Goal: Task Accomplishment & Management: Use online tool/utility

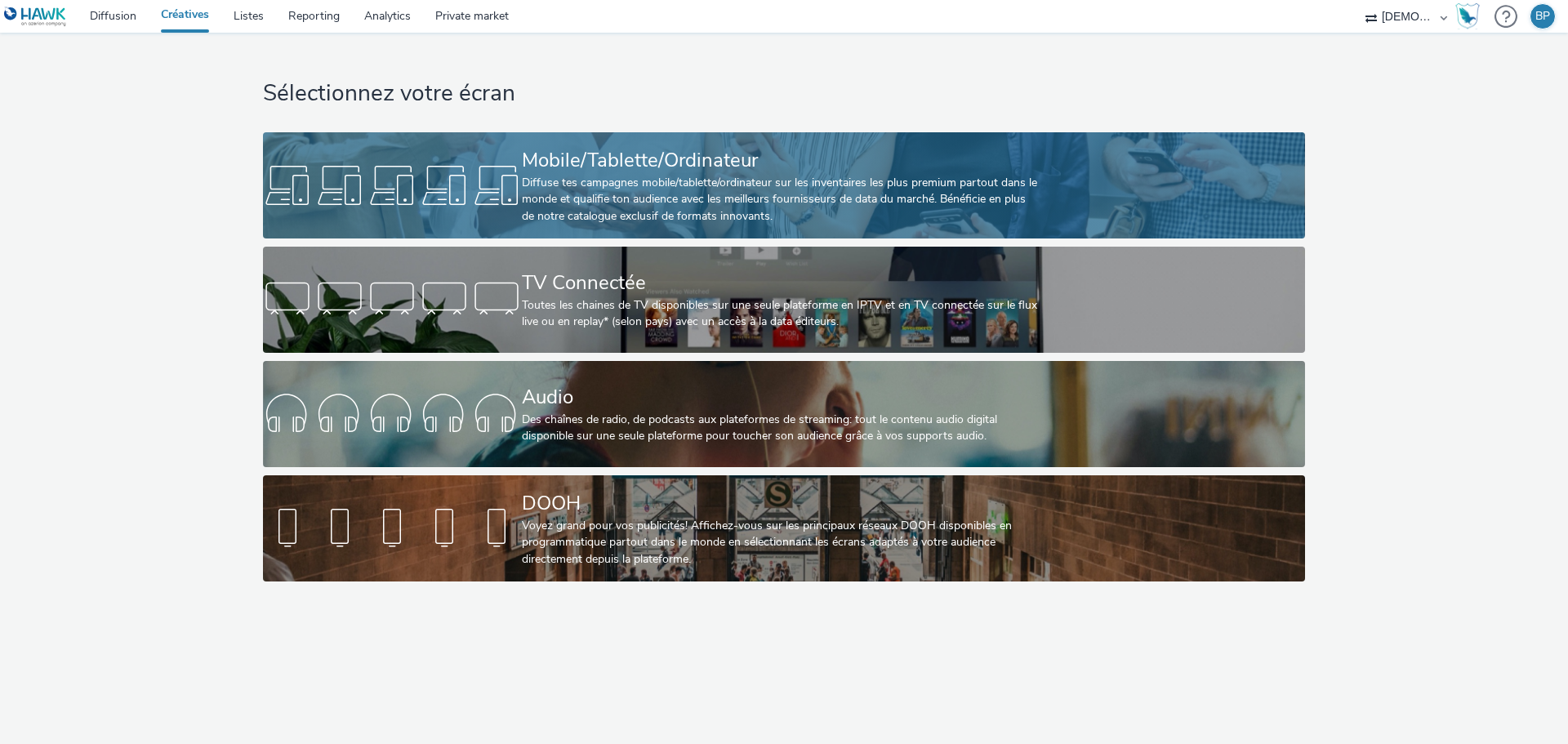
click at [722, 157] on div "Mobile/Tablette/Ordinateur" at bounding box center [781, 160] width 518 height 28
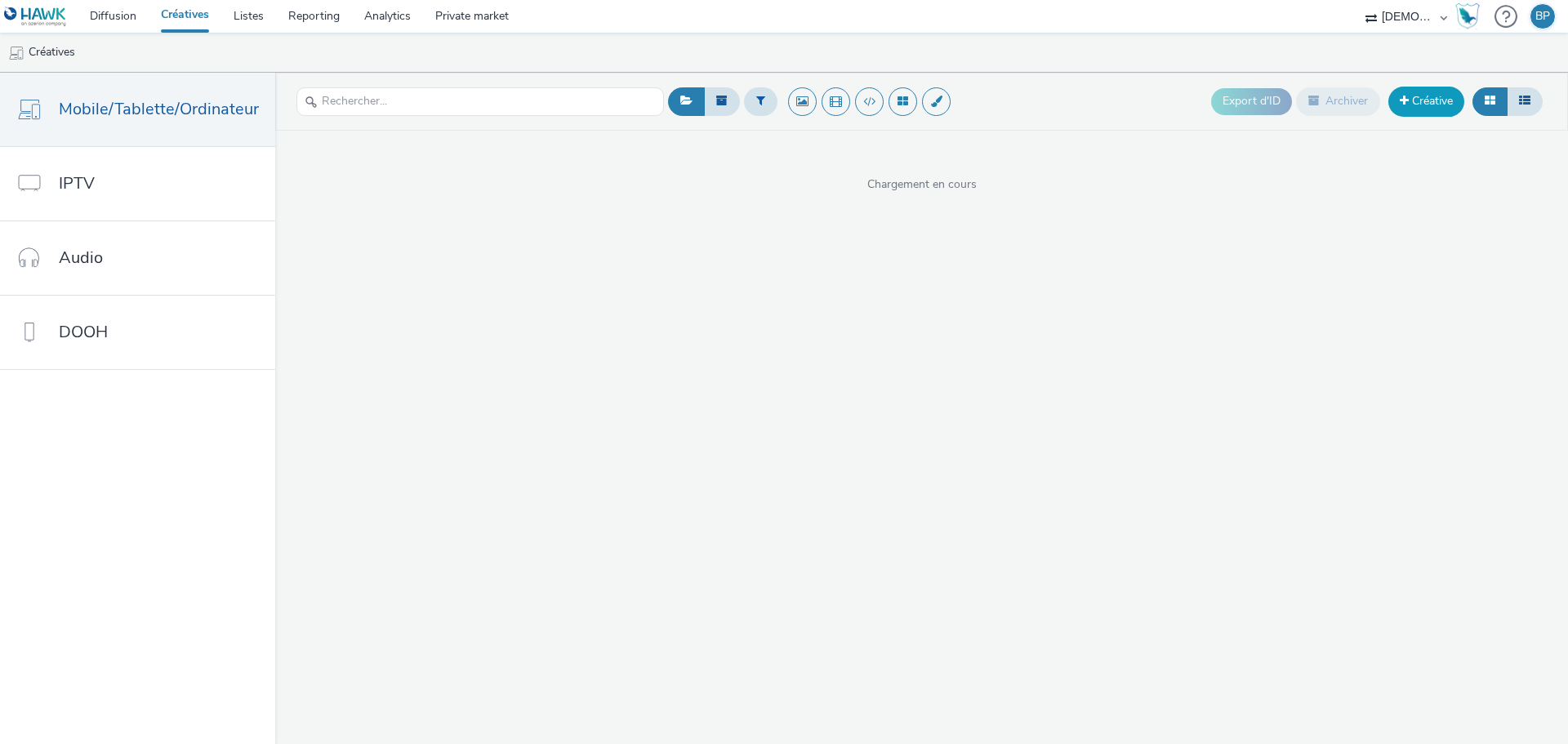
click at [1421, 109] on link "Créative" at bounding box center [1425, 101] width 76 height 29
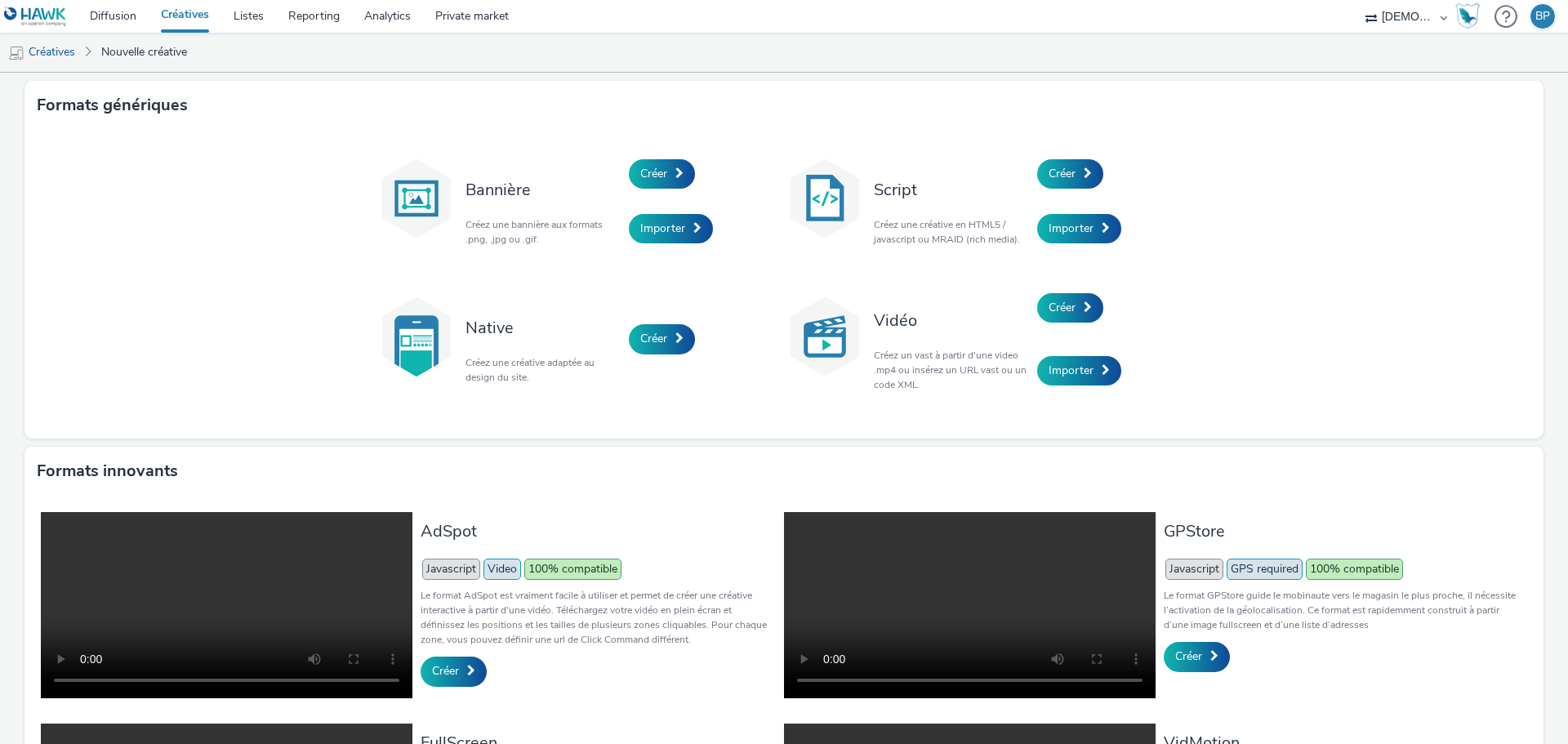
click at [1029, 170] on div "Script Créez une créative en HTML5 / javascript ou MRAID (rich media)." at bounding box center [951, 201] width 171 height 110
click at [1050, 168] on span "Créer" at bounding box center [1062, 174] width 27 height 16
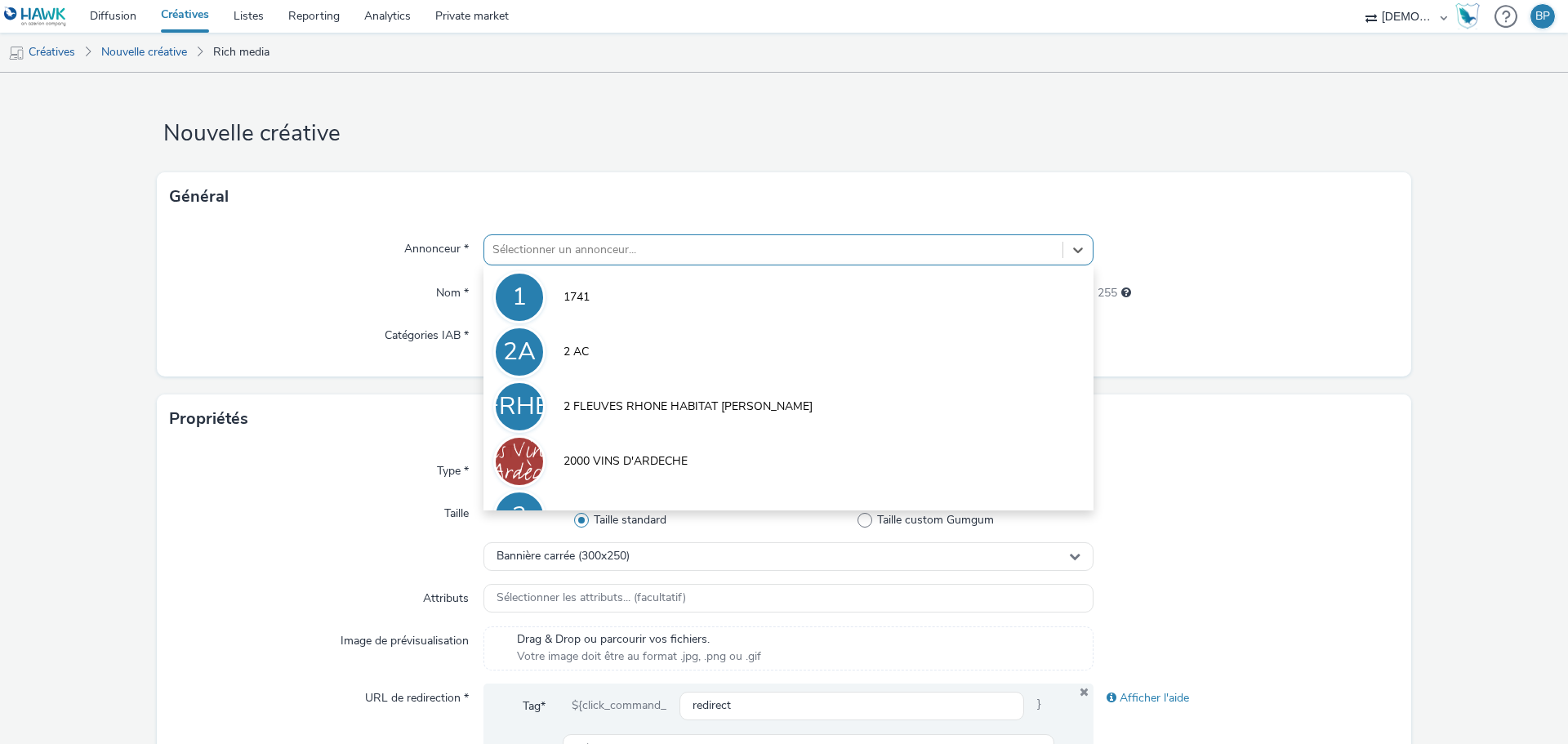
click at [590, 263] on div "Sélectionner un annonceur..." at bounding box center [773, 250] width 578 height 26
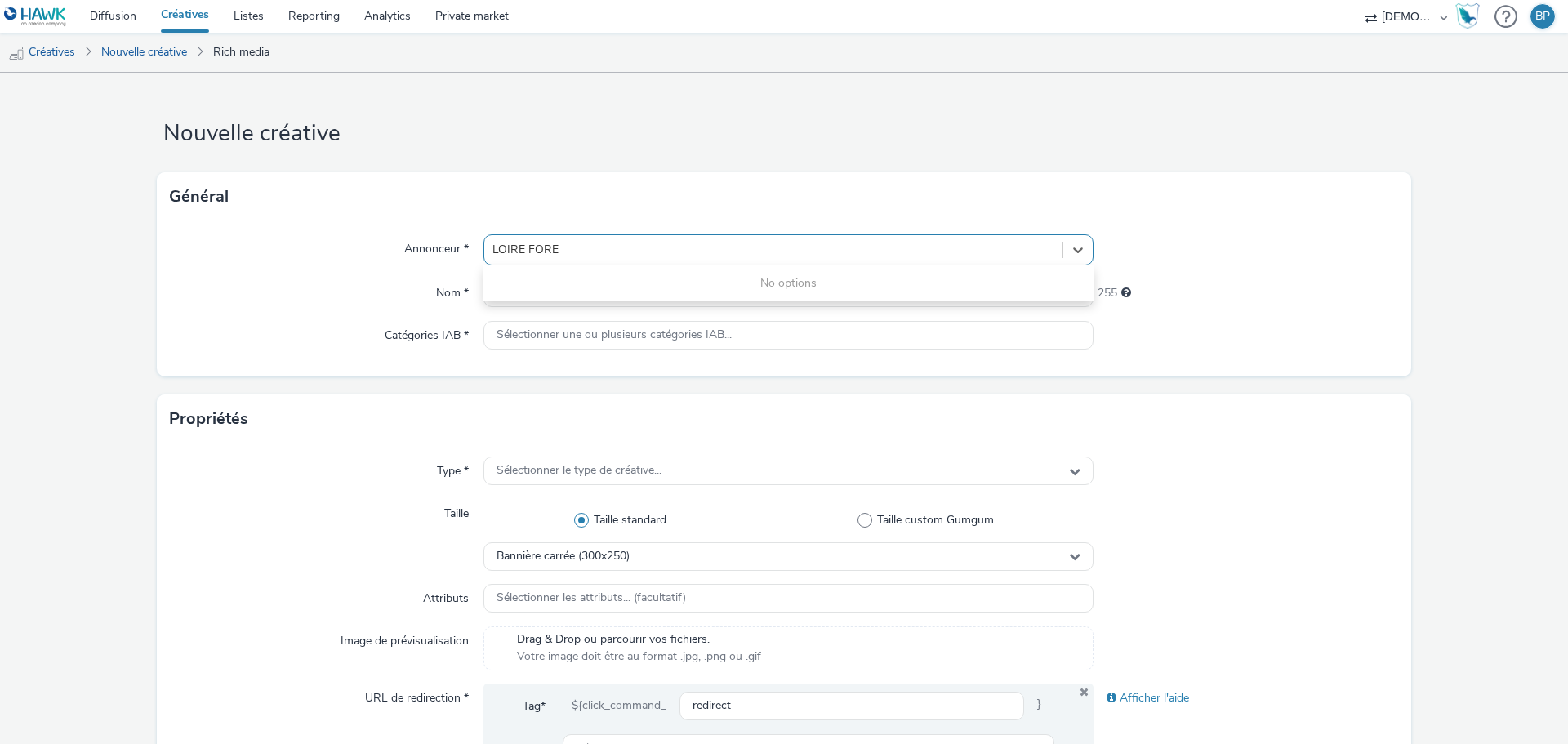
type input "LOIRE FOREZ"
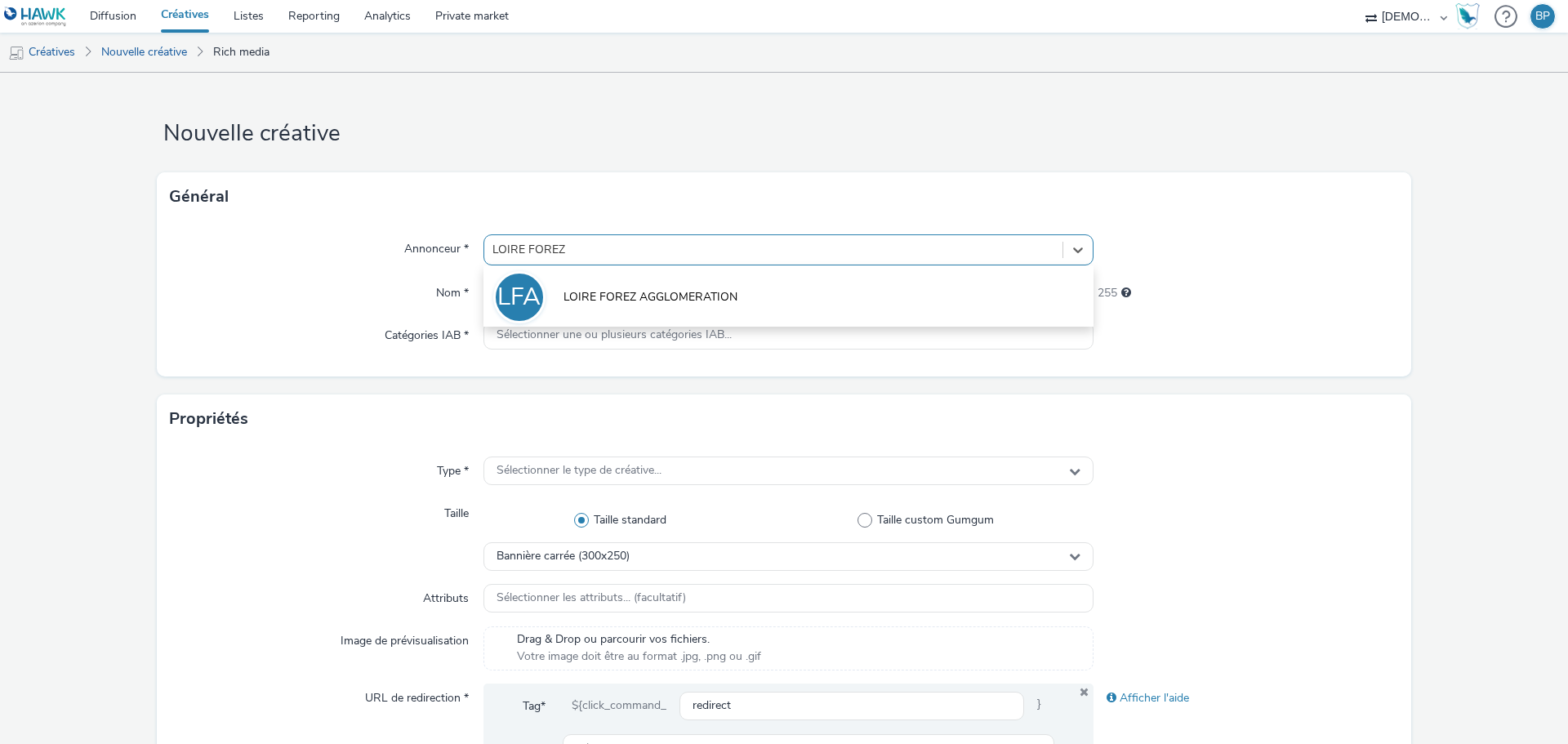
drag, startPoint x: 595, startPoint y: 288, endPoint x: 598, endPoint y: 306, distance: 18.2
click at [601, 305] on span "LOIRE FOREZ AGGLOMERATION" at bounding box center [650, 297] width 174 height 17
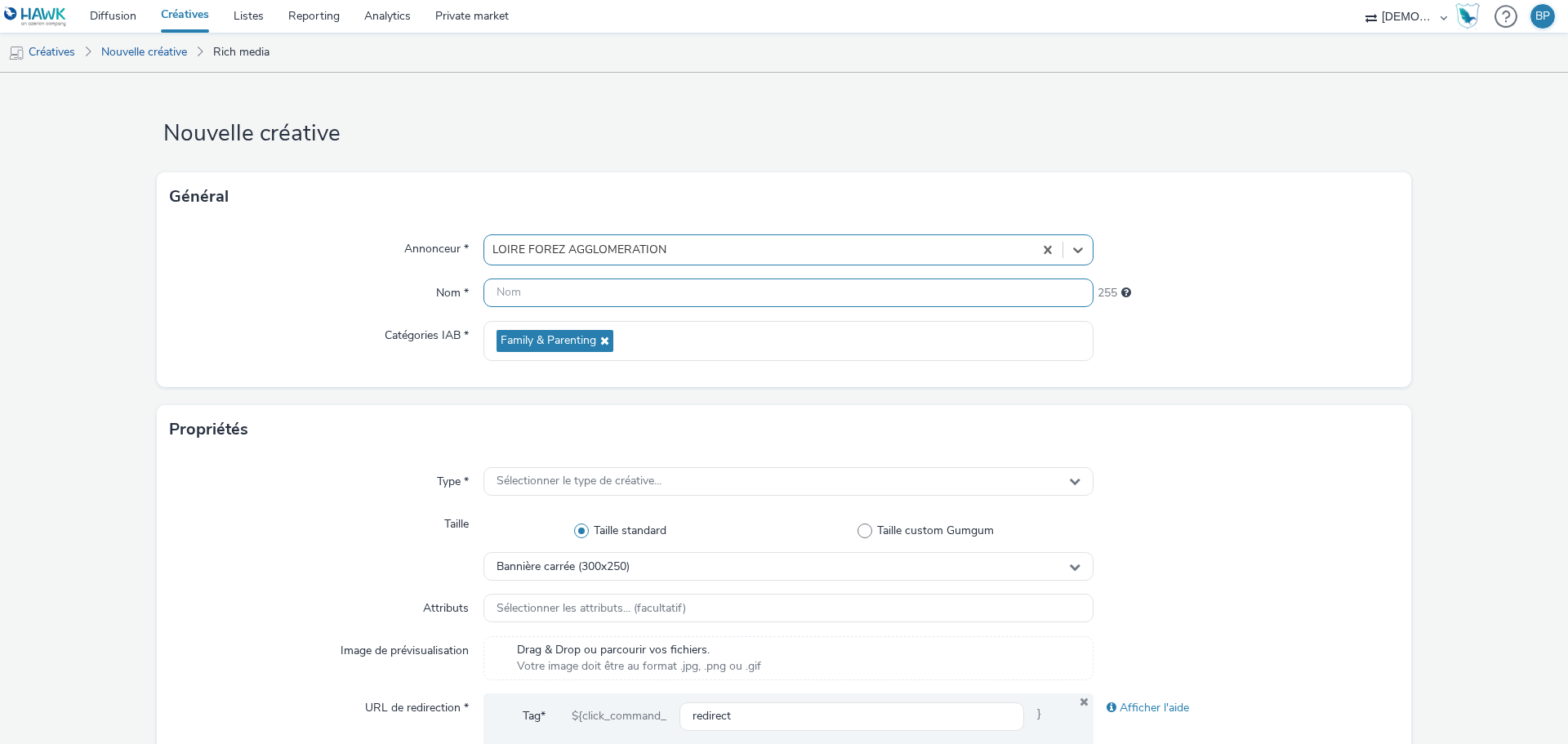
click at [594, 306] on input "text" at bounding box center [788, 292] width 610 height 28
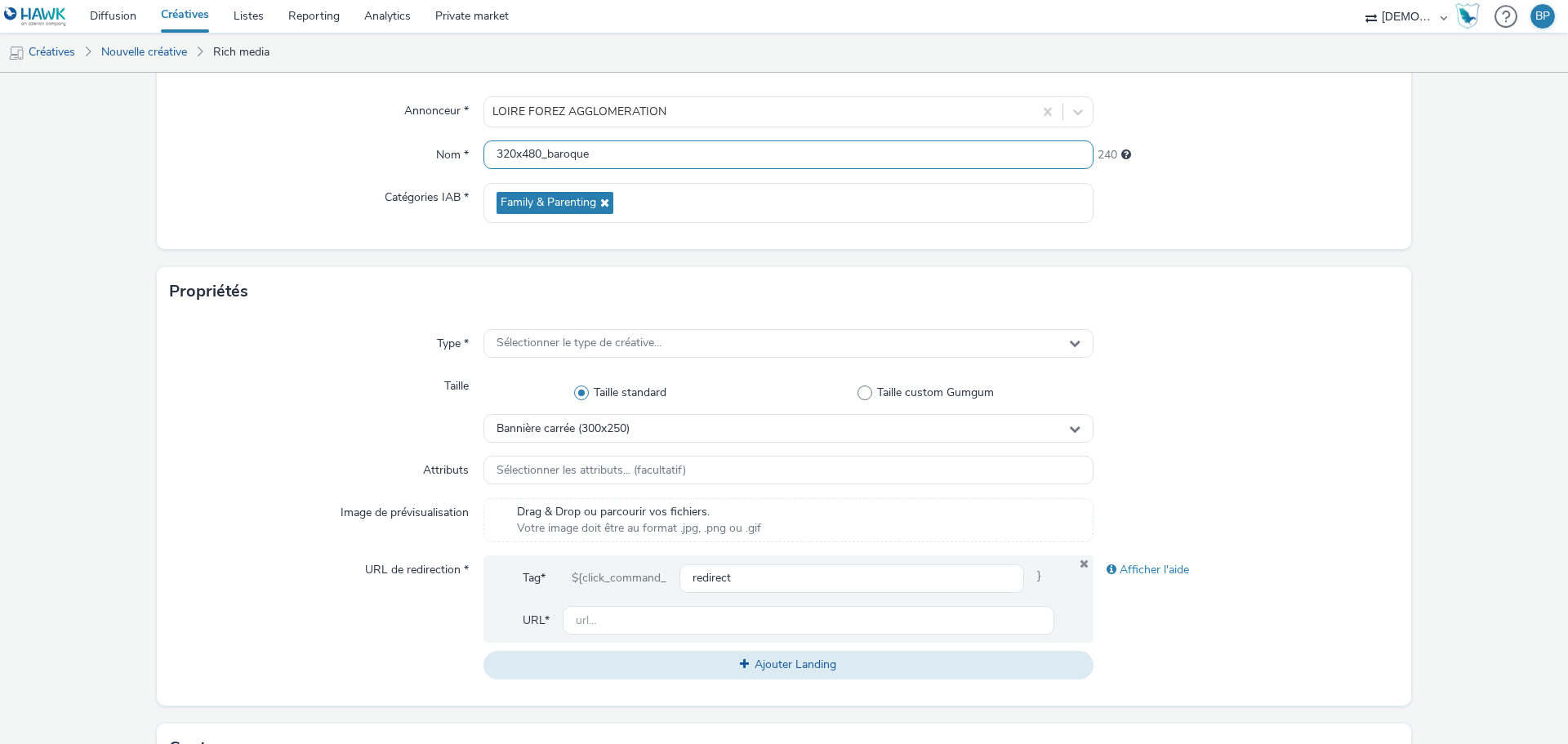
scroll to position [326, 0]
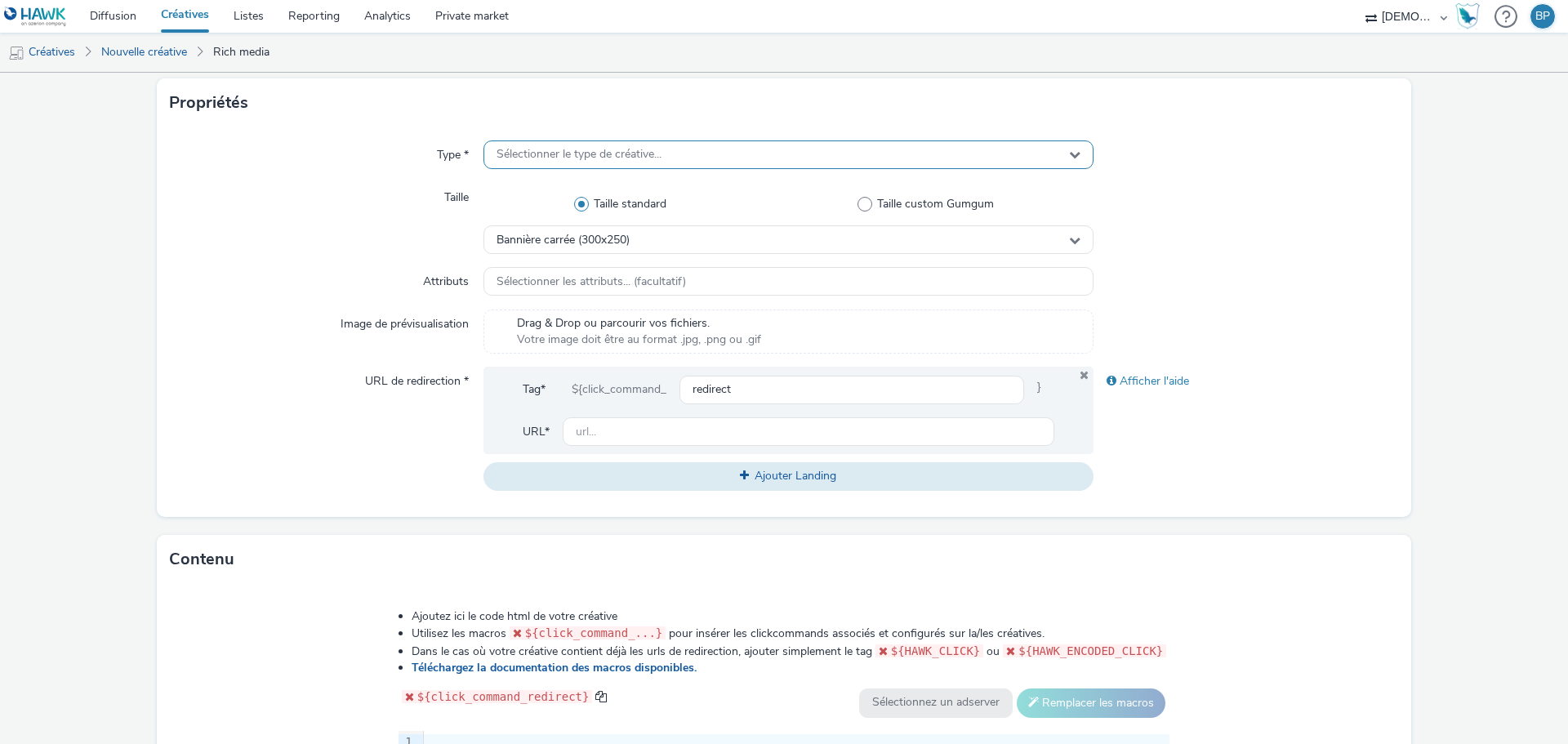
type input "320x480_baroque"
click at [674, 149] on div "Sélectionner le type de créative..." at bounding box center [788, 154] width 610 height 28
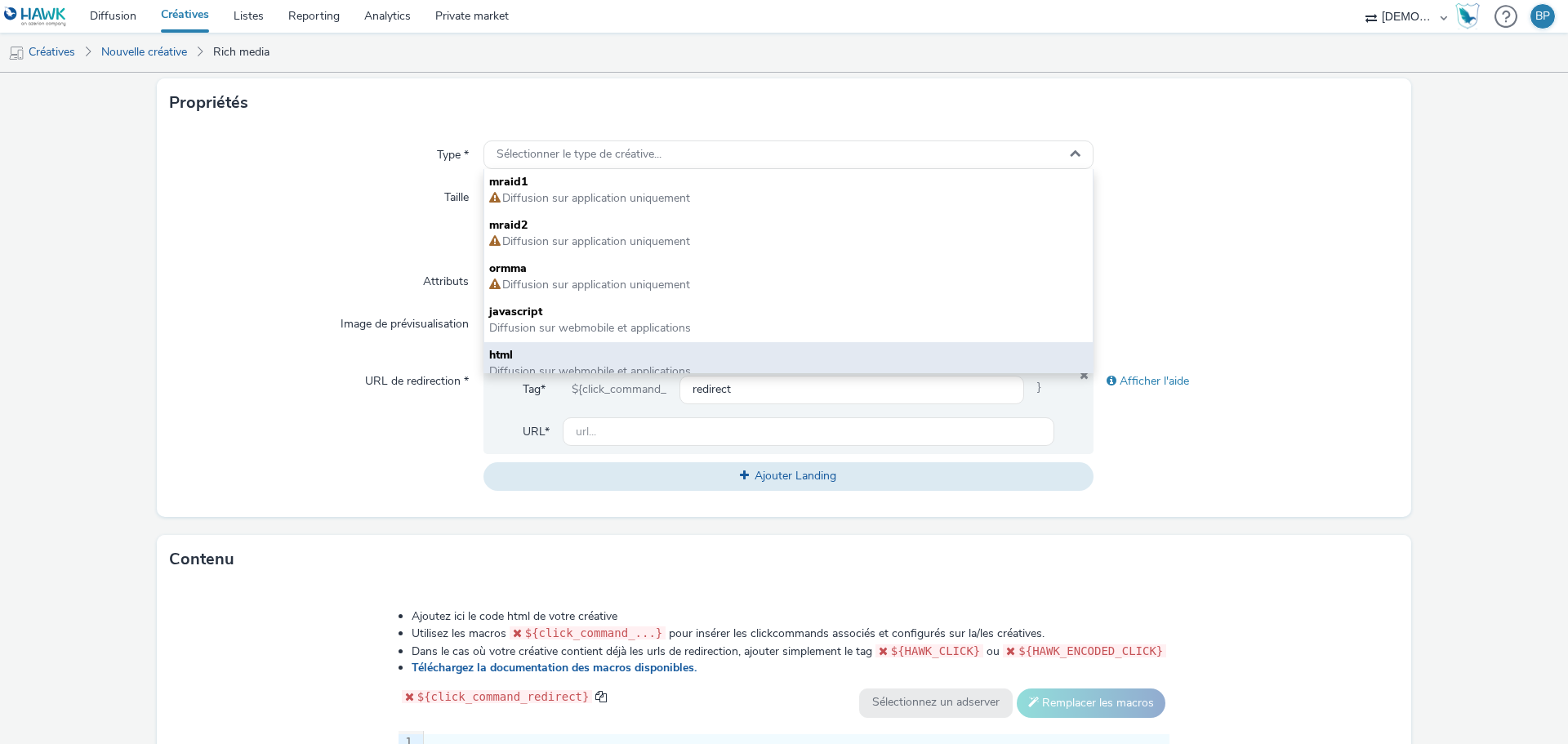
click at [530, 351] on span "html" at bounding box center [788, 356] width 599 height 17
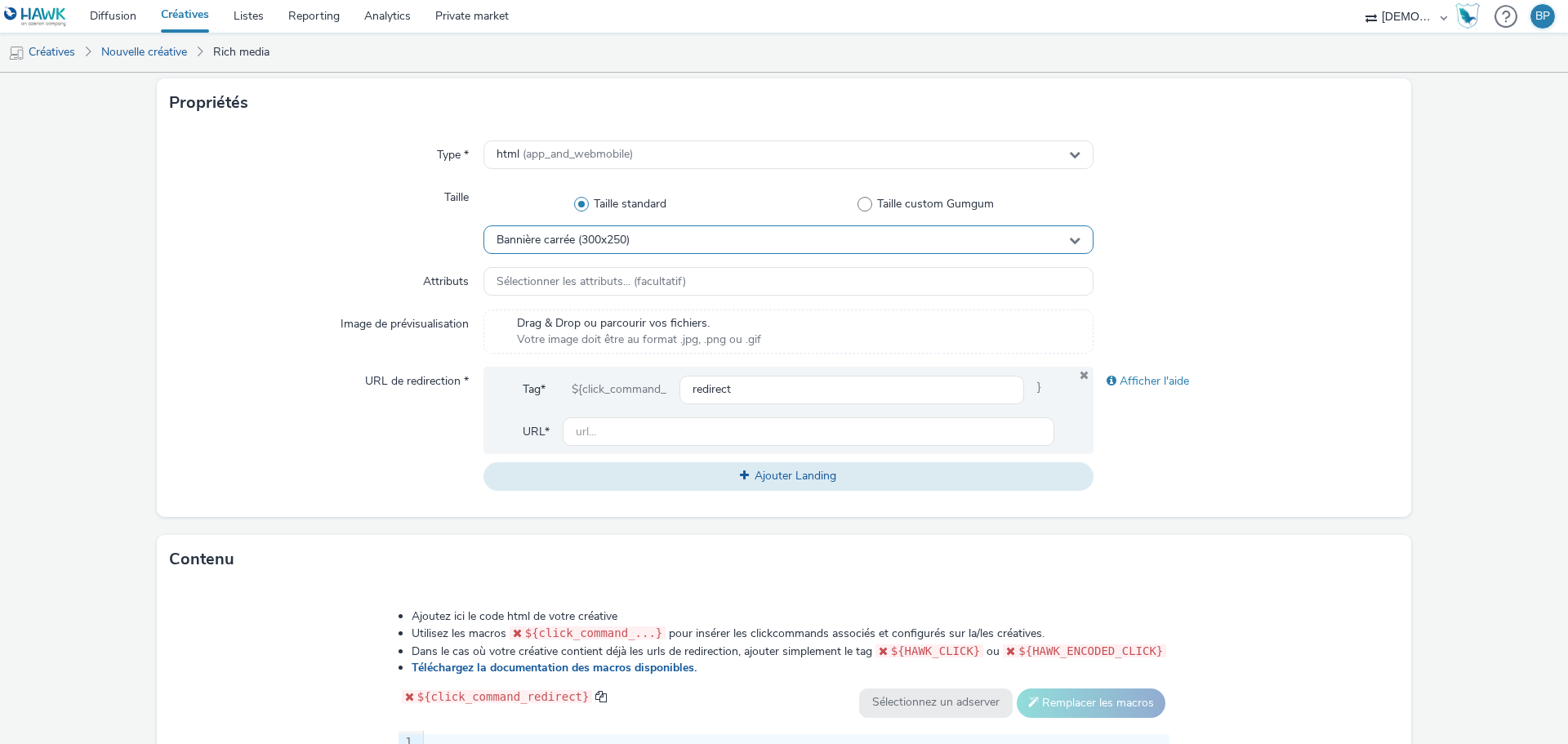
click at [589, 240] on span "Bannière carrée (300x250)" at bounding box center [563, 240] width 133 height 14
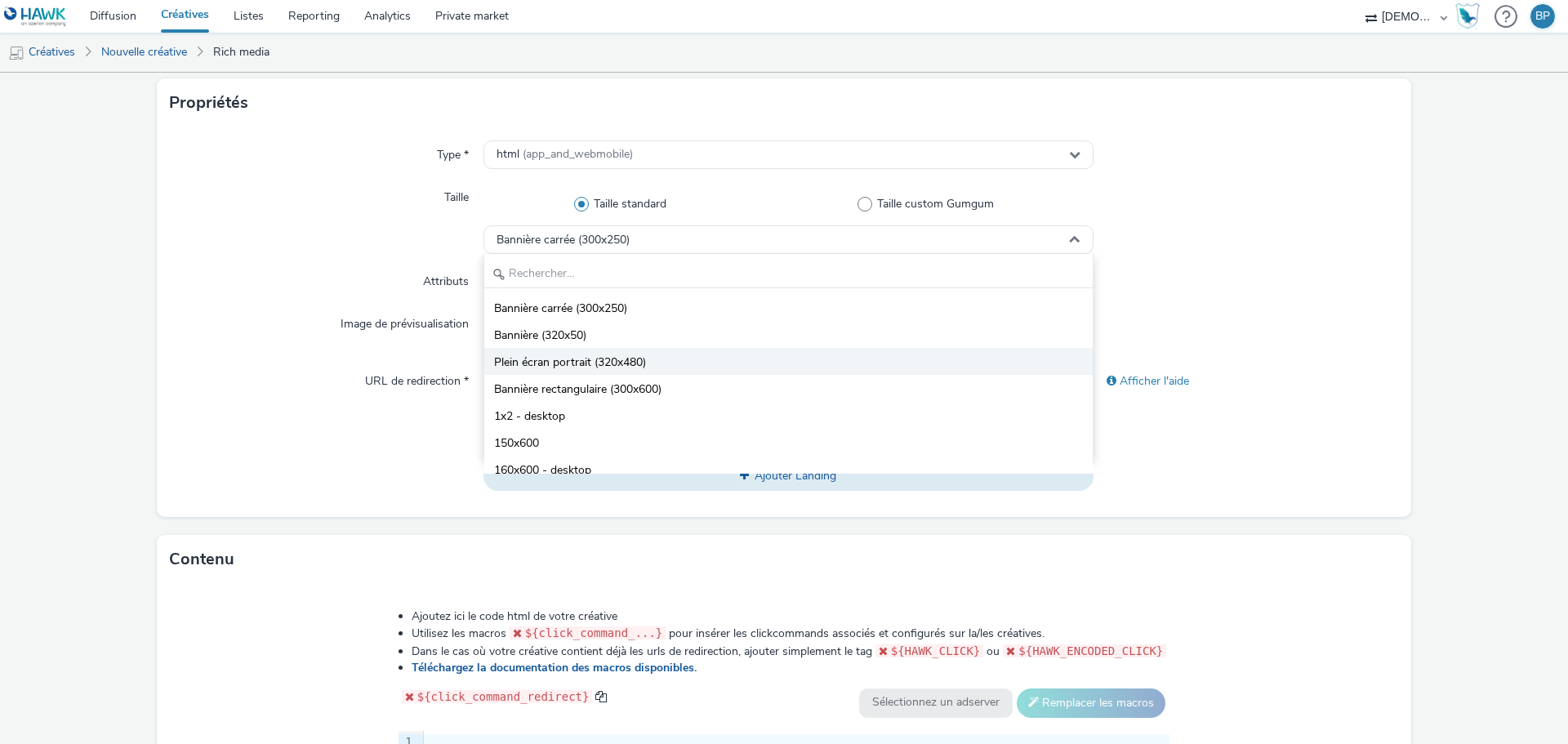
click at [580, 360] on span "Plein écran portrait (320x480)" at bounding box center [570, 362] width 152 height 17
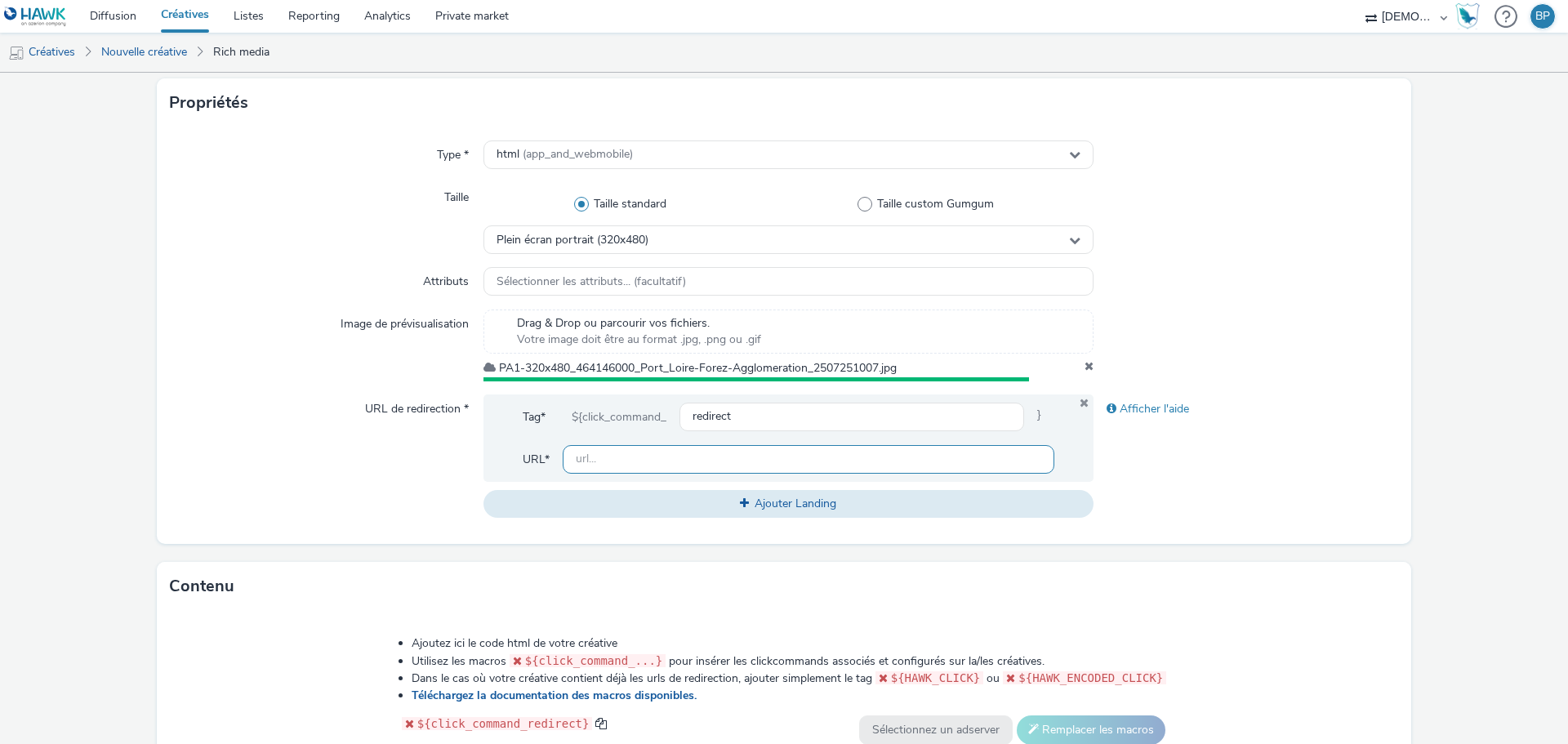
click at [633, 463] on input "text" at bounding box center [808, 459] width 492 height 28
paste input "http://www.baroque-en-forez.com/?utm_source=LPR&utm_campaign=464145800&utm_medi…"
type input "http://www.baroque-en-forez.com/?utm_source=LPR&utm_campaign=464145800&utm_medi…"
click at [1262, 477] on div "Afficher l'aide" at bounding box center [1246, 456] width 306 height 124
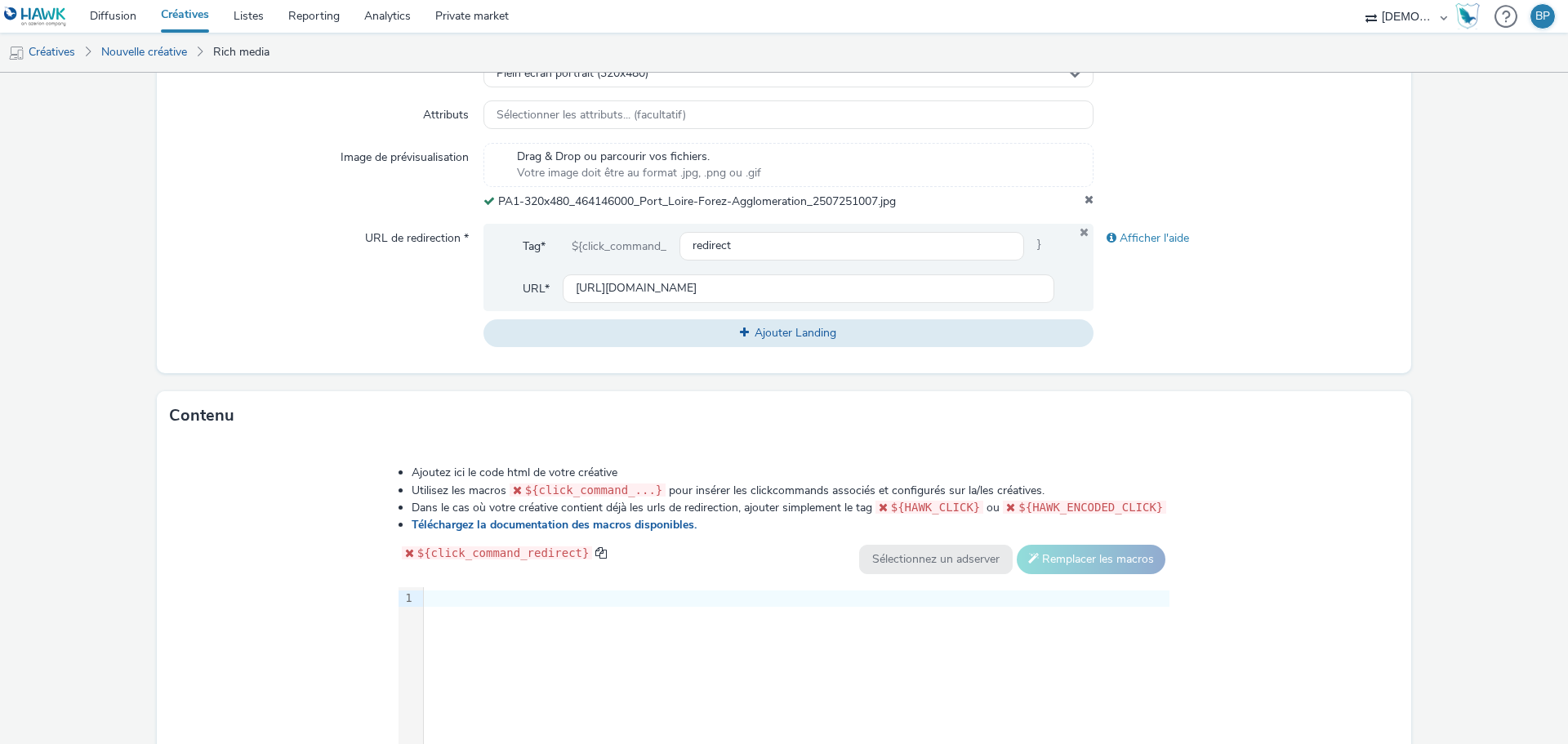
scroll to position [690, 0]
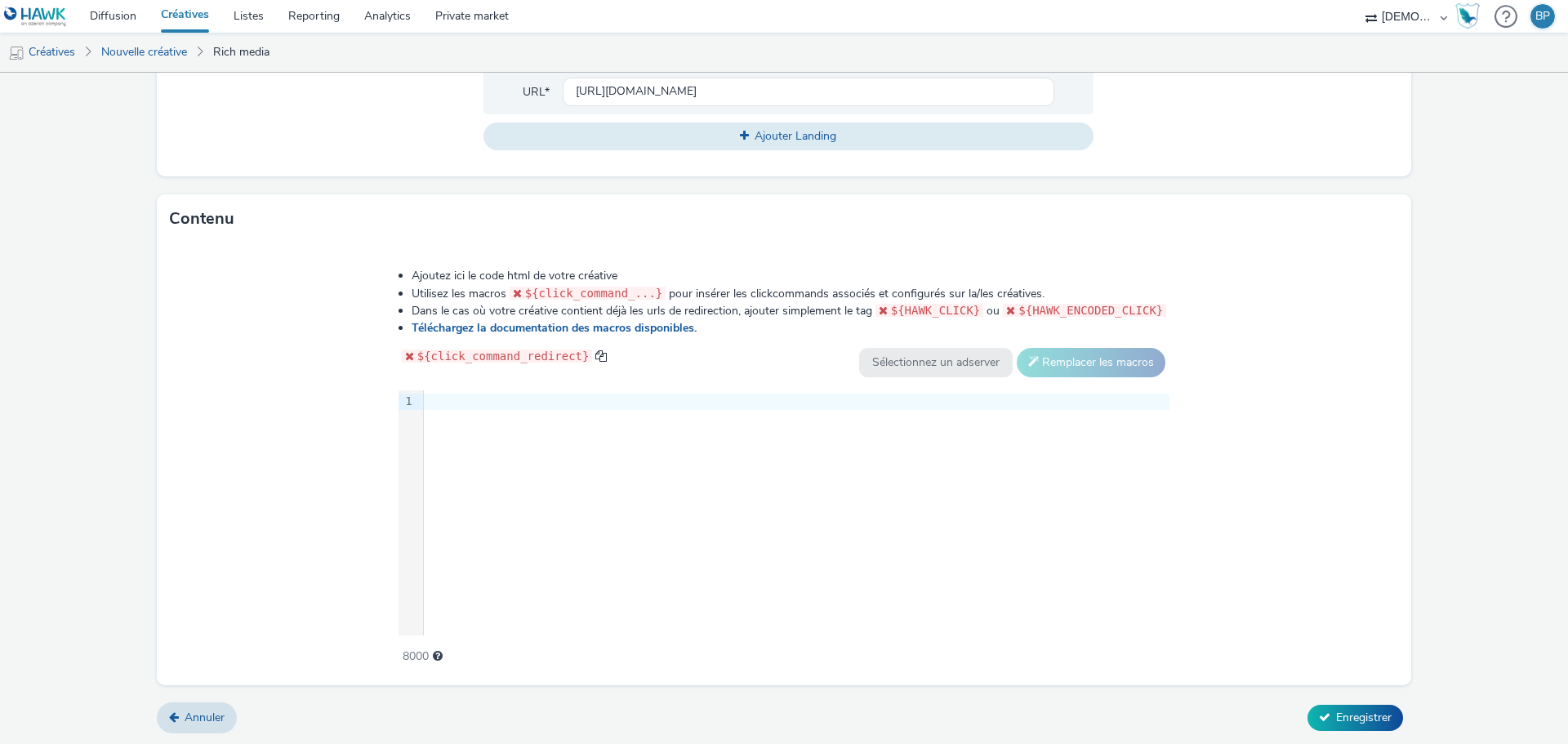
click at [566, 399] on div at bounding box center [797, 402] width 746 height 17
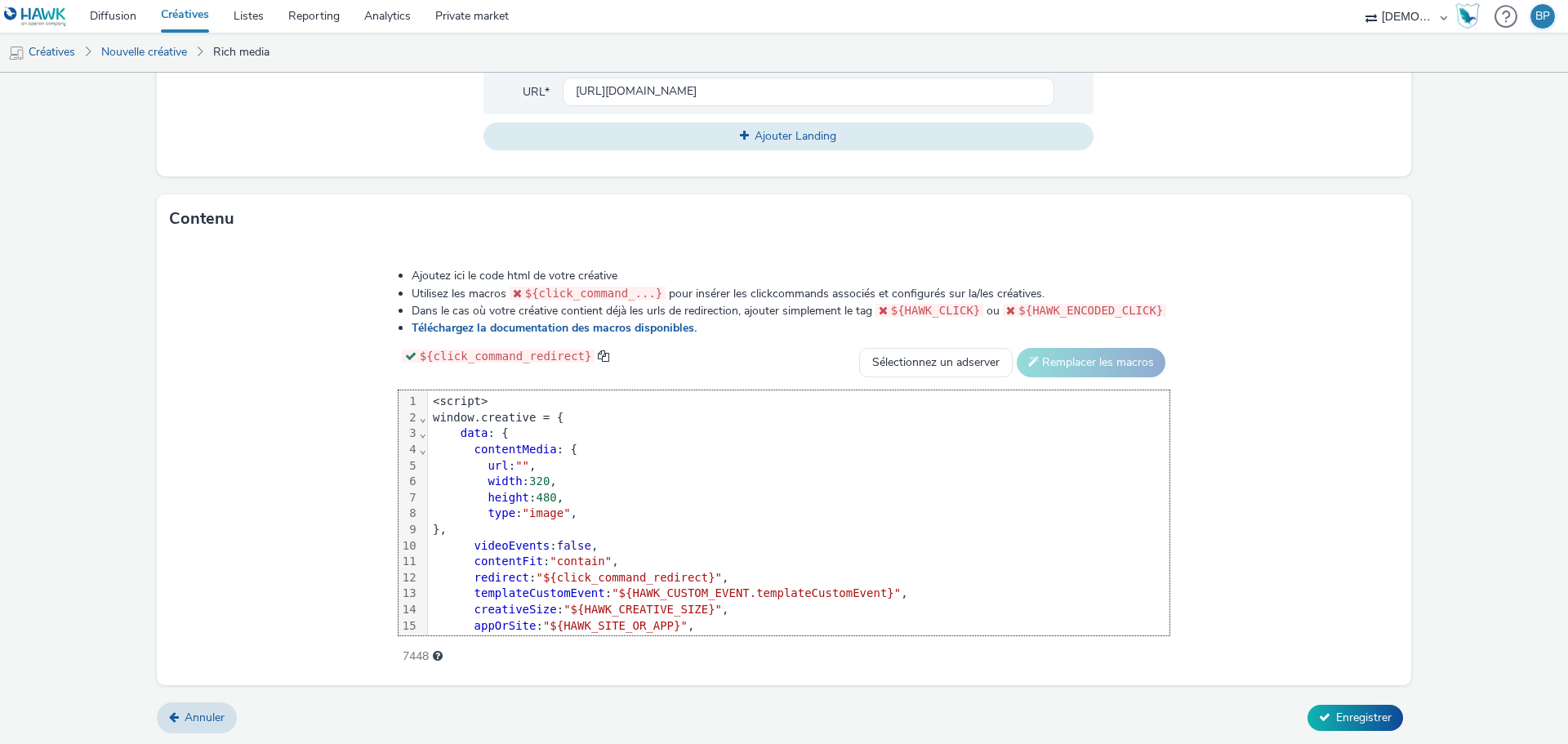
scroll to position [81, 0]
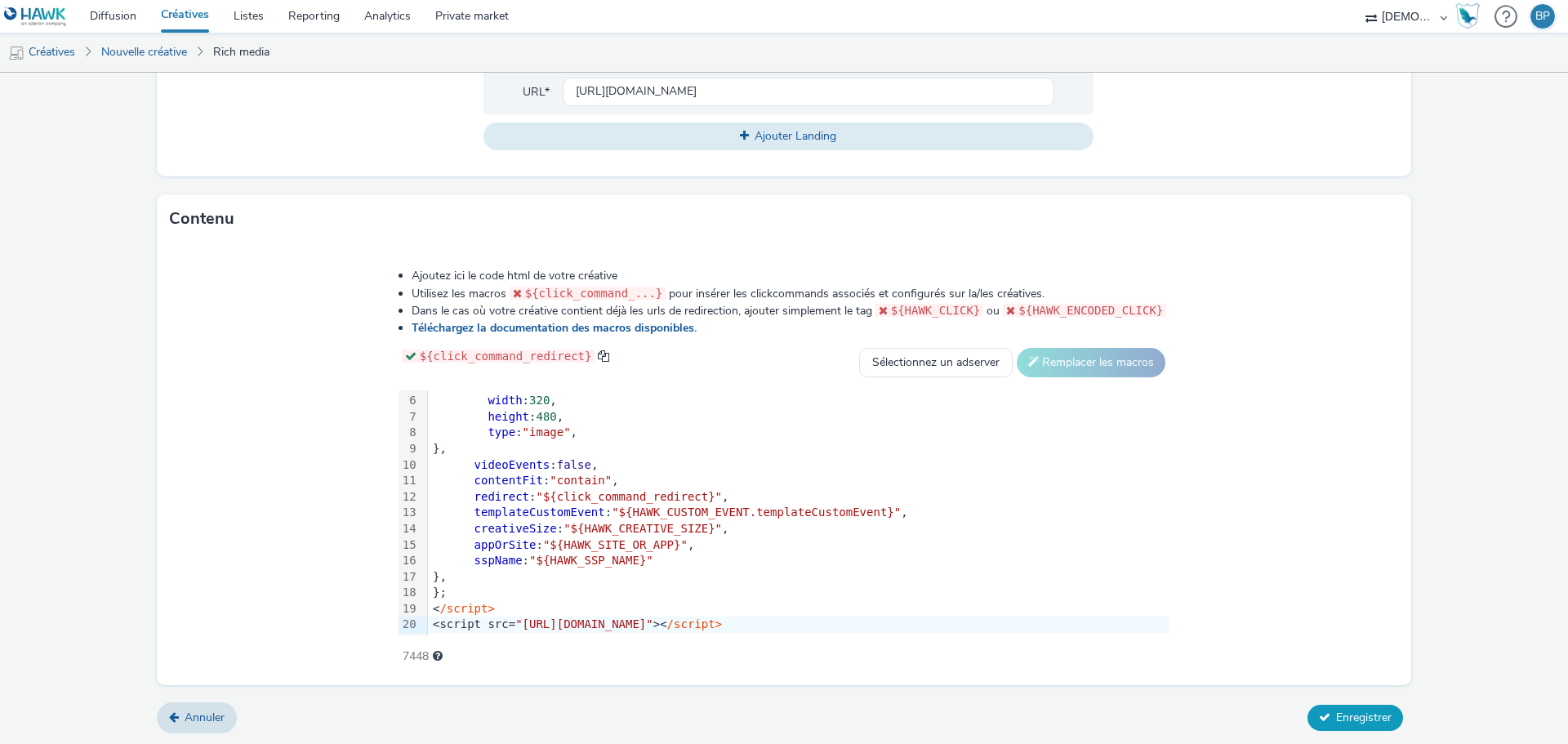
click at [1331, 726] on button "Enregistrer" at bounding box center [1355, 717] width 95 height 26
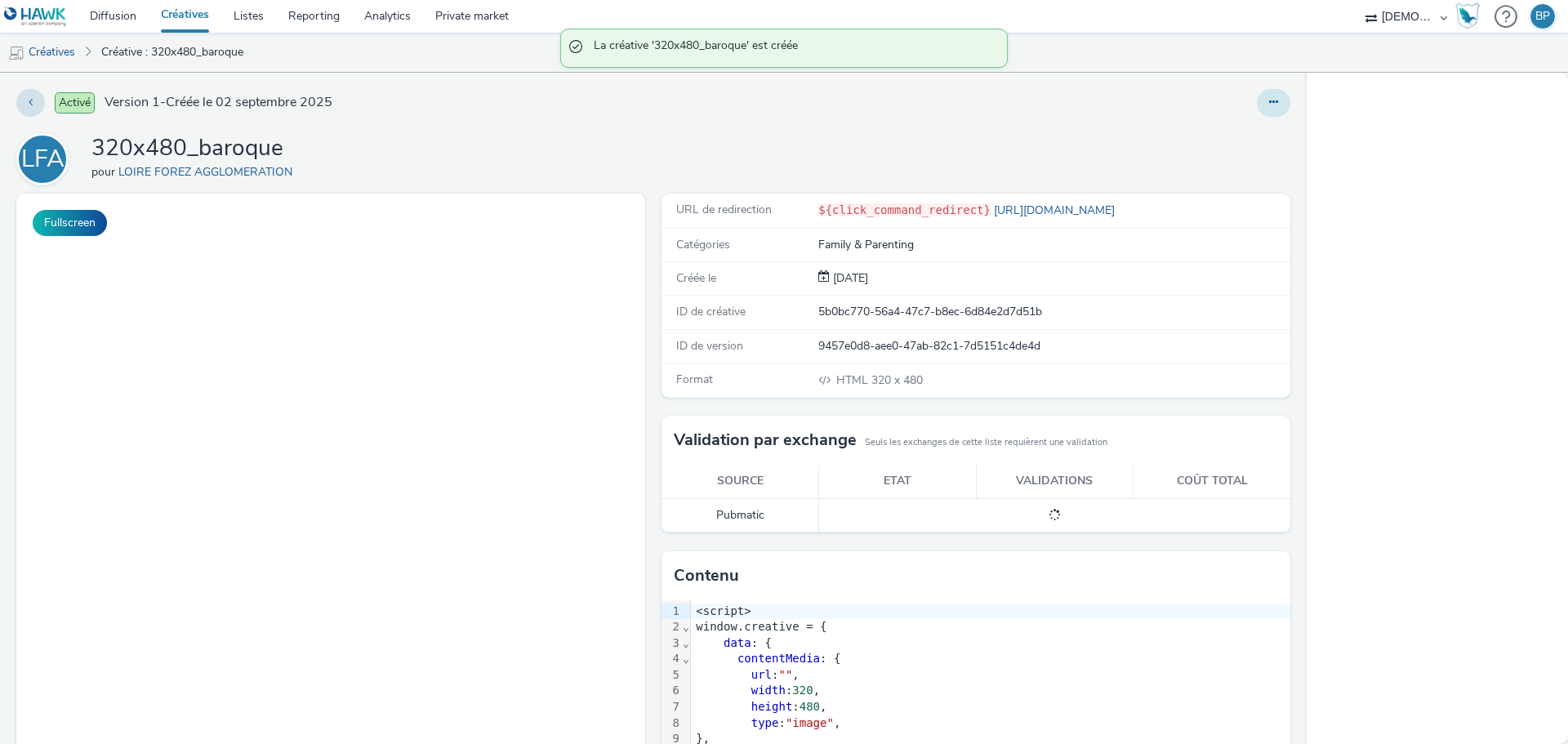
click at [1269, 103] on icon at bounding box center [1273, 102] width 9 height 12
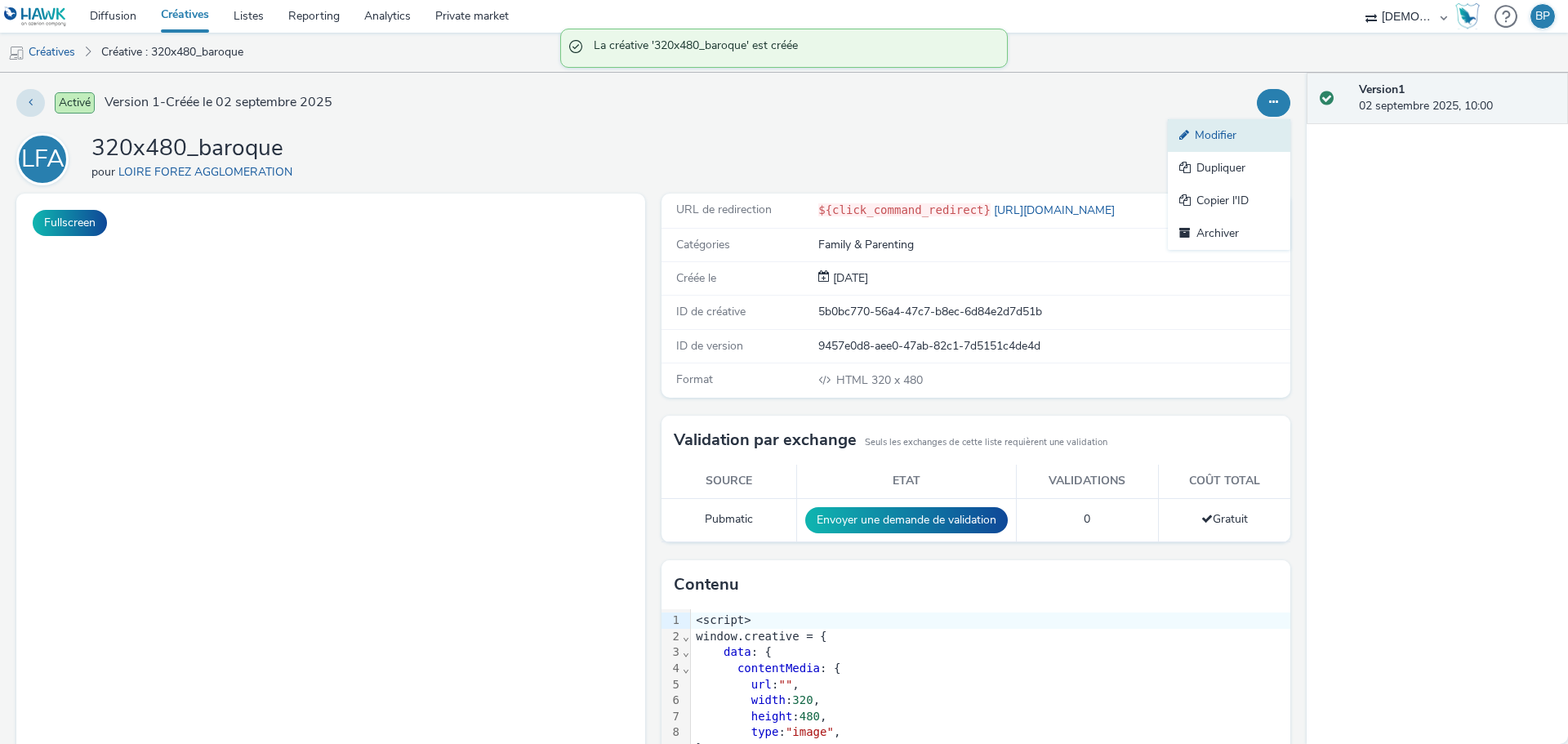
click at [1232, 139] on link "Modifier" at bounding box center [1228, 135] width 123 height 33
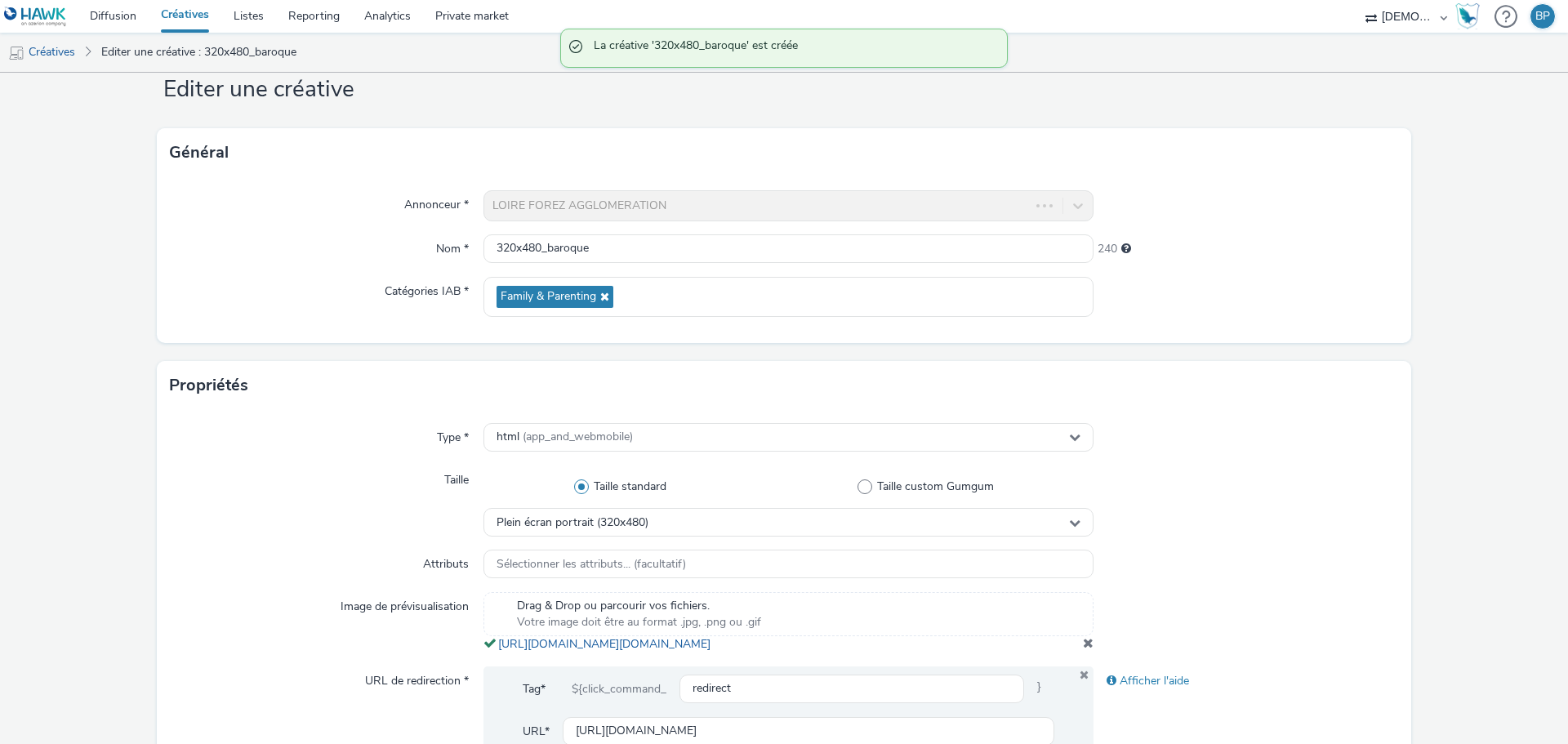
scroll to position [408, 0]
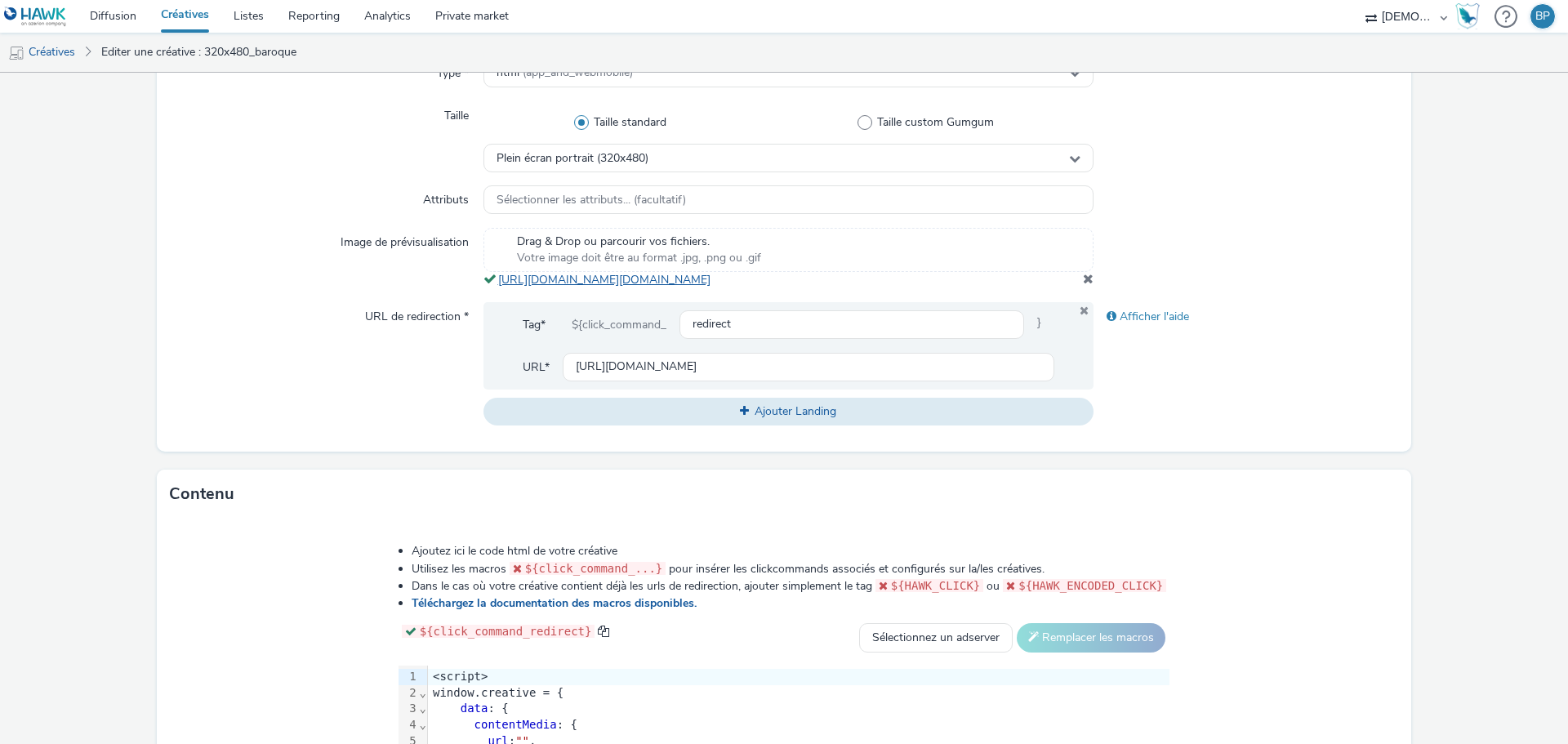
copy link "https://tabmo-cdn.s3.eu-west-1.amazonaws.com/hawk.tabmo.io/organizations/38dc92…"
drag, startPoint x: 873, startPoint y: 305, endPoint x: 497, endPoint y: 277, distance: 377.0
click at [497, 277] on div "Drag & Drop ou parcourir vos fichiers. Votre image doit être au format .jpg, .p…" at bounding box center [788, 258] width 610 height 60
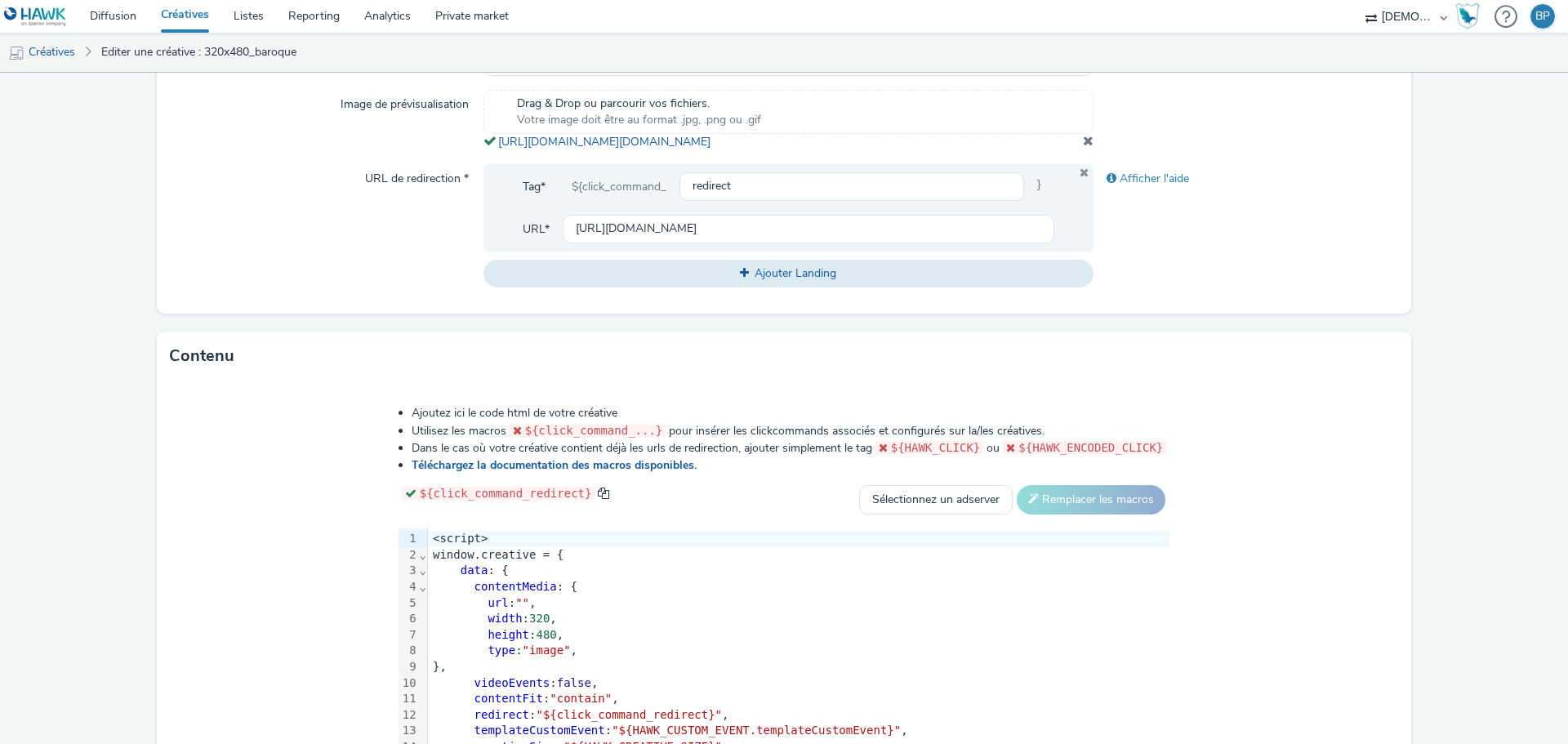
scroll to position [700, 0]
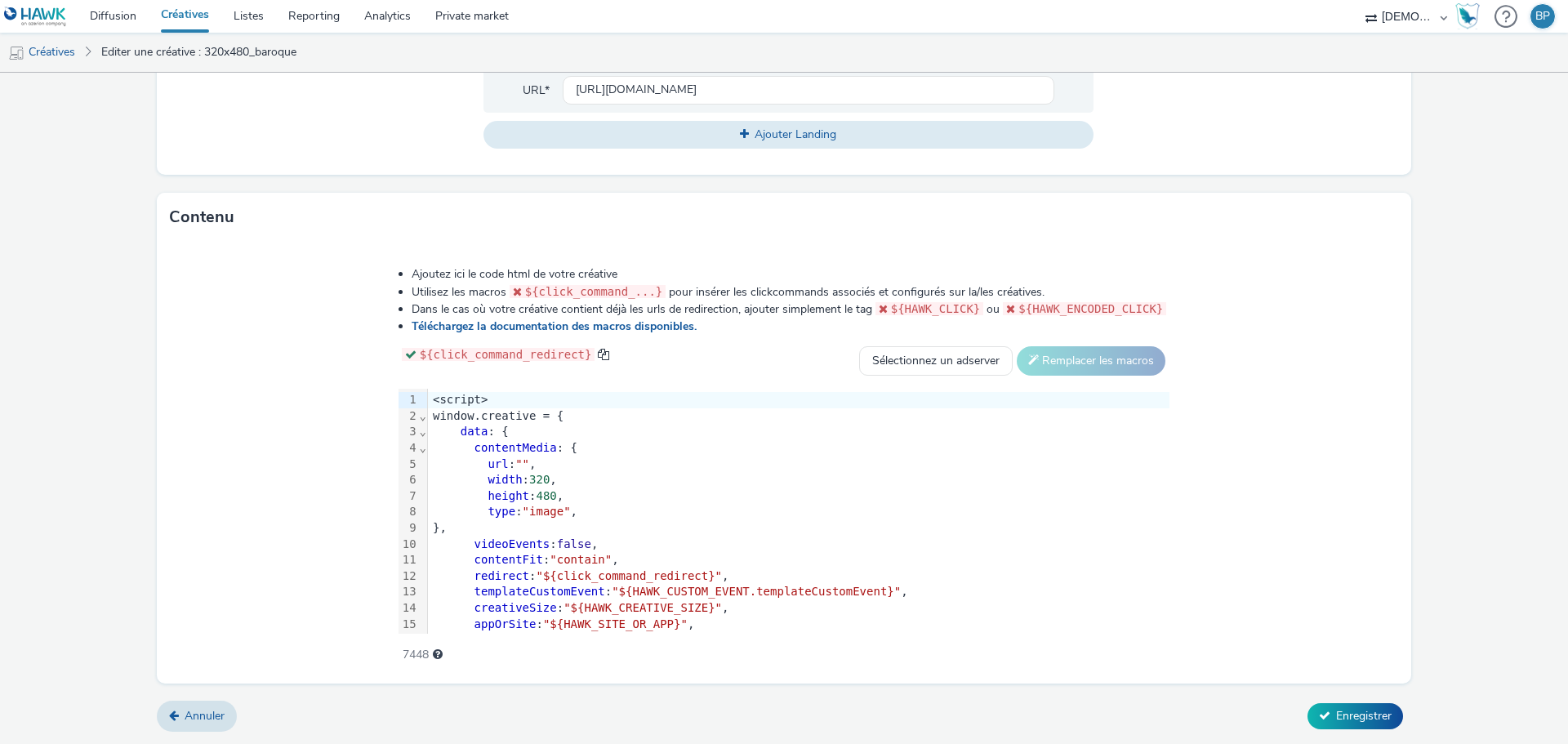
click at [524, 461] on span """" at bounding box center [522, 464] width 14 height 13
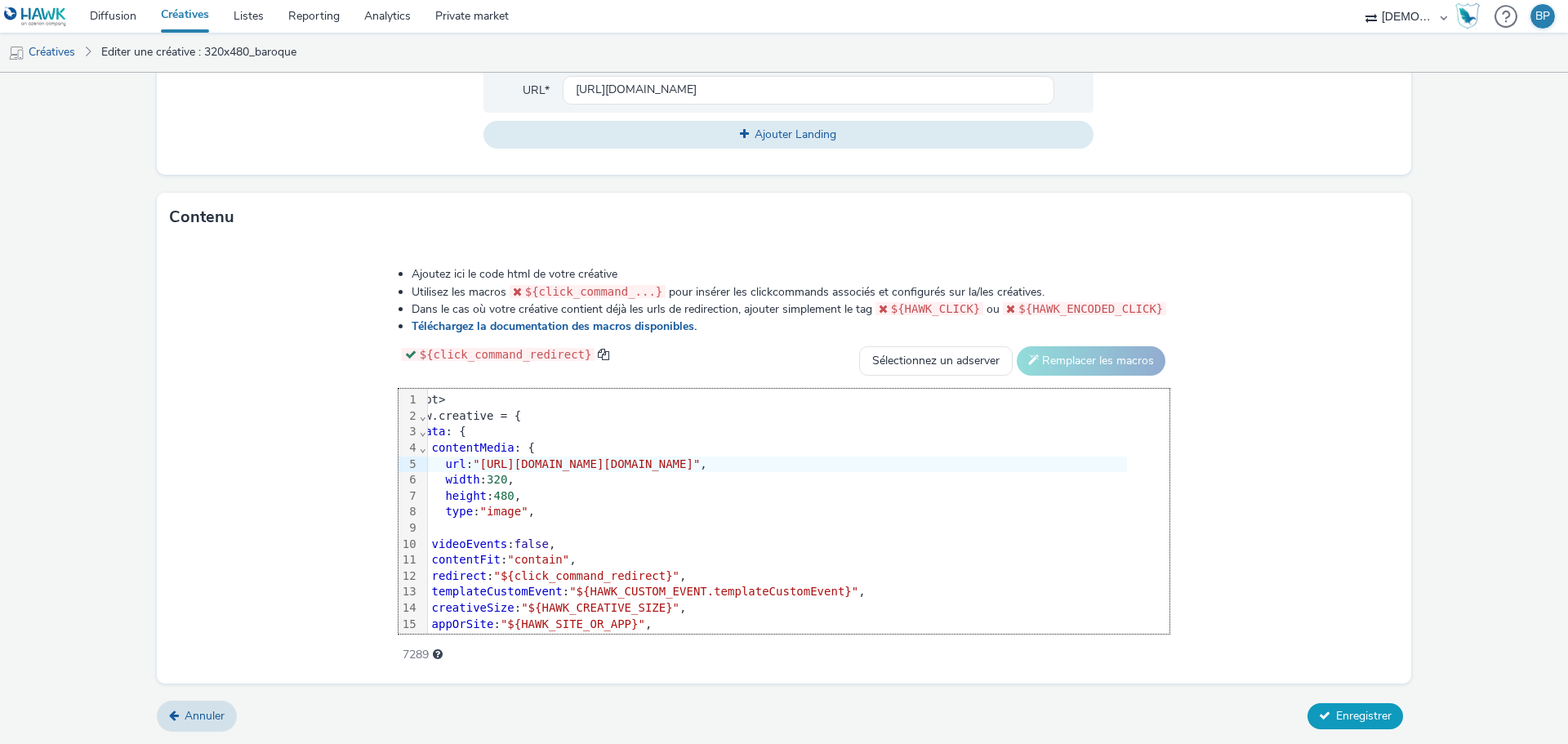
click at [1348, 721] on span "Enregistrer" at bounding box center [1363, 716] width 55 height 16
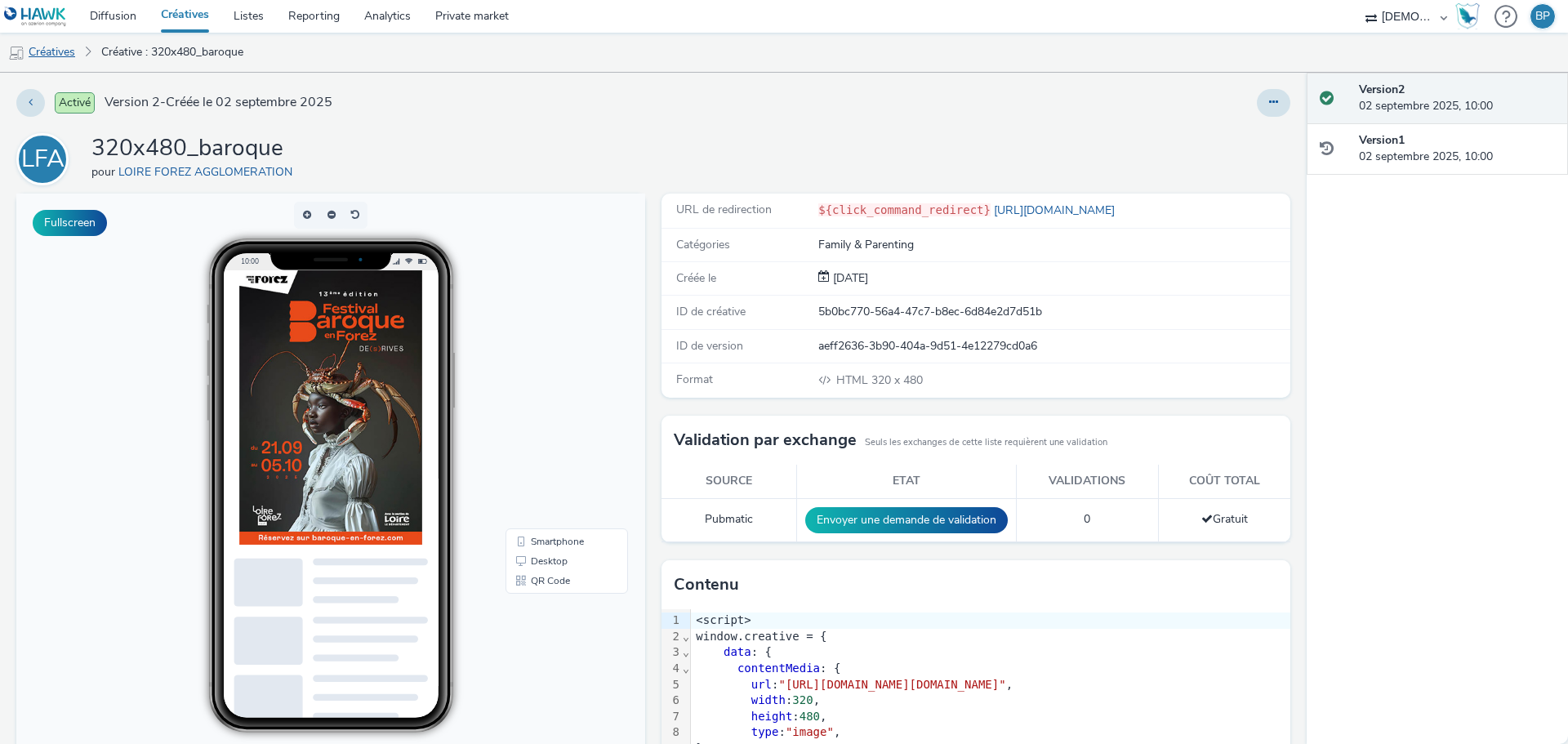
click at [38, 55] on link "Créatives" at bounding box center [42, 52] width 83 height 39
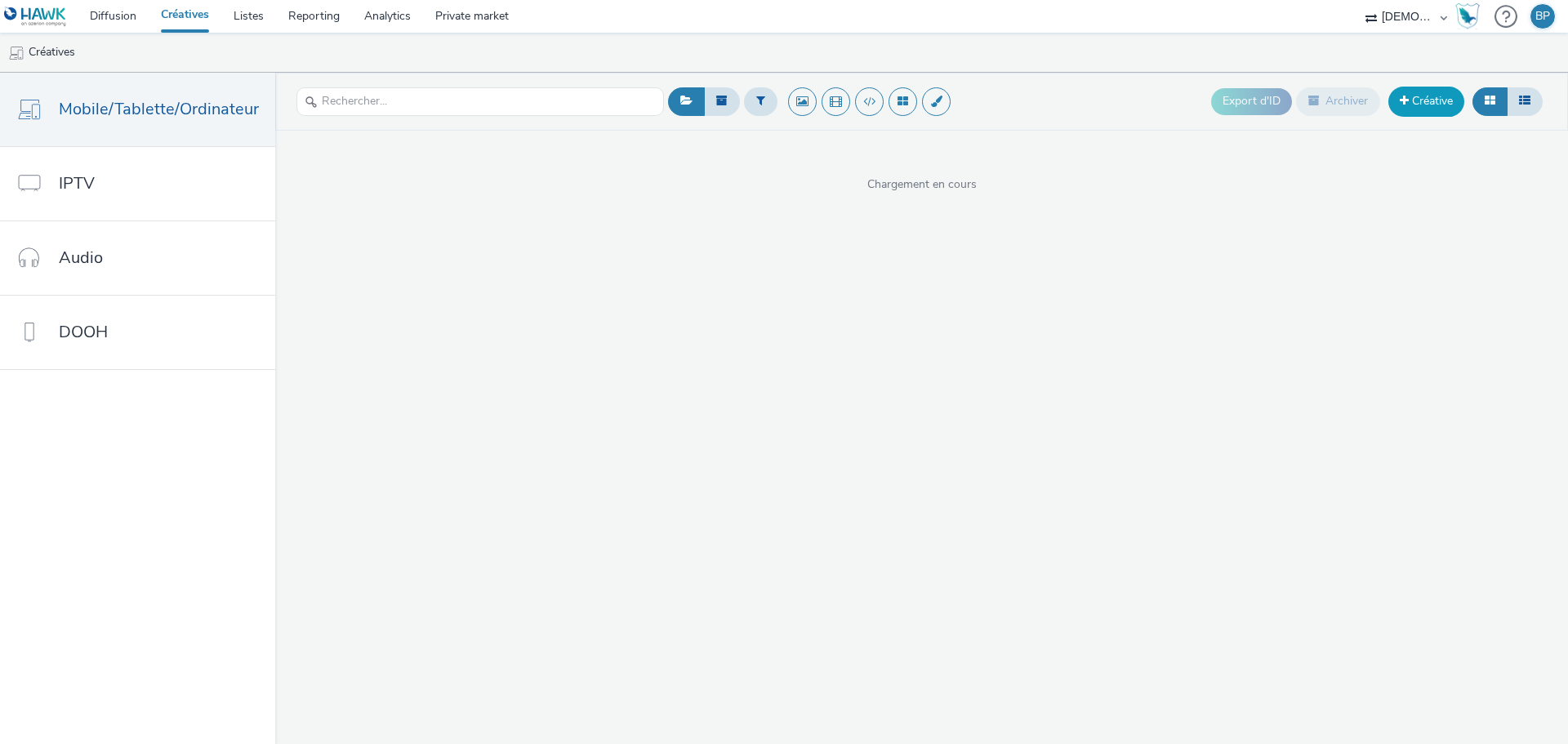
click at [1429, 108] on link "Créative" at bounding box center [1425, 101] width 76 height 29
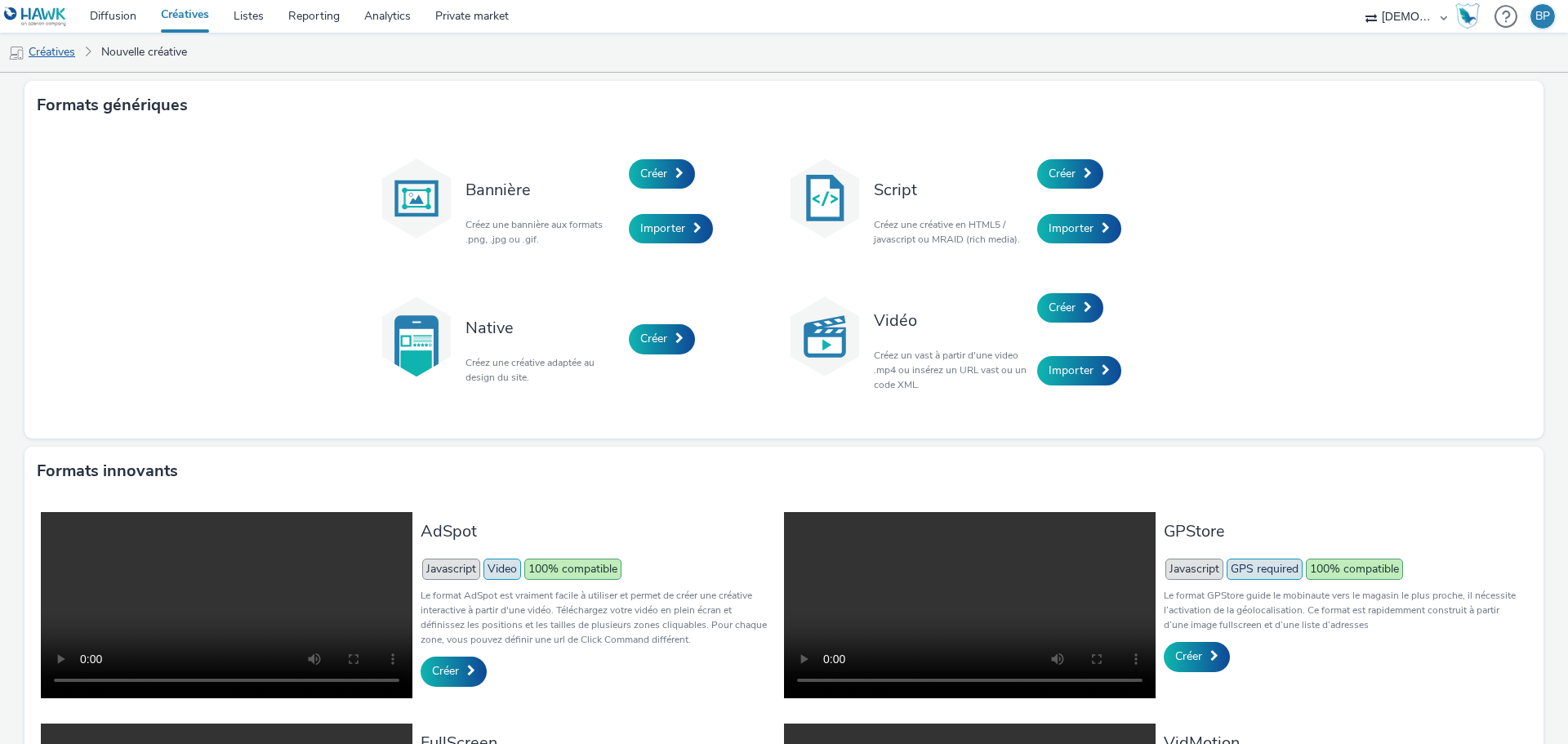
click at [53, 50] on link "Créatives" at bounding box center [42, 52] width 83 height 39
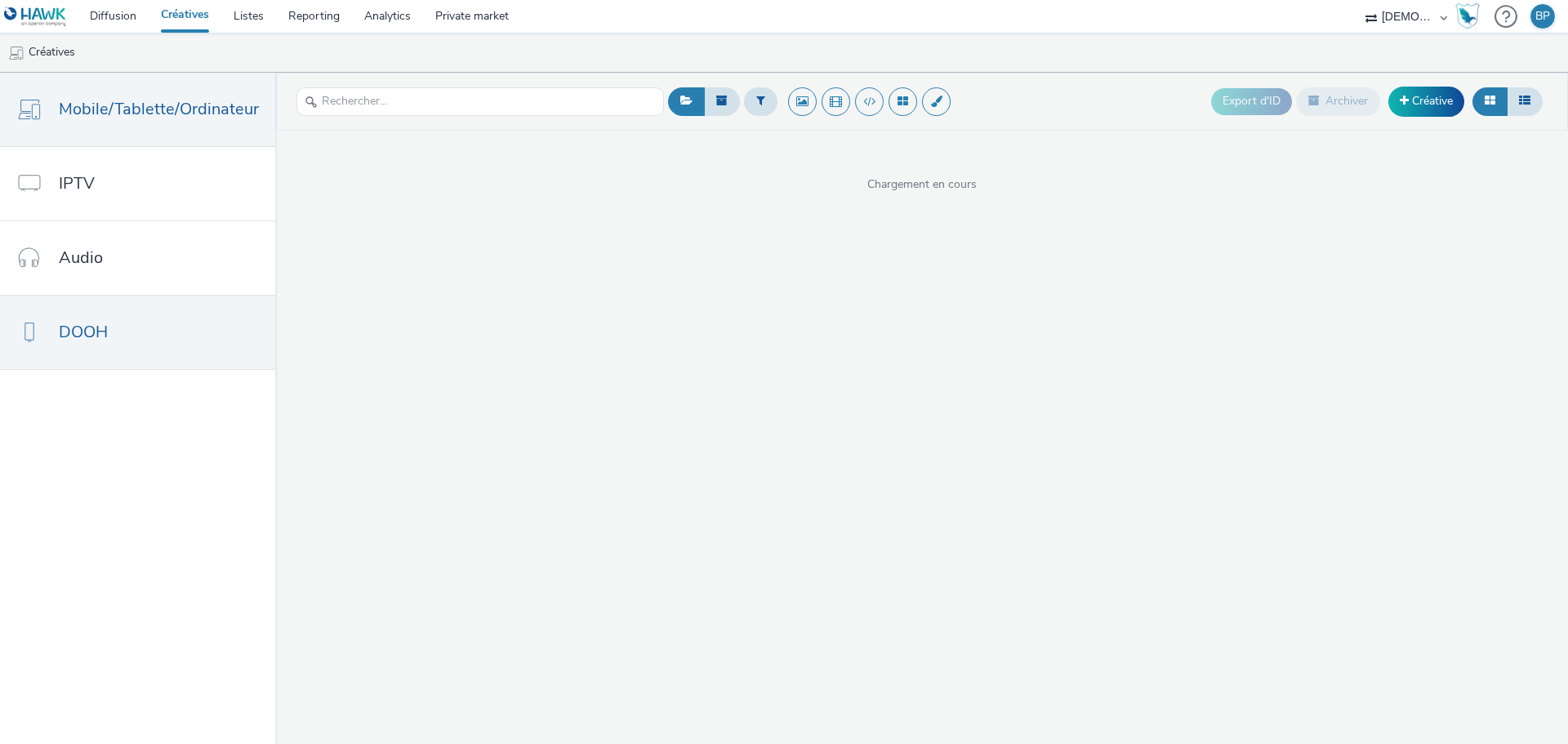
click at [122, 342] on link "DOOH" at bounding box center [138, 332] width 276 height 73
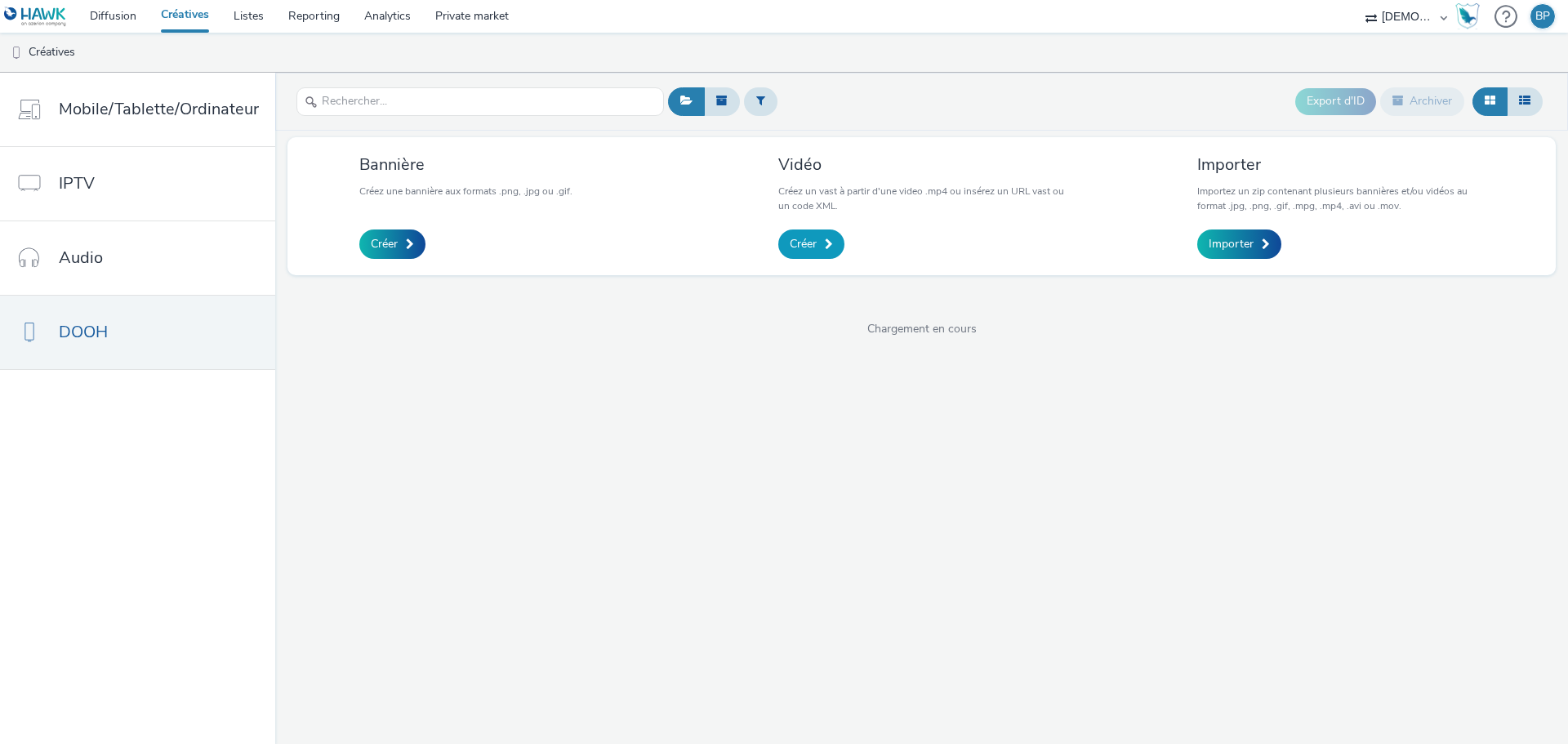
click at [828, 236] on link "Créer" at bounding box center [811, 244] width 66 height 29
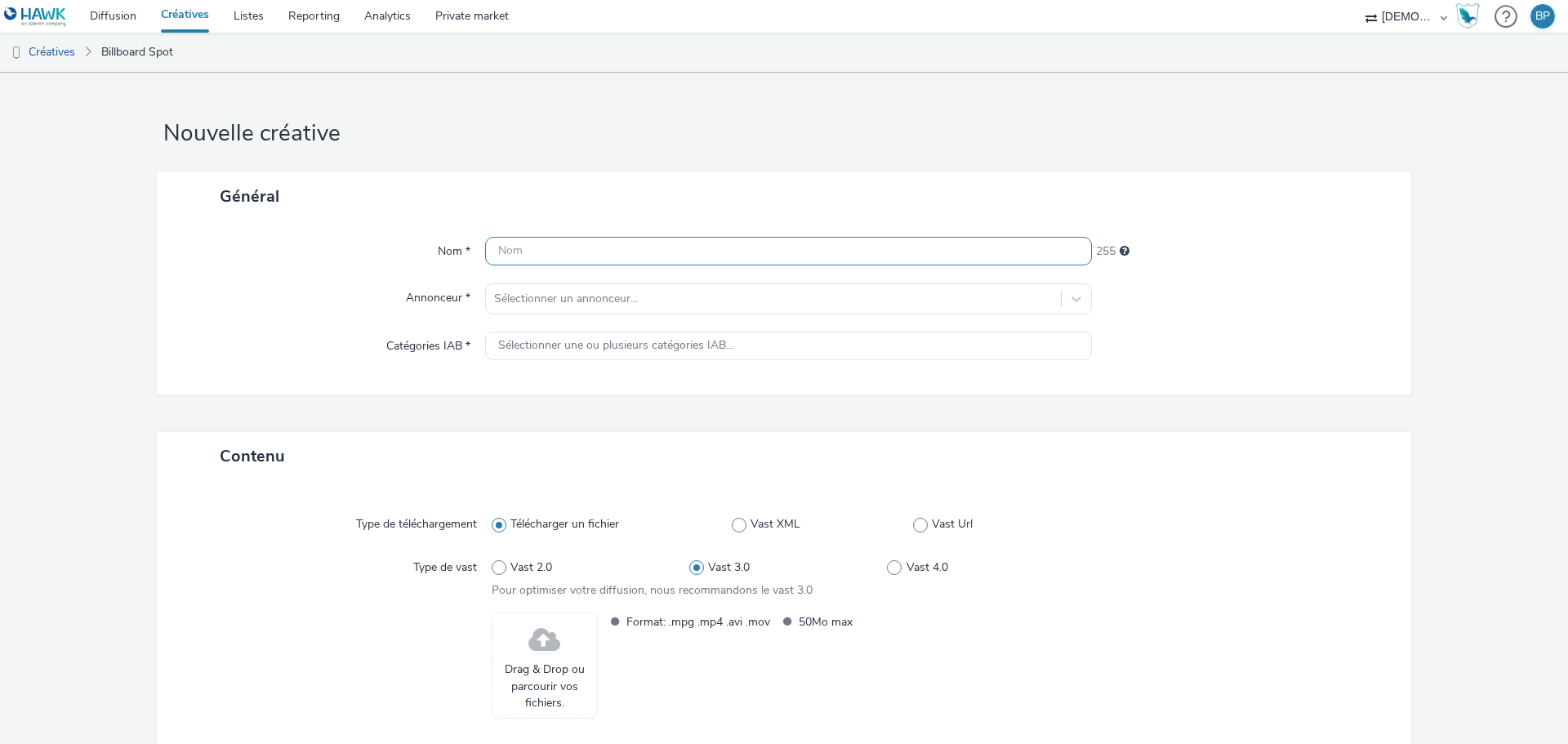
click at [743, 256] on input "text" at bounding box center [788, 251] width 607 height 28
click at [564, 242] on input "1080" at bounding box center [788, 251] width 607 height 28
type input "1080x1920_baroque"
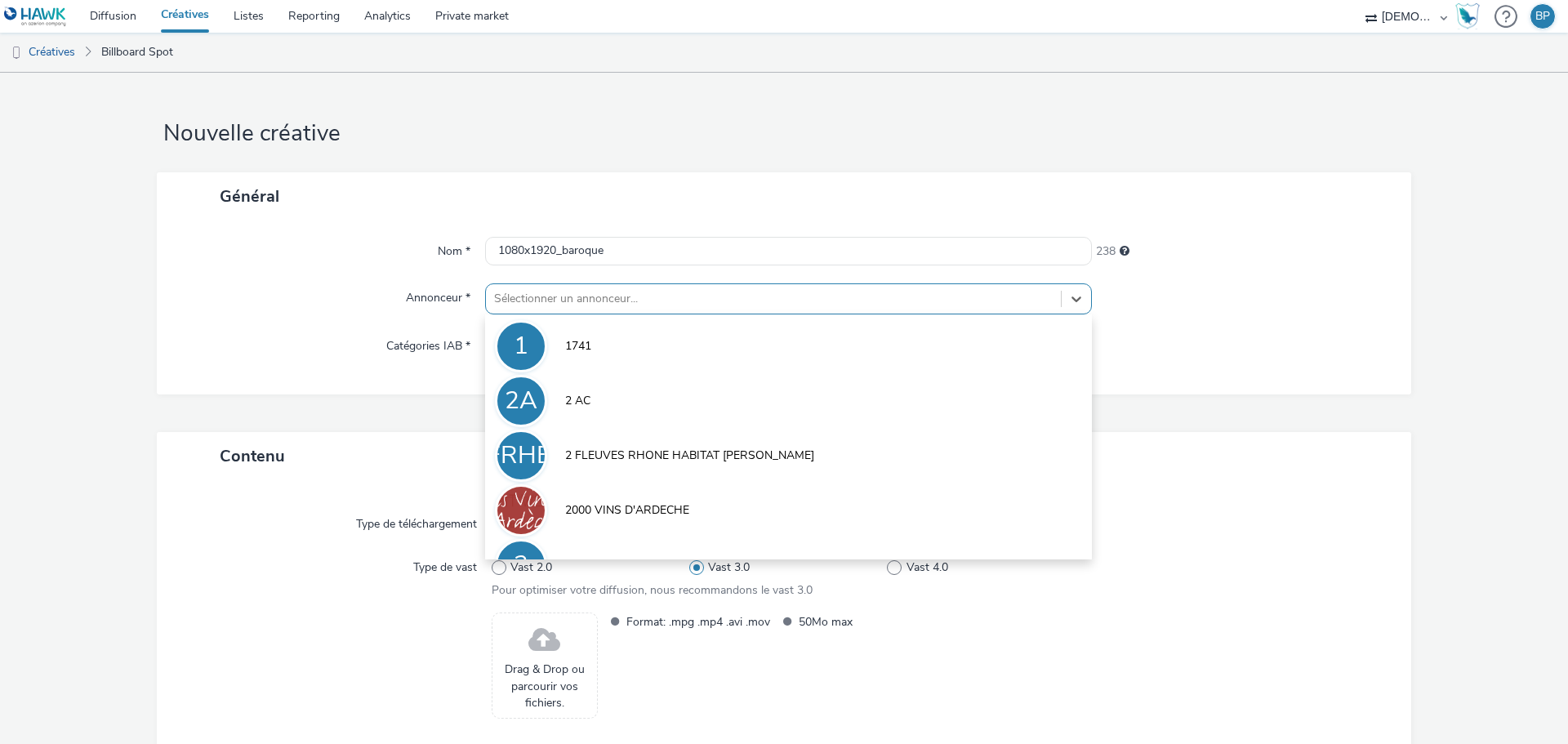
click at [580, 283] on div "Sélectionner un annonceur..." at bounding box center [788, 298] width 607 height 31
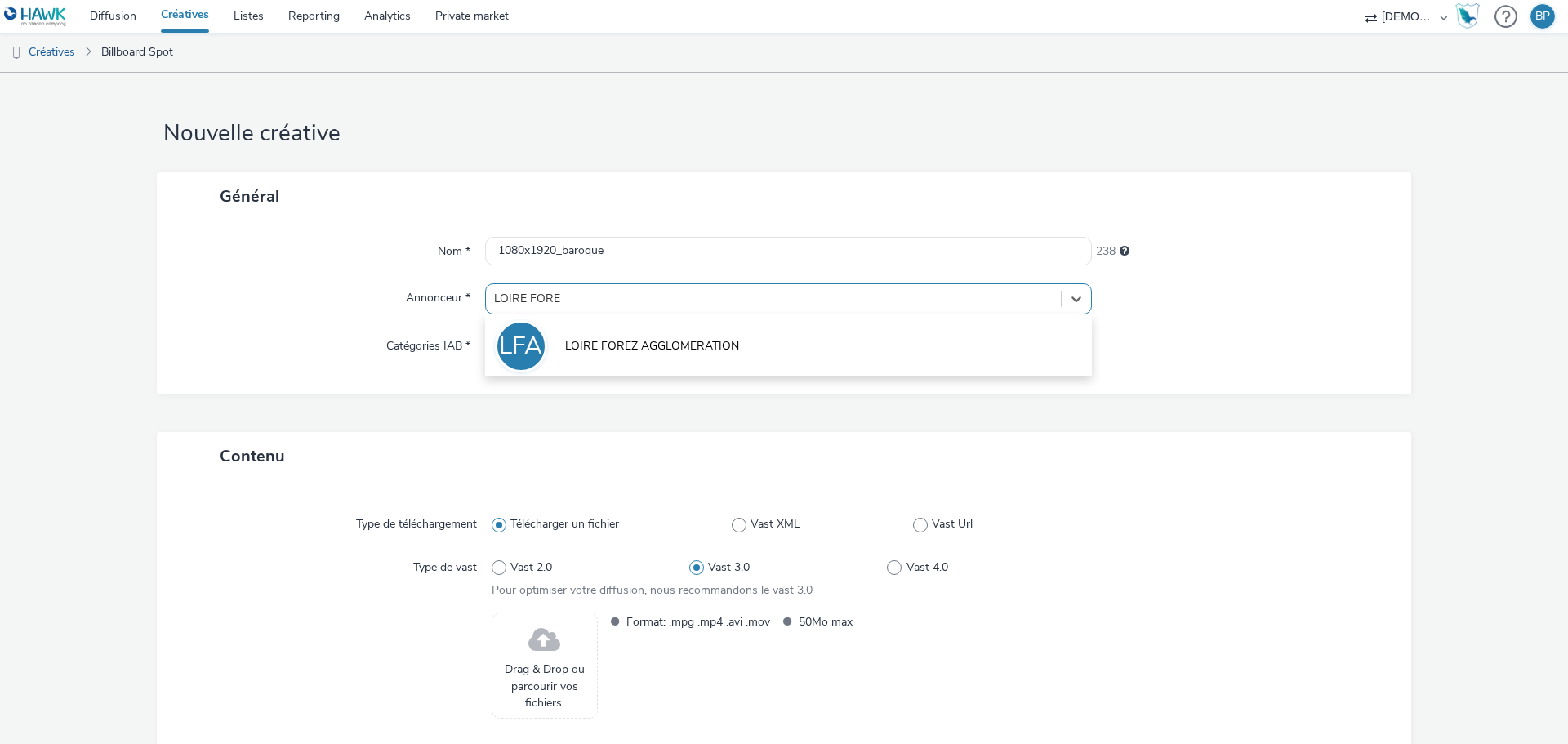
type input "LOIRE FOREZ"
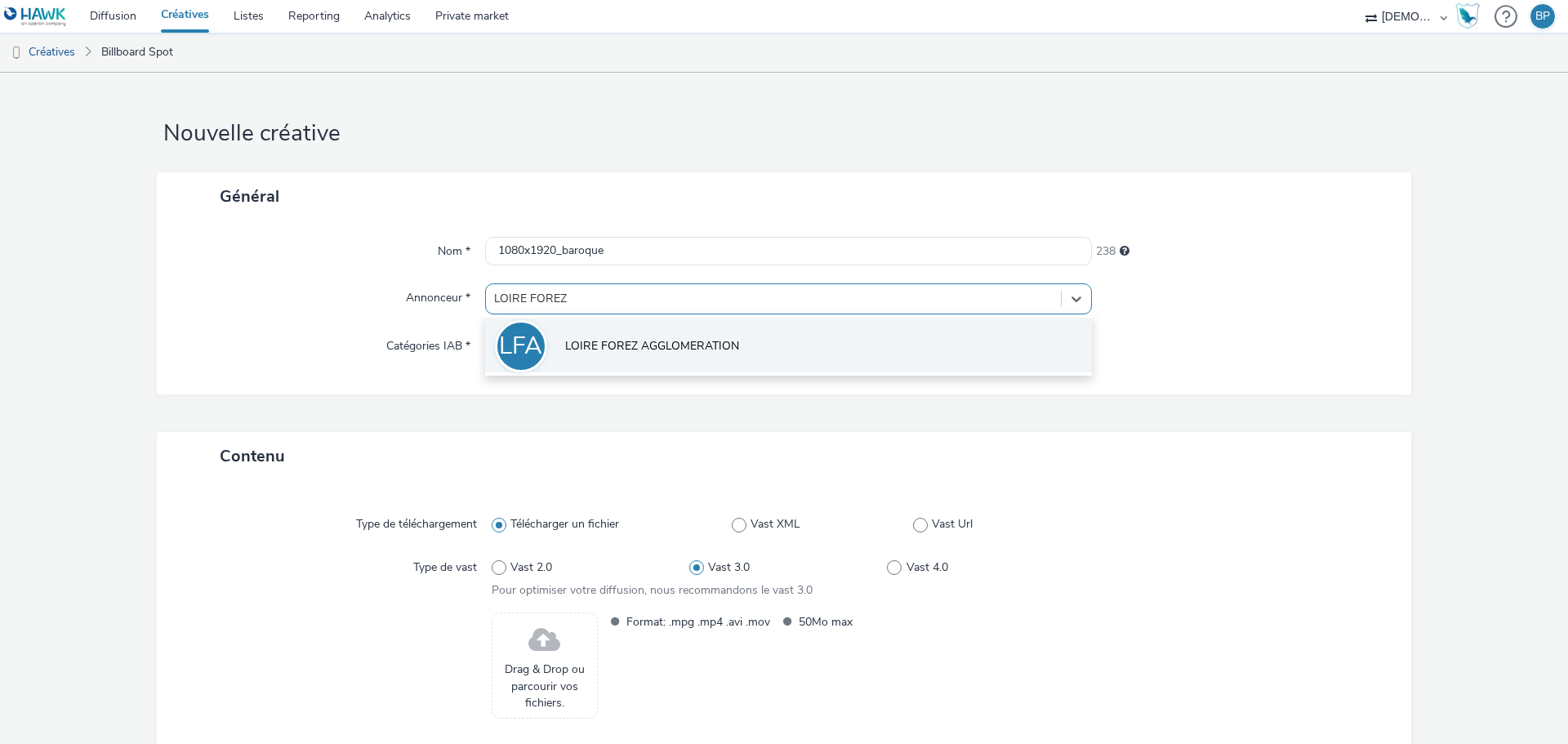
click at [589, 338] on span "LOIRE FOREZ AGGLOMERATION" at bounding box center [652, 347] width 174 height 17
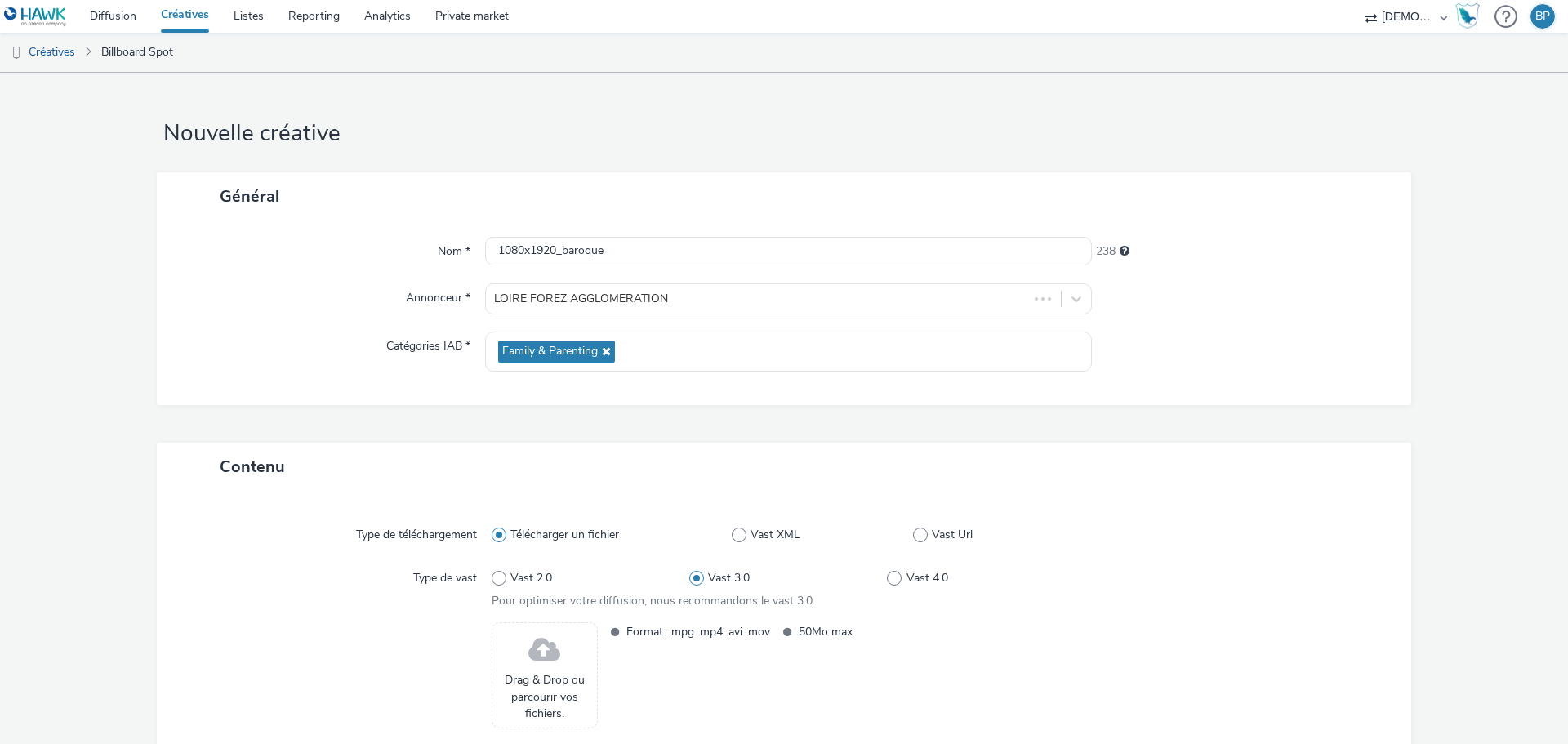
click at [566, 327] on div "Nom * 1080x1920_baroque 238 Annonceur * LOIRE FOREZ AGGLOMERATION Catégories IA…" at bounding box center [784, 312] width 1254 height 185
click at [604, 349] on icon at bounding box center [604, 352] width 13 height 12
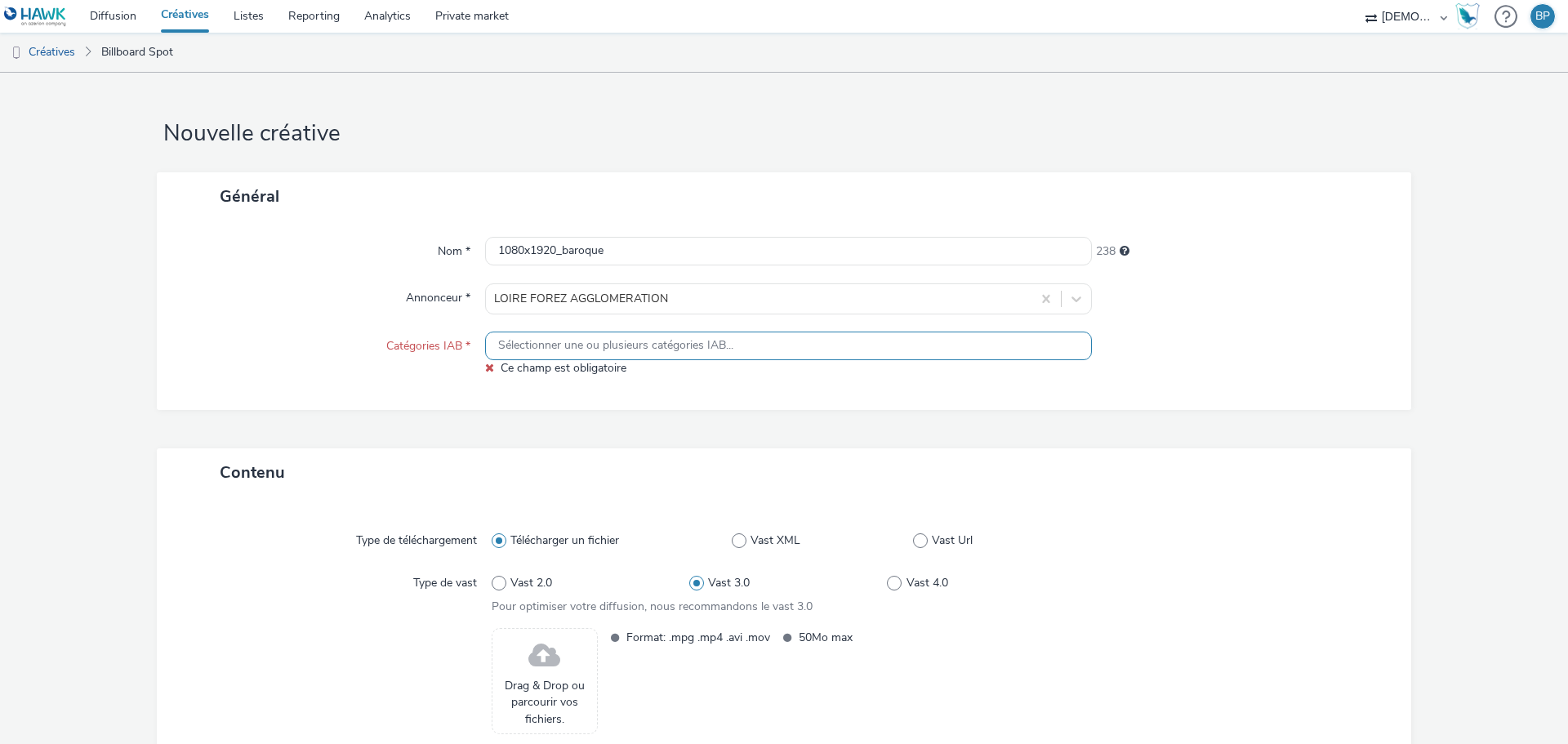
click at [567, 351] on span "Sélectionner une ou plusieurs catégories IAB..." at bounding box center [616, 346] width 235 height 14
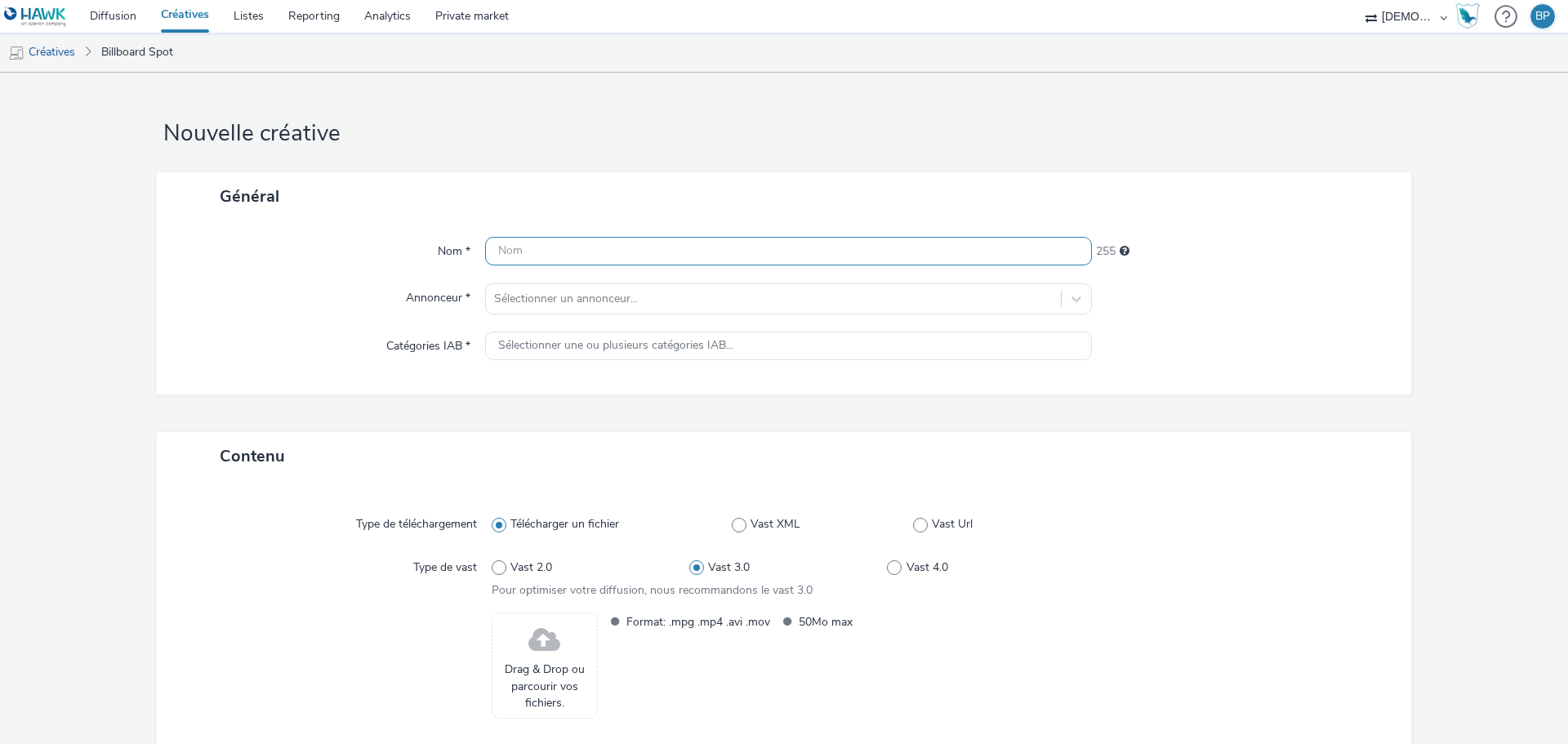
click at [557, 255] on input "text" at bounding box center [788, 251] width 607 height 28
type input "1080x1920_baroque"
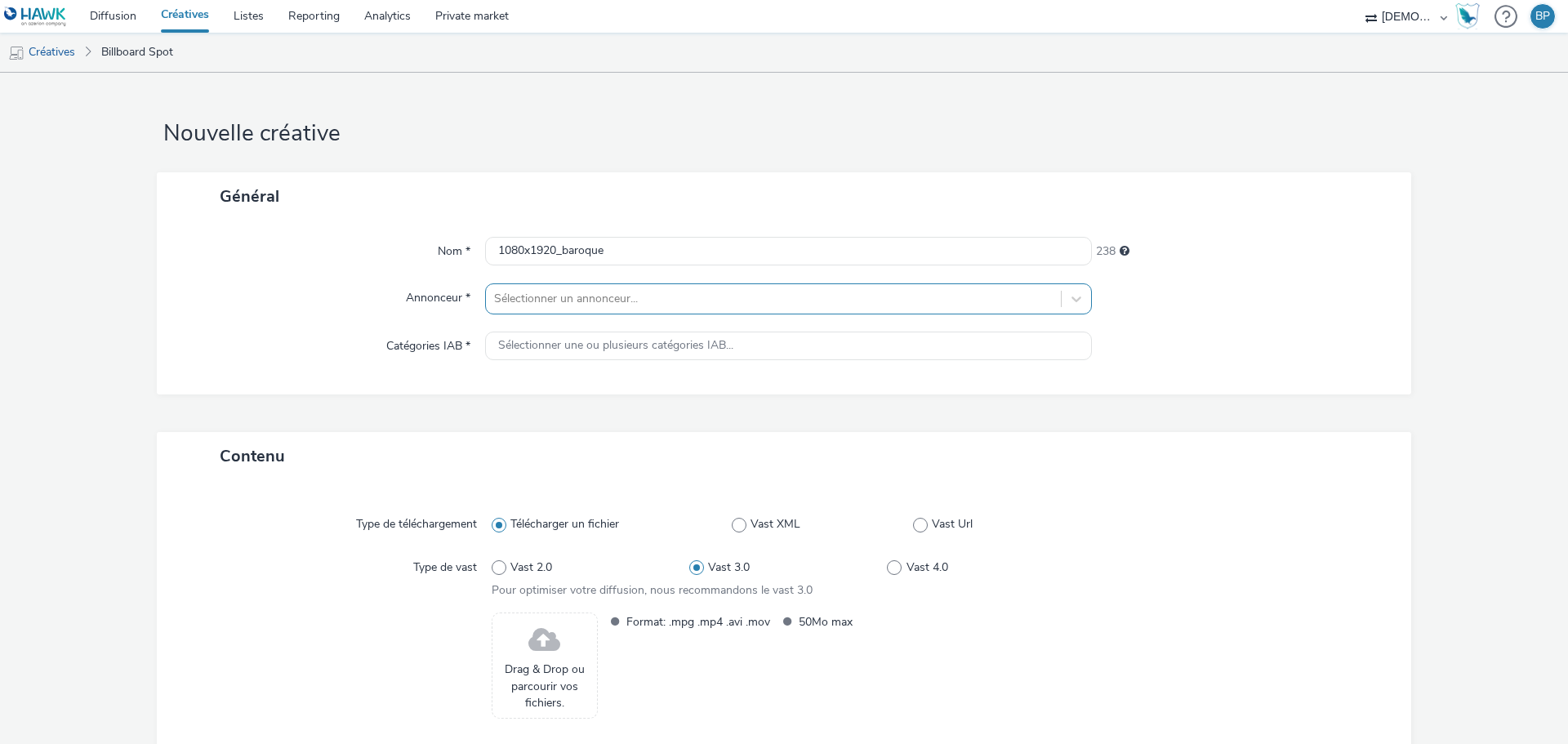
click at [544, 307] on div at bounding box center [773, 298] width 559 height 19
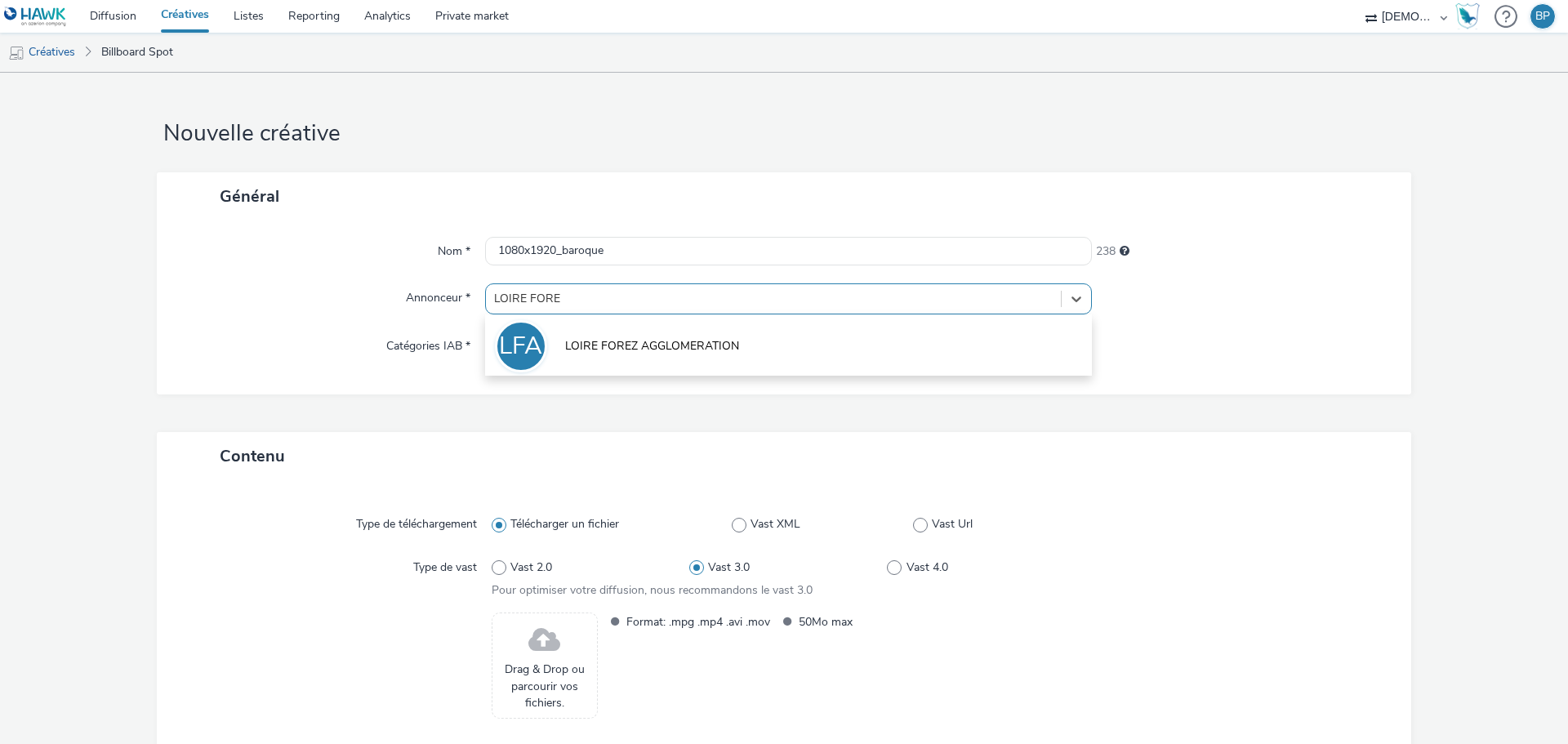
type input "LOIRE FOREZ"
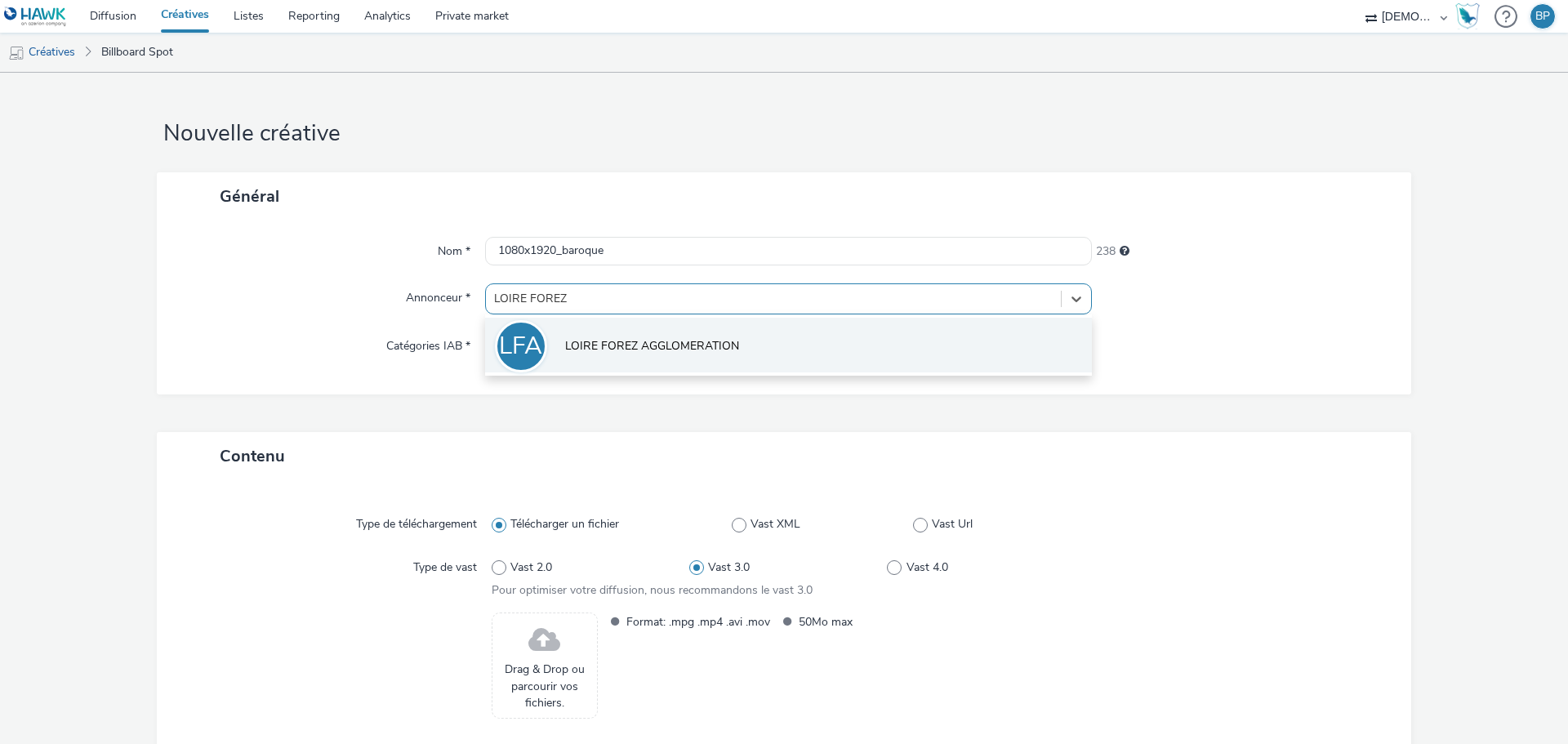
click at [594, 325] on li "LFA LOIRE FOREZ AGGLOMERATION" at bounding box center [788, 345] width 607 height 55
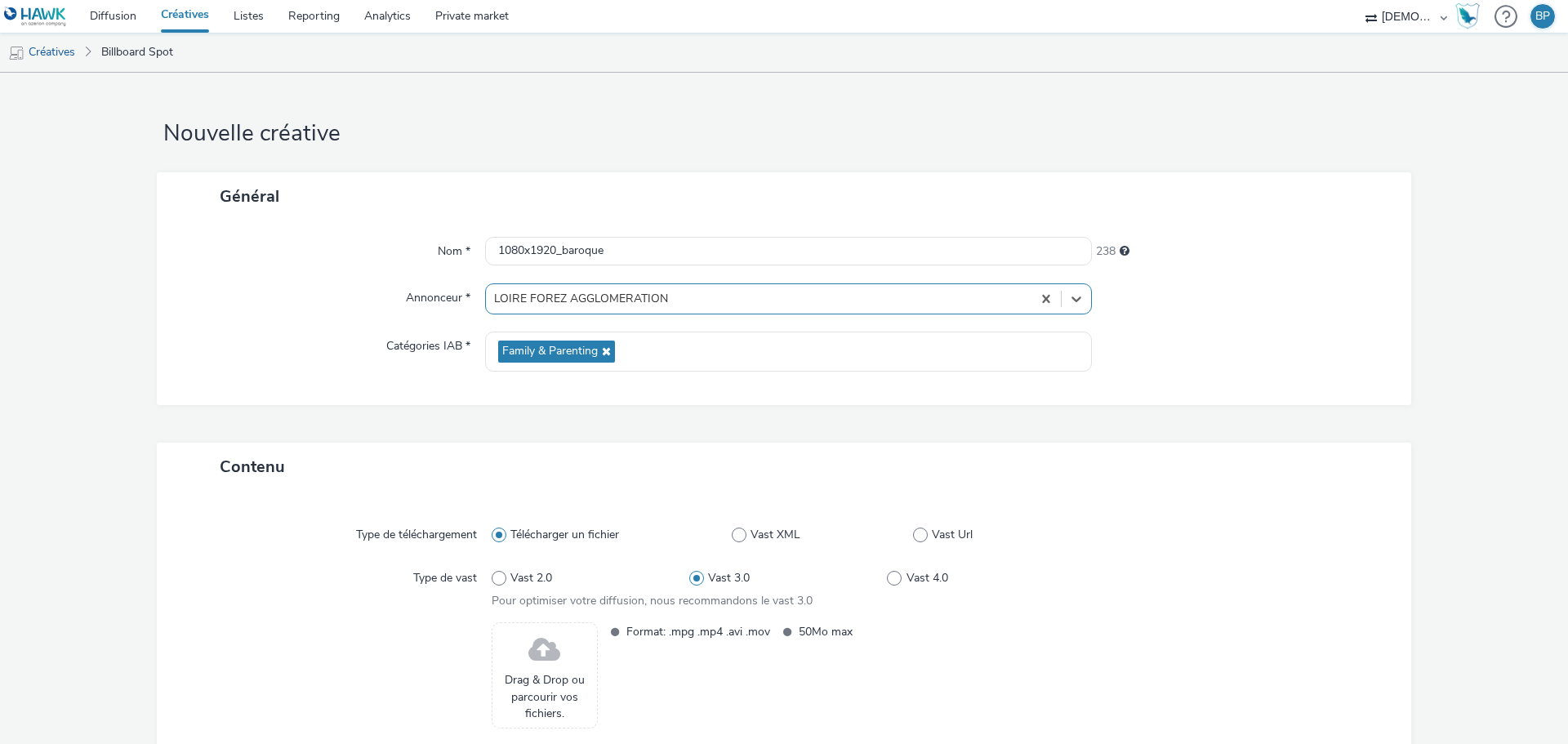
click at [1155, 409] on div "Général Nom * 1080x1920_baroque 238 Annonceur * option LOIRE FOREZ AGGLOMERATIO…" at bounding box center [784, 307] width 1254 height 271
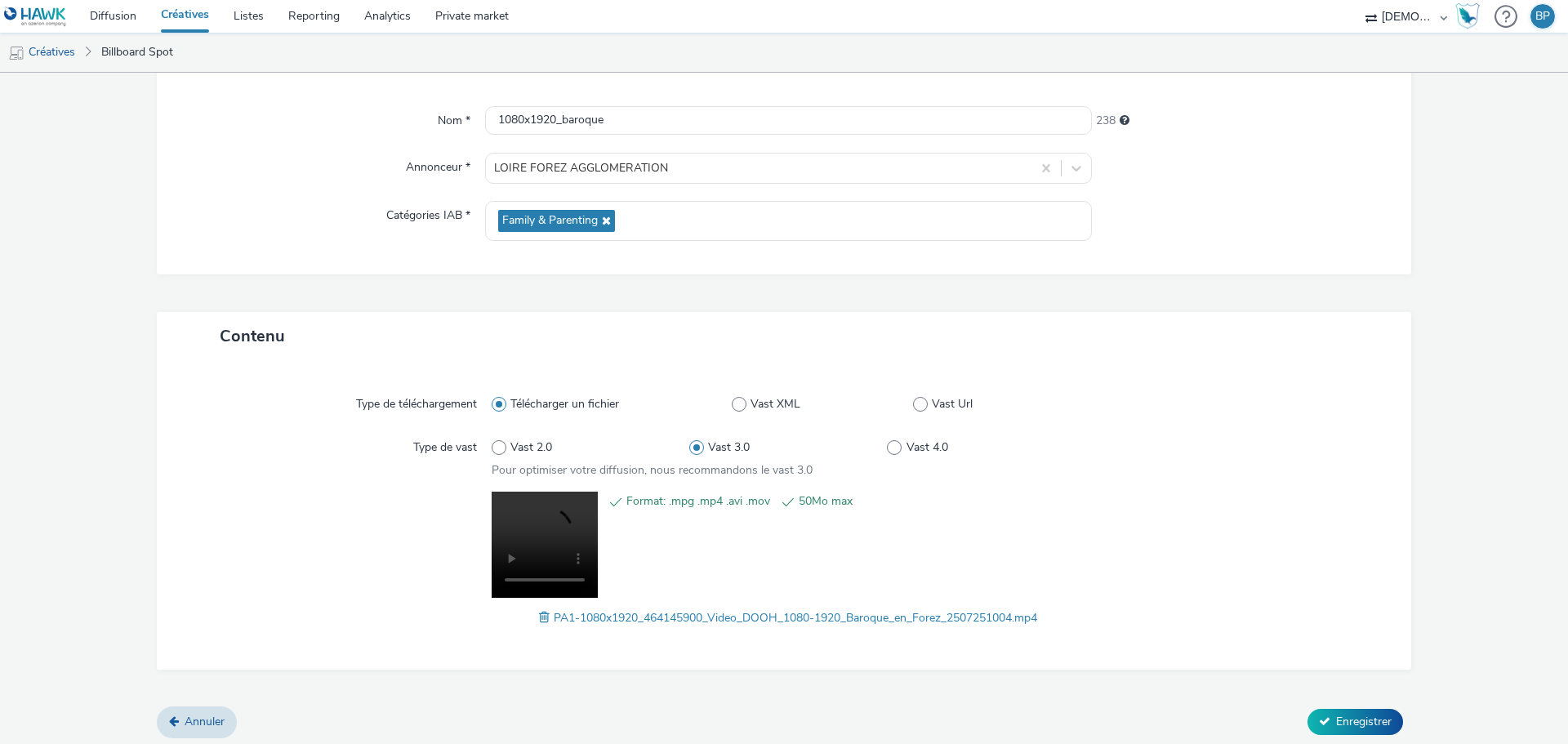
scroll to position [136, 0]
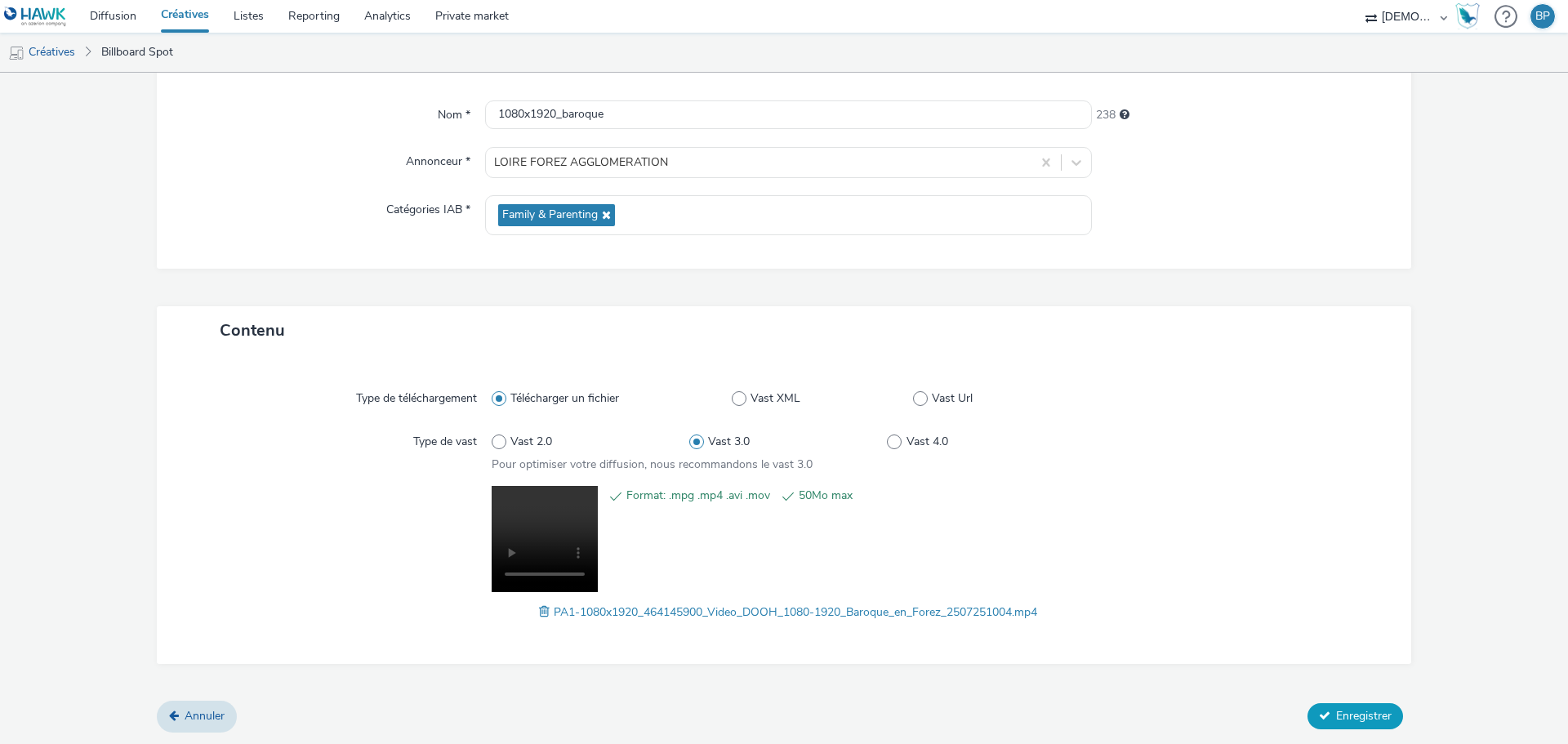
click at [1345, 709] on span "Enregistrer" at bounding box center [1363, 716] width 55 height 16
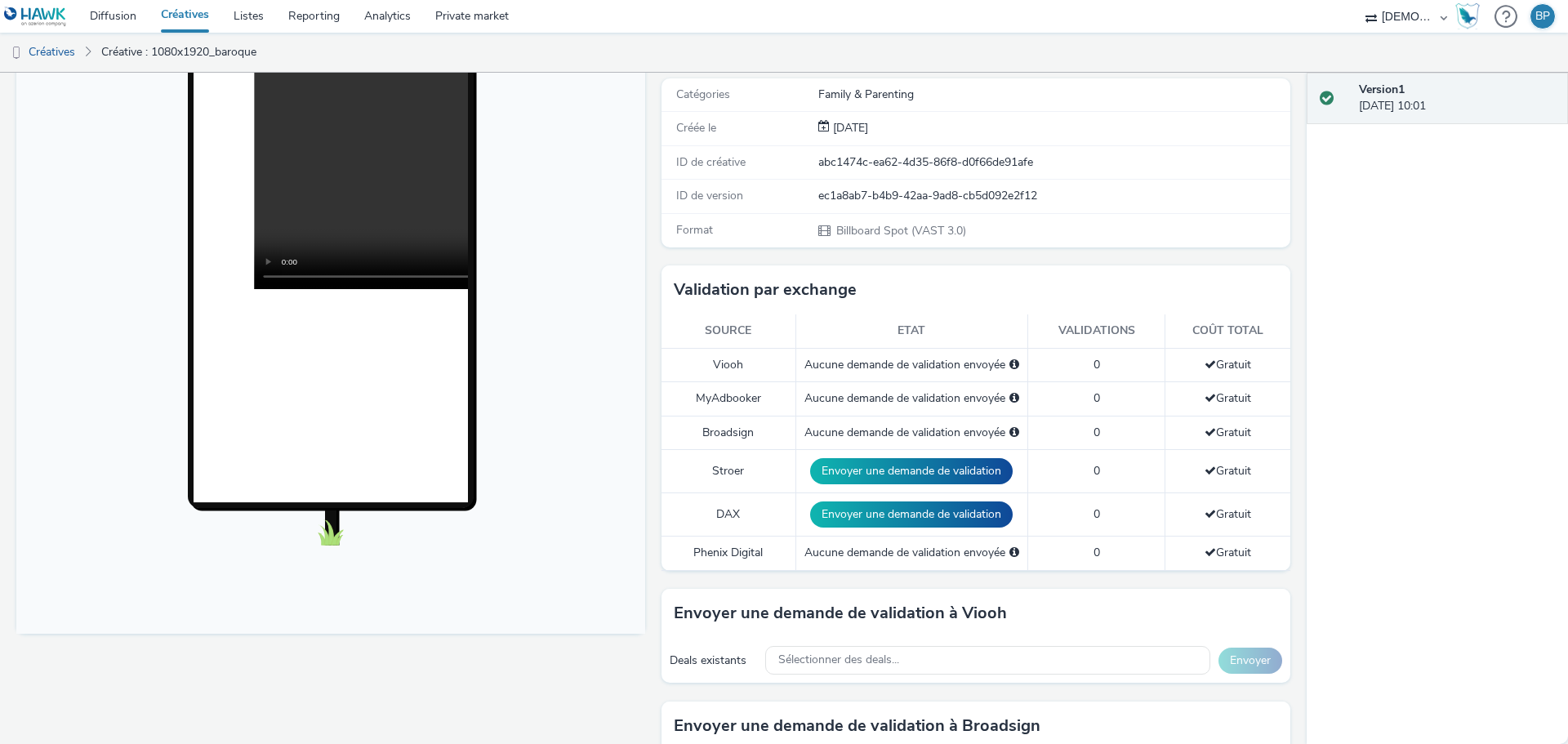
scroll to position [245, 0]
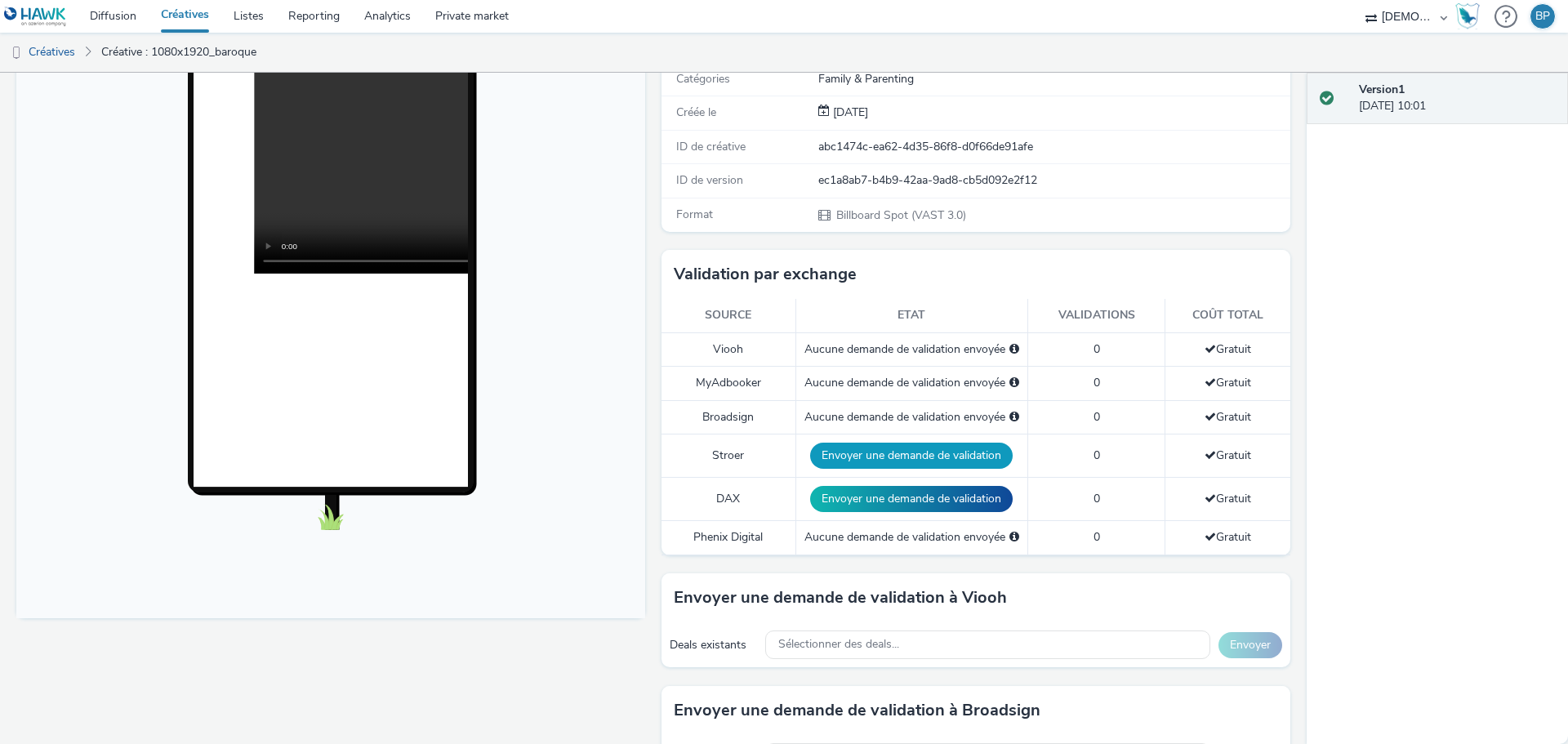
click at [868, 458] on button "Envoyer une demande de validation" at bounding box center [911, 455] width 203 height 26
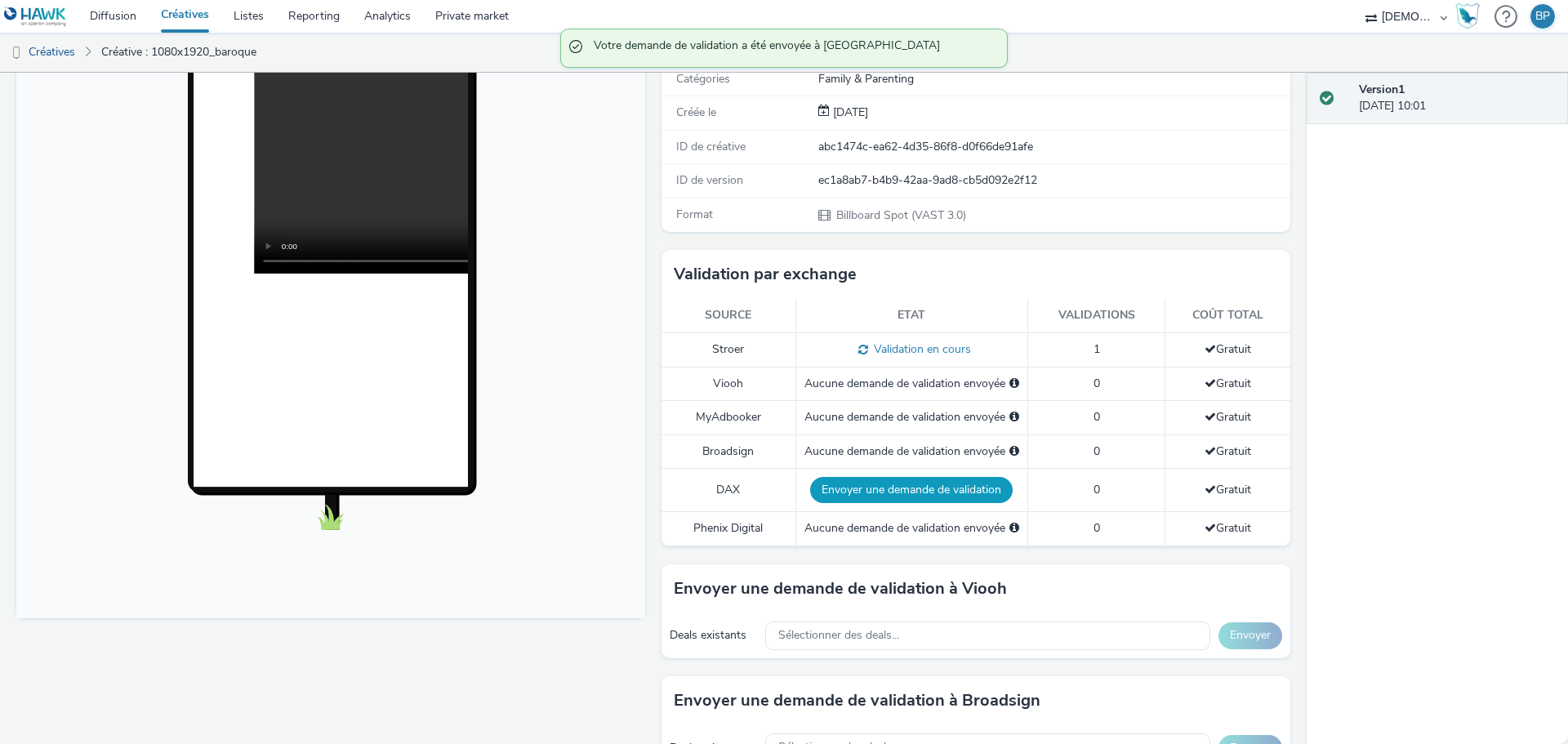
click at [891, 496] on button "Envoyer une demande de validation" at bounding box center [911, 489] width 203 height 26
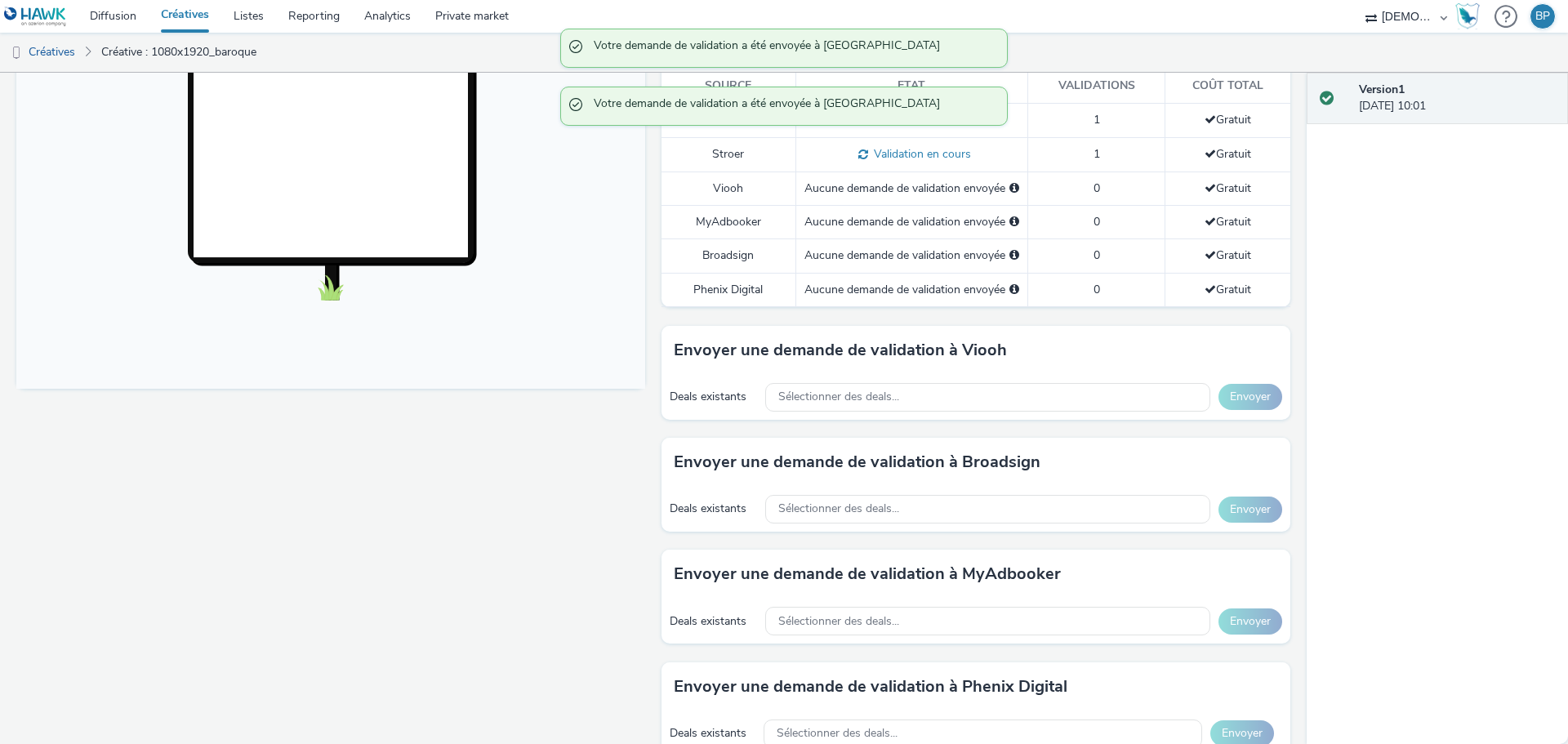
scroll to position [490, 0]
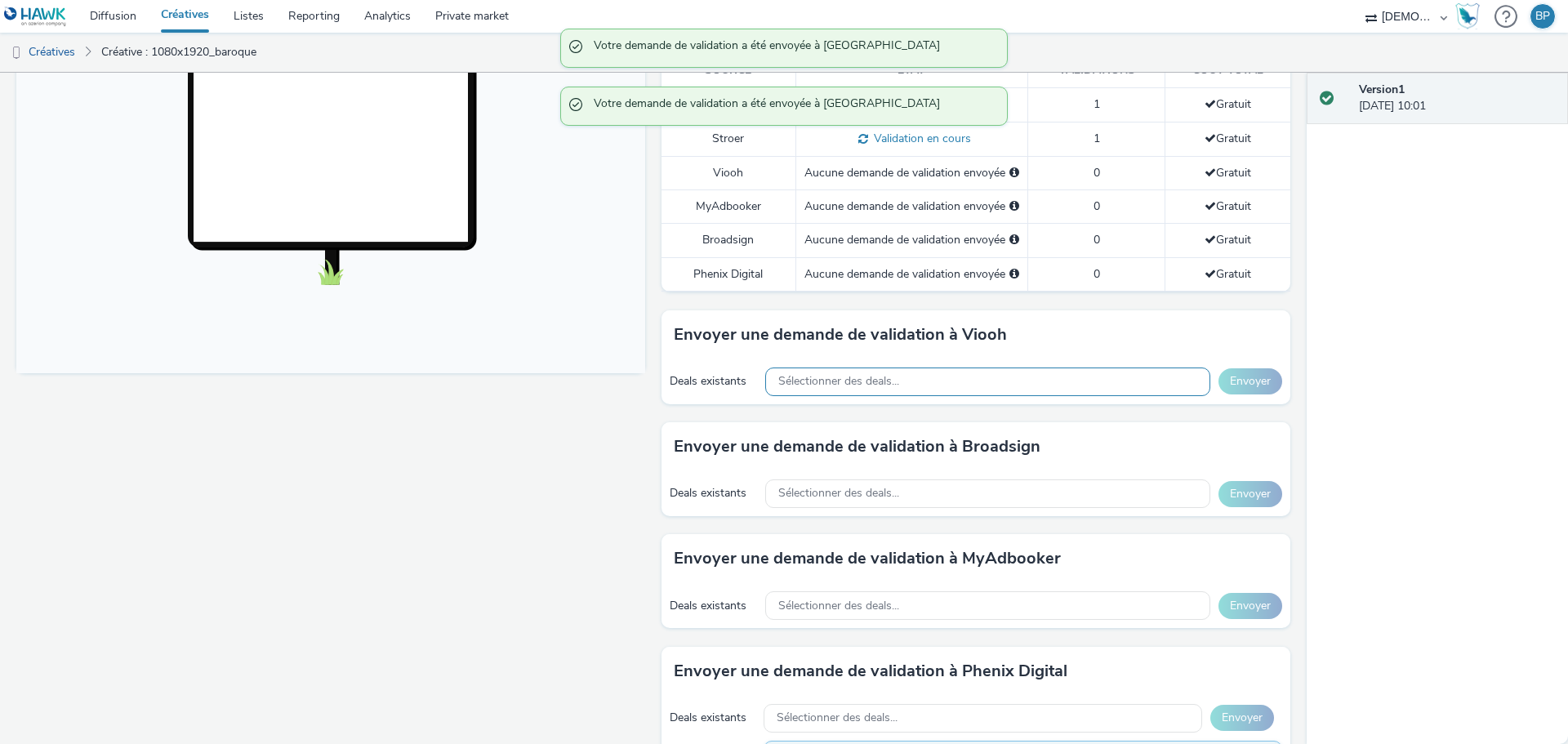
click at [883, 387] on span "Sélectionner des deals..." at bounding box center [838, 382] width 121 height 14
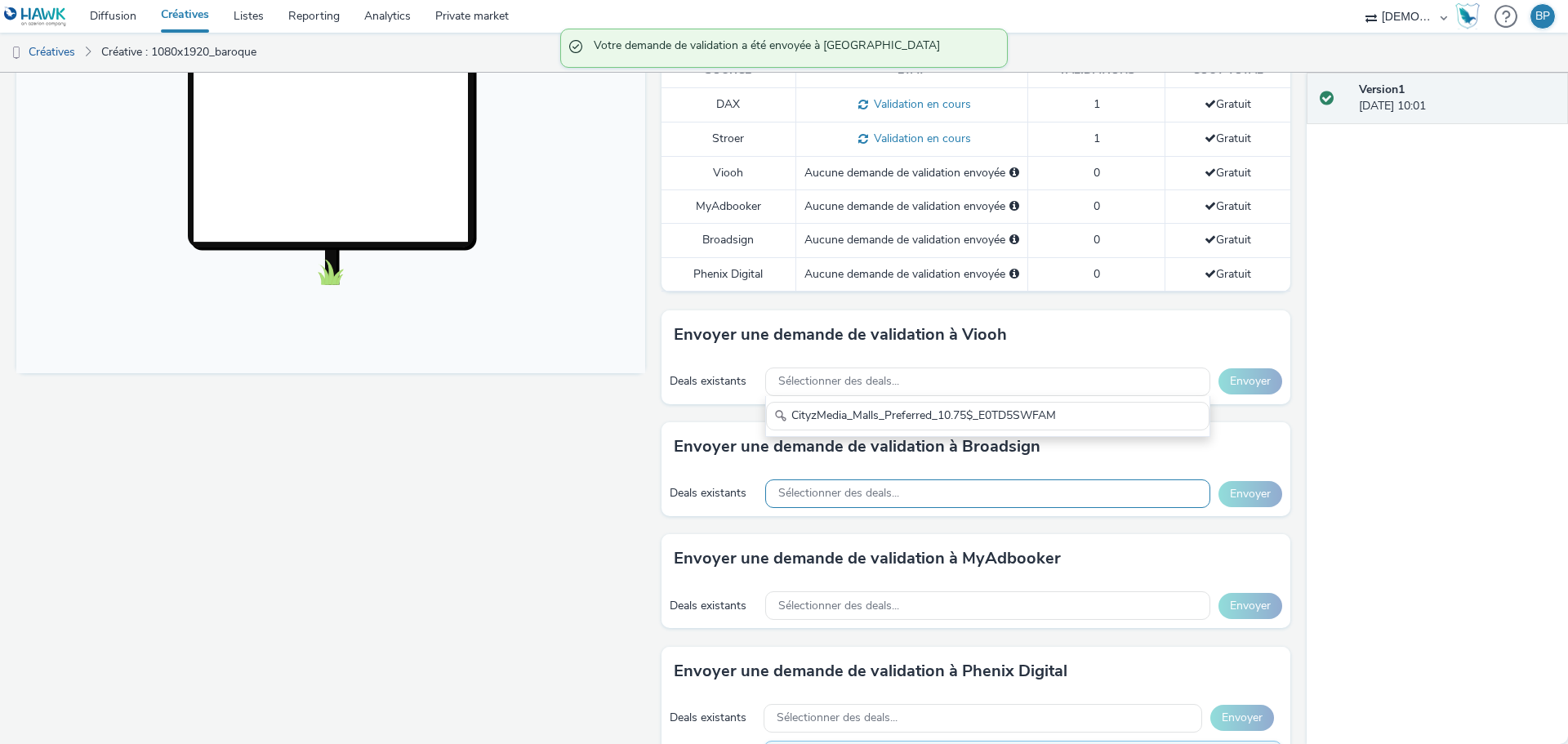
type input "CityzMedia_Malls_Preferred_10.75$_E0TD5SWFAM"
click at [953, 496] on div "Sélectionner des deals..." at bounding box center [987, 493] width 445 height 28
paste input "CityzMedia_Malls_Preferred_10.75$_E0TD5SWFAM"
type input "CityzMedia_Malls_Preferred_10.75$_E0TD5SWFAM"
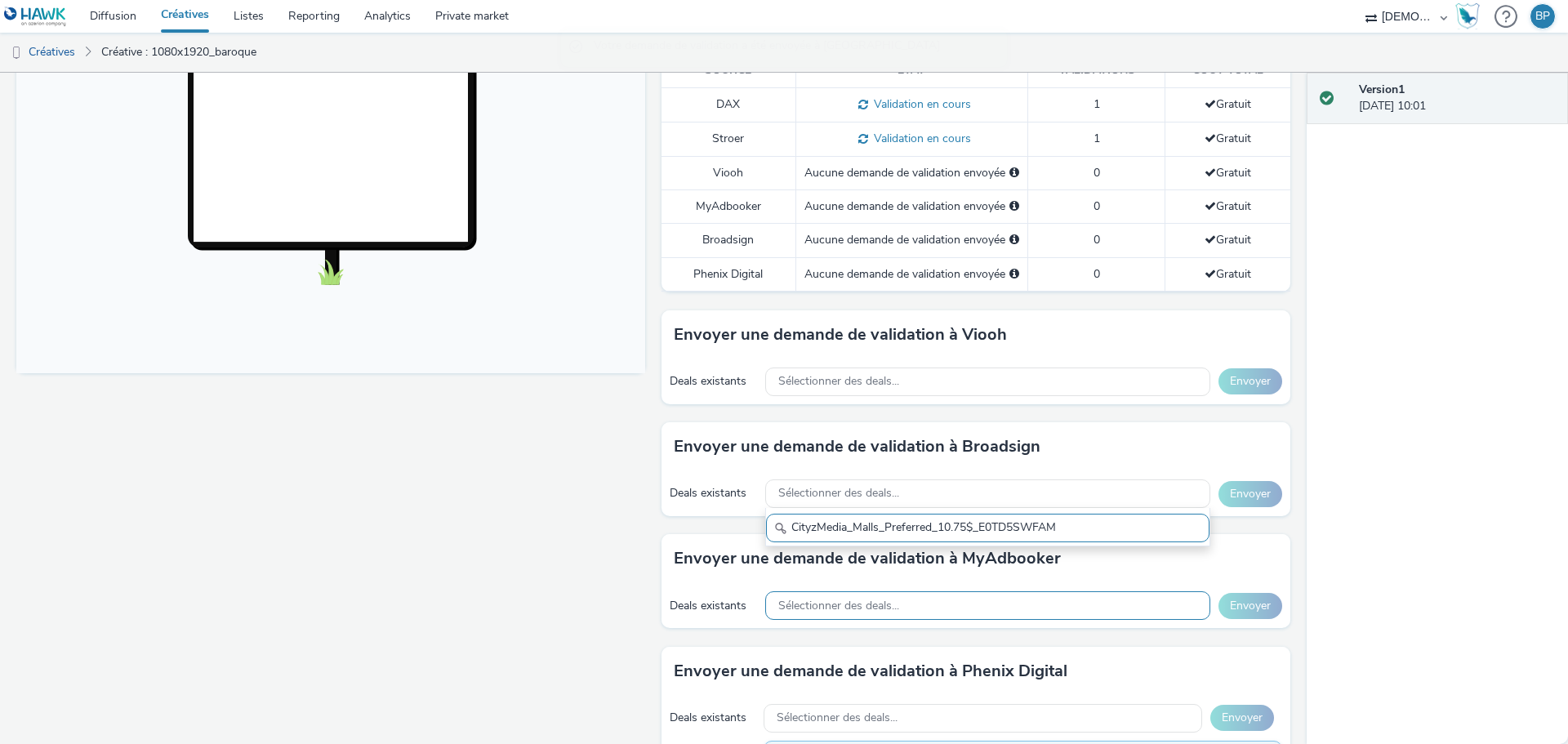
click at [958, 600] on div "Sélectionner des deals..." at bounding box center [987, 605] width 445 height 28
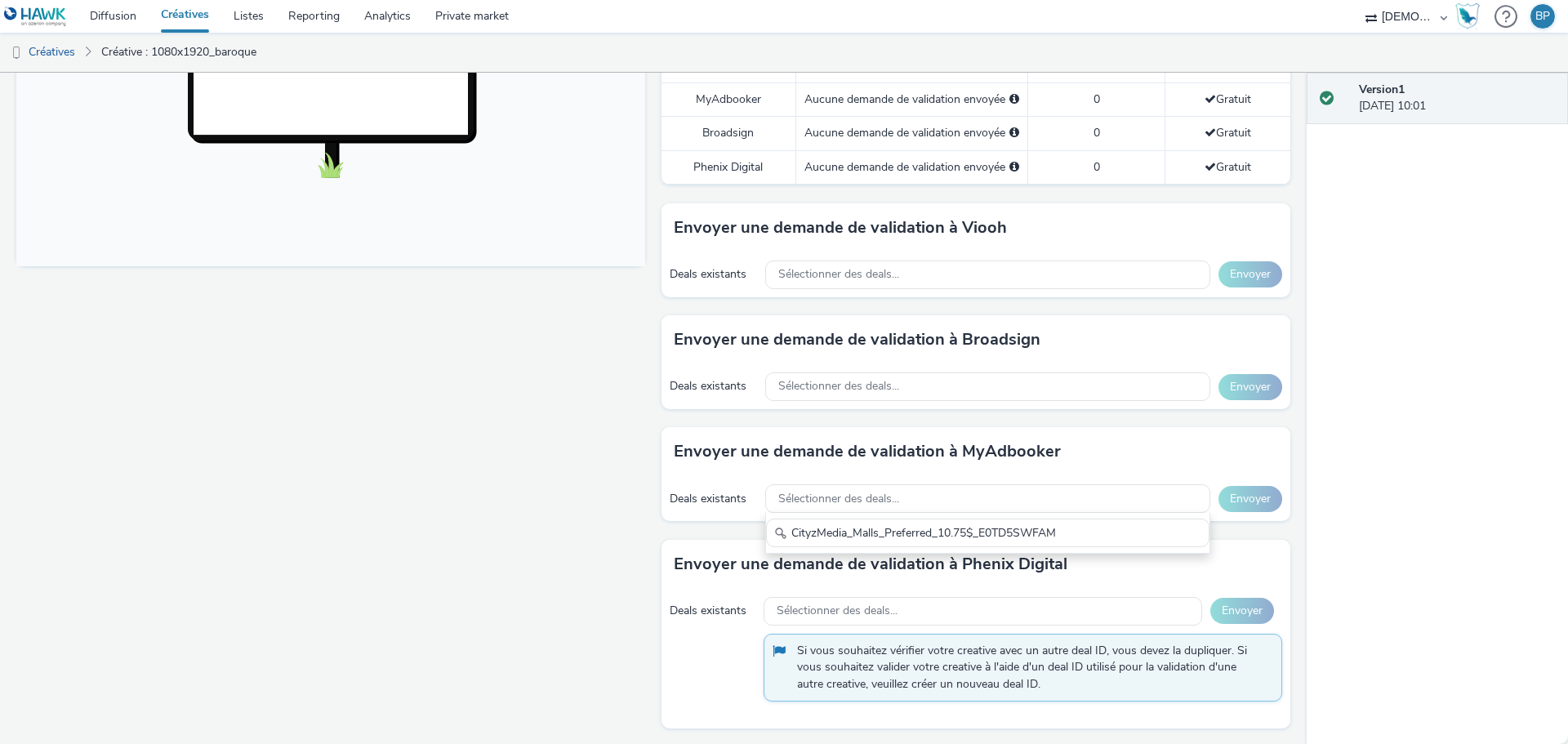
scroll to position [735, 0]
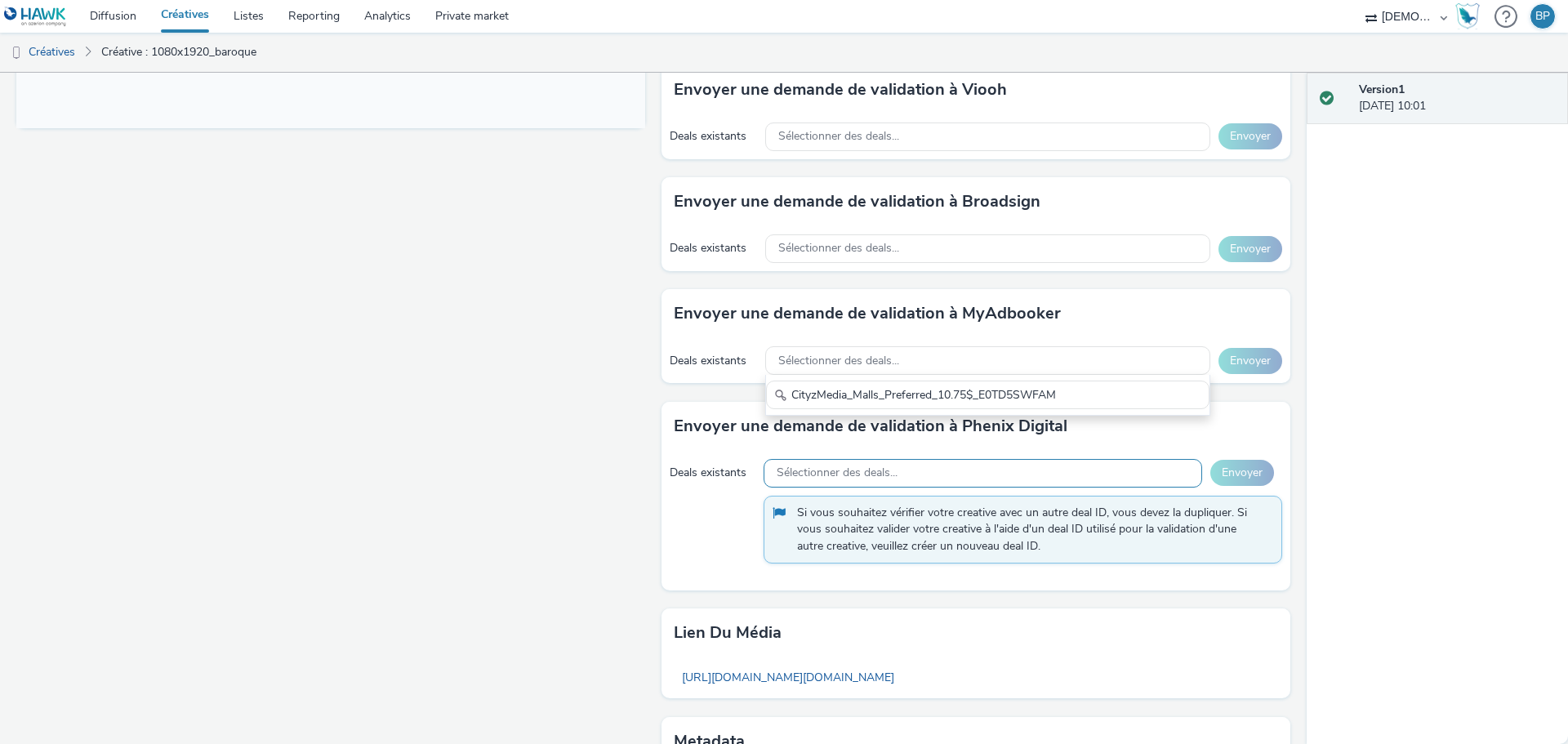
type input "CityzMedia_Malls_Preferred_10.75$_E0TD5SWFAM"
click at [853, 468] on span "Sélectionner des deals..." at bounding box center [837, 473] width 121 height 14
type input "CityzMedia_Malls_Preferred_10.75$_E0TD5SWFAM"
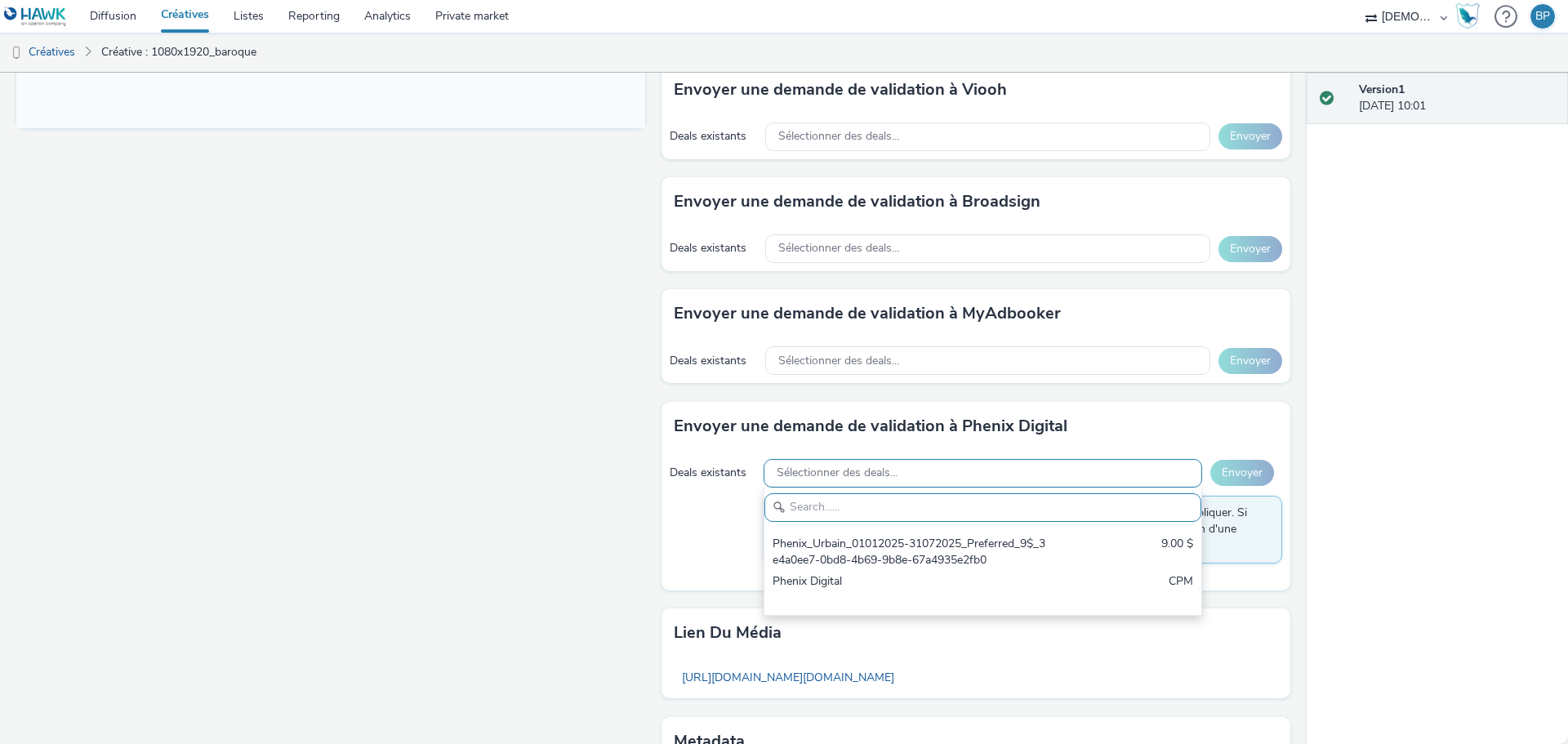
click at [809, 477] on span "Sélectionner des deals..." at bounding box center [837, 473] width 121 height 14
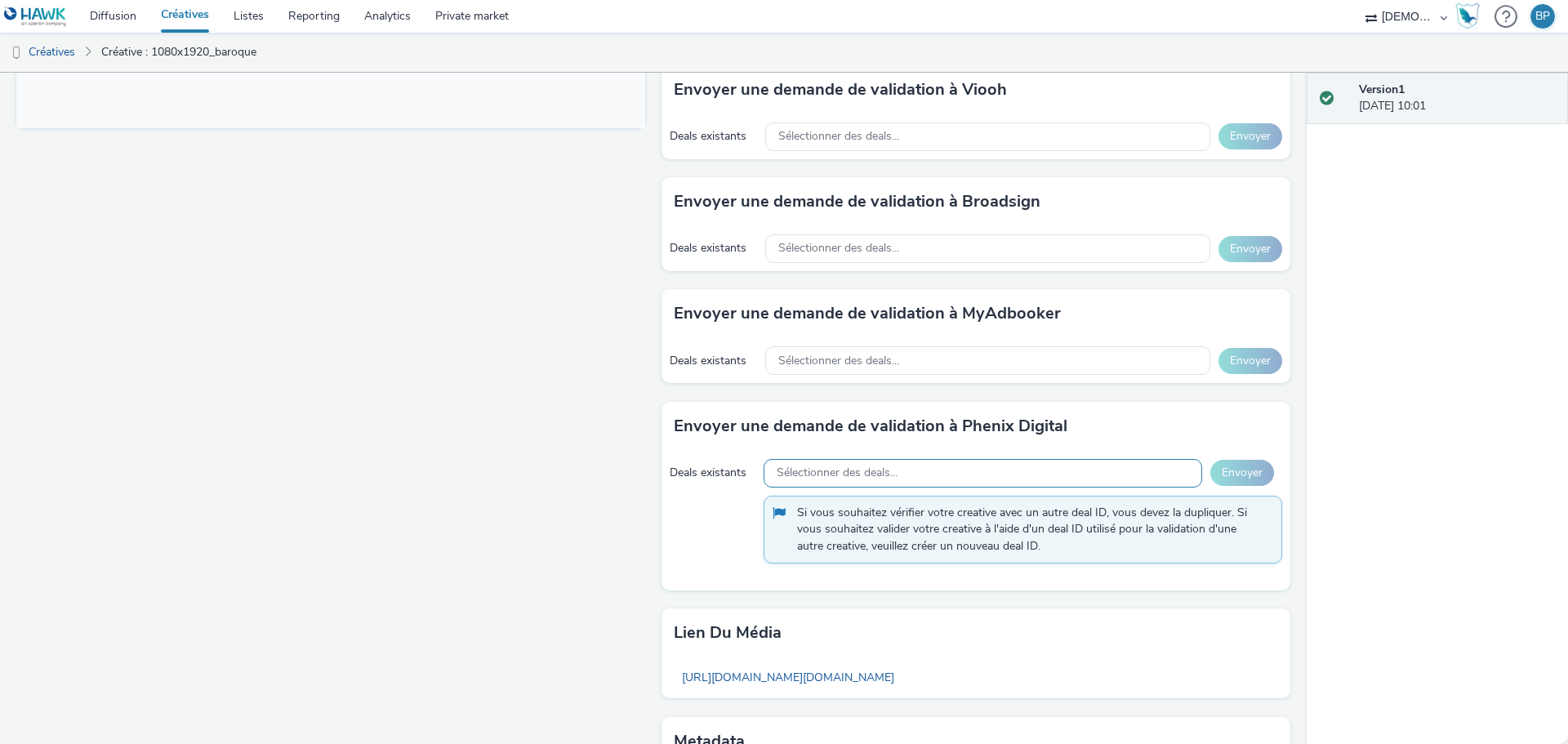
click at [832, 471] on span "Sélectionner des deals..." at bounding box center [837, 473] width 121 height 14
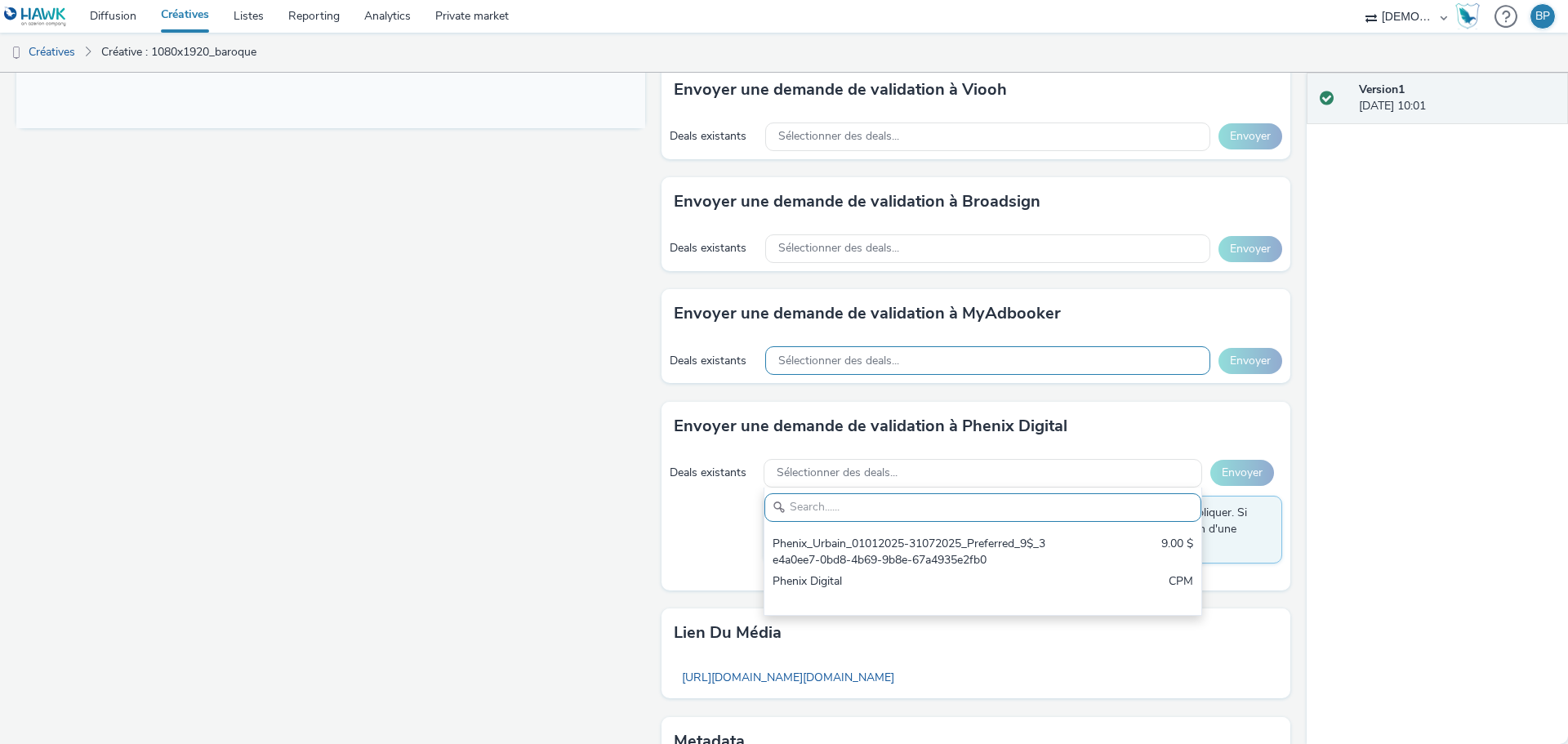
click at [832, 351] on div "Sélectionner des deals..." at bounding box center [987, 361] width 445 height 28
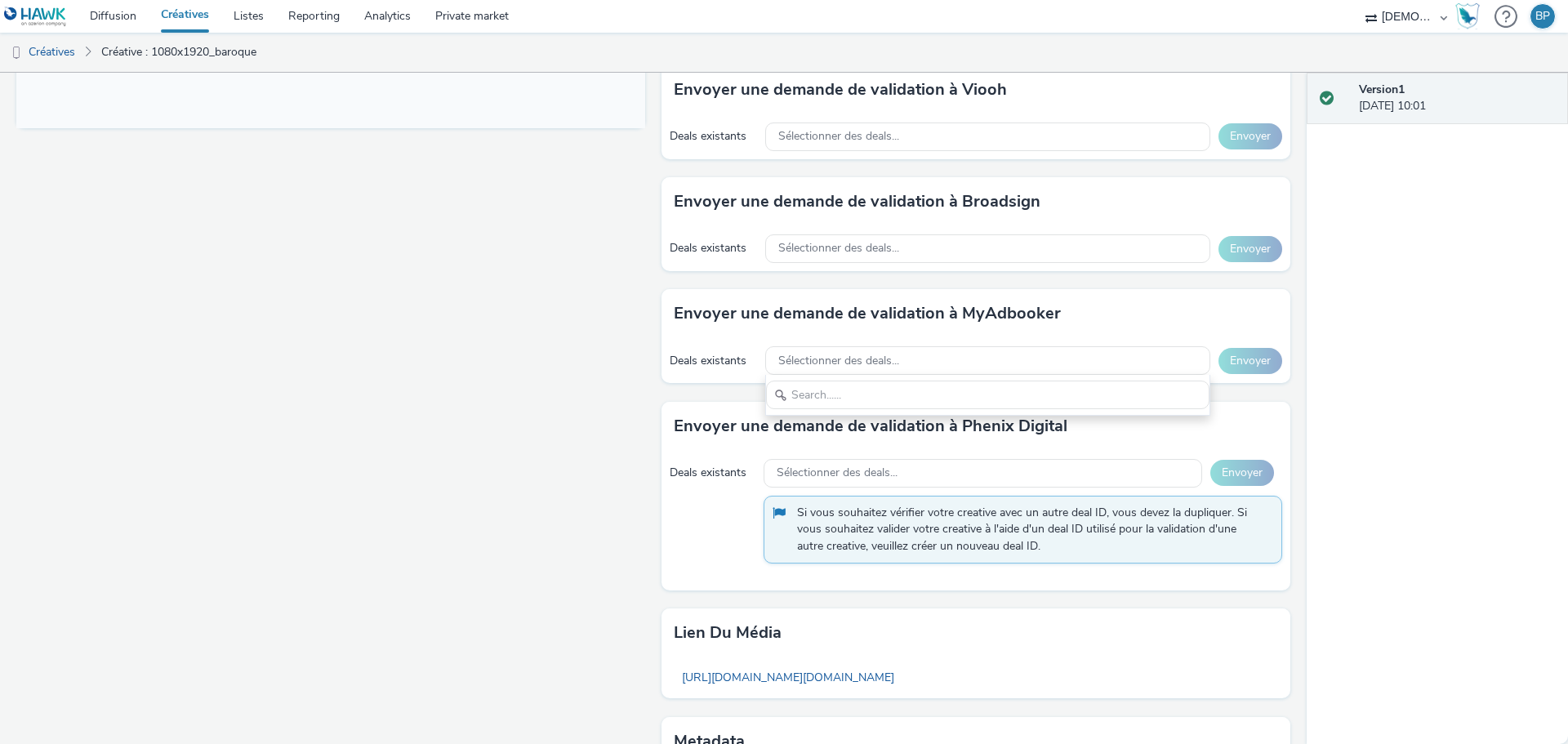
scroll to position [572, 0]
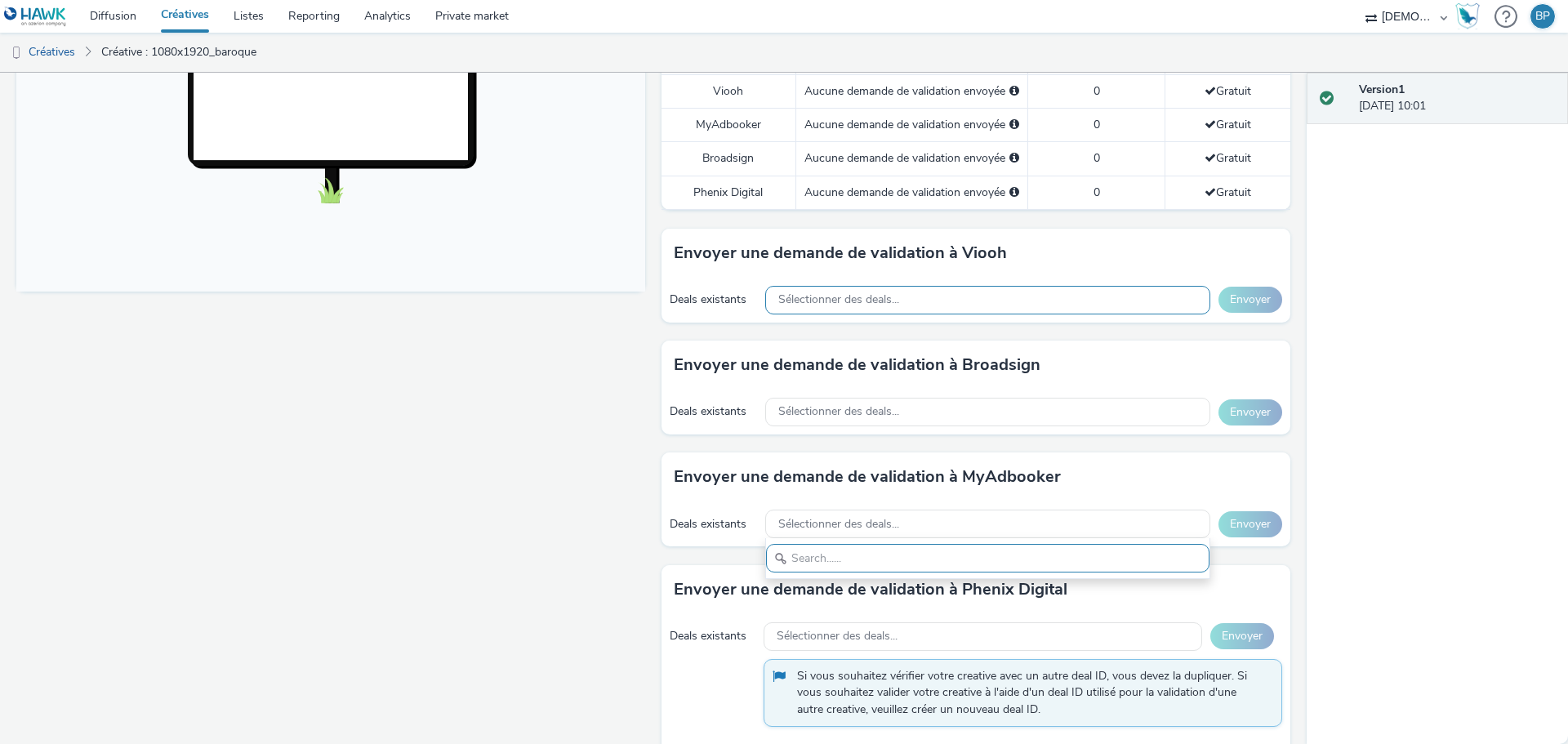
click at [890, 304] on span "Sélectionner des deals..." at bounding box center [838, 300] width 121 height 14
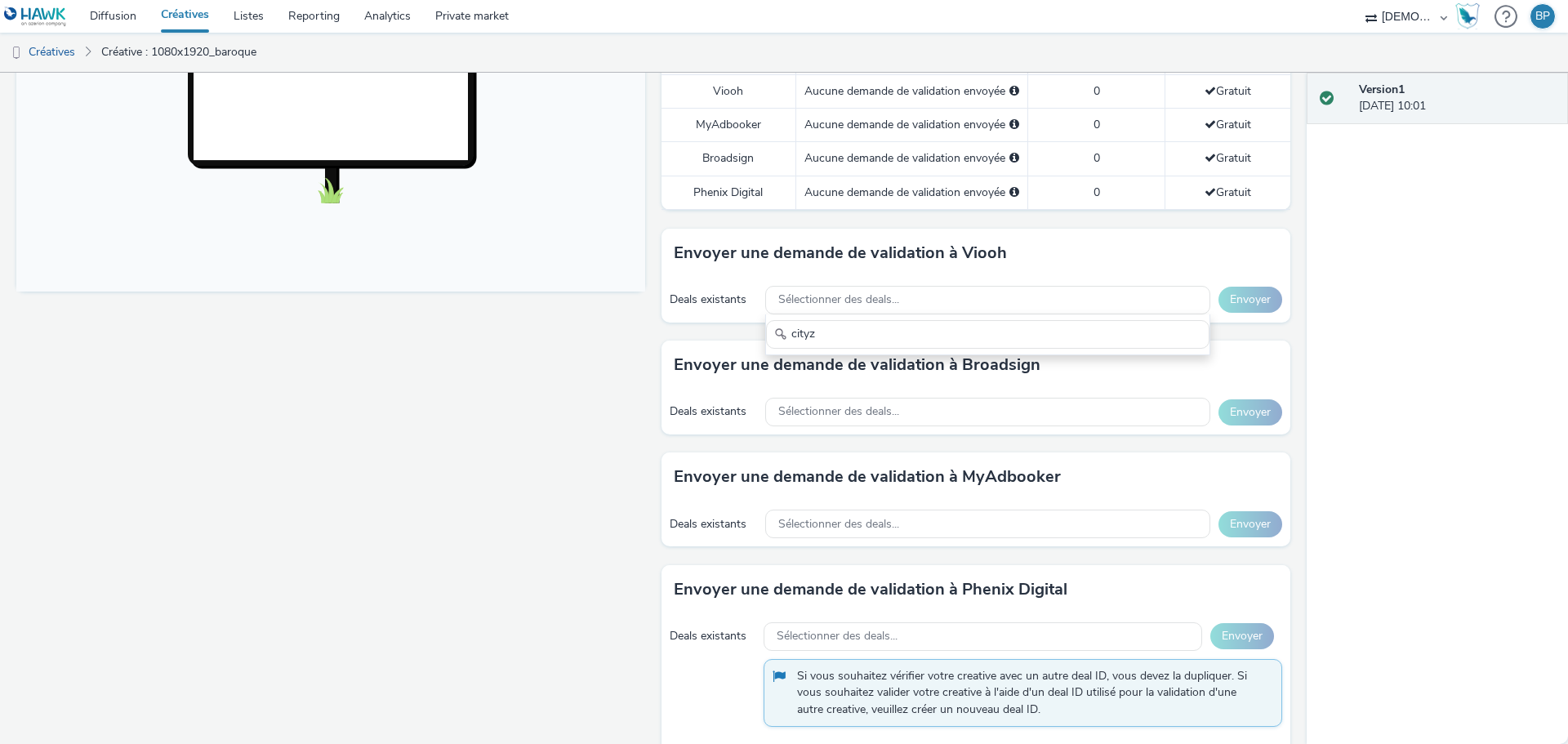
scroll to position [490, 0]
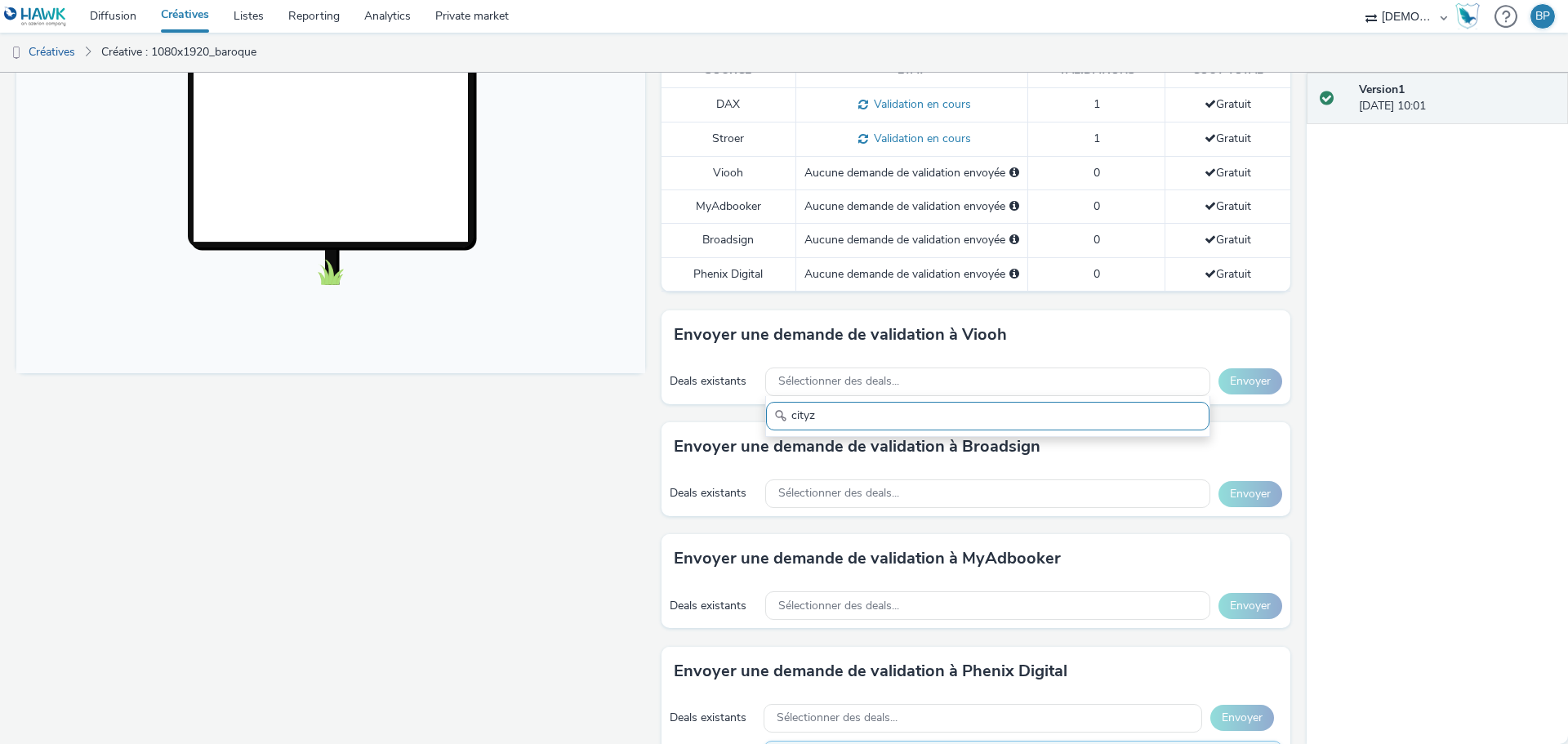
click at [793, 411] on input "cityz" at bounding box center [987, 416] width 443 height 28
type input "cityz"
click at [810, 476] on div "Deals existants Sélectionner des deals... Envoyer" at bounding box center [975, 493] width 629 height 45
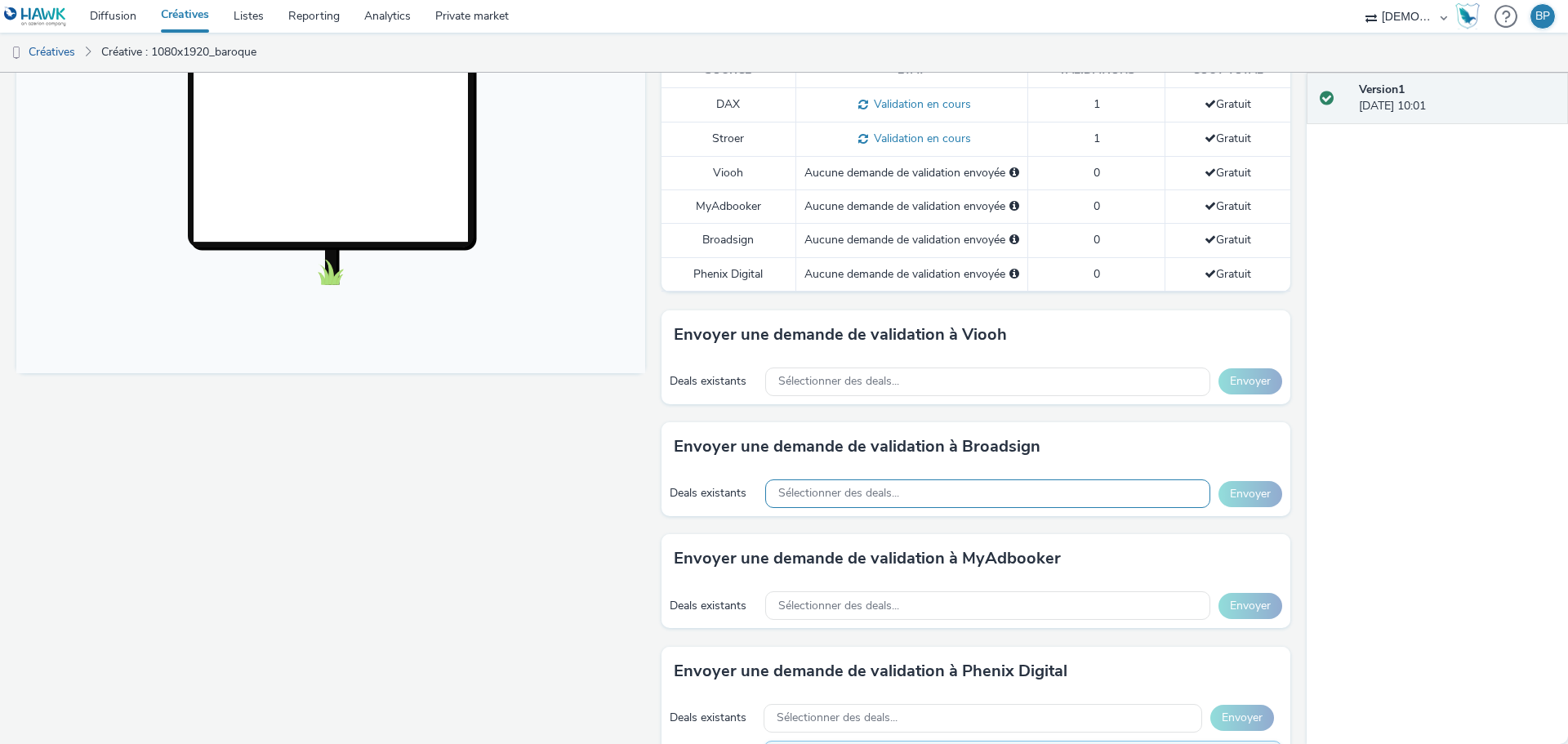
click at [814, 492] on span "Sélectionner des deals..." at bounding box center [838, 493] width 121 height 14
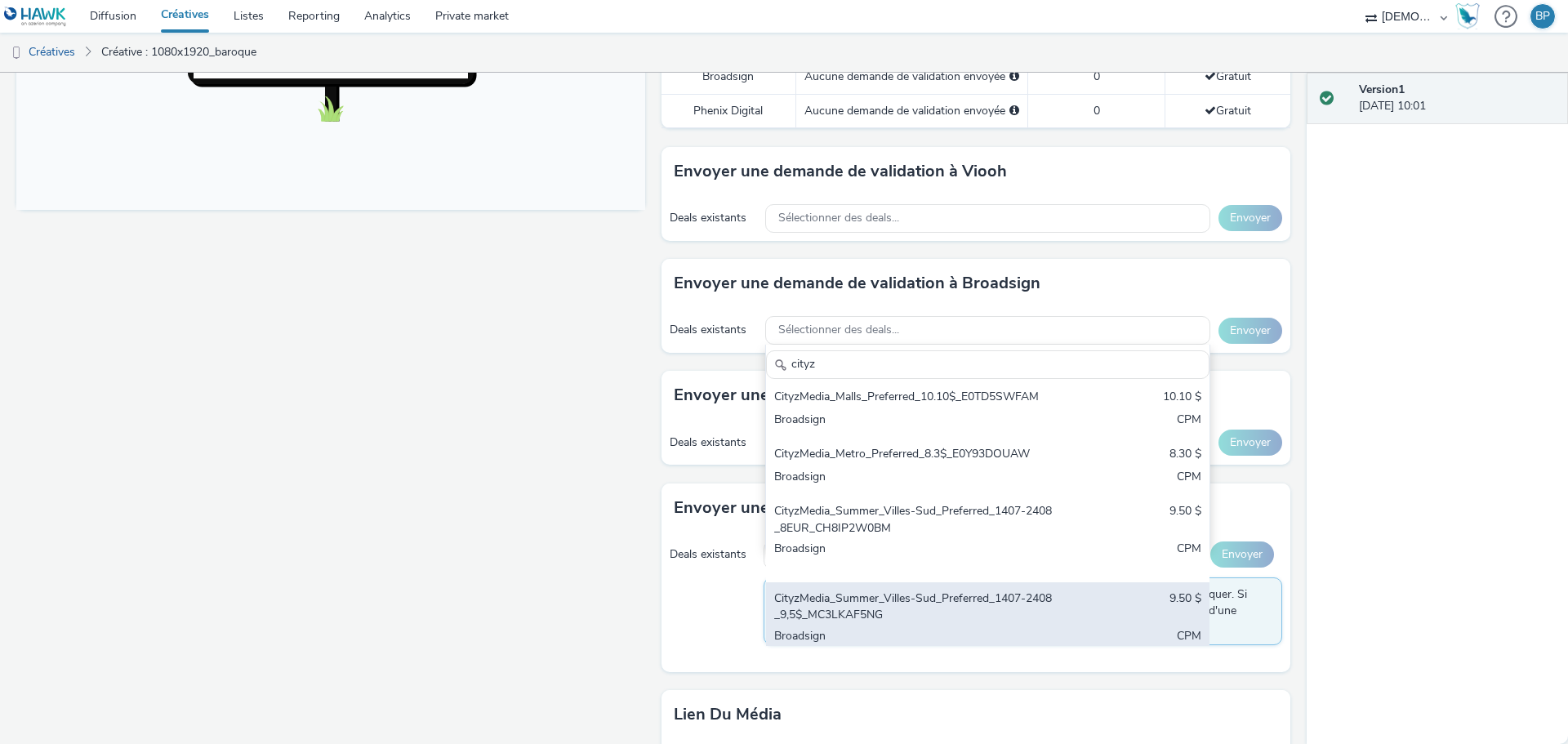
scroll to position [147, 0]
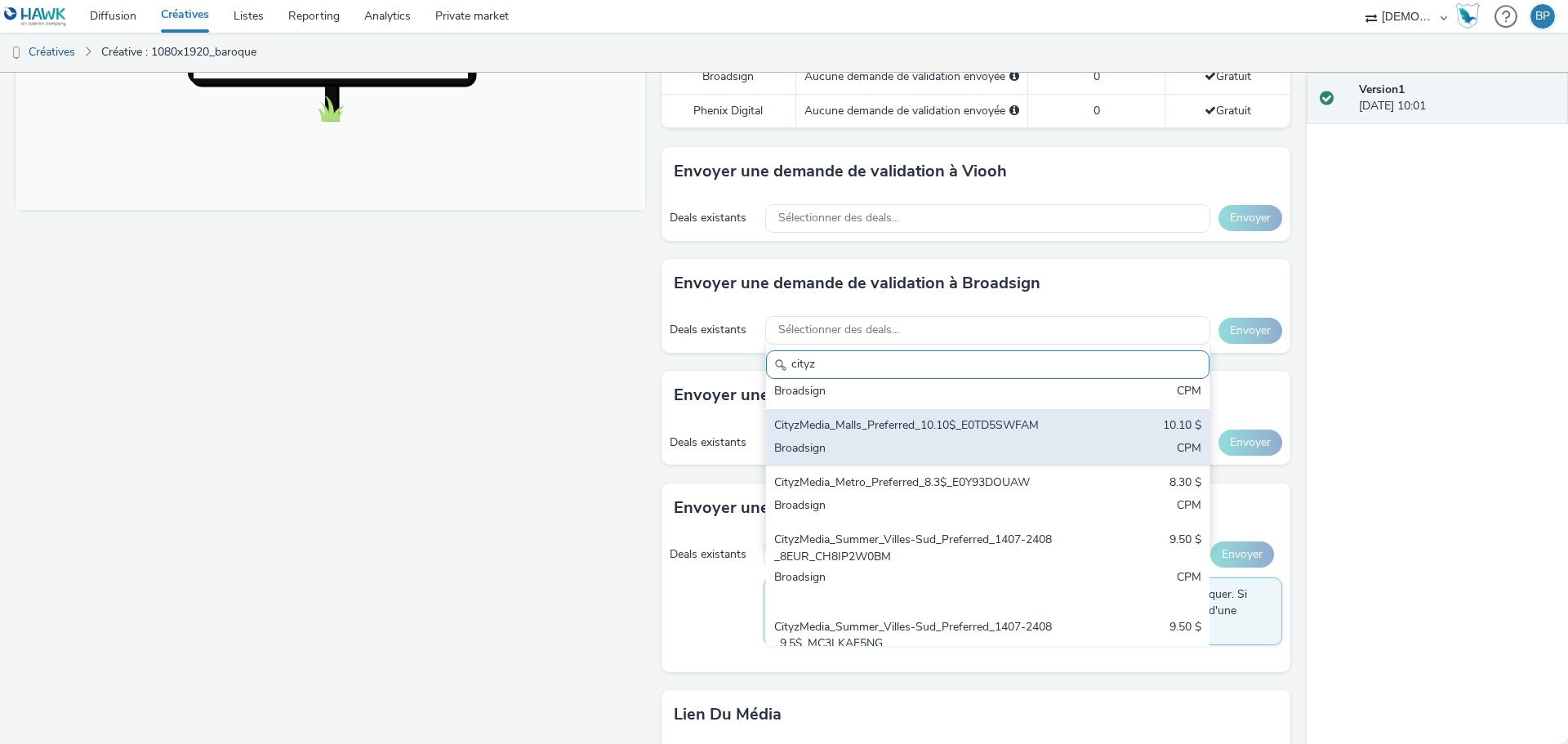
click at [877, 459] on div "Broadsign" at bounding box center [914, 449] width 281 height 18
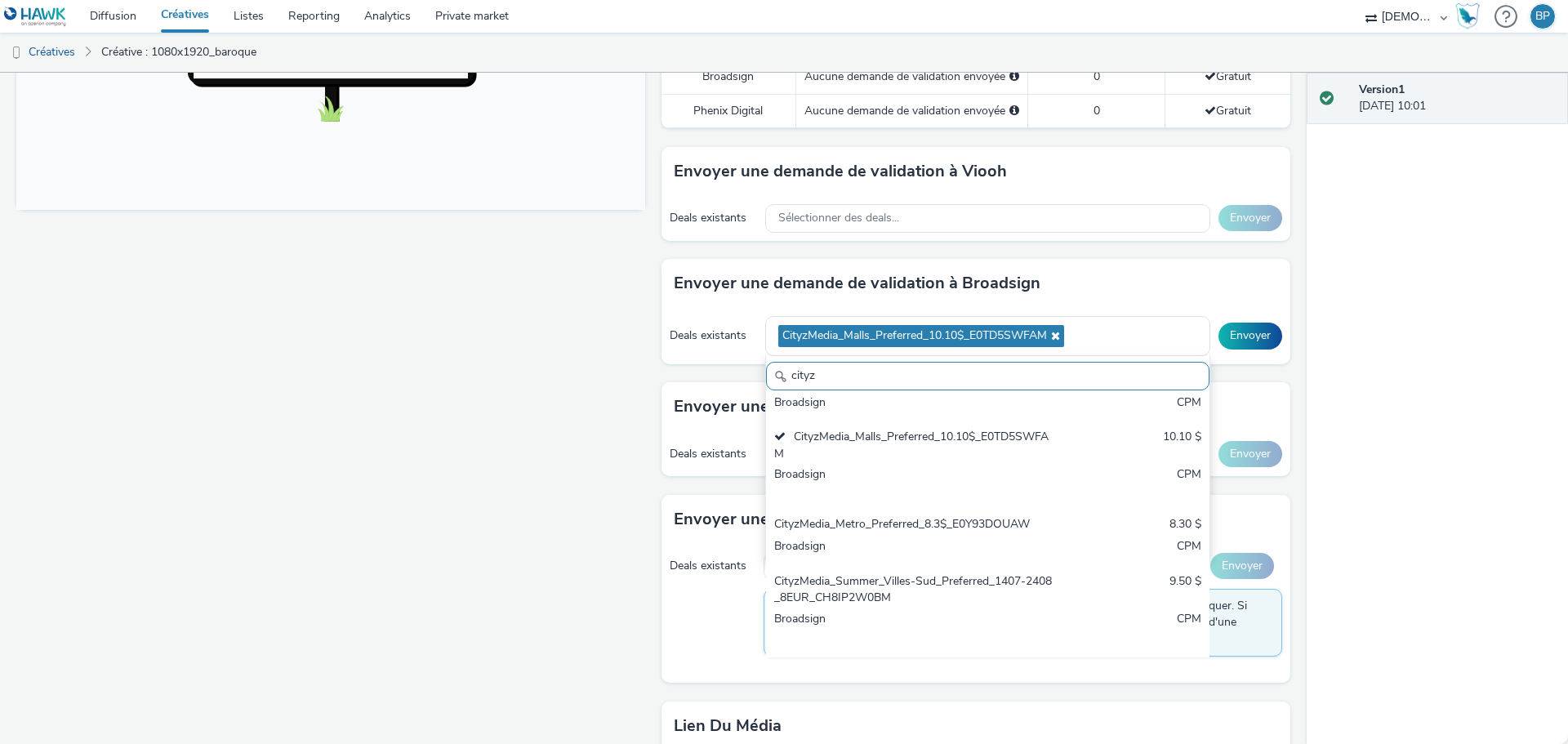
click at [832, 372] on input "cityz" at bounding box center [987, 376] width 443 height 28
click at [837, 366] on input "cityz" at bounding box center [987, 376] width 443 height 28
click at [837, 363] on input "cityz" at bounding box center [987, 376] width 443 height 28
paste input "IMediaCenter_Malls_Floor_10.72$_0JY9HIFXEZ"
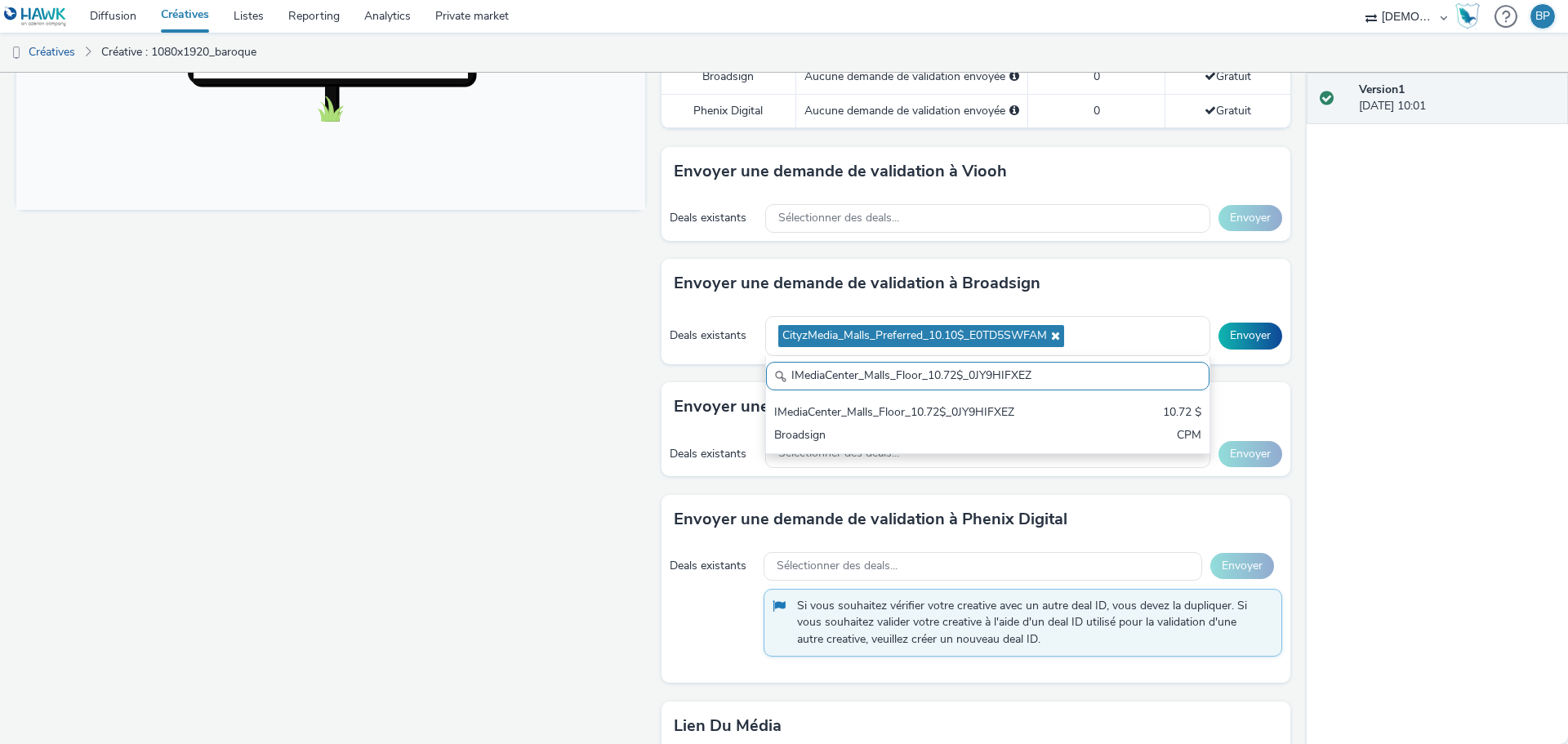
scroll to position [0, 0]
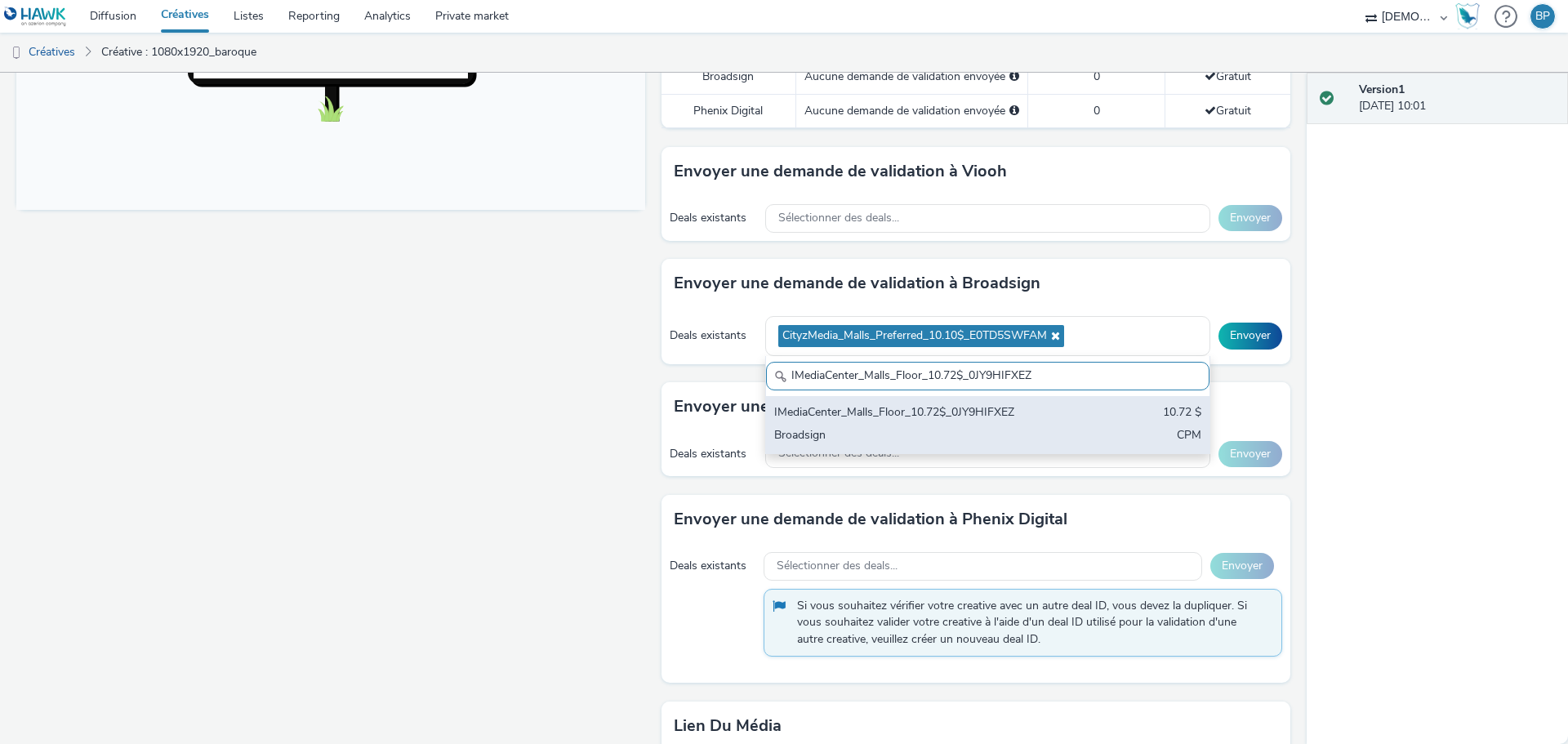
click at [847, 431] on div "Broadsign" at bounding box center [914, 436] width 281 height 18
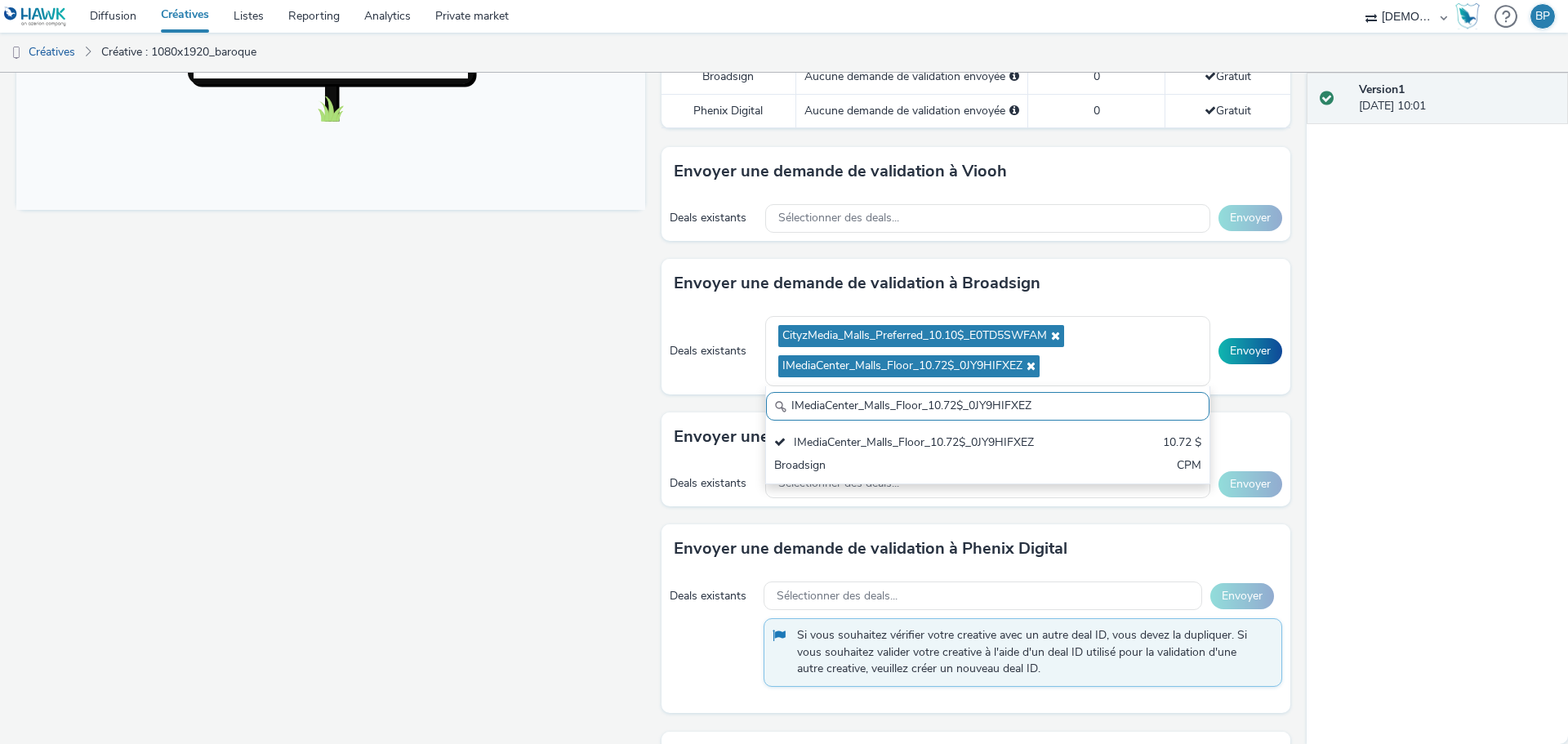
click at [878, 402] on input "IMediaCenter_Malls_Floor_10.72$_0JY9HIFXEZ" at bounding box center [987, 406] width 443 height 28
paste input ""InStoreMedia_Malls-Hyper_Preferred_6€_VIOOH-INSTOREMEDIA_FR-MgHGLKHLa1 ""
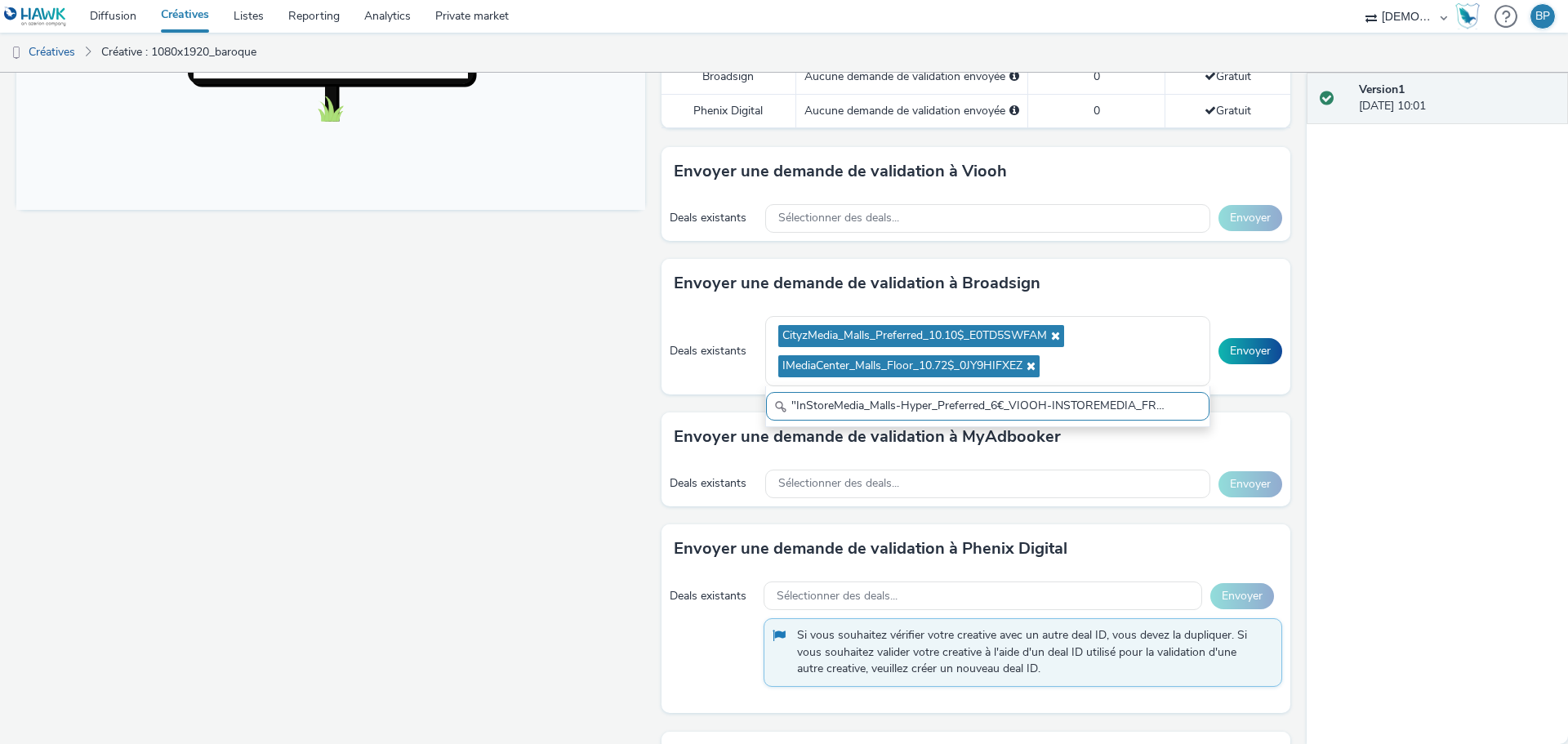
drag, startPoint x: 906, startPoint y: 393, endPoint x: 669, endPoint y: 385, distance: 237.1
click at [666, 387] on div "Deals existants CityzMedia_Malls_Preferred_10.10$_E0TD5SWFAM IMediaCenter_Malls…" at bounding box center [975, 352] width 629 height 87
click at [788, 401] on input ""InStoreMedia_Malls-Hyper_Preferred_6€_VIOOH-INSTOREMEDIA_FR-MgHGLKHLa1" at bounding box center [987, 406] width 443 height 28
type input "InStoreMedia_Malls-Hyper_Preferred_6€_VIOOH-INSTOREMEDIA_FR-MgHGLKHLa1"
click at [854, 479] on span "Sélectionner des deals..." at bounding box center [838, 483] width 121 height 14
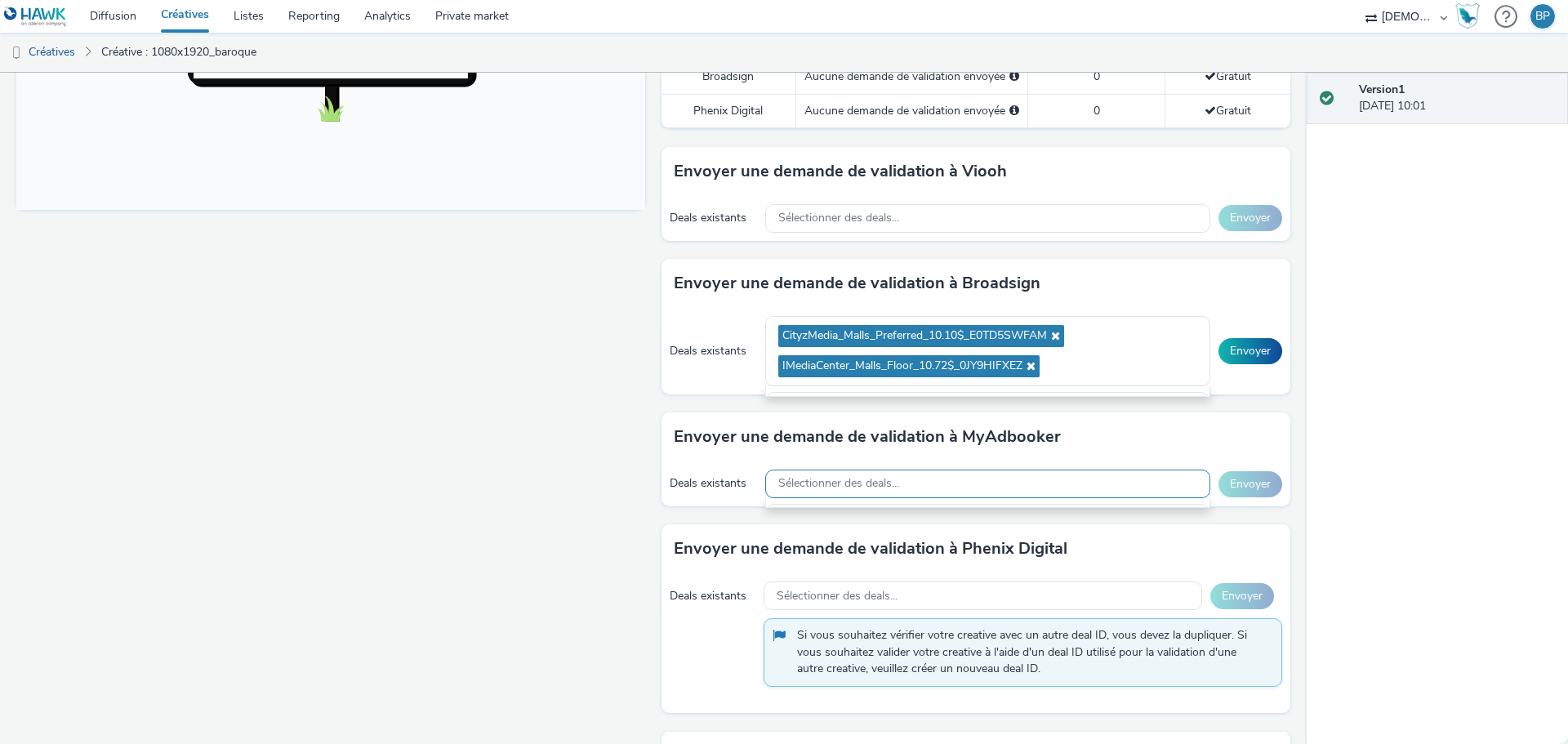
type input "InStoreMedia_Malls-Hyper_Preferred_6€_VIOOH-INSTOREMEDIA_FR-MgHGLKHLa1"
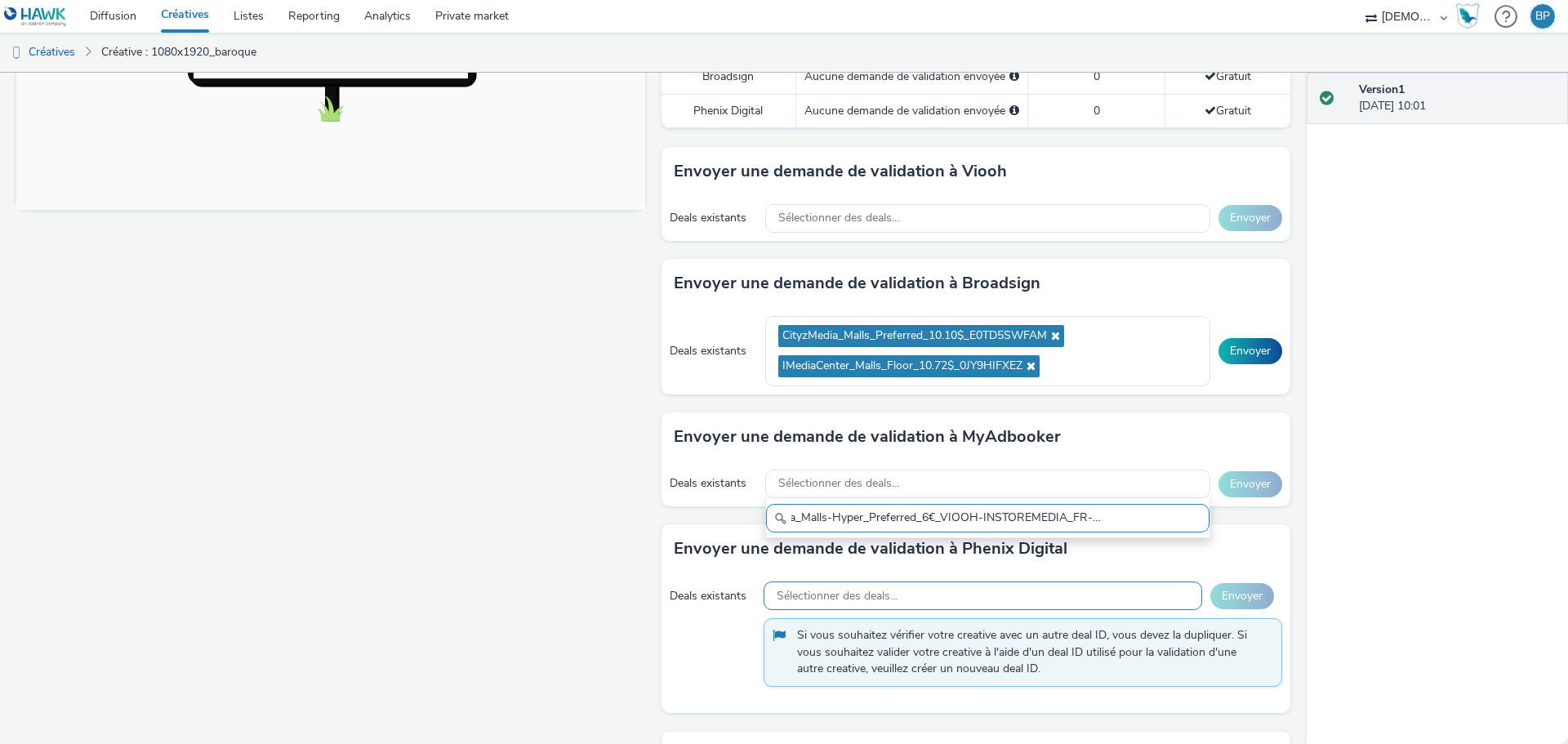
click at [868, 590] on span "Sélectionner des deals..." at bounding box center [837, 596] width 121 height 14
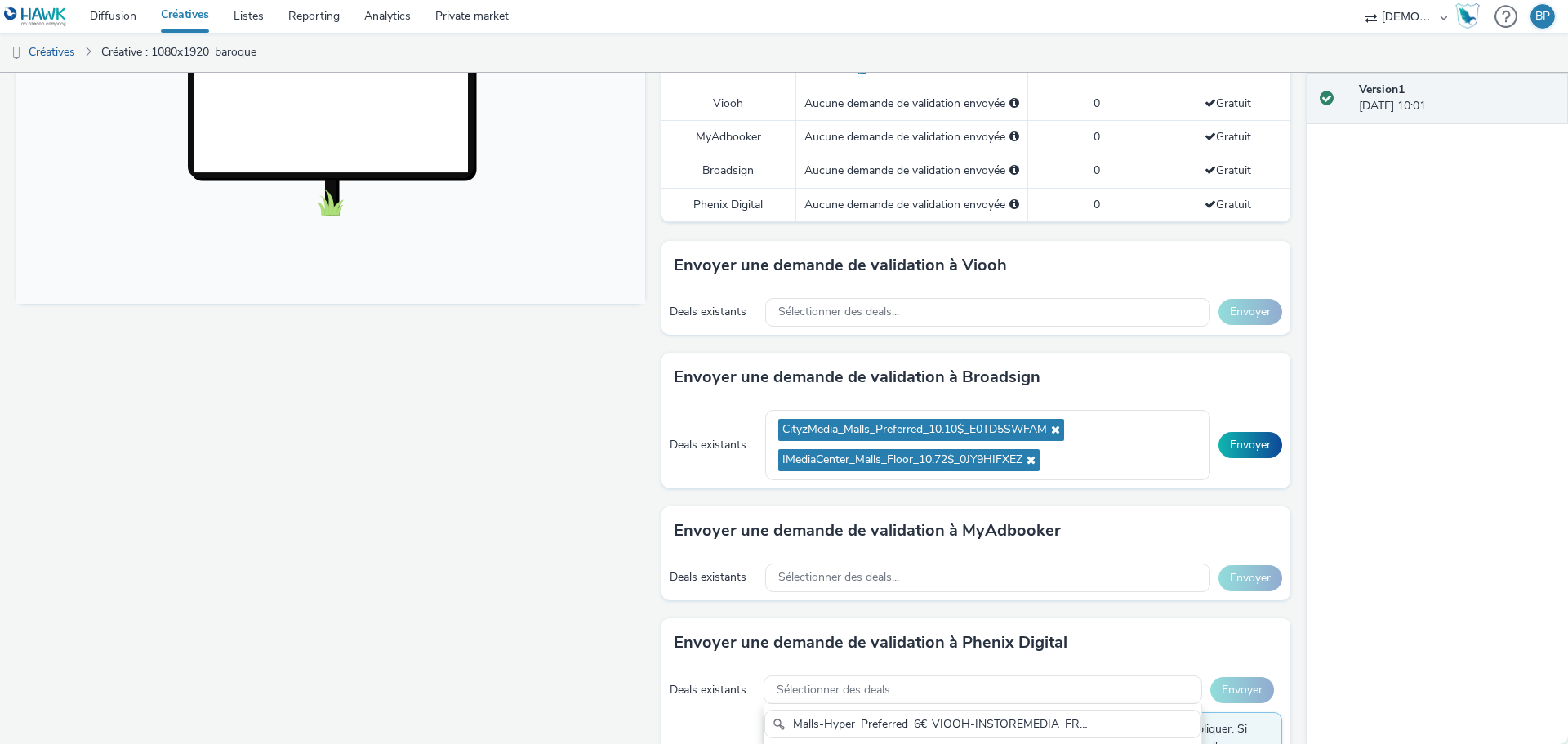
scroll to position [476, 0]
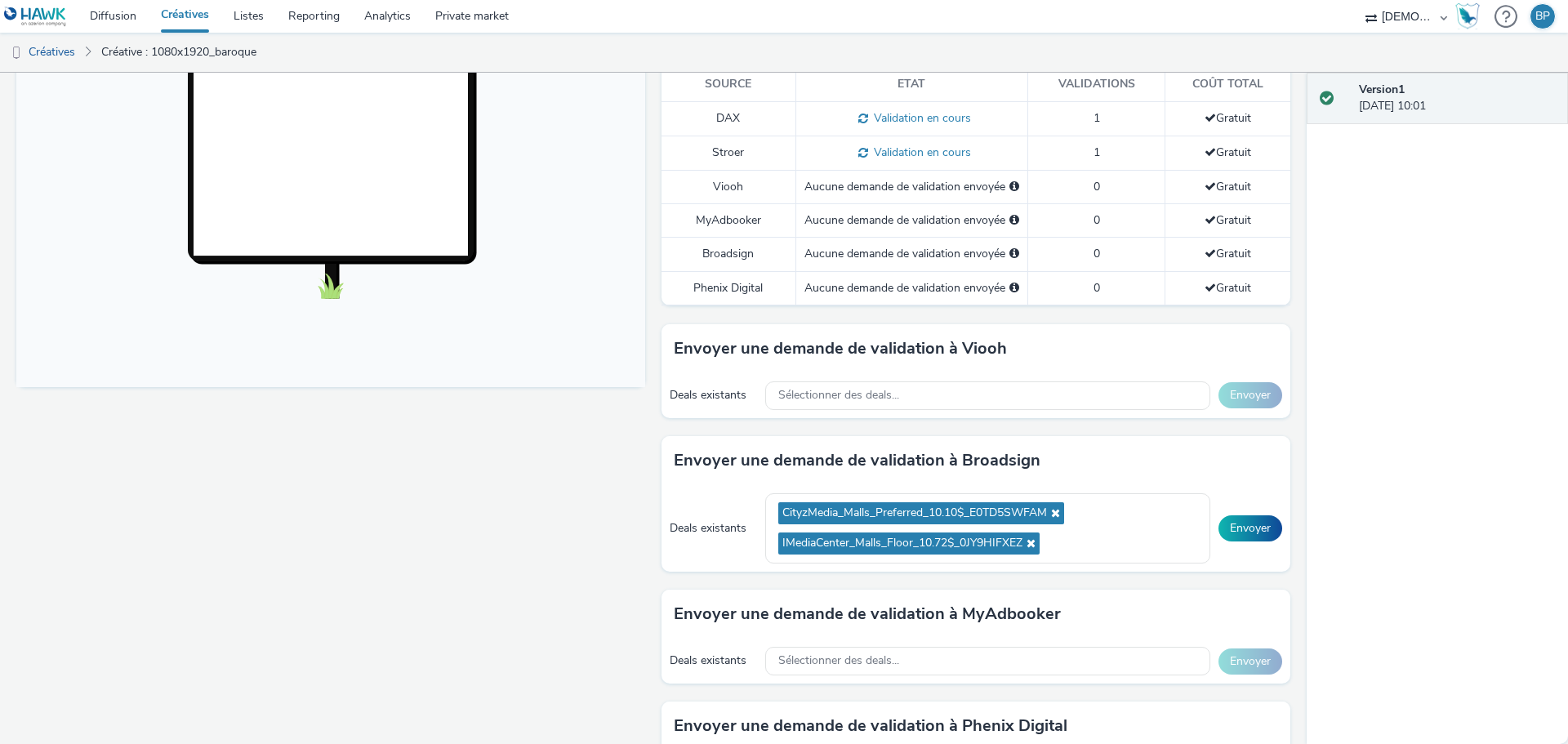
click at [865, 407] on div "Pour diffuser avec : Broadsign, VIOOH, [PERSON_NAME], MyAdbooker, Dax ou Phenix…" at bounding box center [971, 435] width 637 height 1435
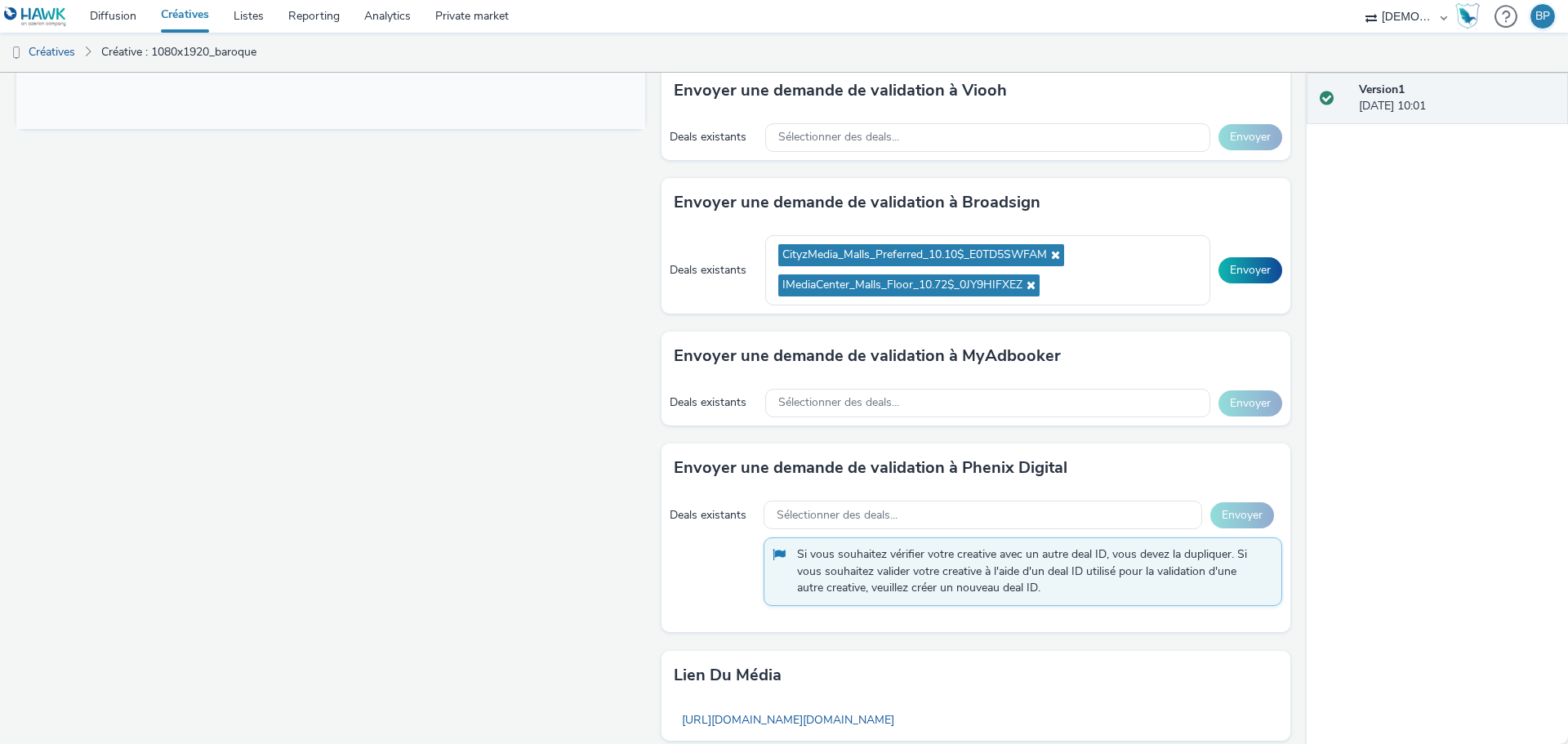
scroll to position [712, 0]
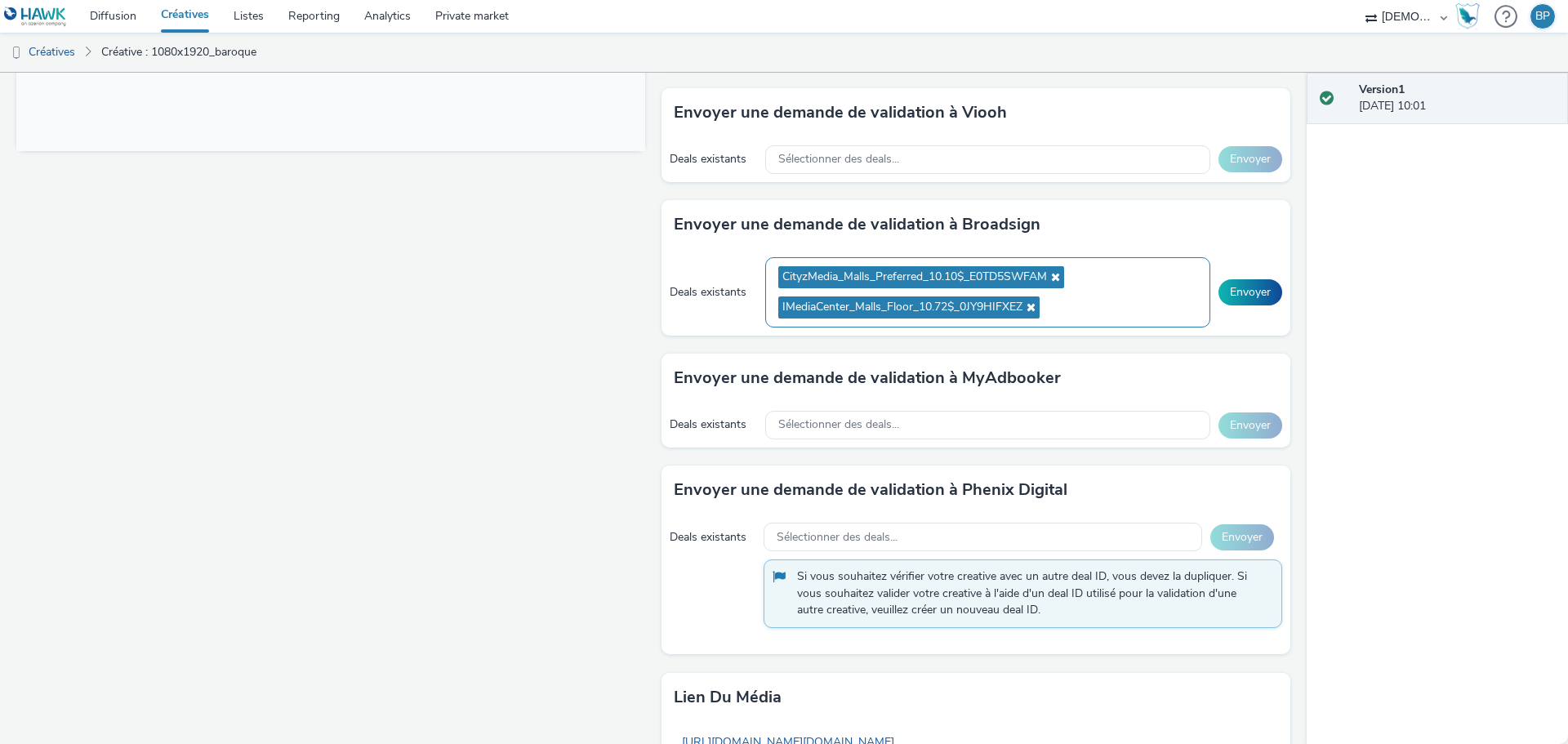
click at [1090, 311] on ul "CityzMedia_Malls_Preferred_10.10$_E0TD5SWFAM IMediaCenter_Malls_Floor_10.72$_0J…" at bounding box center [988, 292] width 419 height 60
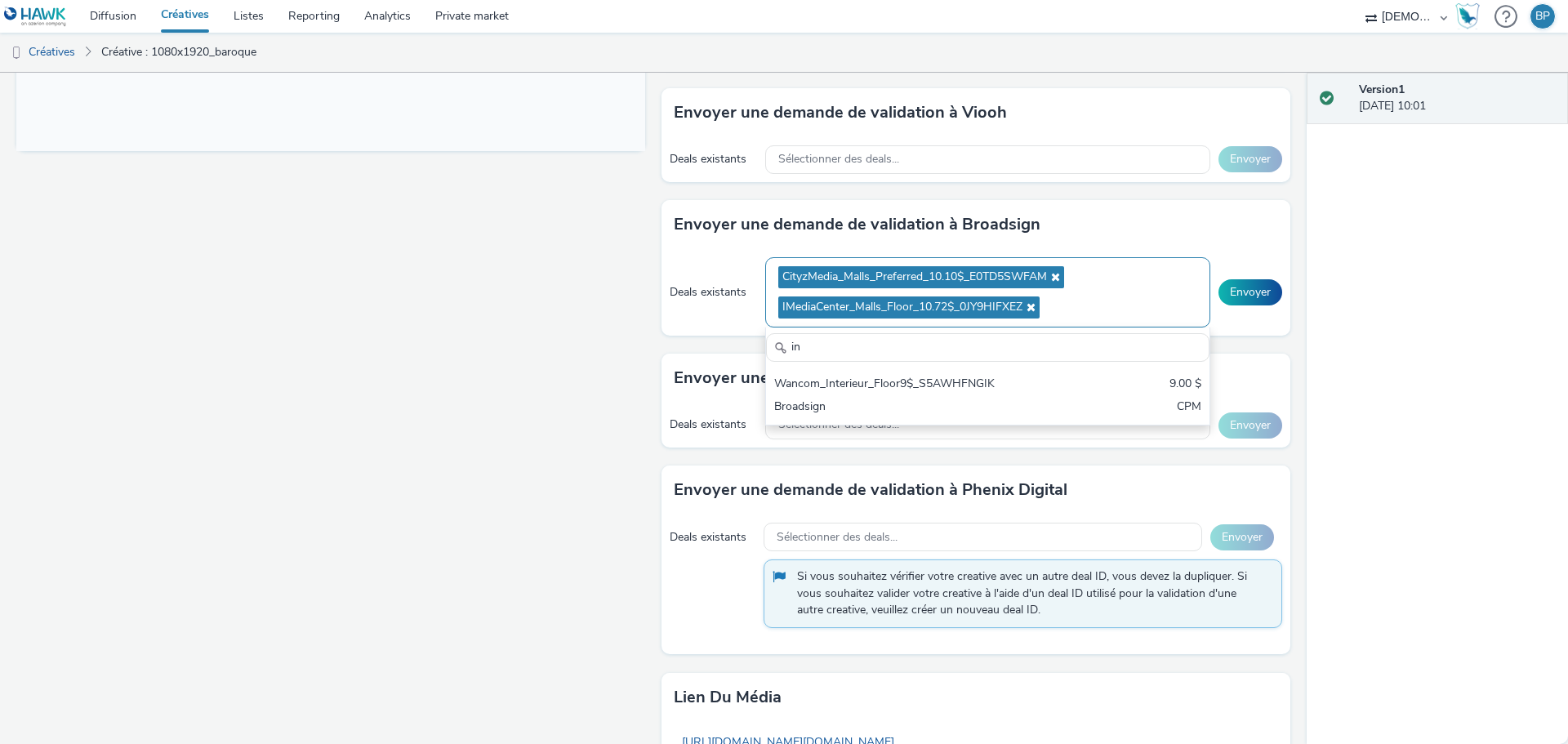
type input "i"
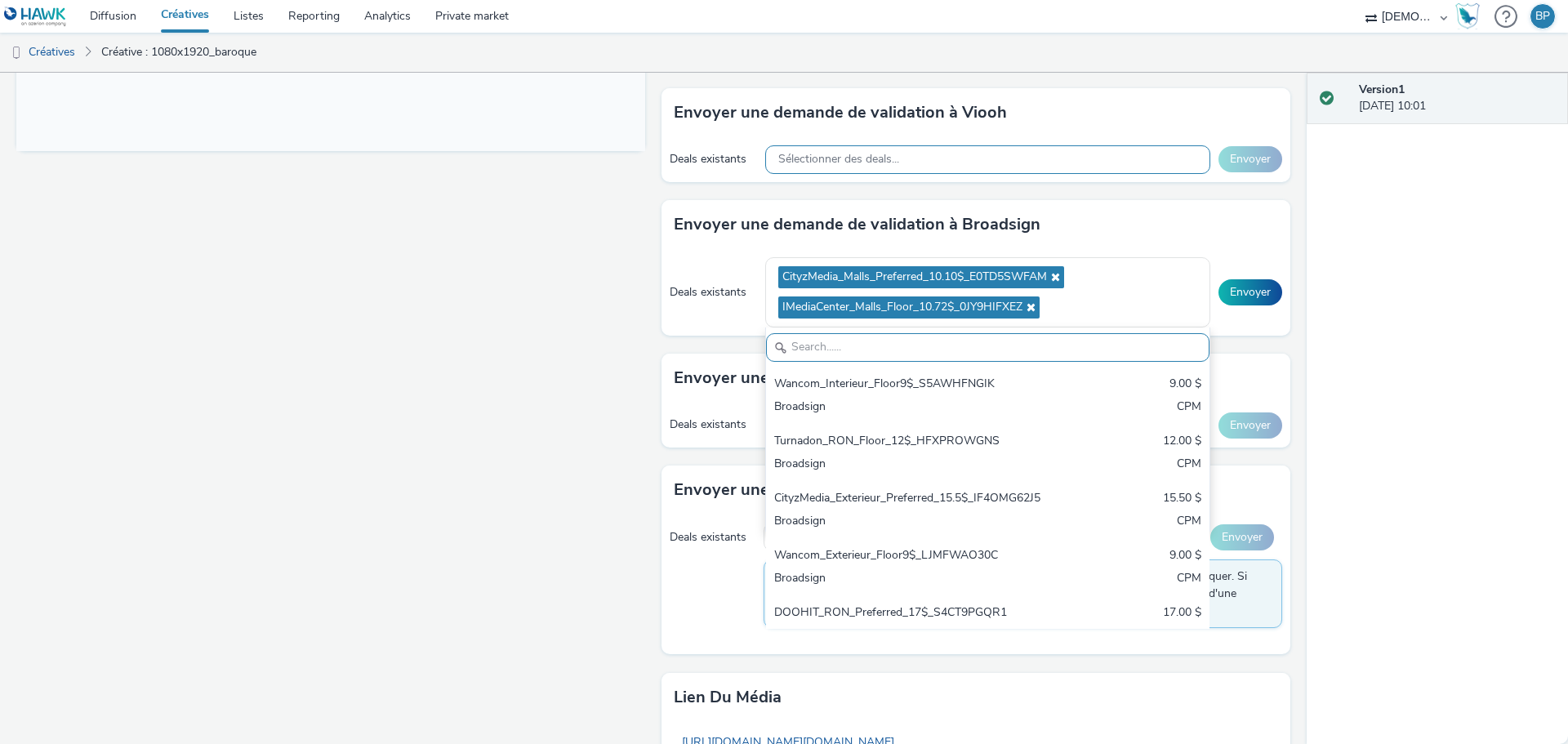
click at [943, 160] on div "Sélectionner des deals..." at bounding box center [987, 159] width 445 height 28
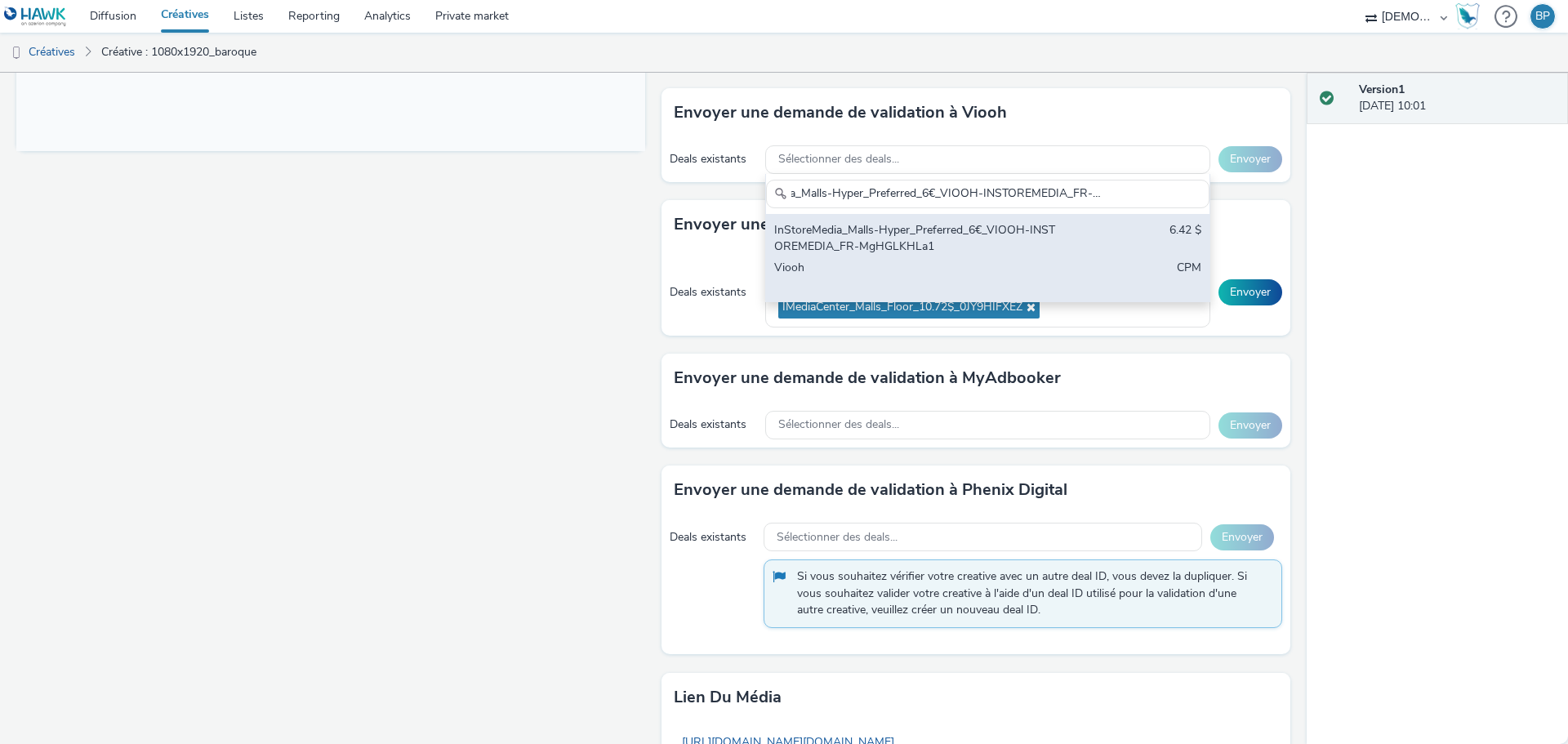
type input "InStoreMedia_Malls-Hyper_Preferred_6€_VIOOH-INSTOREMEDIA_FR-MgHGLKHLa1"
click at [930, 240] on div "InStoreMedia_Malls-Hyper_Preferred_6€_VIOOH-INSTOREMEDIA_FR-MgHGLKHLa1" at bounding box center [914, 239] width 281 height 33
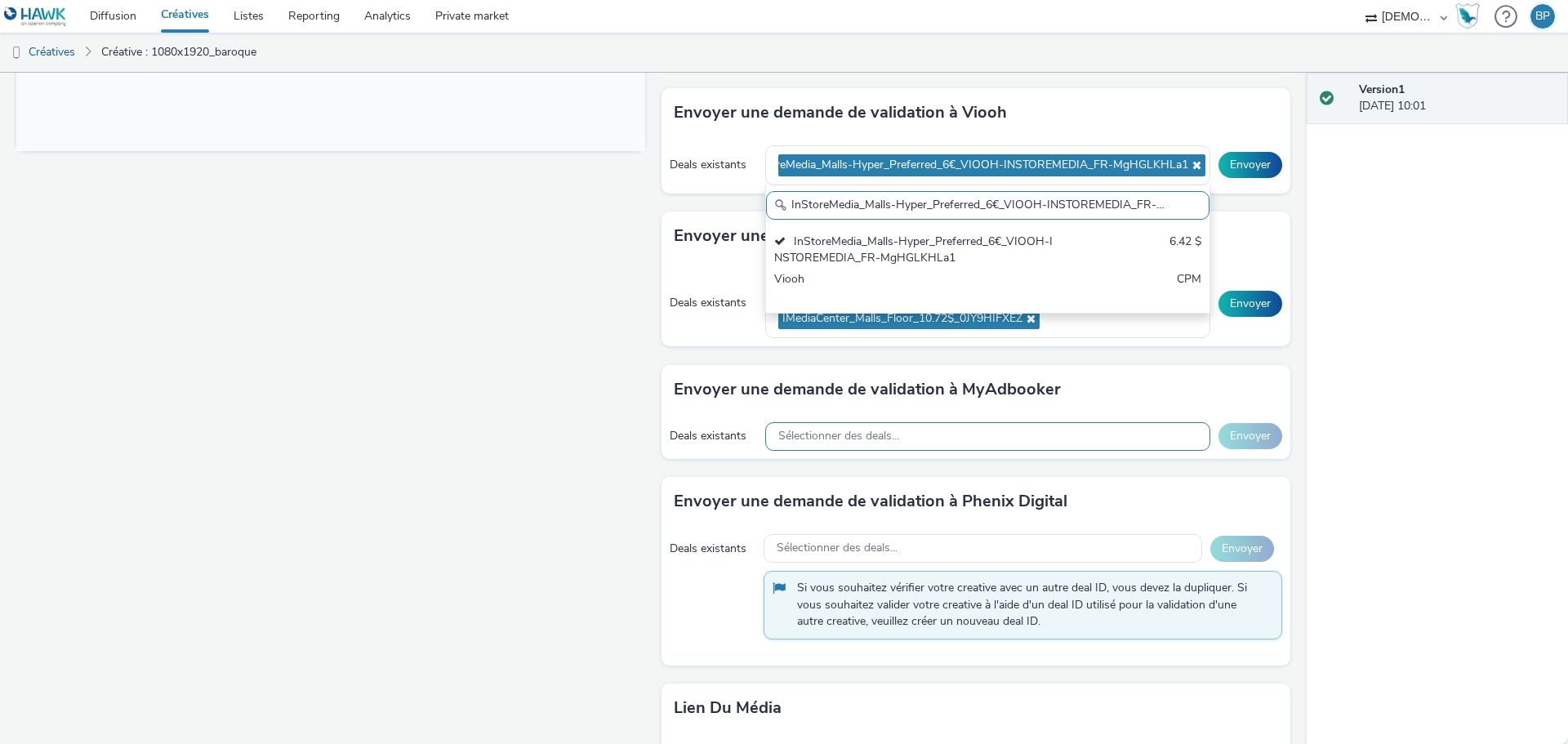
click at [795, 429] on span "Sélectionner des deals..." at bounding box center [838, 436] width 121 height 14
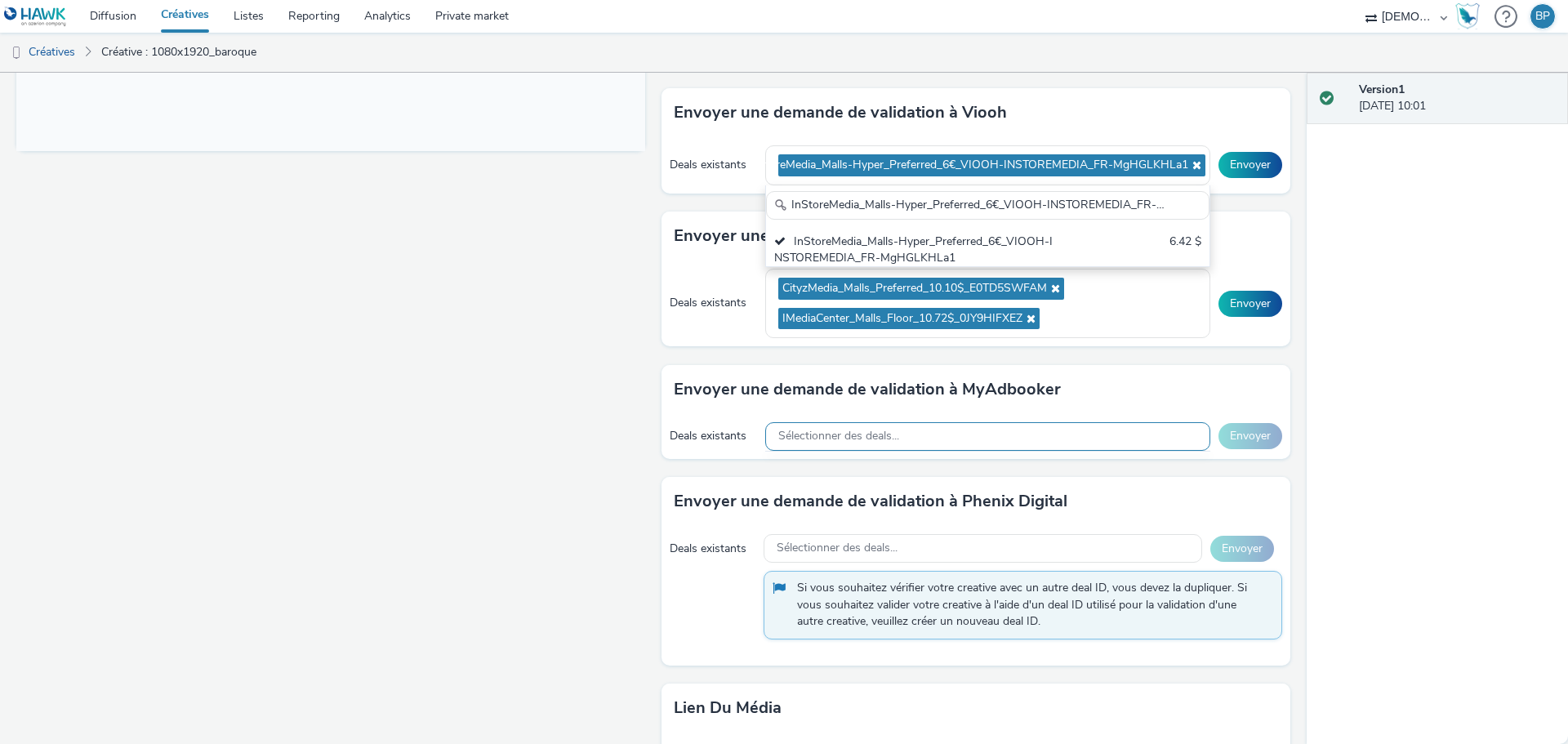
scroll to position [11, 0]
type input ""Phenix_Malls_12082024-AlwaysOn_Preferred_8€_rBLCj-33441 ""
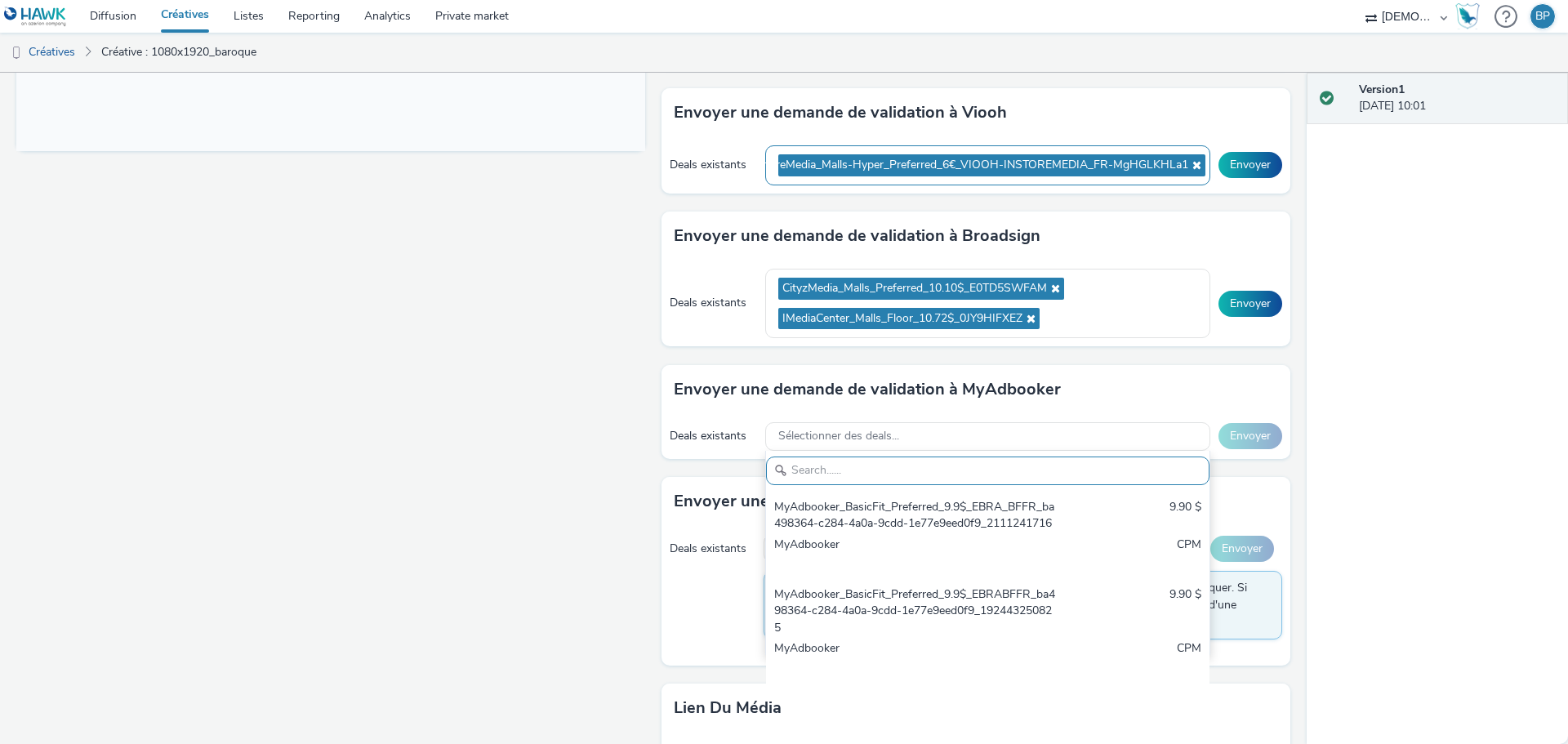
click at [959, 180] on ul "InStoreMedia_Malls-Hyper_Preferred_6€_VIOOH-INSTOREMEDIA_FR-MgHGLKHLa1" at bounding box center [988, 165] width 419 height 30
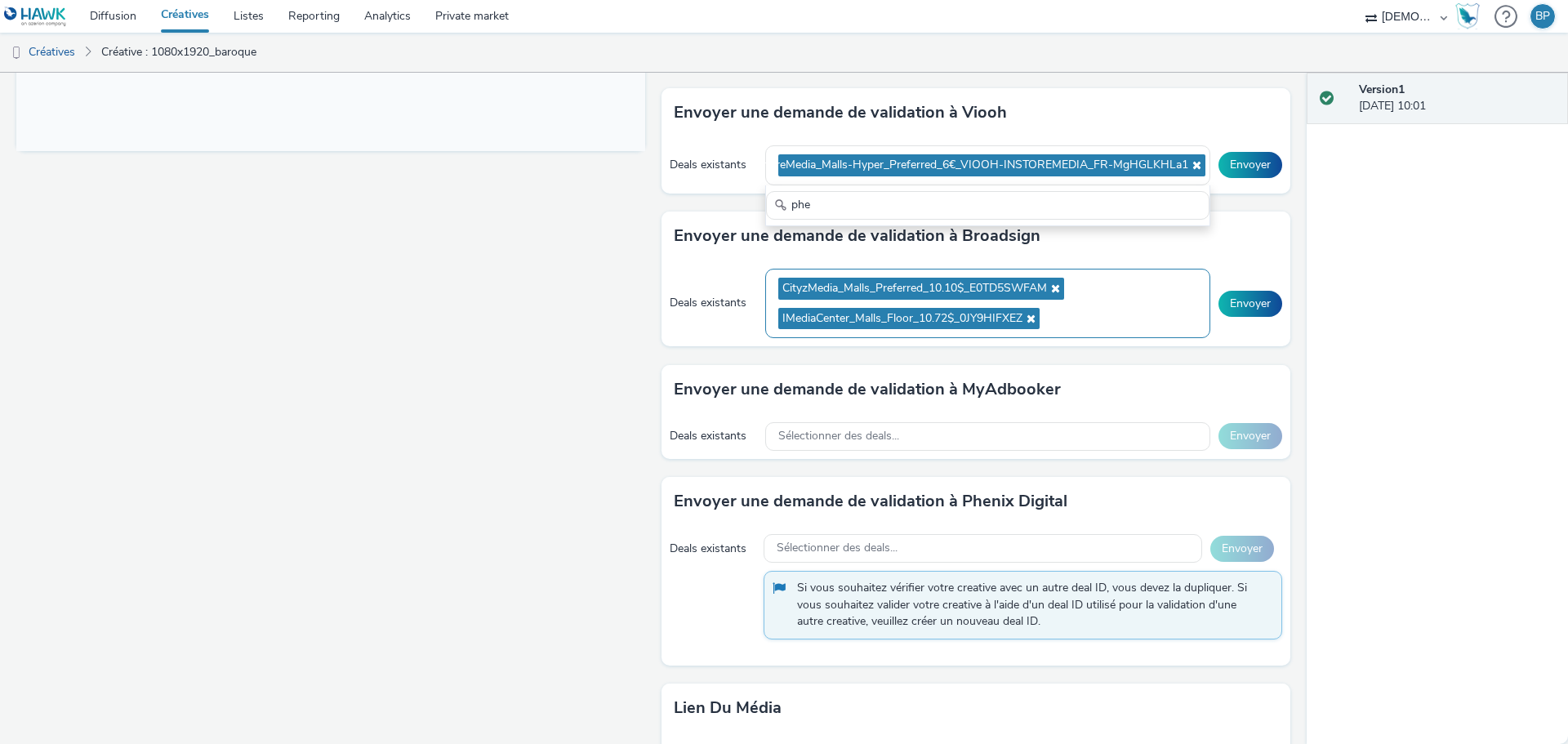
type input "phe"
click at [1132, 312] on ul "CityzMedia_Malls_Preferred_10.10$_E0TD5SWFAM IMediaCenter_Malls_Floor_10.72$_0J…" at bounding box center [988, 304] width 419 height 60
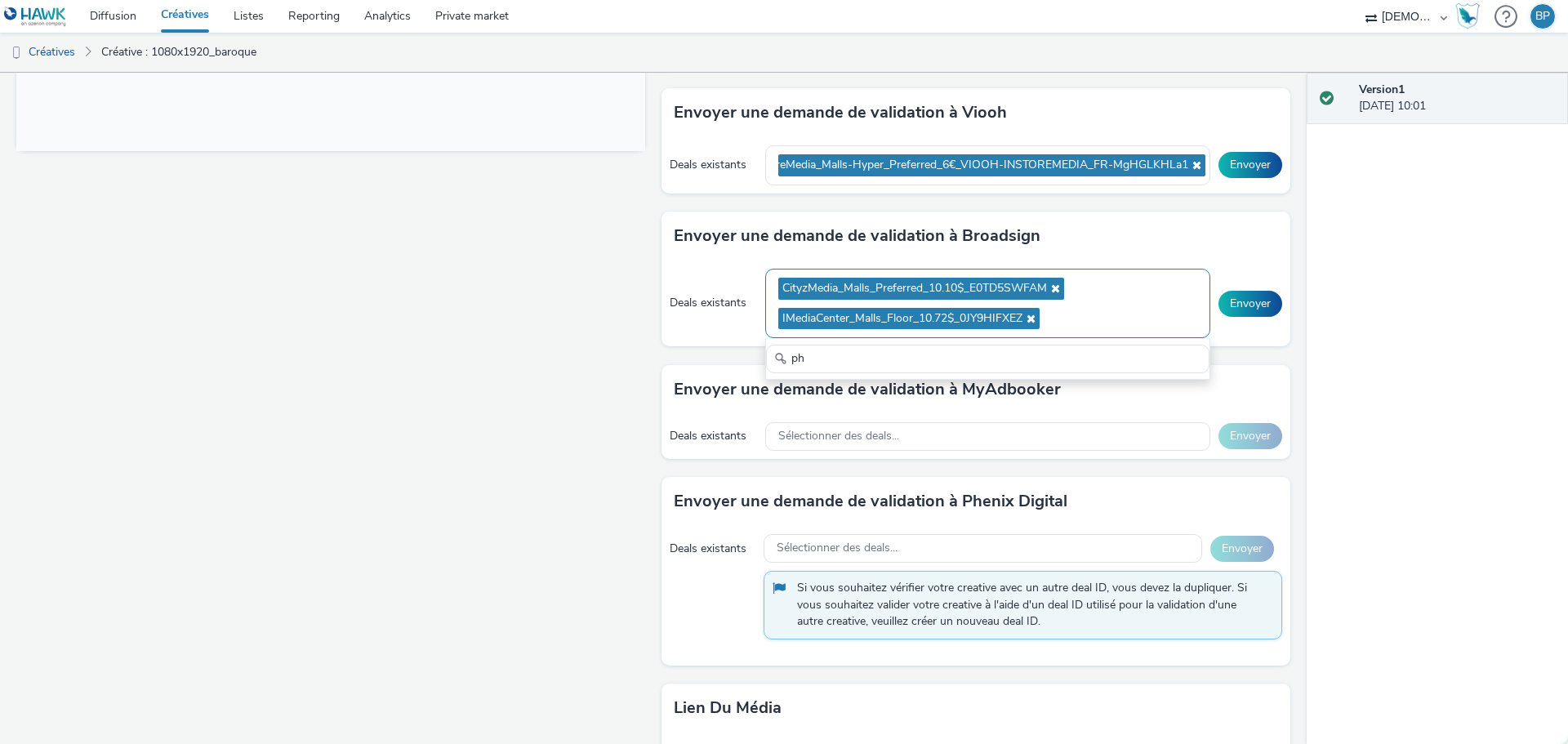
type input "p"
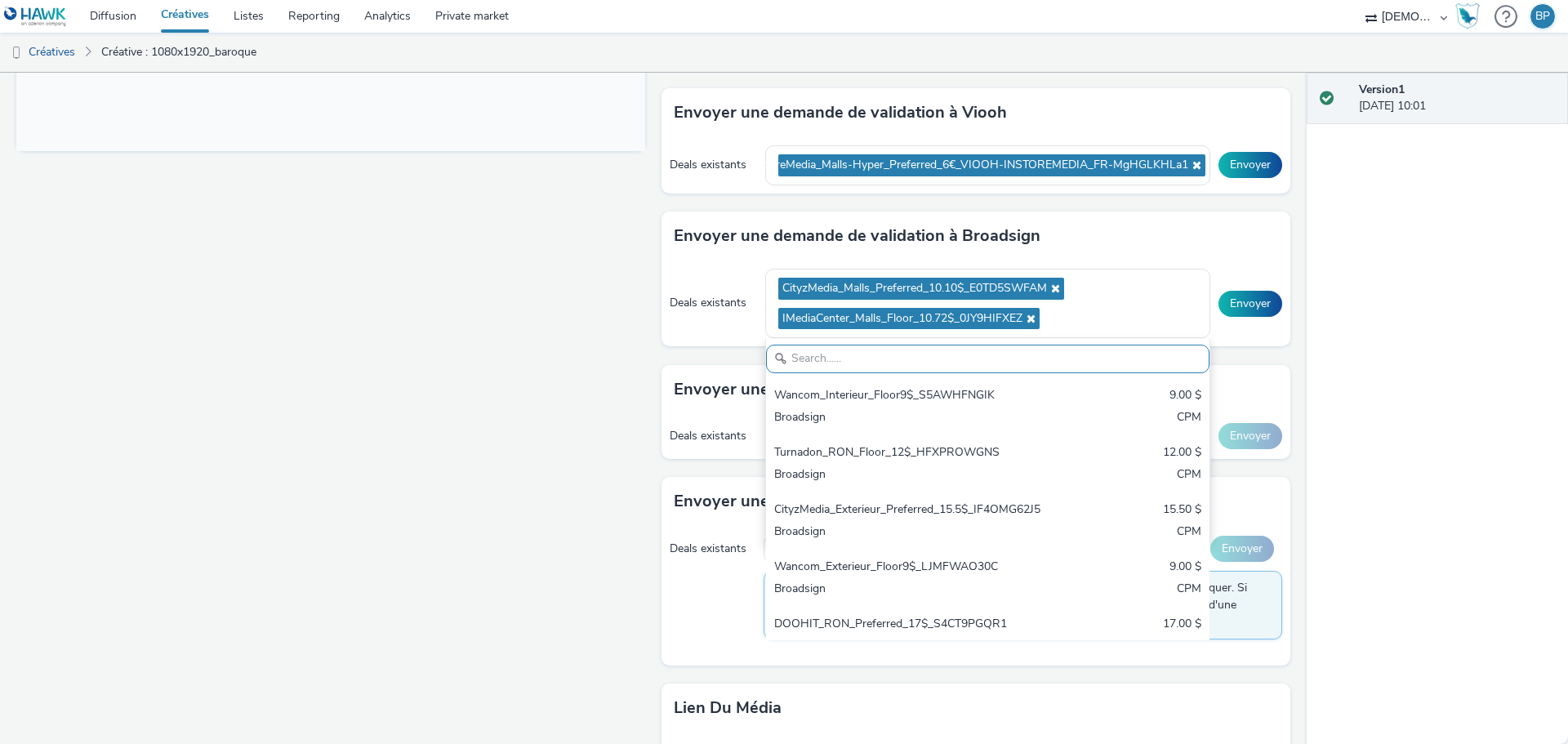
click at [1388, 349] on div "Version 1 [DATE] 10:01" at bounding box center [1437, 408] width 261 height 671
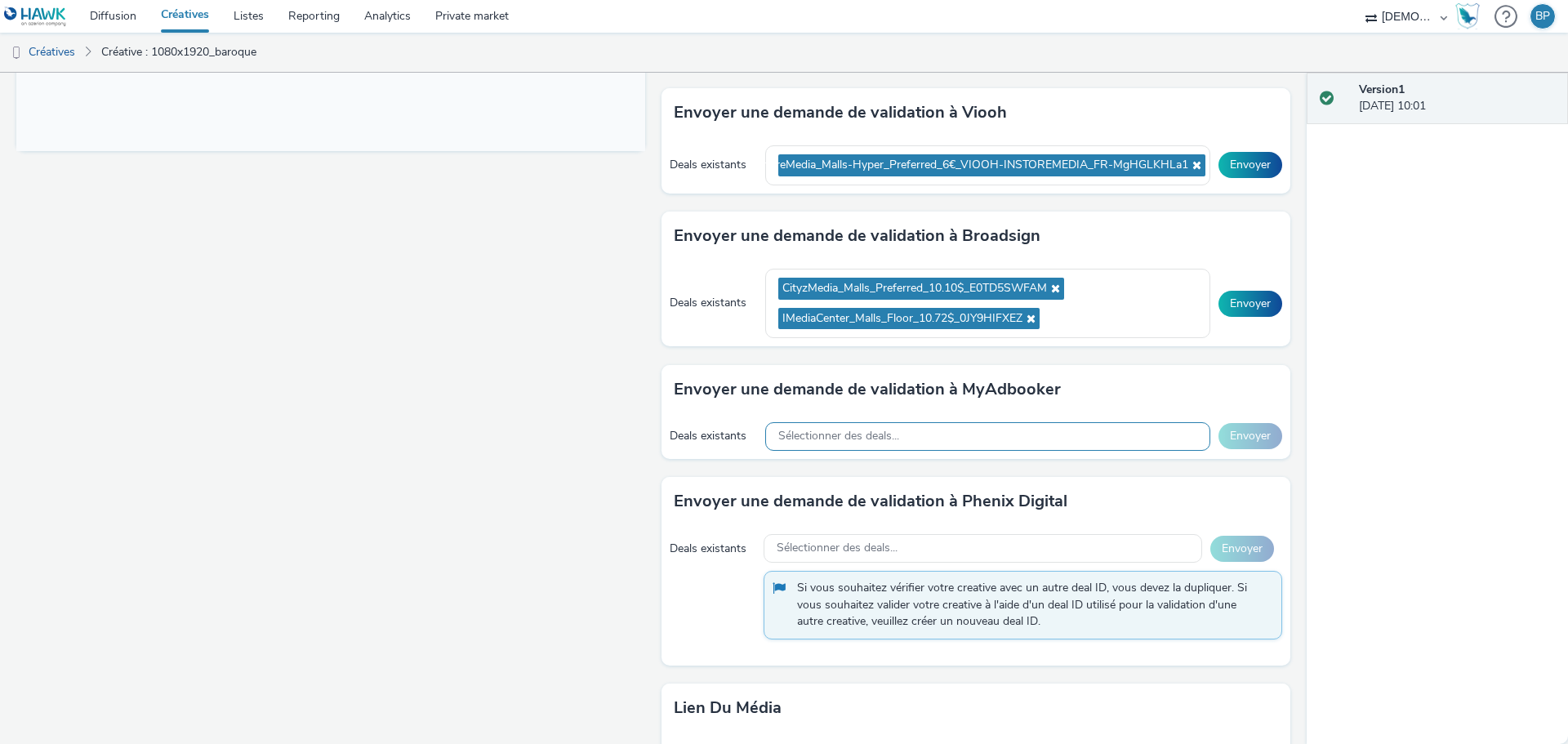
click at [989, 435] on div "Sélectionner des deals..." at bounding box center [987, 437] width 445 height 28
type input "phen"
click at [865, 559] on div "Sélectionner des deals..." at bounding box center [982, 549] width 438 height 28
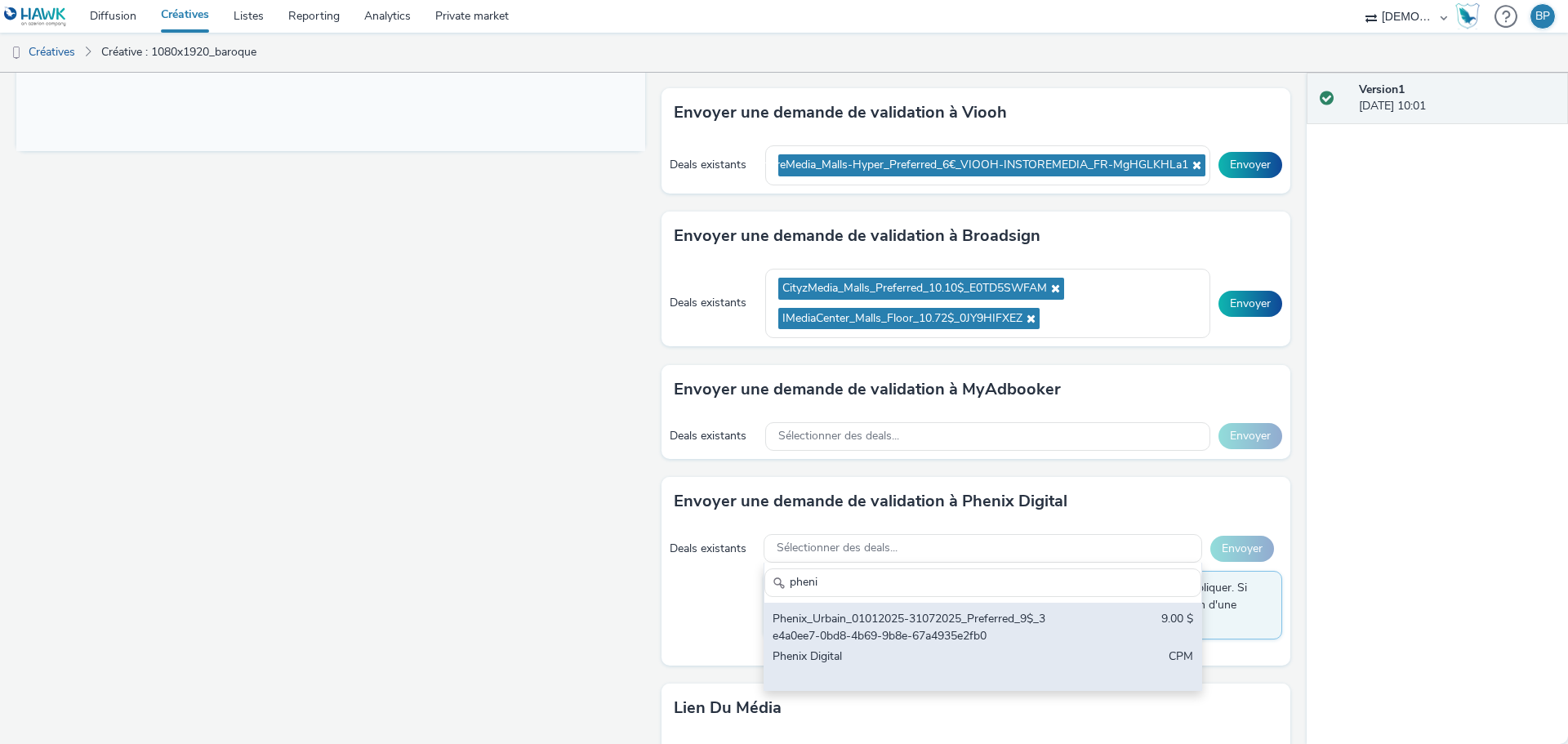
type input "pheni"
click at [868, 640] on div "Phenix_Urbain_01012025-31072025_Preferred_9$_3e4a0ee7-0bd8-4b69-9b8e-67a4935e2f…" at bounding box center [911, 627] width 277 height 33
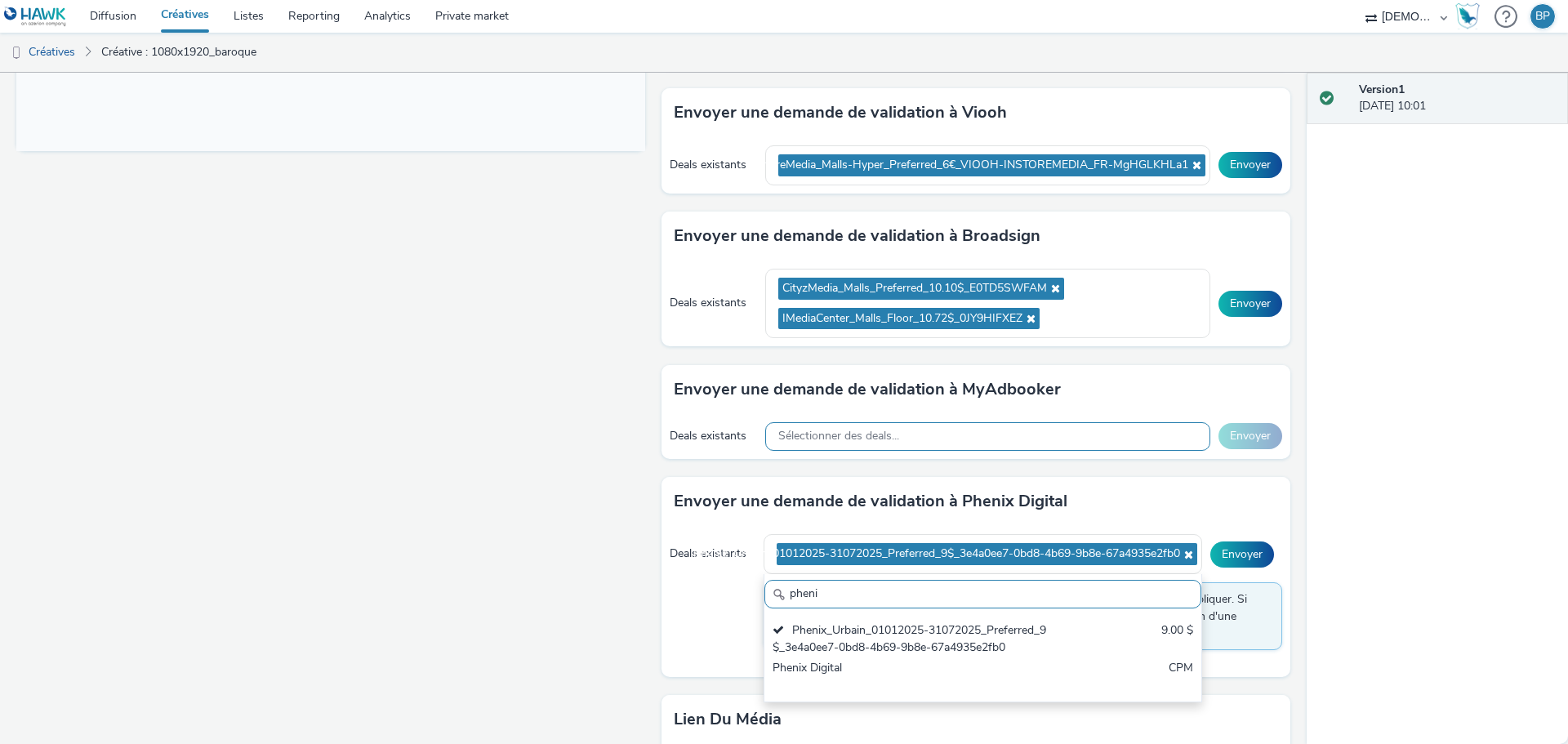
click at [827, 425] on div "Sélectionner des deals..." at bounding box center [987, 437] width 445 height 28
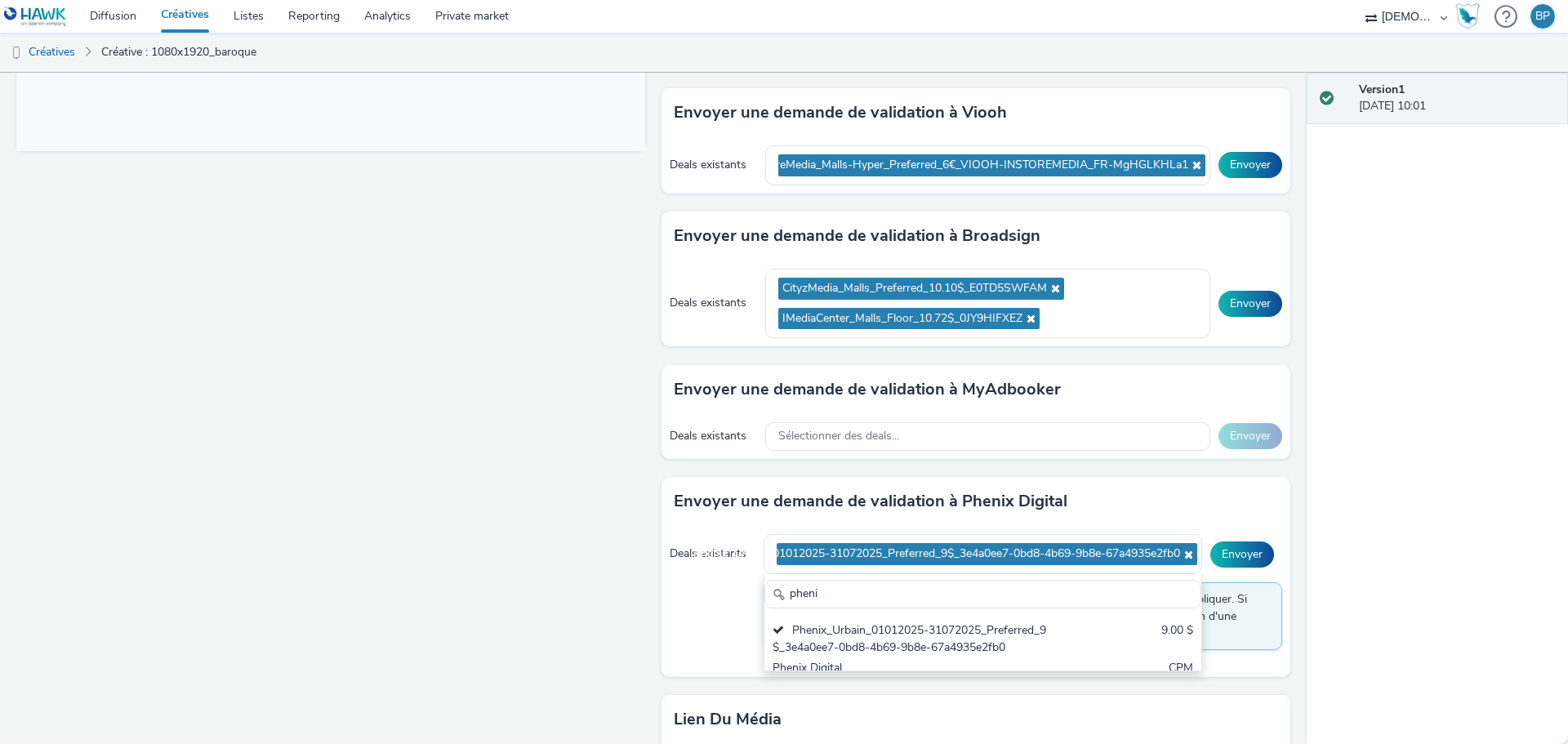
paste input "DoohYouLike_Campus_Floor_10.50$_5421ZF0Q9K"
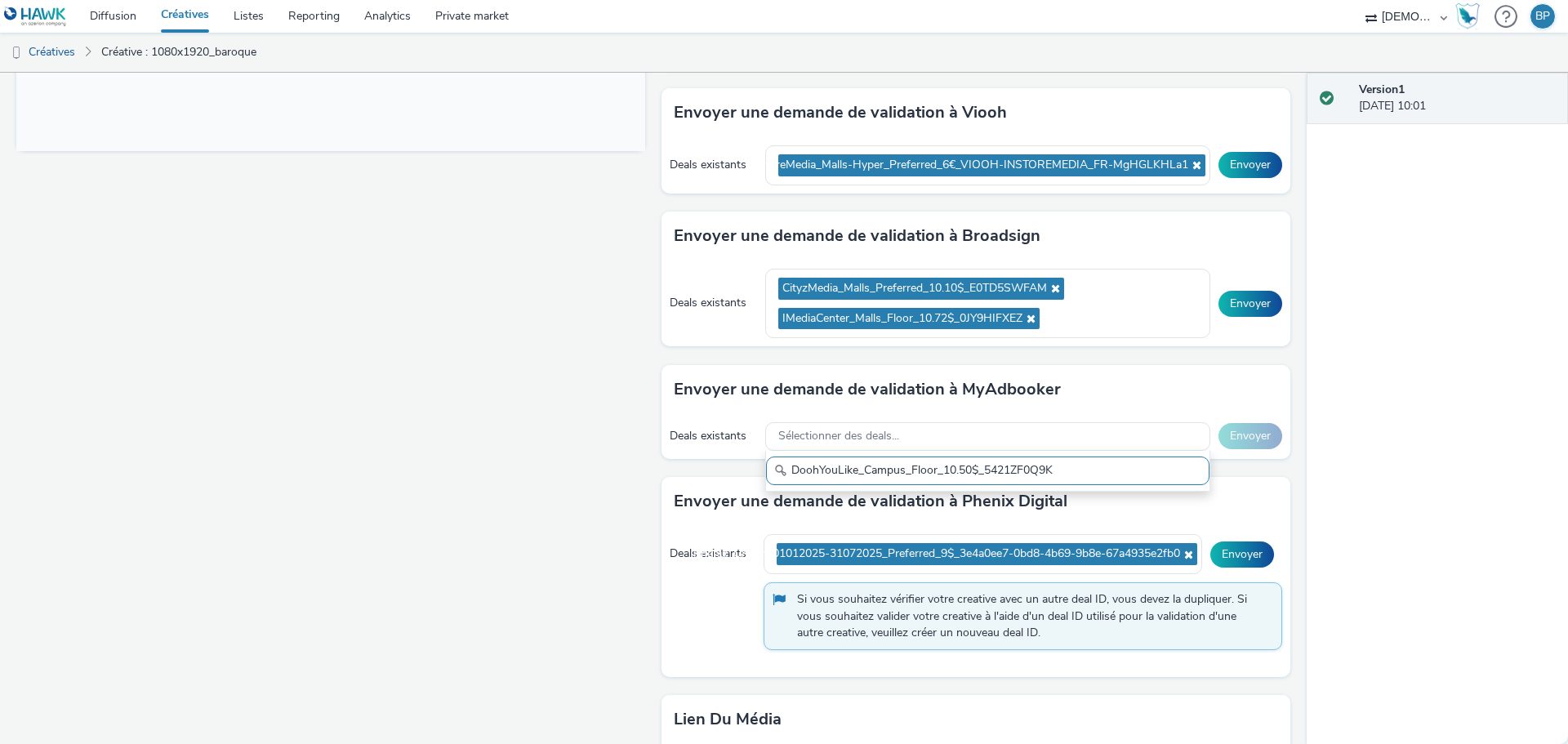
type input "DoohYouLike_Campus_Floor_10.50$_5421ZF0Q9K"
click at [640, 477] on div "Fullscreen" at bounding box center [335, 210] width 637 height 1457
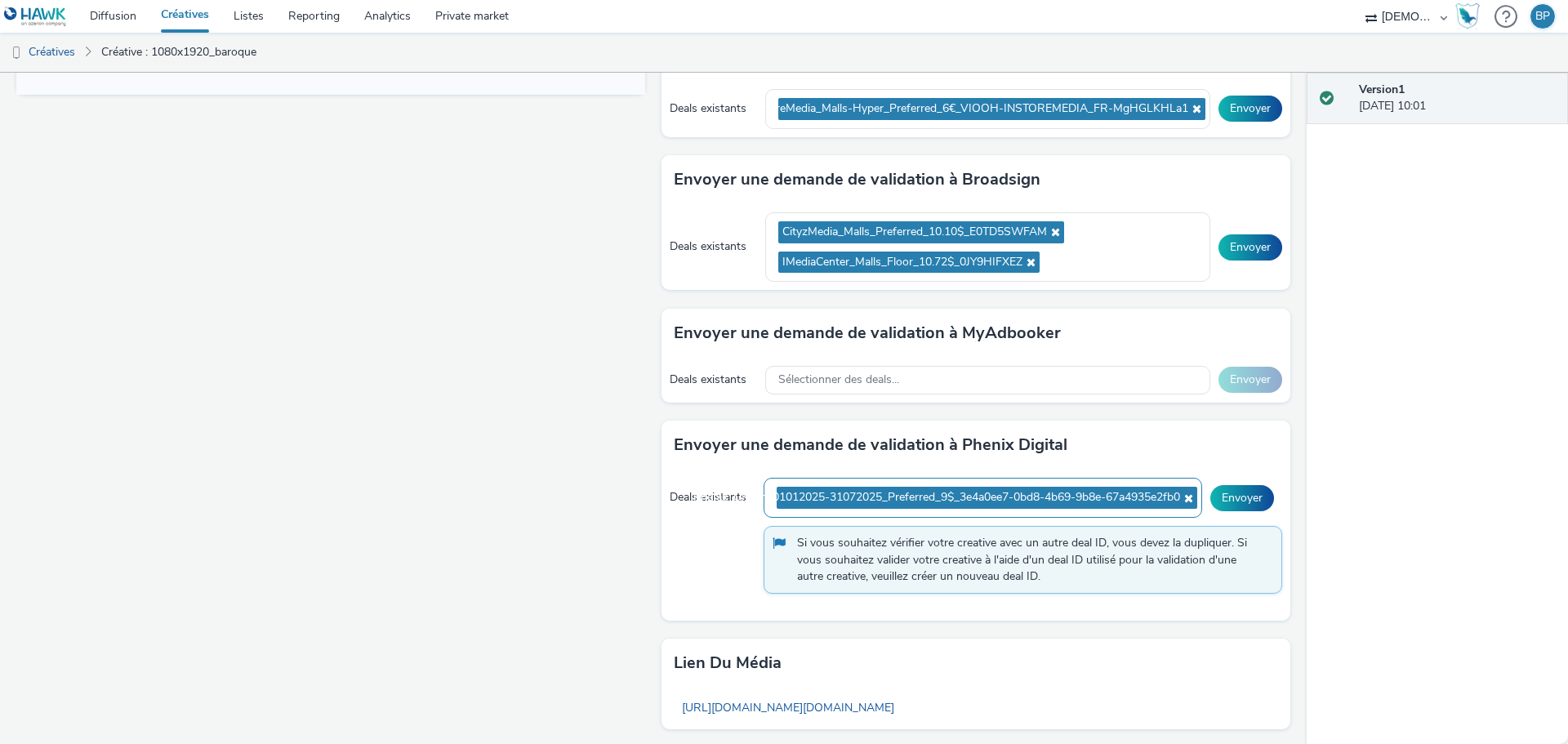
scroll to position [743, 0]
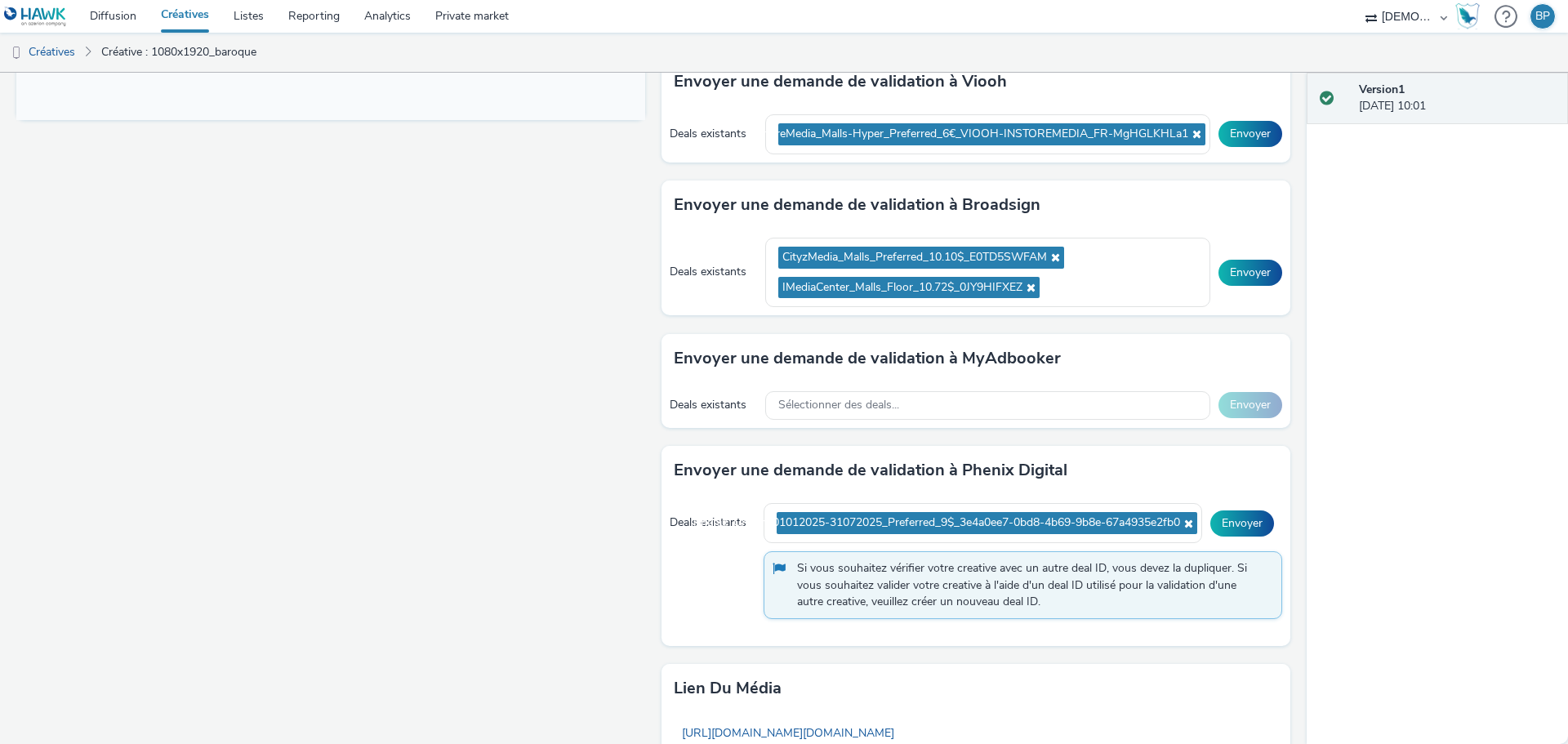
click at [935, 421] on div "Deals existants Sélectionner des deals... Envoyer" at bounding box center [975, 406] width 629 height 45
click at [1090, 286] on ul "CityzMedia_Malls_Preferred_10.10$_E0TD5SWFAM IMediaCenter_Malls_Floor_10.72$_0J…" at bounding box center [988, 272] width 419 height 60
paste input "DoohYouLike_Campus_Floor_10.50$_5421ZF0Q9K"
type input "DoohYouLike_Campus_Floor_10.50$_5421ZF0Q9K"
click at [1133, 146] on ul "InStoreMedia_Malls-Hyper_Preferred_6€_VIOOH-INSTOREMEDIA_FR-MgHGLKHLa1" at bounding box center [988, 134] width 419 height 30
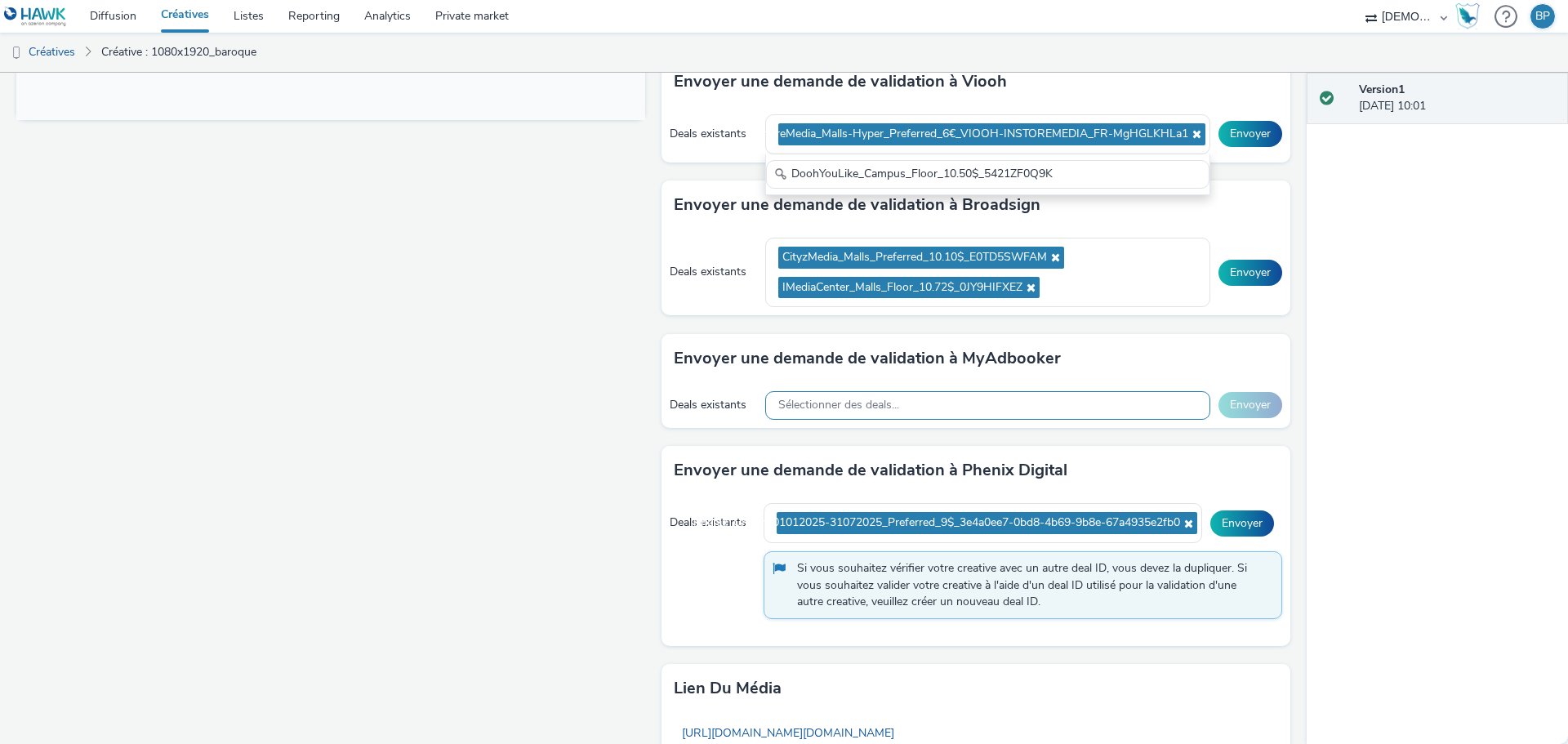
type input "DoohYouLike_Campus_Floor_10.50$_5421ZF0Q9K"
click at [1010, 399] on div "Sélectionner des deals..." at bounding box center [987, 405] width 445 height 28
paste input "DoohYouLike_Campus_Floor_10.50$_5421ZF0Q9K"
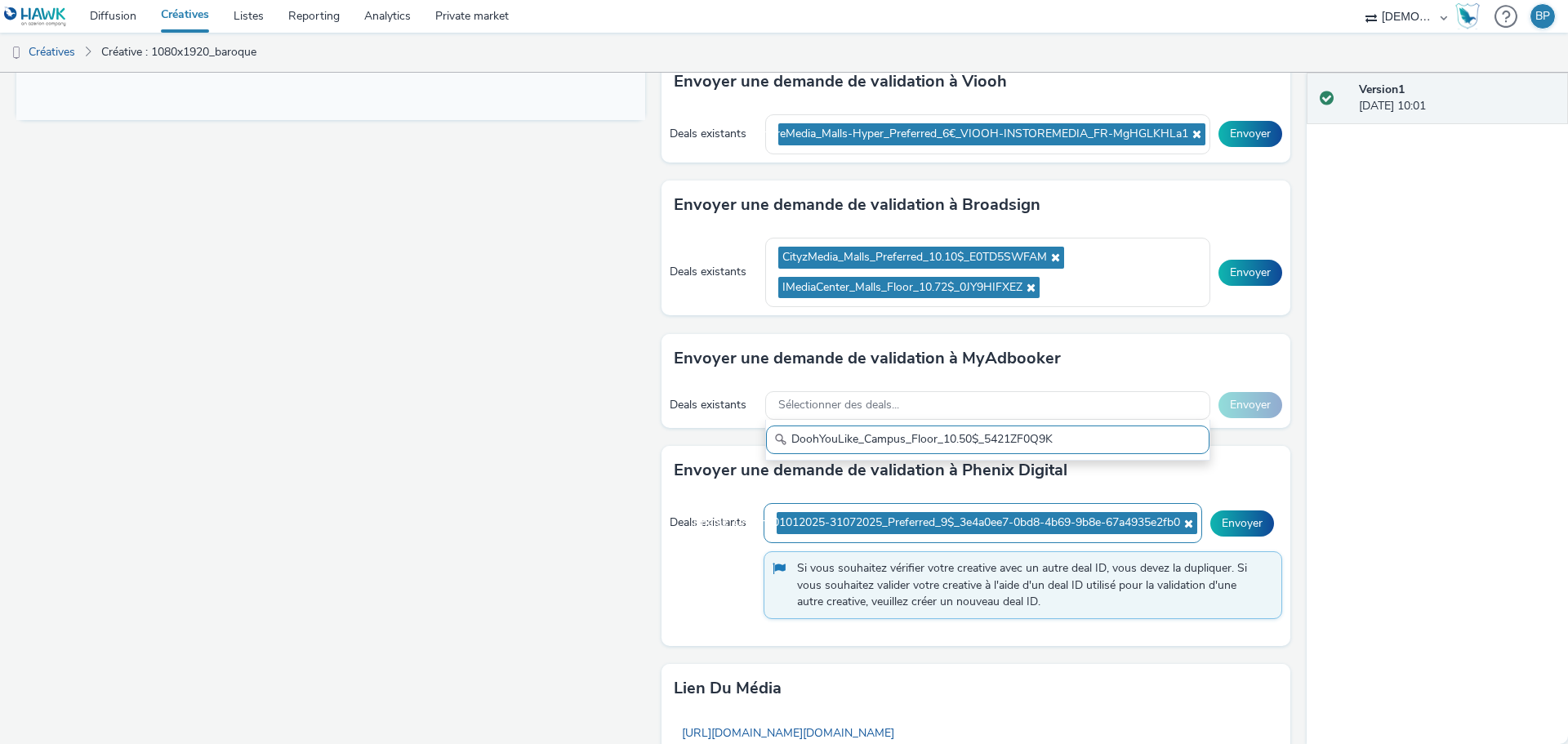
type input "DoohYouLike_Campus_Floor_10.50$_5421ZF0Q9K"
click at [932, 539] on div "Phenix_Urbain_01012025-31072025_Preferred_9$_3e4a0ee7-0bd8-4b69-9b8e-67a4935e2f…" at bounding box center [982, 523] width 438 height 40
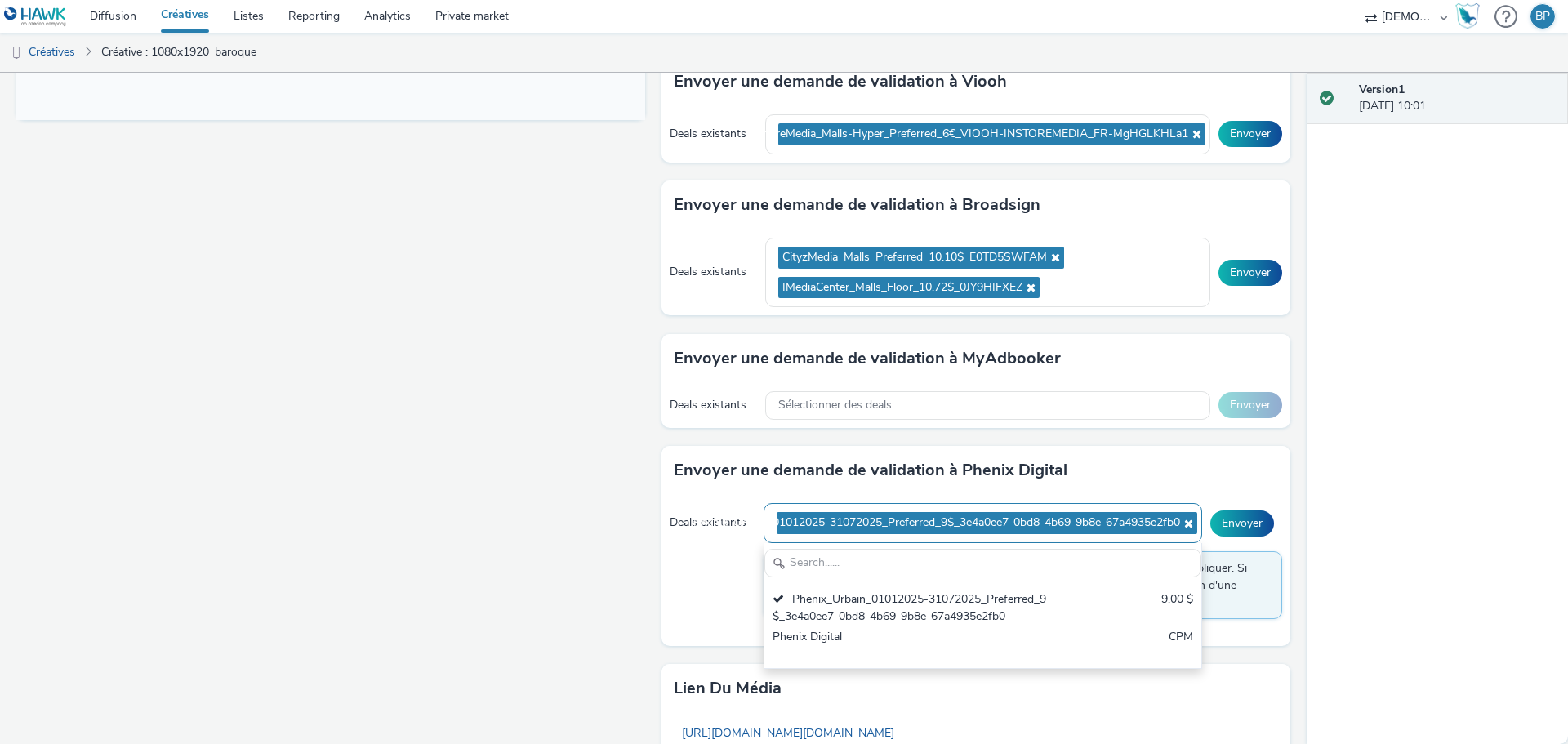
type input "DoohYouLike_Campus_Floor_10.50$_5421ZF0Q9K"
click at [1121, 295] on ul "CityzMedia_Malls_Preferred_10.10$_E0TD5SWFAM IMediaCenter_Malls_Floor_10.72$_0J…" at bounding box center [988, 272] width 419 height 60
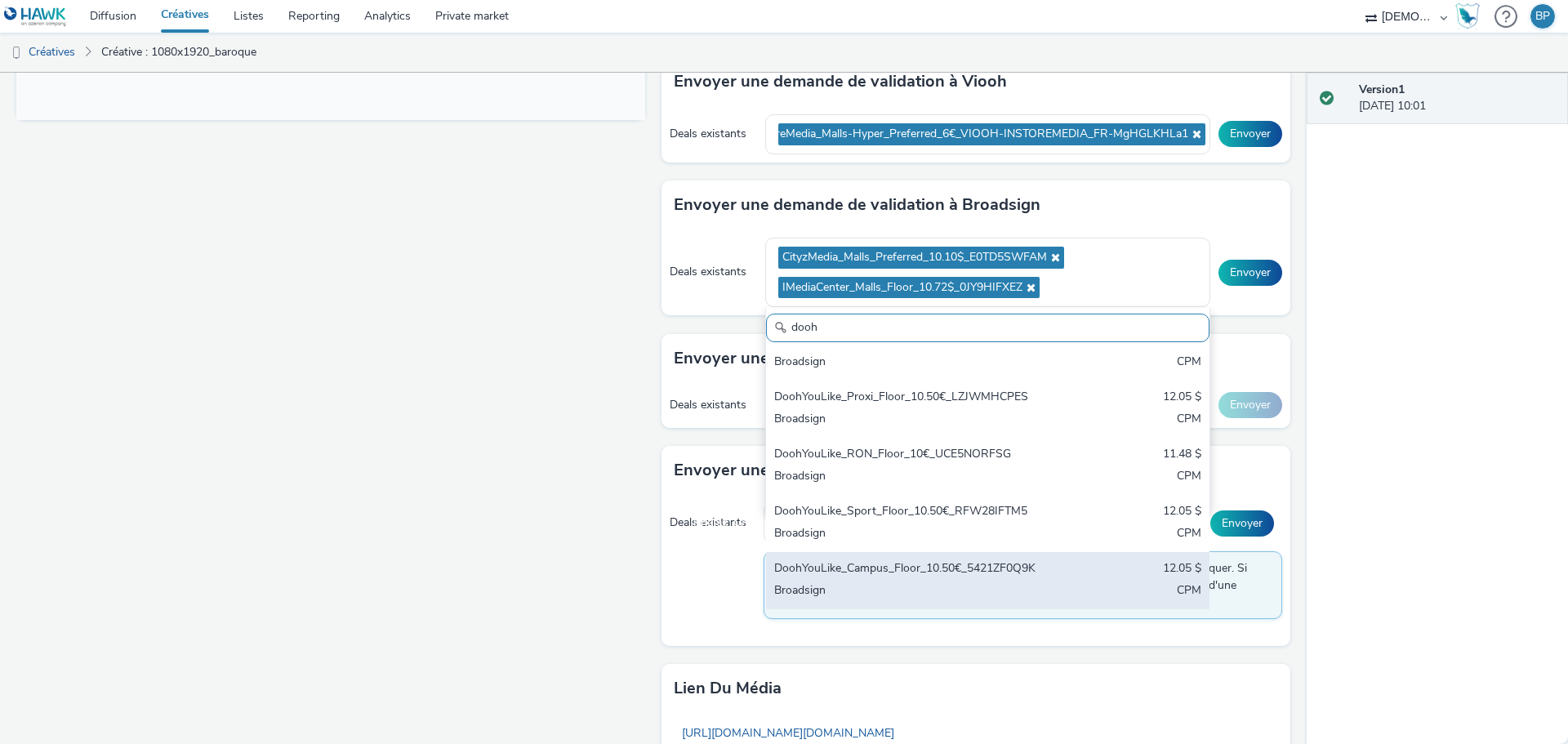
click at [901, 565] on div "DoohYouLike_Campus_Floor_10.50€_5421ZF0Q9K" at bounding box center [914, 569] width 281 height 18
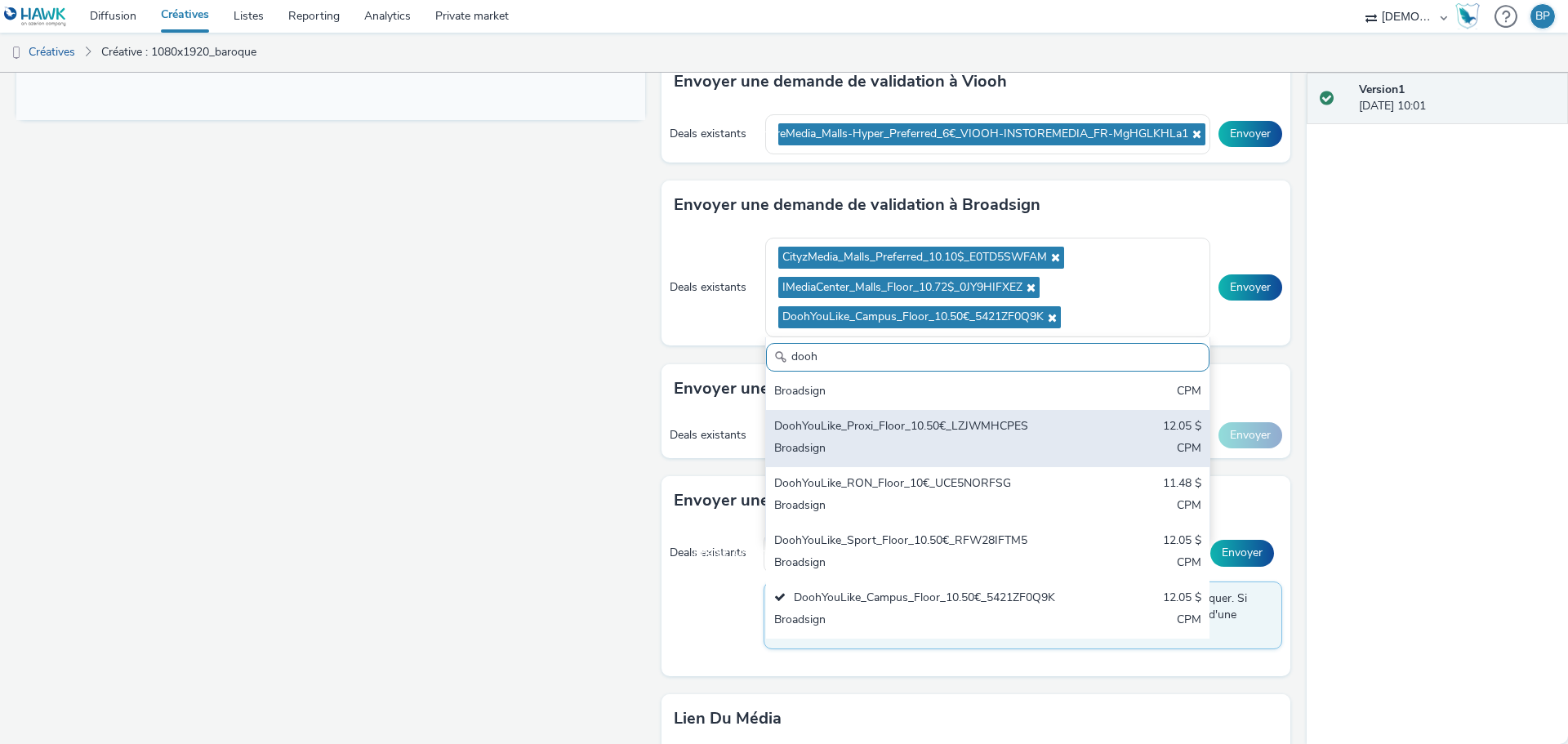
click at [903, 431] on div "DoohYouLike_Proxi_Floor_10.50€_LZJWMHCPES" at bounding box center [914, 428] width 281 height 18
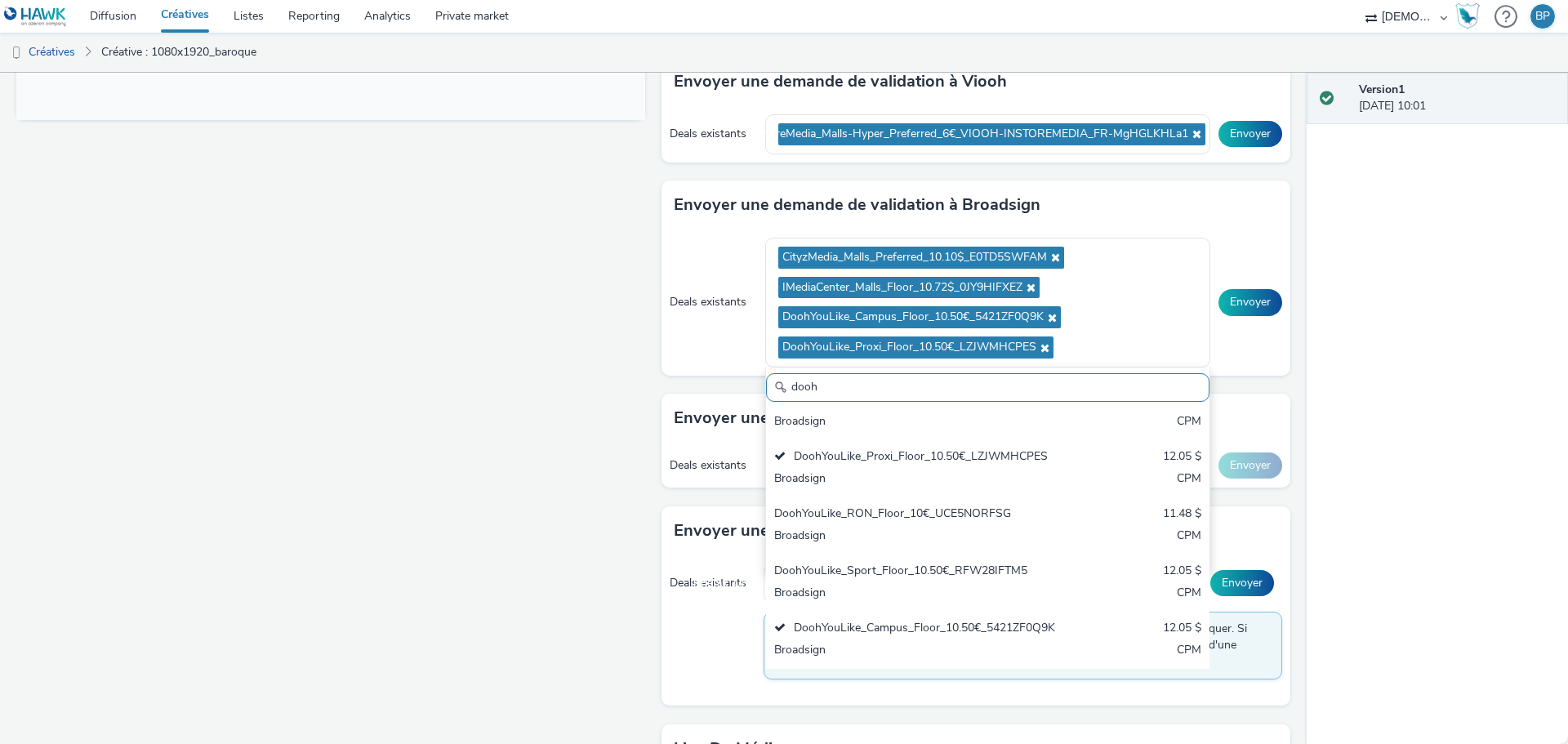
click at [874, 386] on input "dooh" at bounding box center [987, 387] width 443 height 28
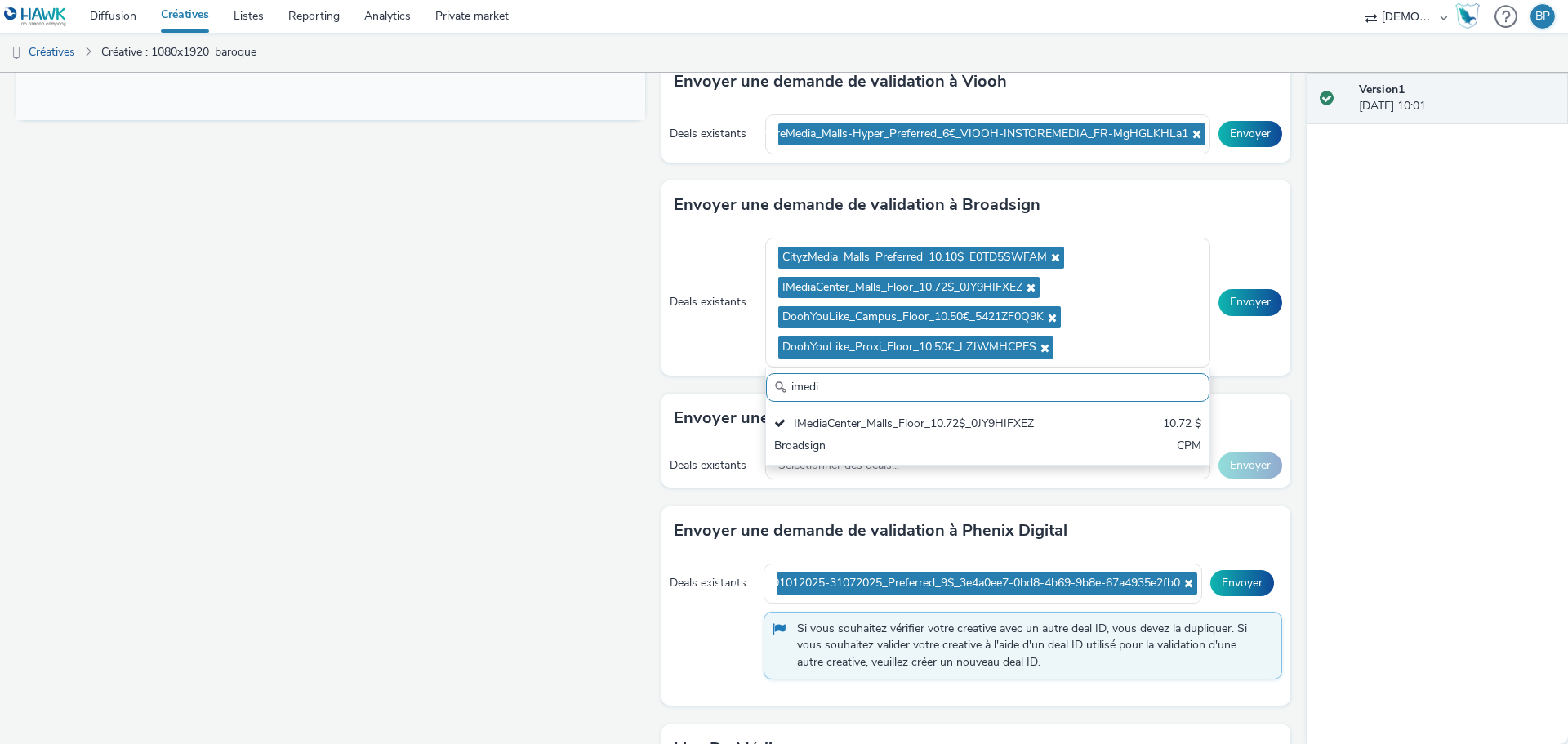
click at [839, 388] on input "imedi" at bounding box center [987, 387] width 443 height 28
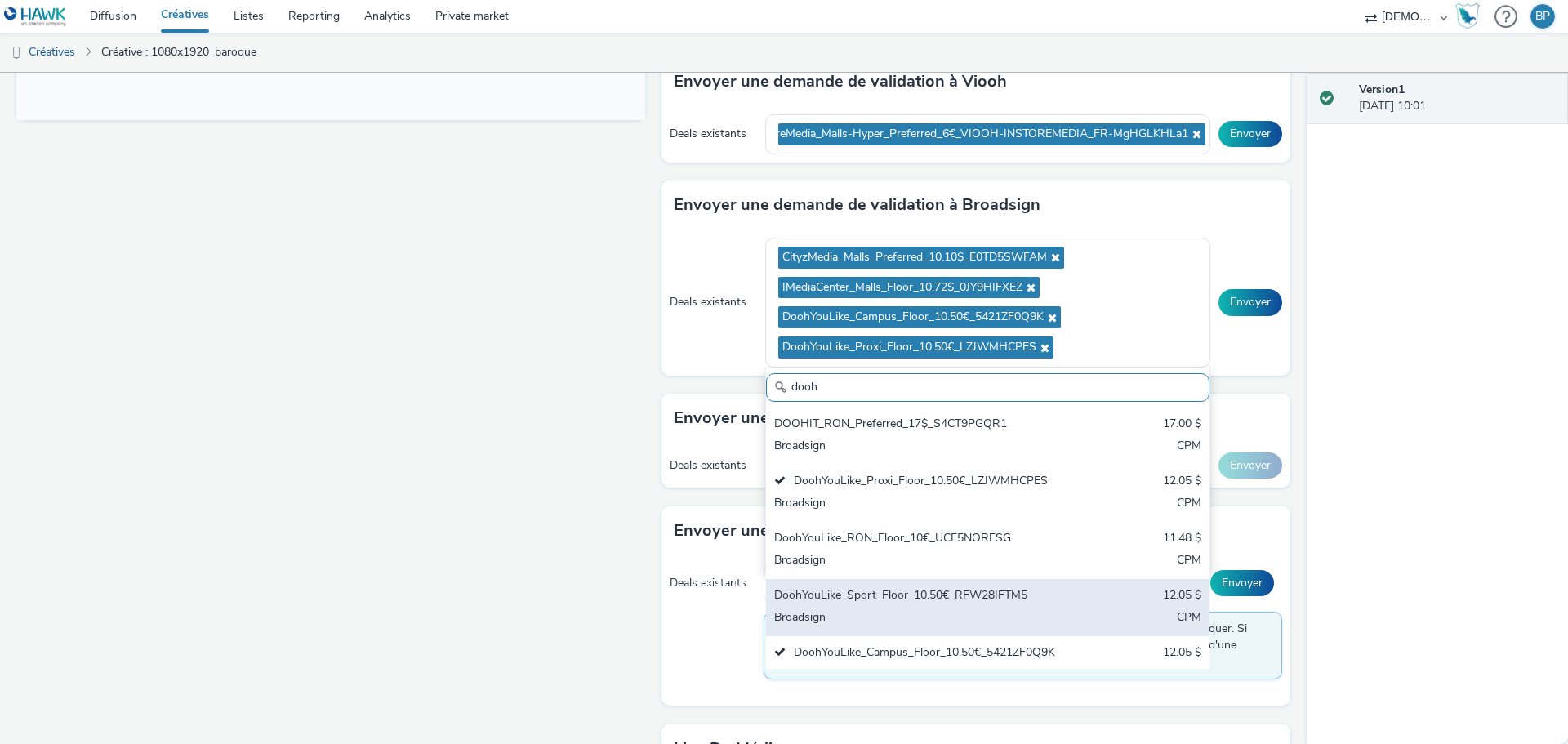
type input "dooh"
click at [889, 606] on div "DoohYouLike_Sport_Floor_10.50€_RFW28IFTM5" at bounding box center [914, 596] width 281 height 18
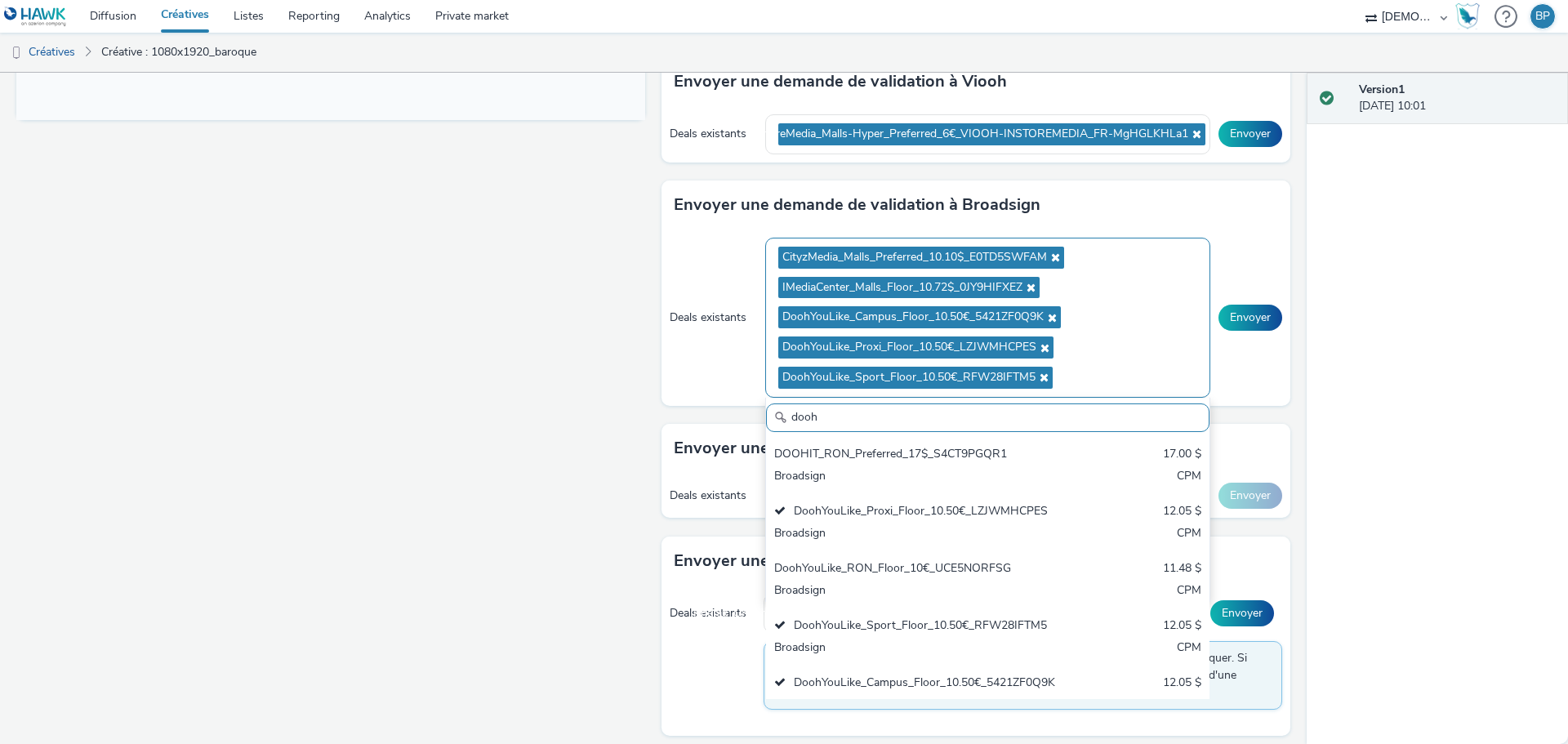
click at [1180, 363] on ul "CityzMedia_Malls_Preferred_10.10$_E0TD5SWFAM IMediaCenter_Malls_Floor_10.72$_0J…" at bounding box center [988, 317] width 419 height 150
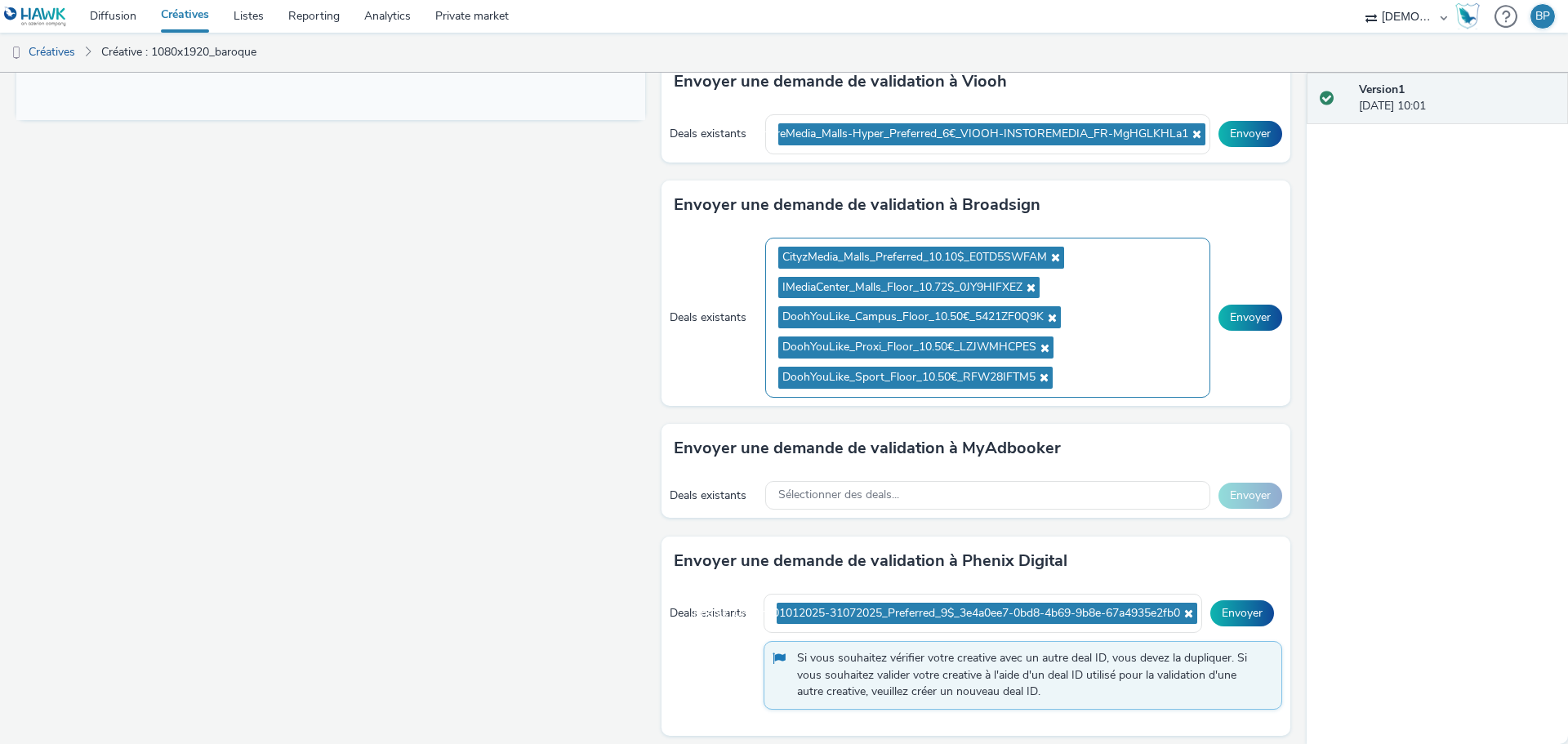
click at [1139, 374] on ul "CityzMedia_Malls_Preferred_10.10$_E0TD5SWFAM IMediaCenter_Malls_Floor_10.72$_0J…" at bounding box center [988, 317] width 419 height 150
type input "jc"
click at [1029, 139] on span "InStoreMedia_Malls-Hyper_Preferred_6€_VIOOH-INSTOREMEDIA_FR-MgHGLKHLa1" at bounding box center [968, 134] width 440 height 14
click at [1034, 148] on ul "InStoreMedia_Malls-Hyper_Preferred_6€_VIOOH-INSTOREMEDIA_FR-MgHGLKHLa1" at bounding box center [988, 134] width 419 height 30
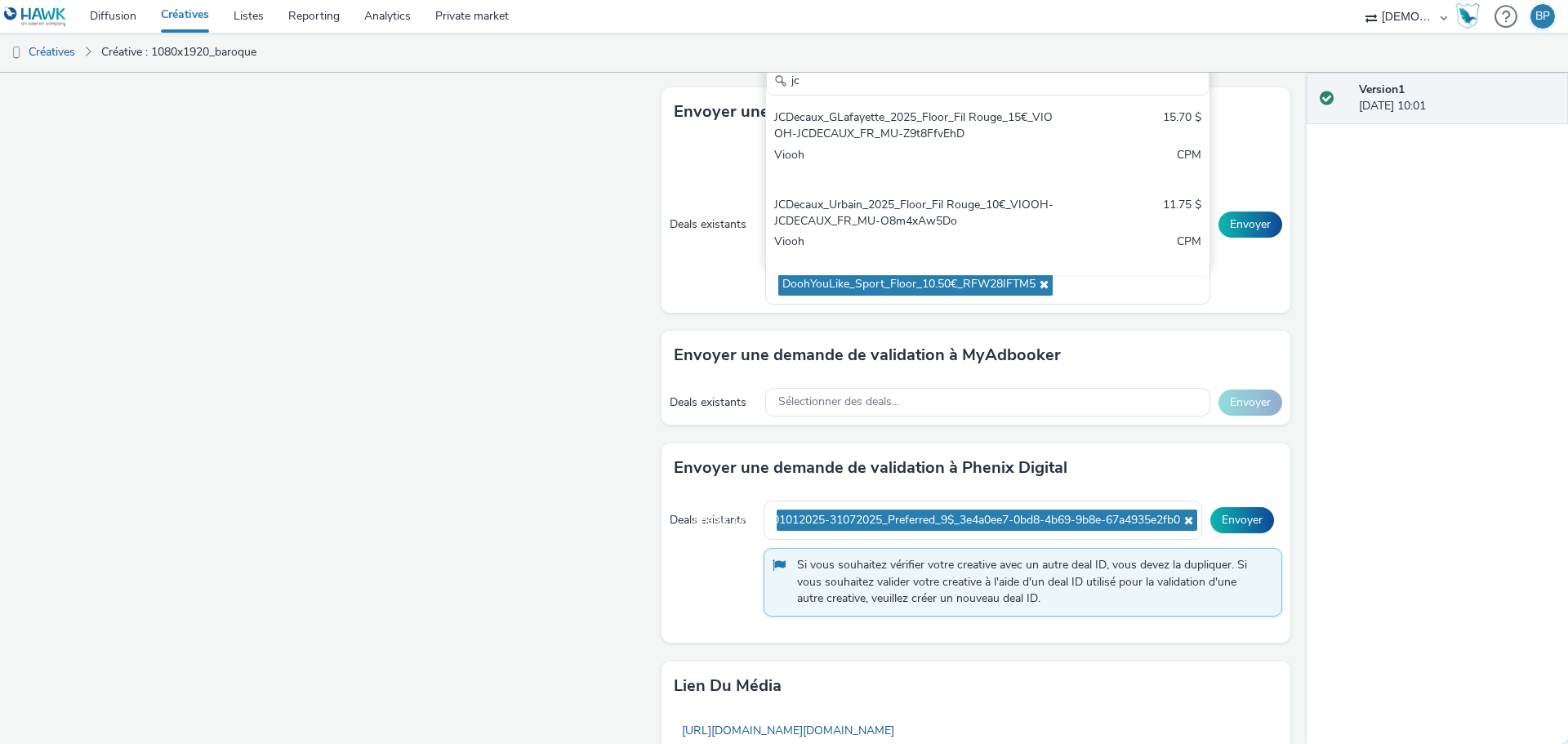
scroll to position [825, 0]
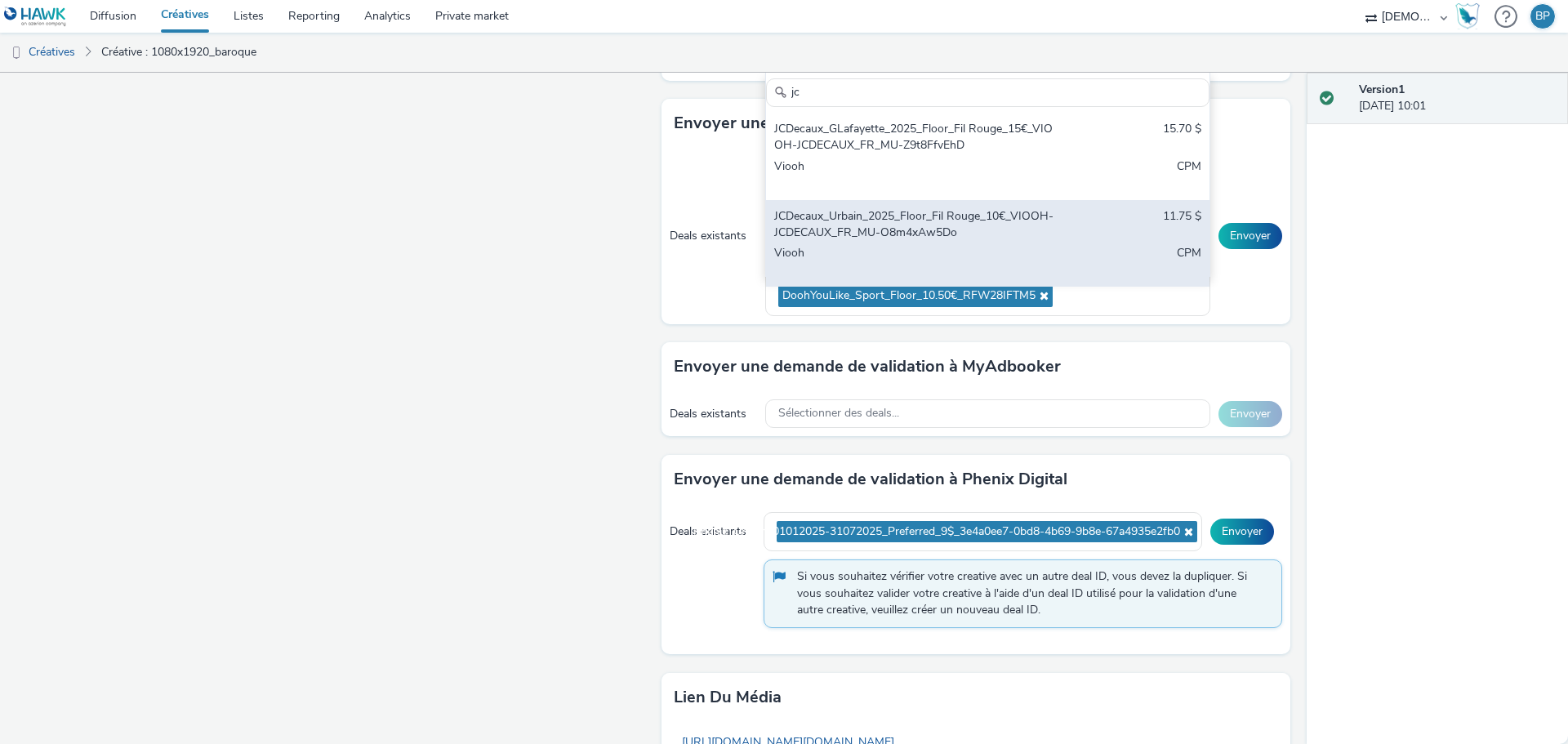
type input "jc"
click at [912, 233] on div "JCDecaux_Urbain_2025_Floor_Fil Rouge_10€_VIOOH-JCDECAUX_FR_MU-O8m4xAw5Do" at bounding box center [914, 225] width 281 height 33
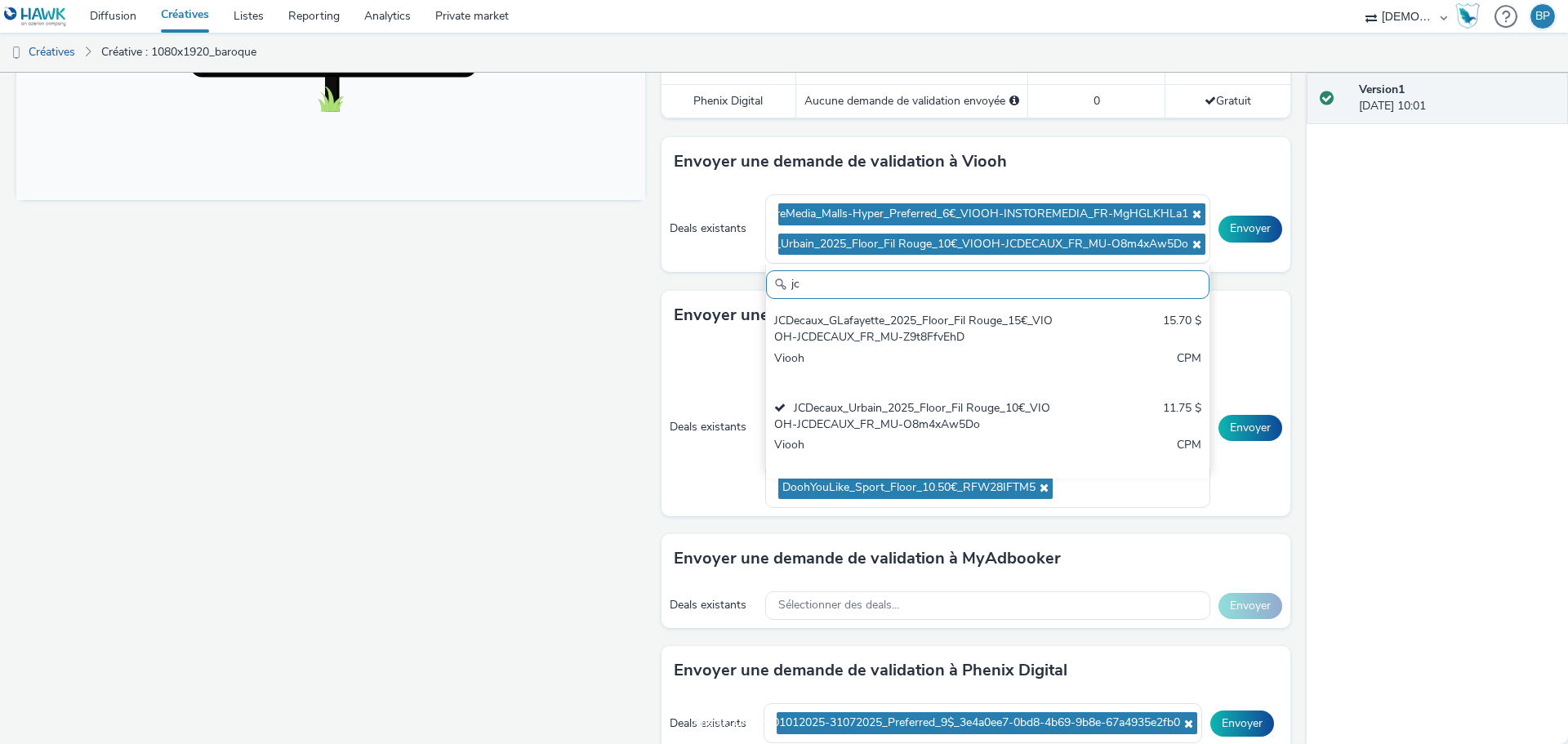
scroll to position [661, 0]
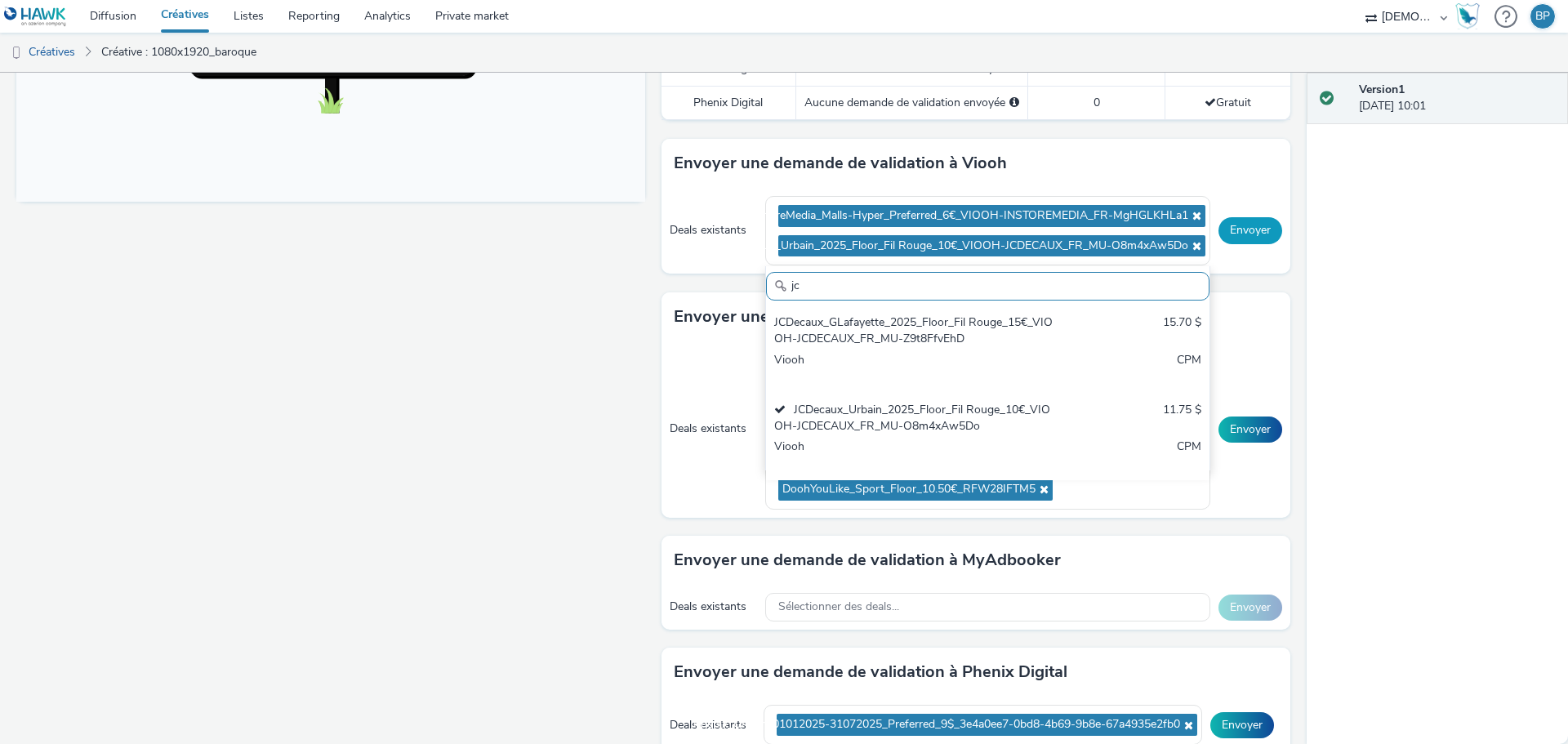
click at [1253, 234] on button "Envoyer" at bounding box center [1250, 230] width 63 height 26
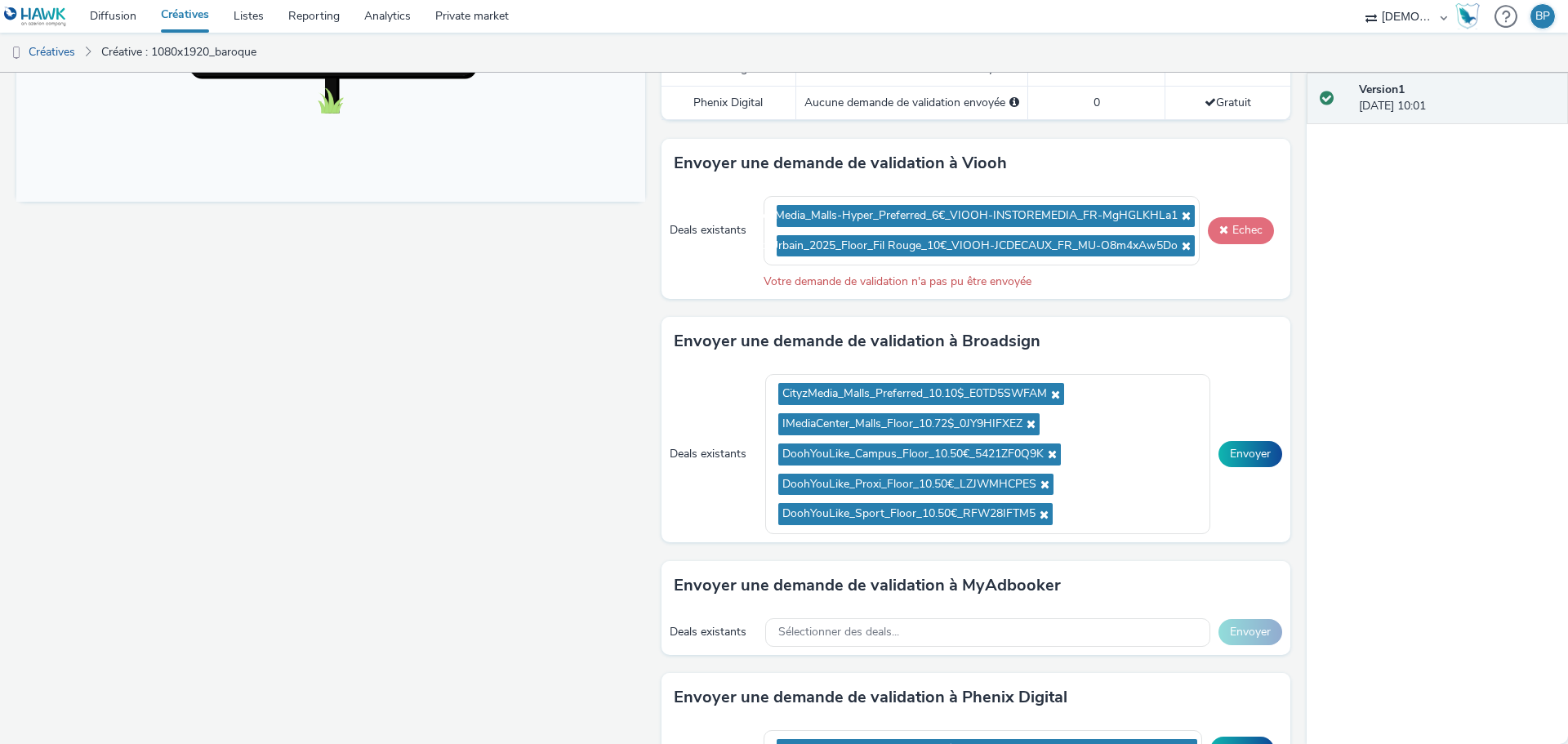
click at [1223, 231] on button "Echec" at bounding box center [1240, 230] width 66 height 26
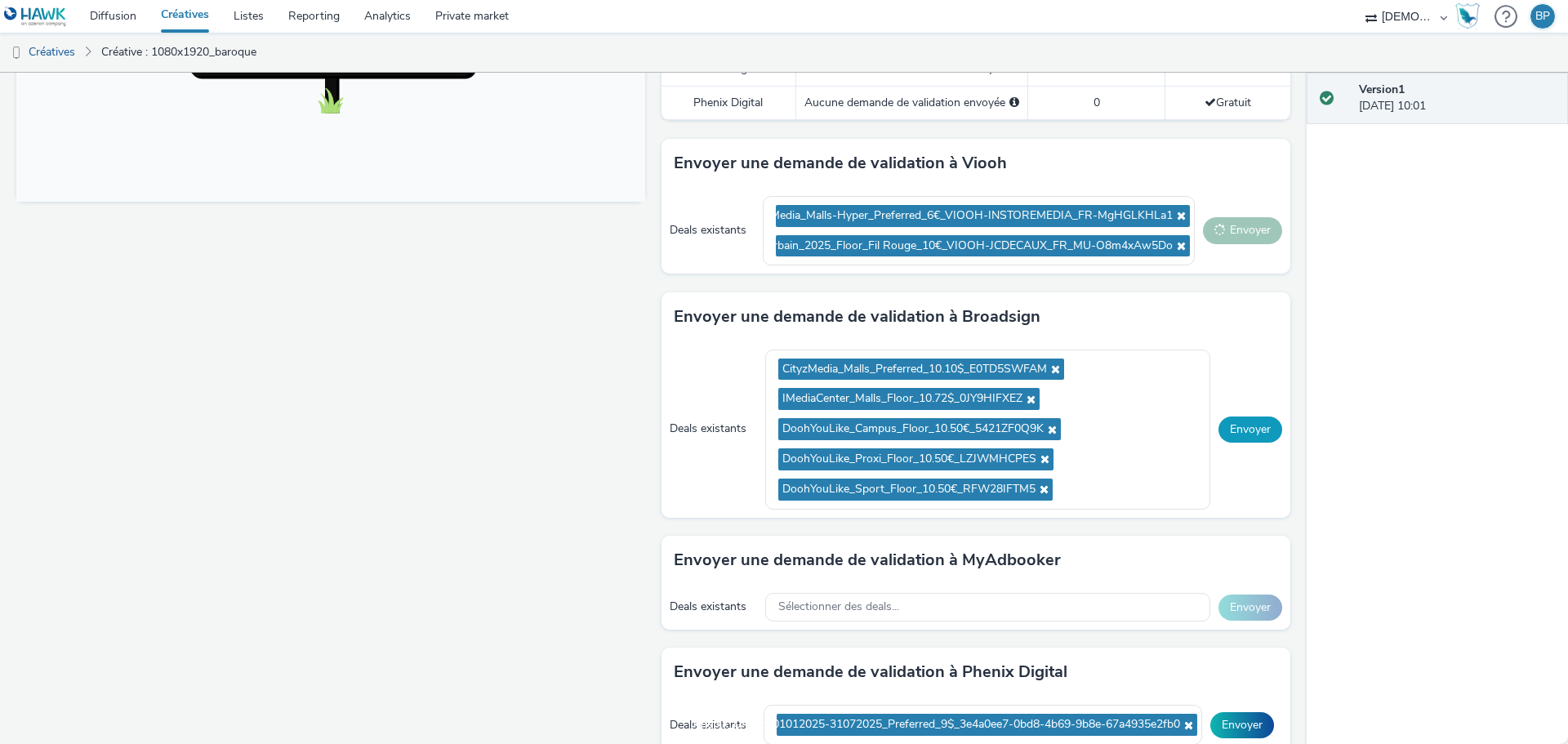
click at [1227, 431] on button "Envoyer" at bounding box center [1250, 429] width 63 height 26
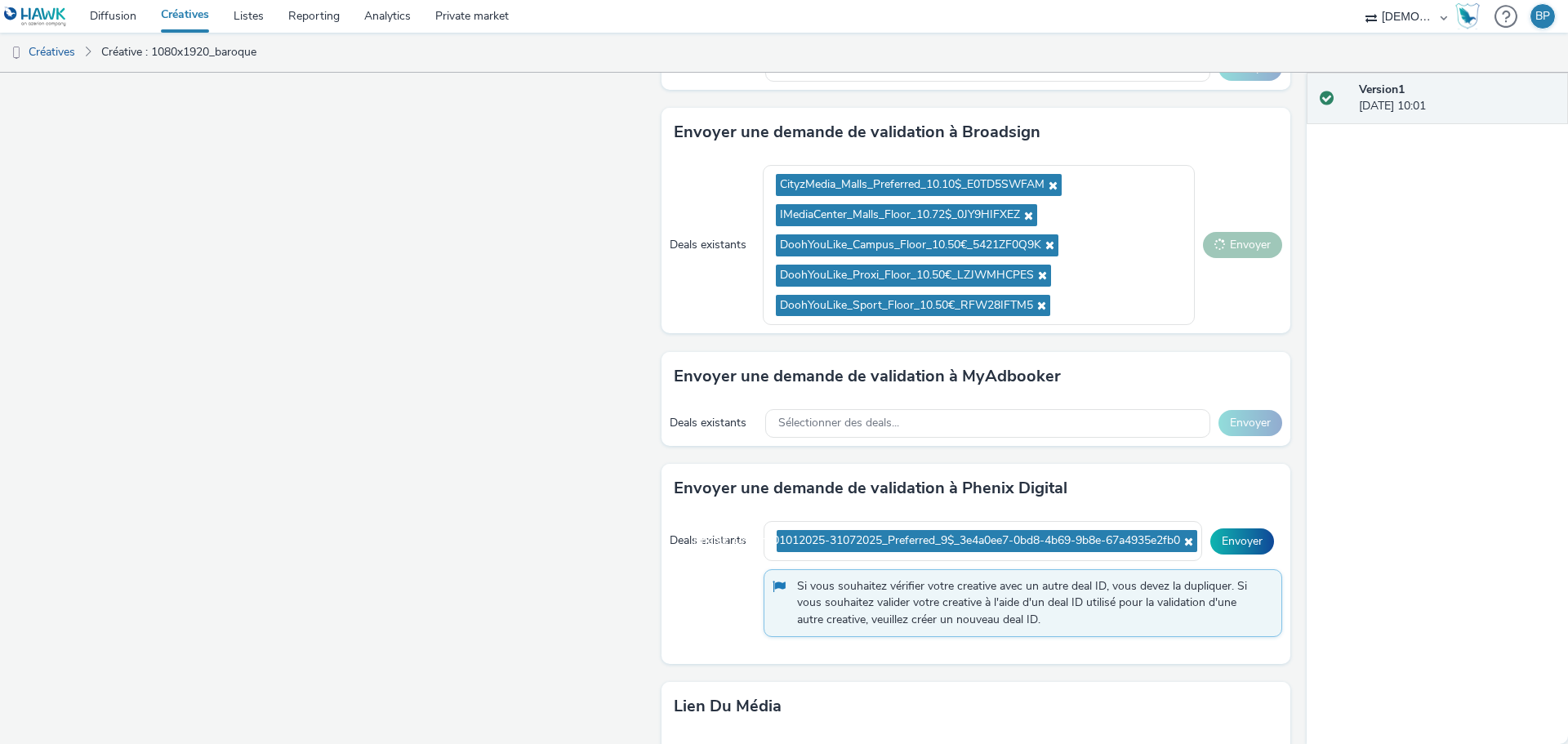
scroll to position [825, 0]
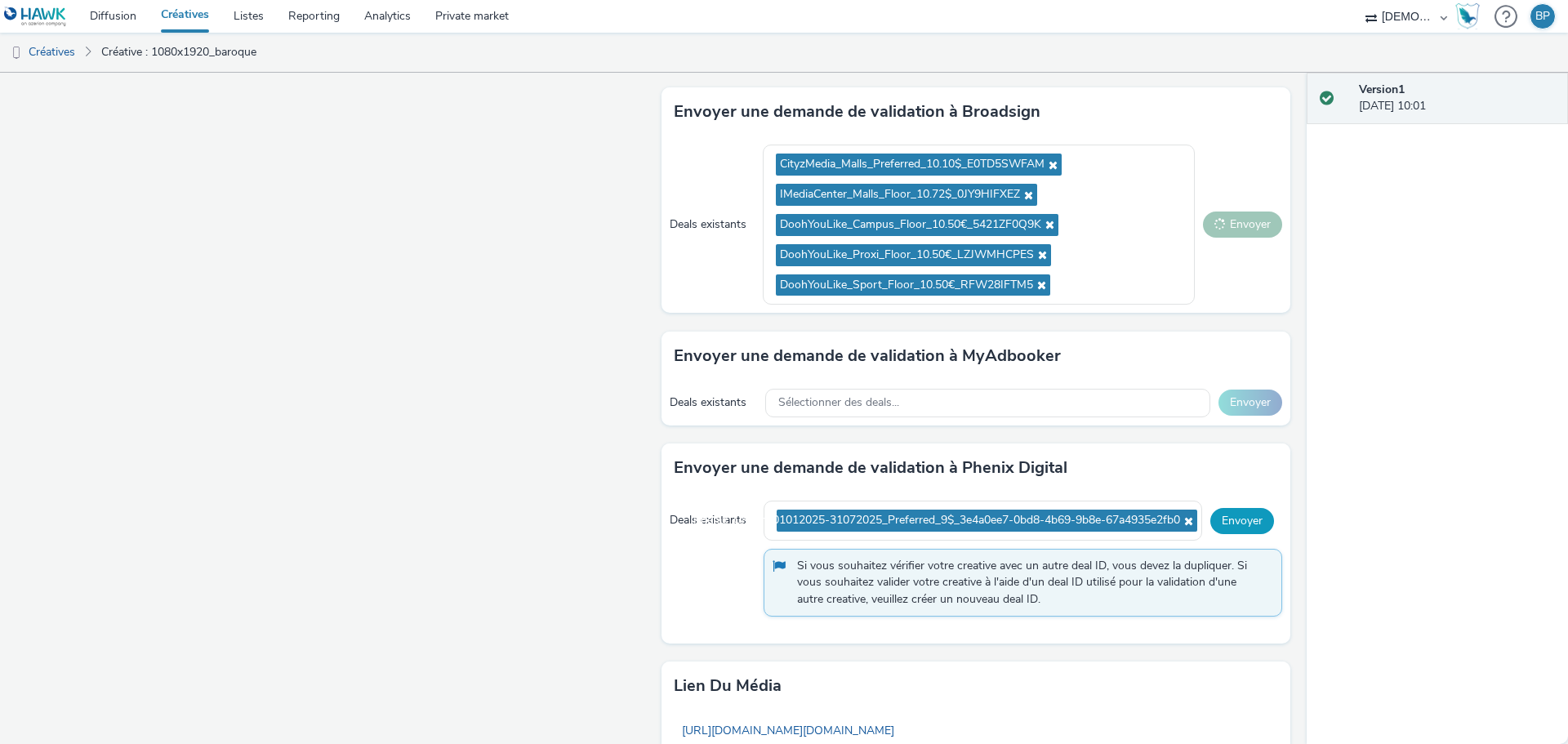
click at [1239, 517] on button "Envoyer" at bounding box center [1242, 520] width 63 height 26
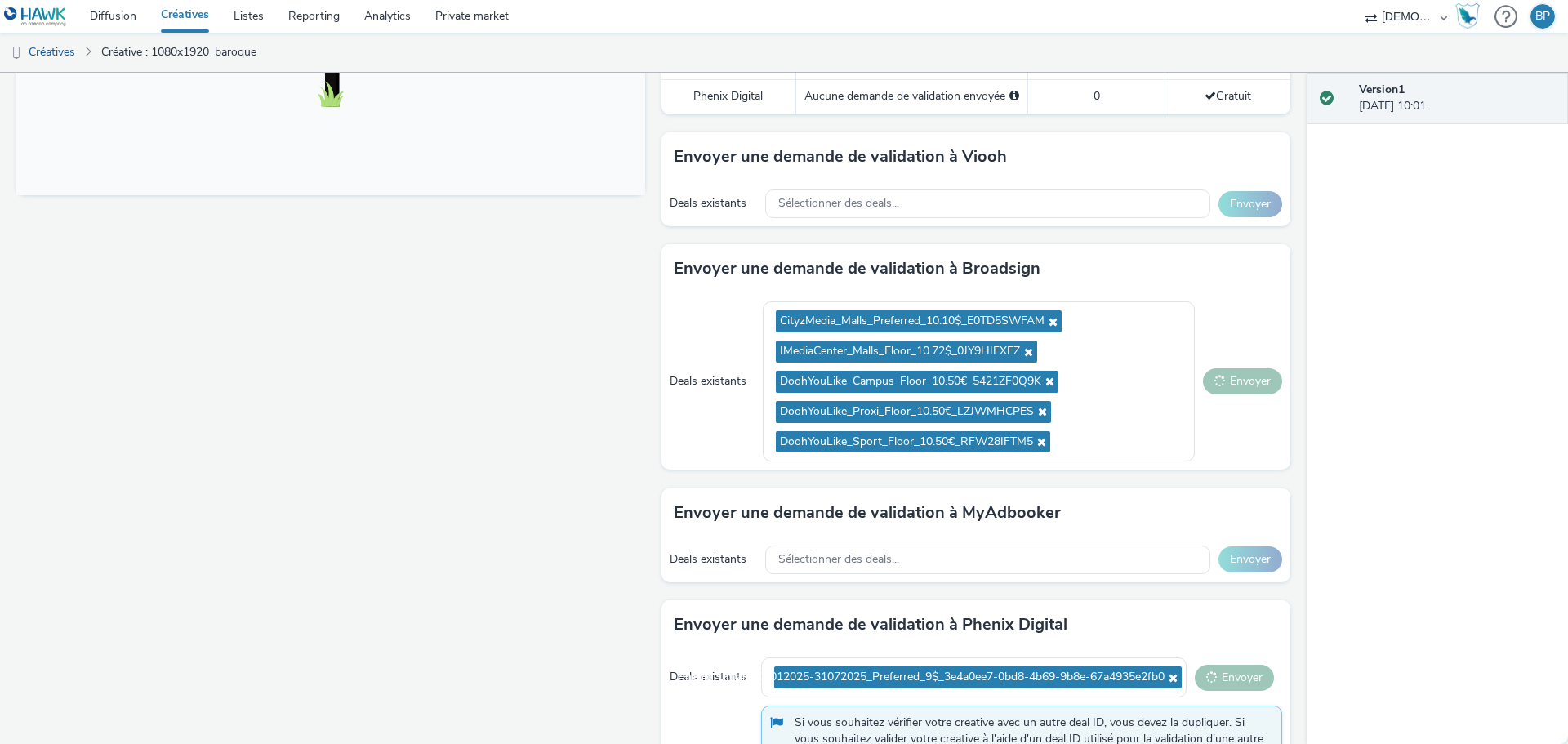
scroll to position [661, 0]
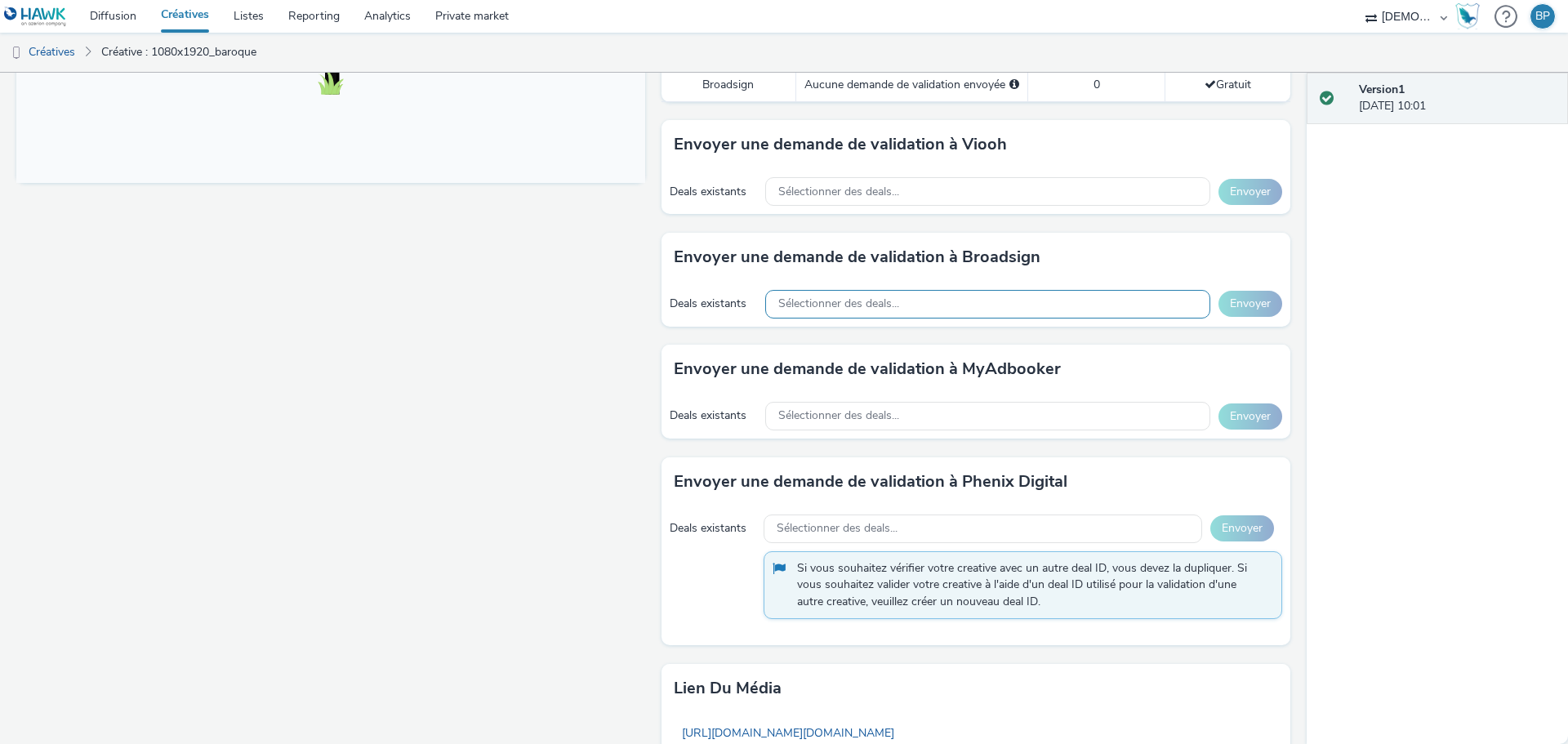
scroll to position [599, 0]
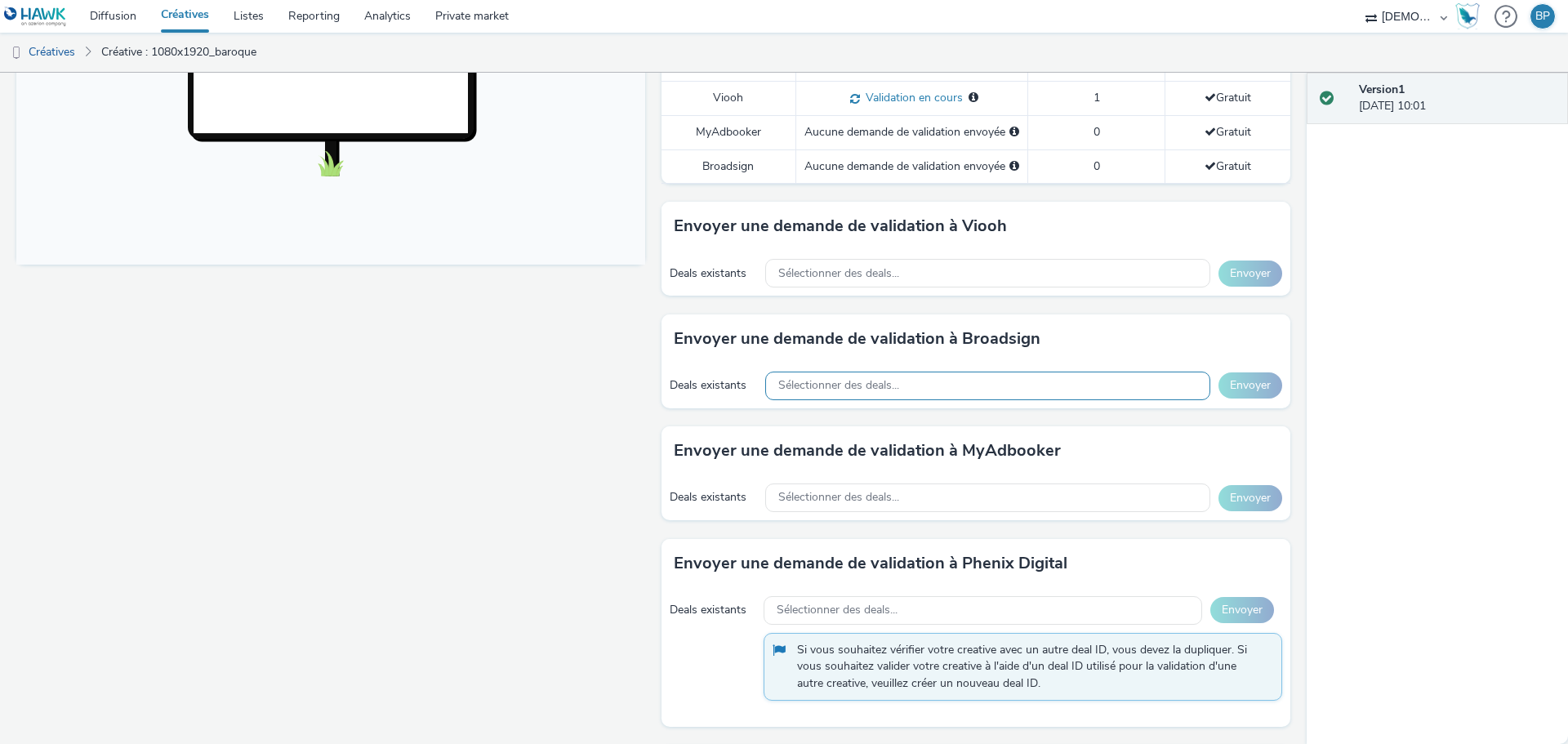
click at [828, 387] on span "Sélectionner des deals..." at bounding box center [838, 386] width 121 height 14
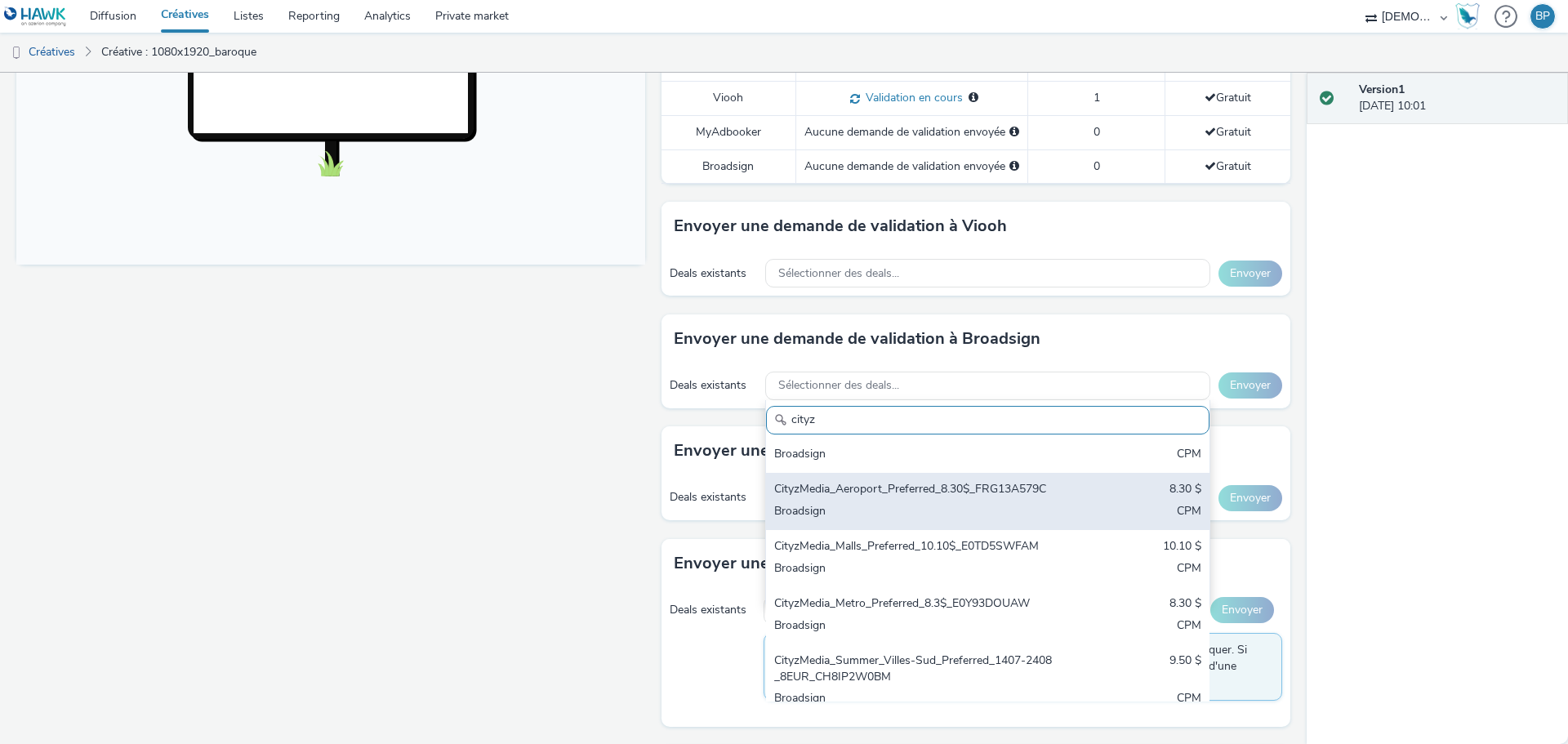
scroll to position [164, 0]
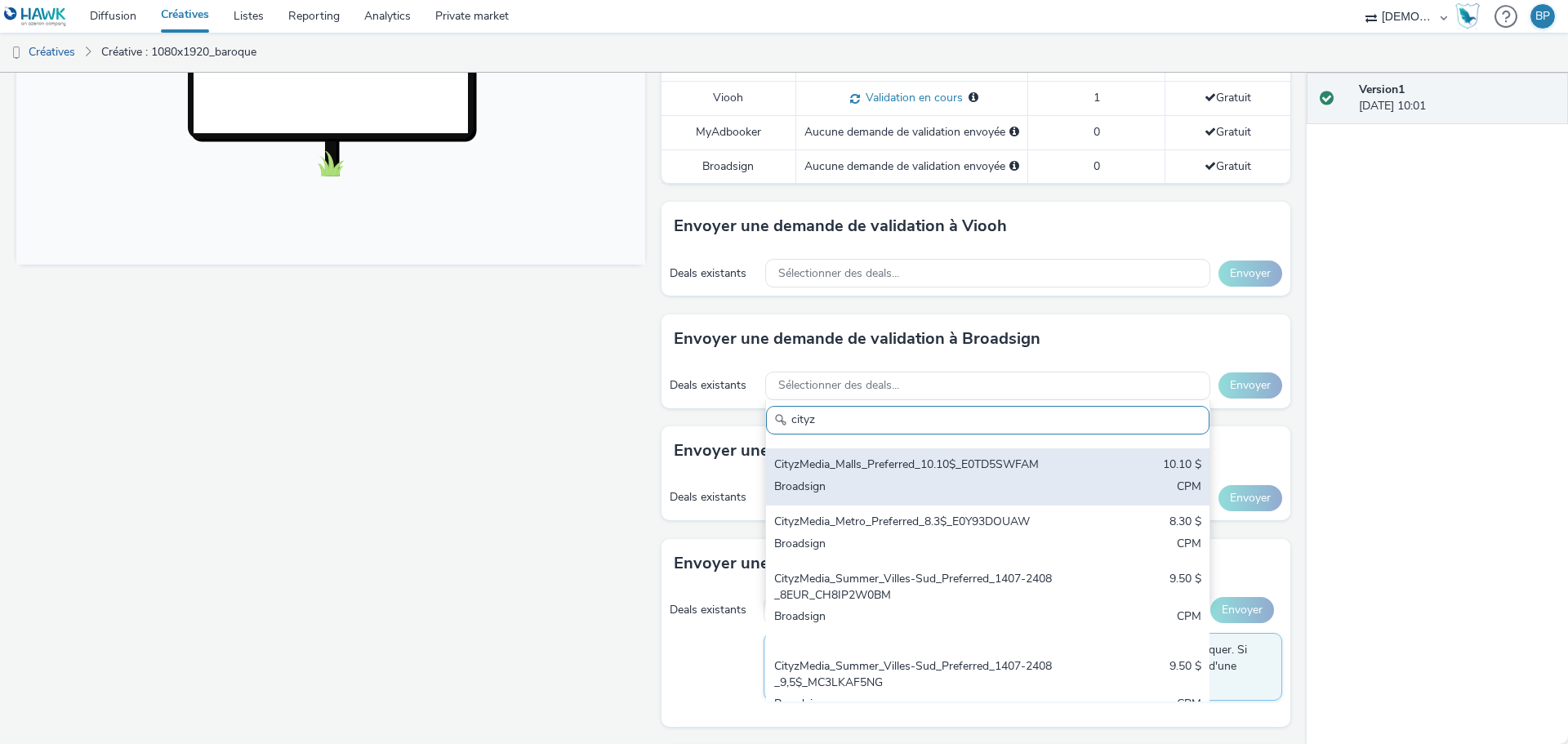
click at [896, 498] on div "Broadsign" at bounding box center [914, 488] width 281 height 18
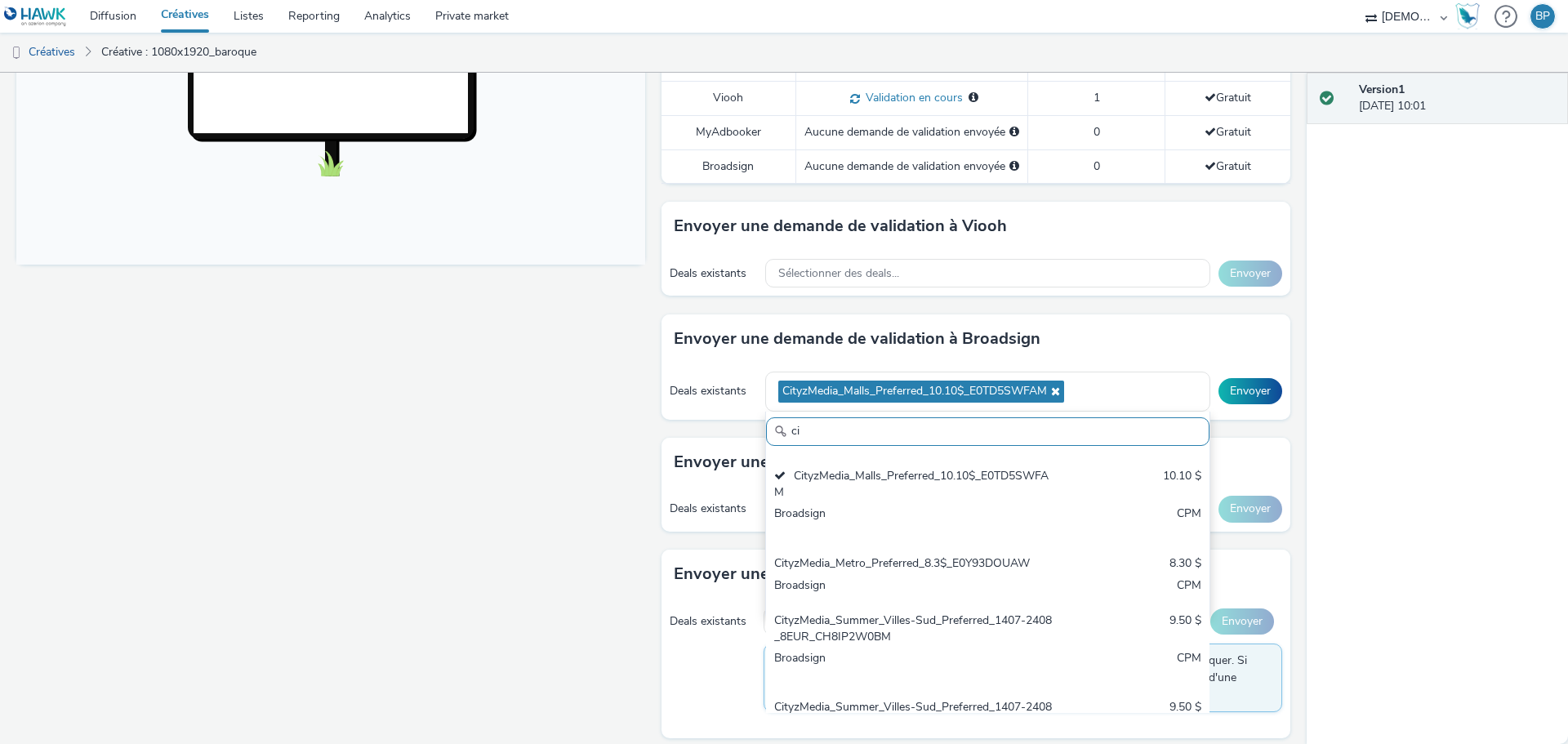
type input "c"
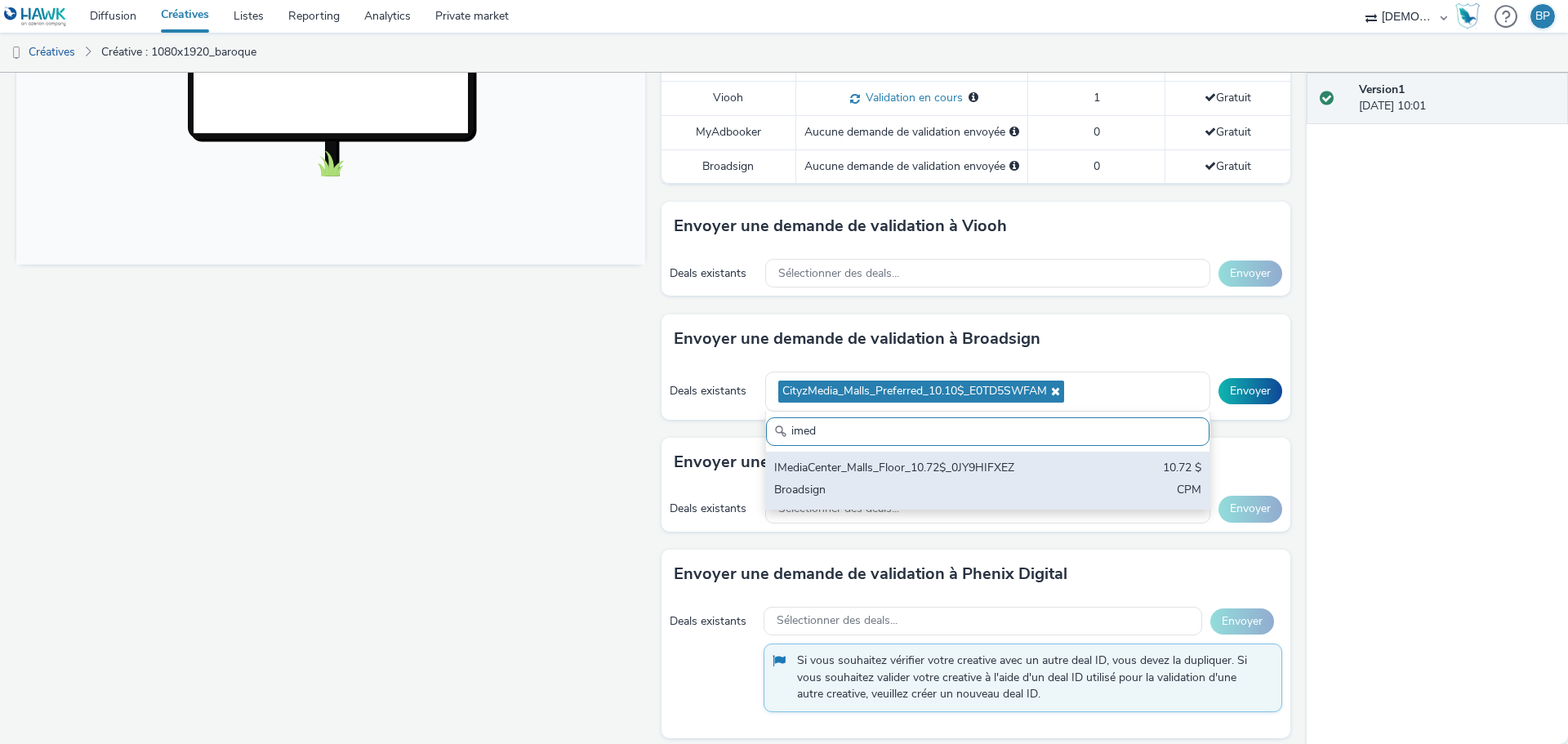
click at [839, 481] on div "IMediaCenter_Malls_Floor_10.72$_0JY9HIFXEZ 10.72 $ Broadsign CPM" at bounding box center [987, 480] width 443 height 57
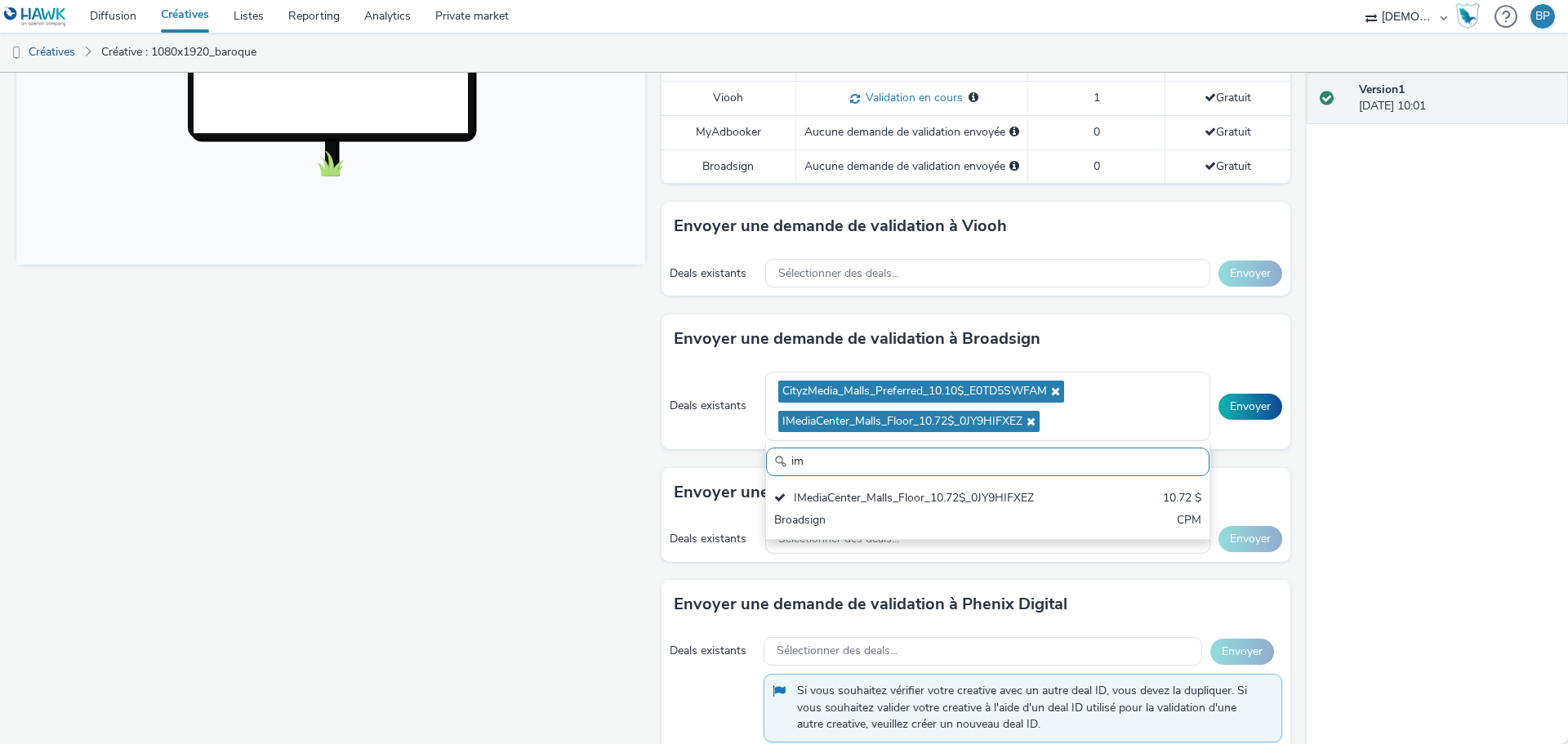
type input "i"
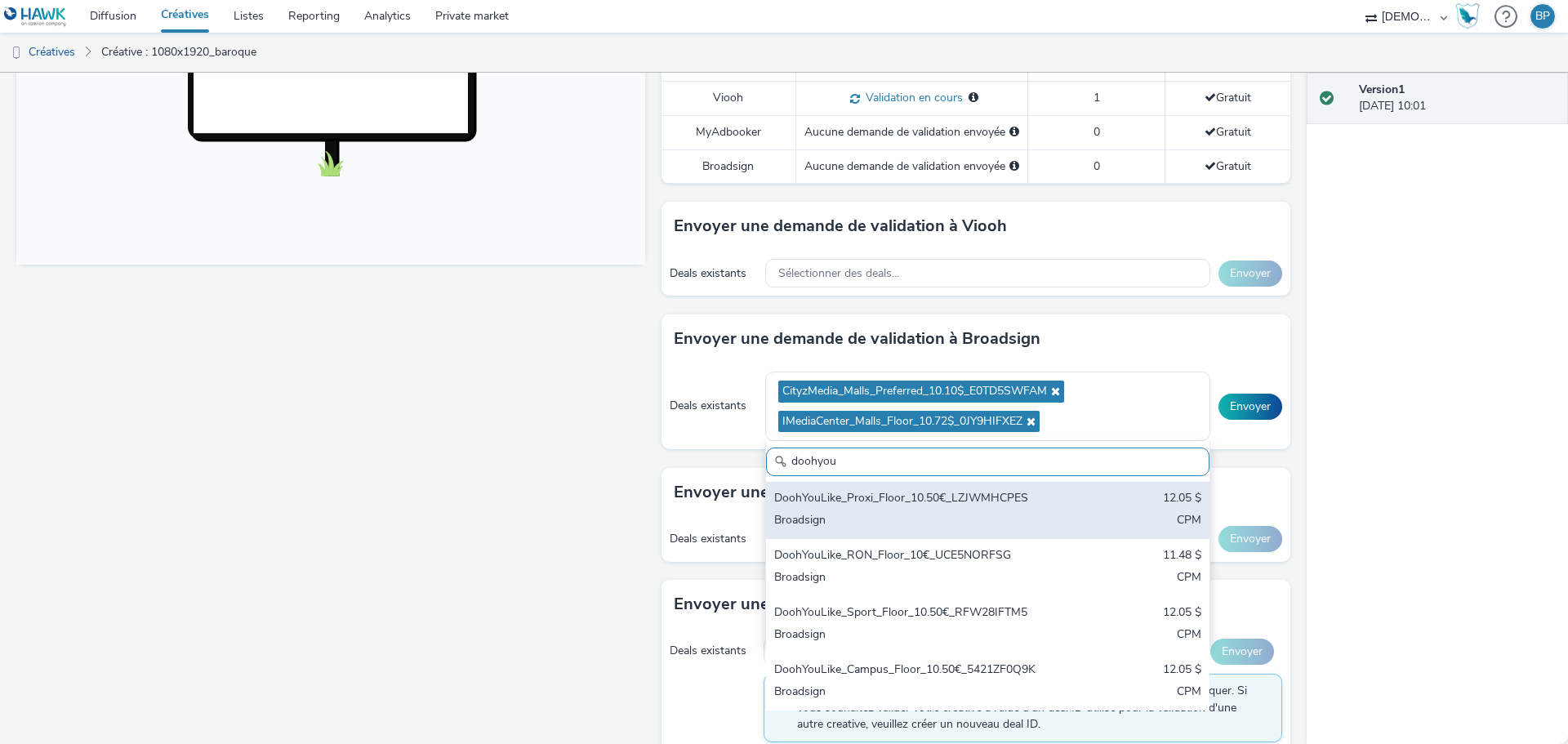
type input "doohyou"
click at [851, 514] on div "Broadsign" at bounding box center [914, 521] width 281 height 18
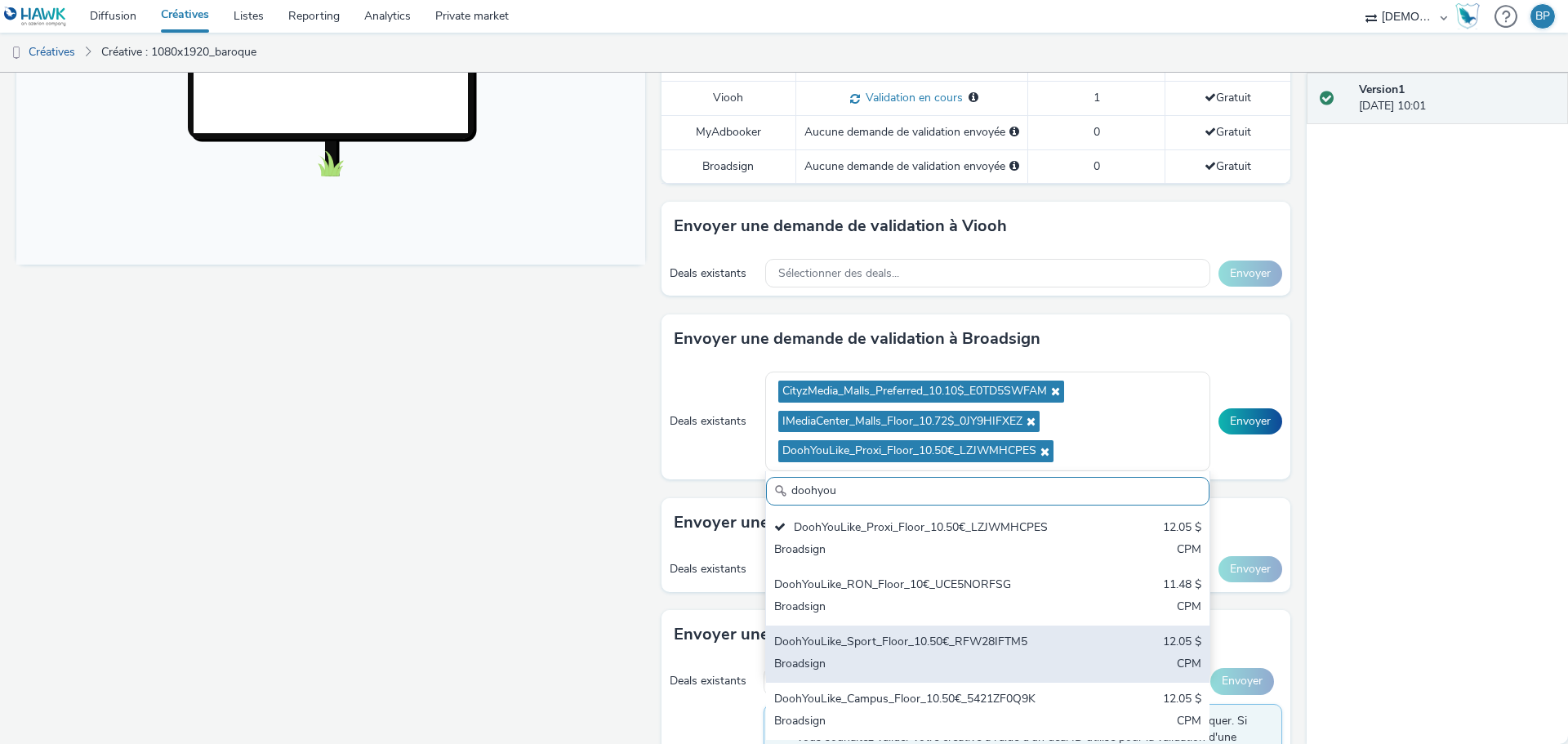
click at [859, 643] on div "DoohYouLike_Sport_Floor_10.50€_RFW28IFTM5" at bounding box center [914, 643] width 281 height 18
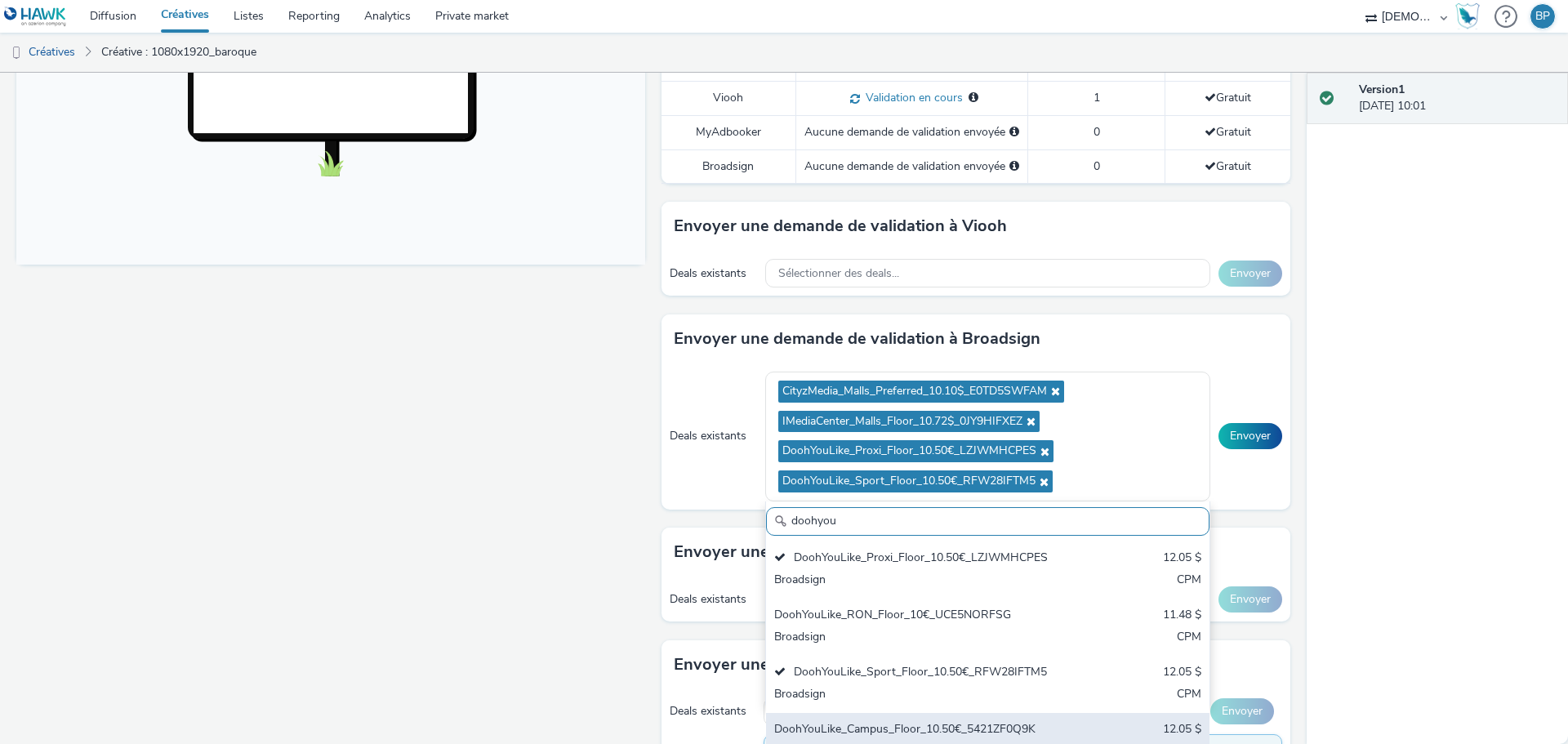
click at [852, 725] on div "DoohYouLike_Campus_Floor_10.50€_5421ZF0Q9K" at bounding box center [914, 731] width 281 height 18
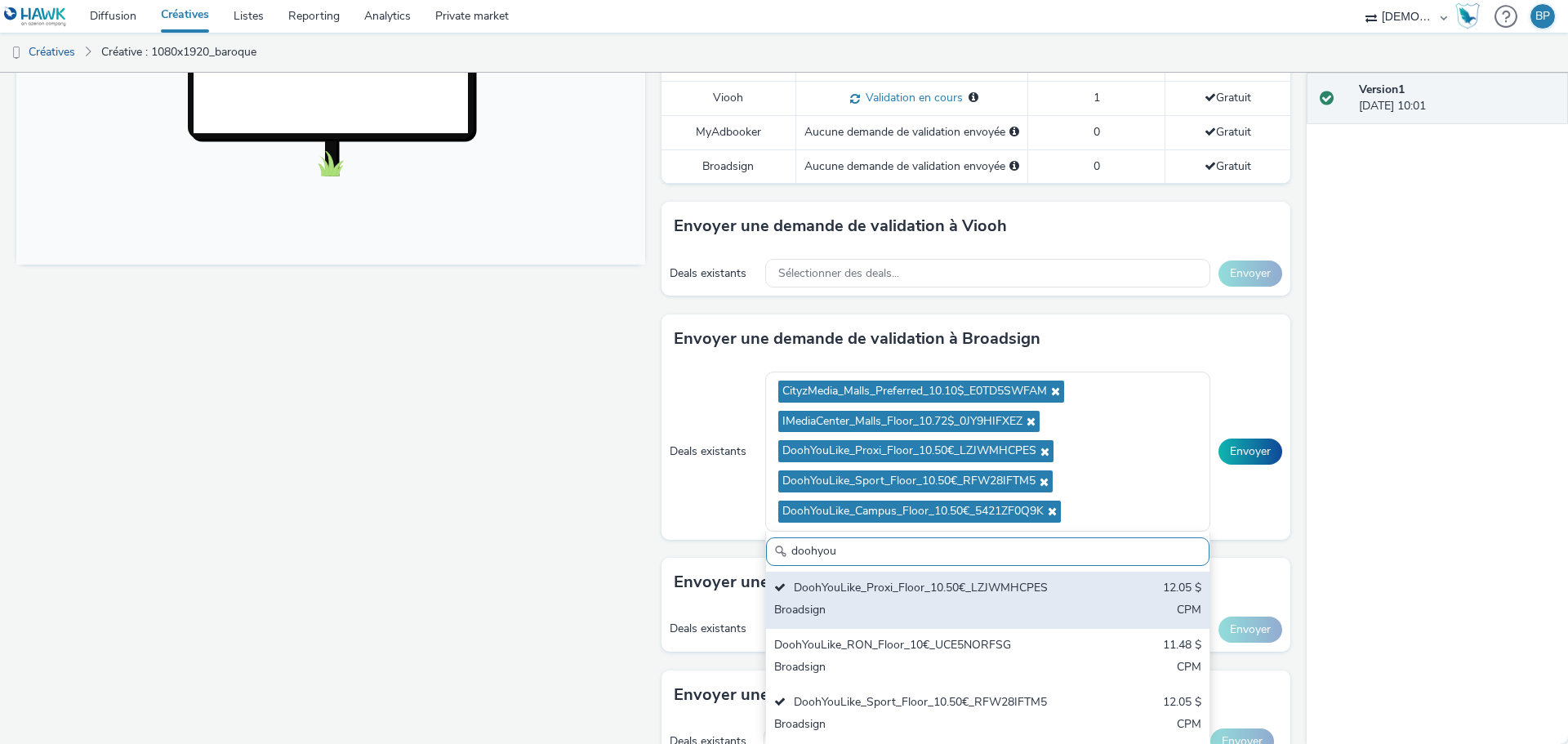
scroll to position [681, 0]
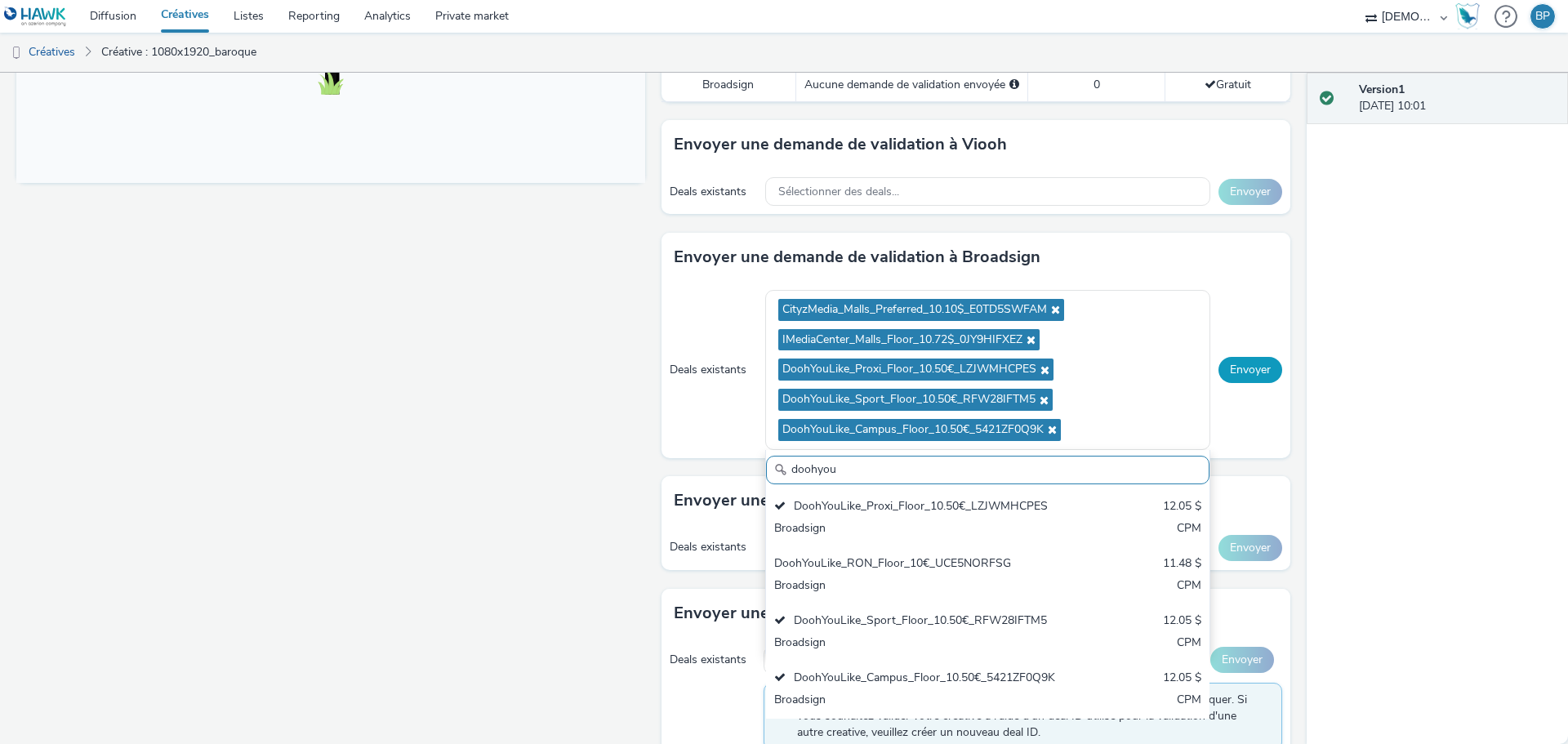
click at [1218, 362] on button "Envoyer" at bounding box center [1250, 369] width 63 height 26
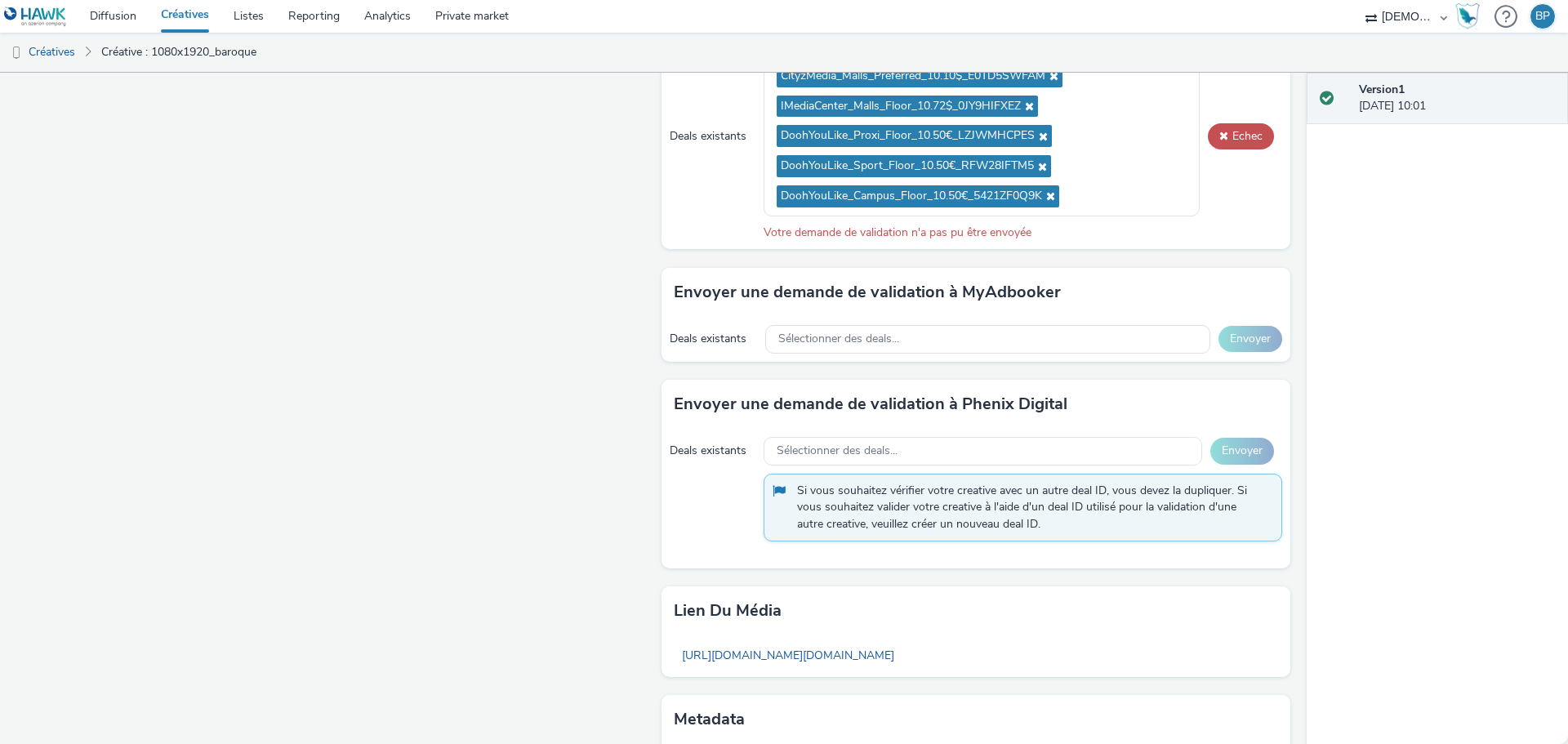
scroll to position [1000, 0]
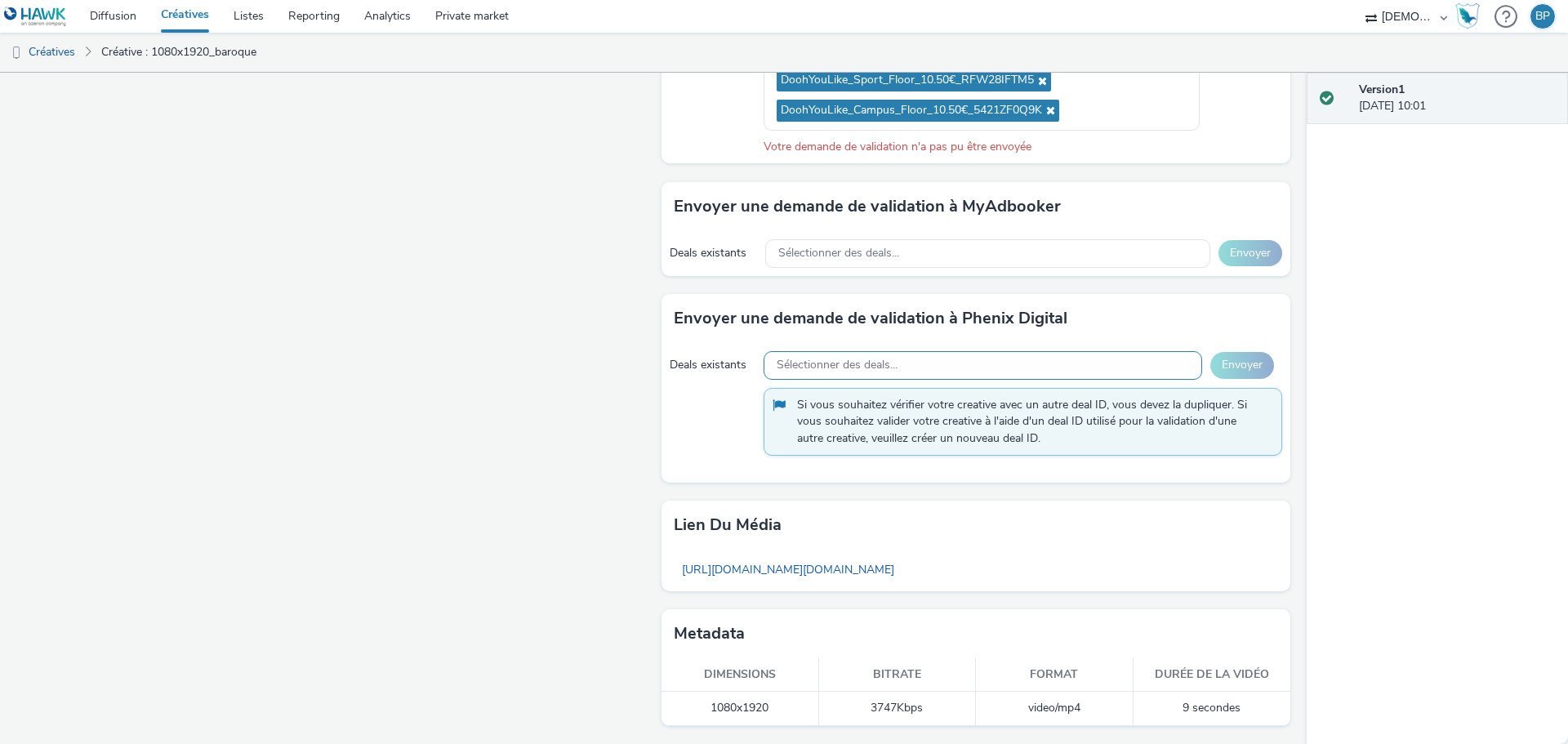
click at [951, 369] on div "Sélectionner des deals..." at bounding box center [982, 366] width 438 height 28
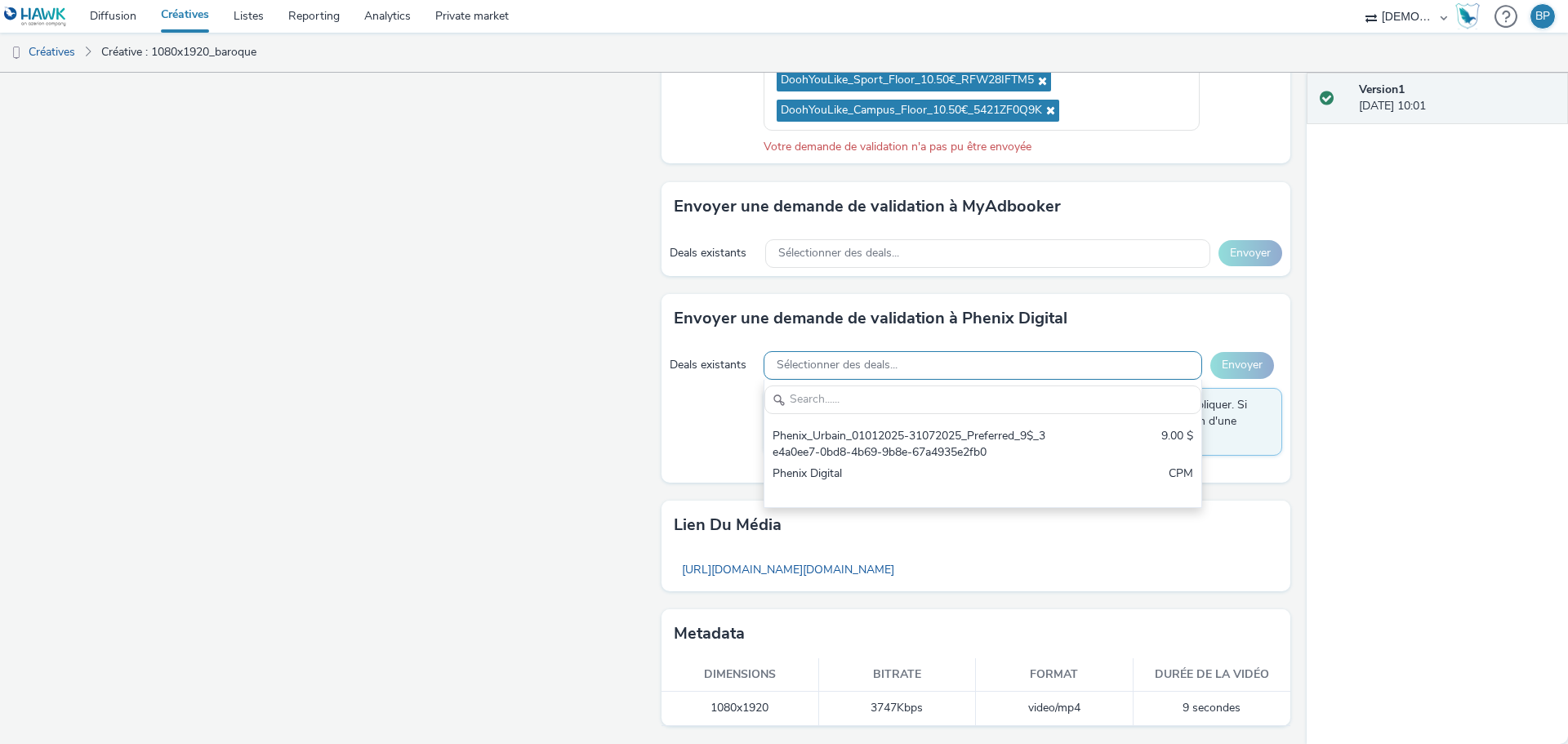
scroll to position [0, 0]
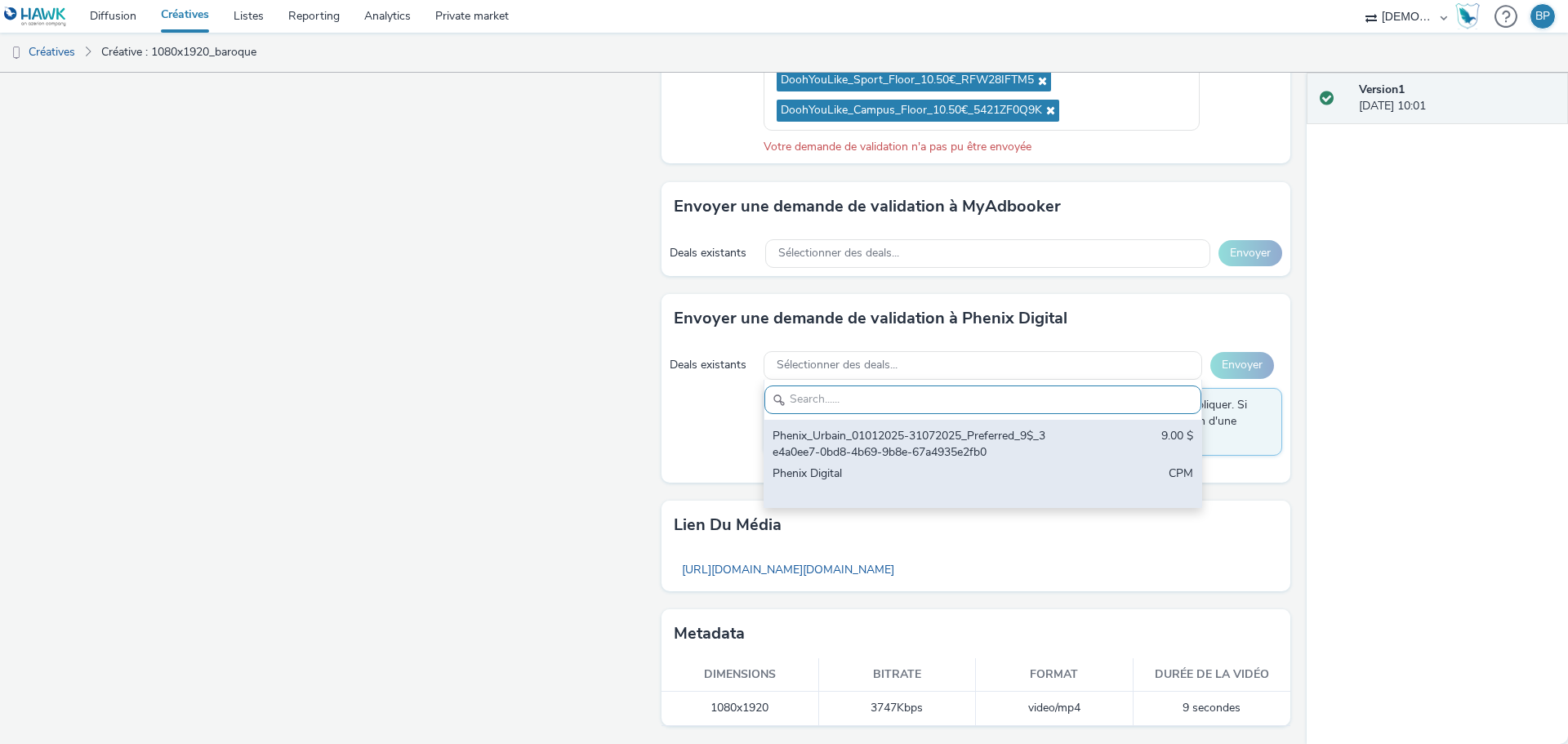
click at [944, 453] on div "Phenix_Urbain_01012025-31072025_Preferred_9$_3e4a0ee7-0bd8-4b69-9b8e-67a4935e2f…" at bounding box center [911, 444] width 277 height 33
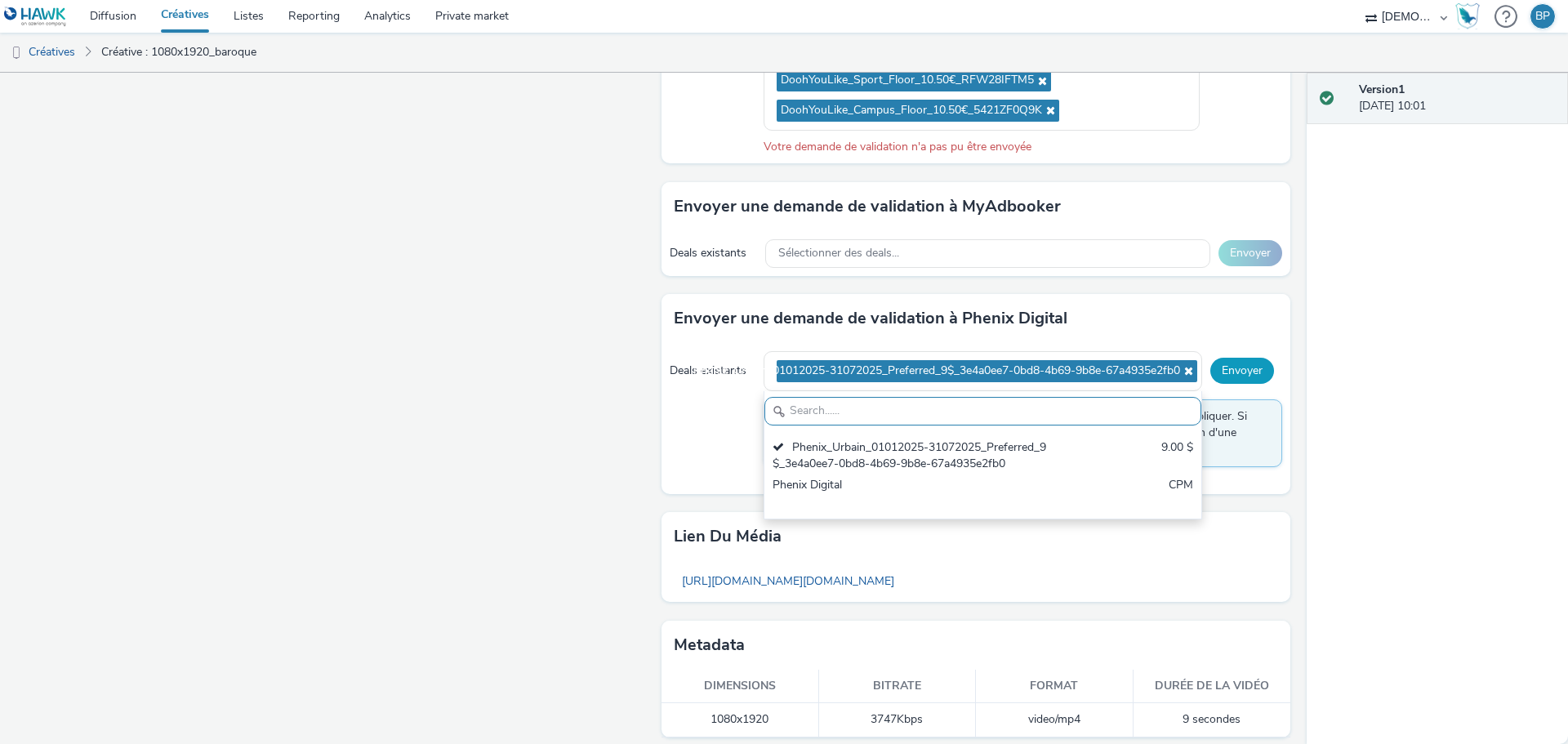
click at [1227, 376] on button "Envoyer" at bounding box center [1242, 370] width 63 height 26
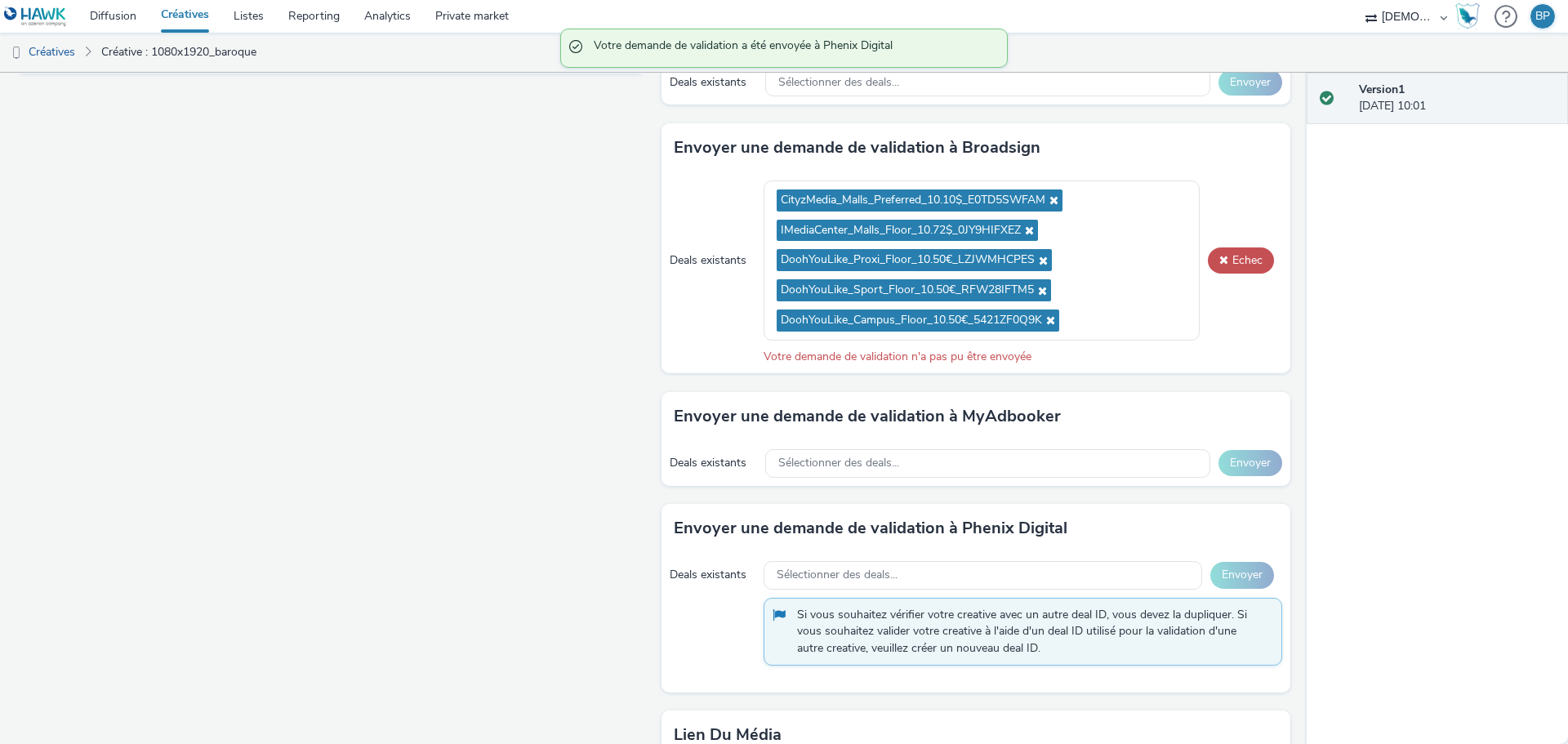
scroll to position [673, 0]
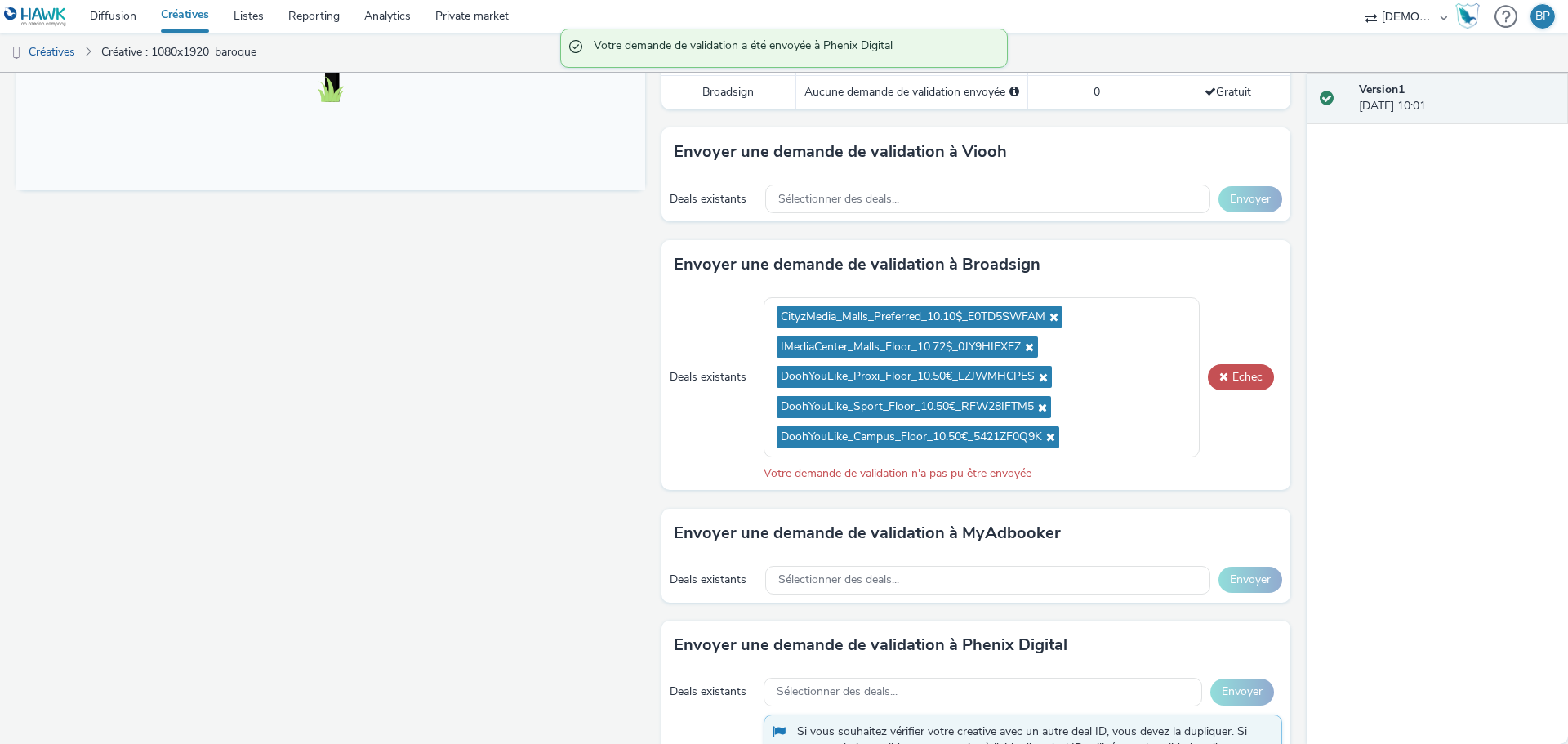
click at [1193, 378] on div "Deals existants CityzMedia_Malls_Preferred_10.10$_E0TD5SWFAM IMediaCenter_Malls…" at bounding box center [975, 389] width 629 height 201
click at [1216, 377] on button "Echec" at bounding box center [1240, 377] width 66 height 26
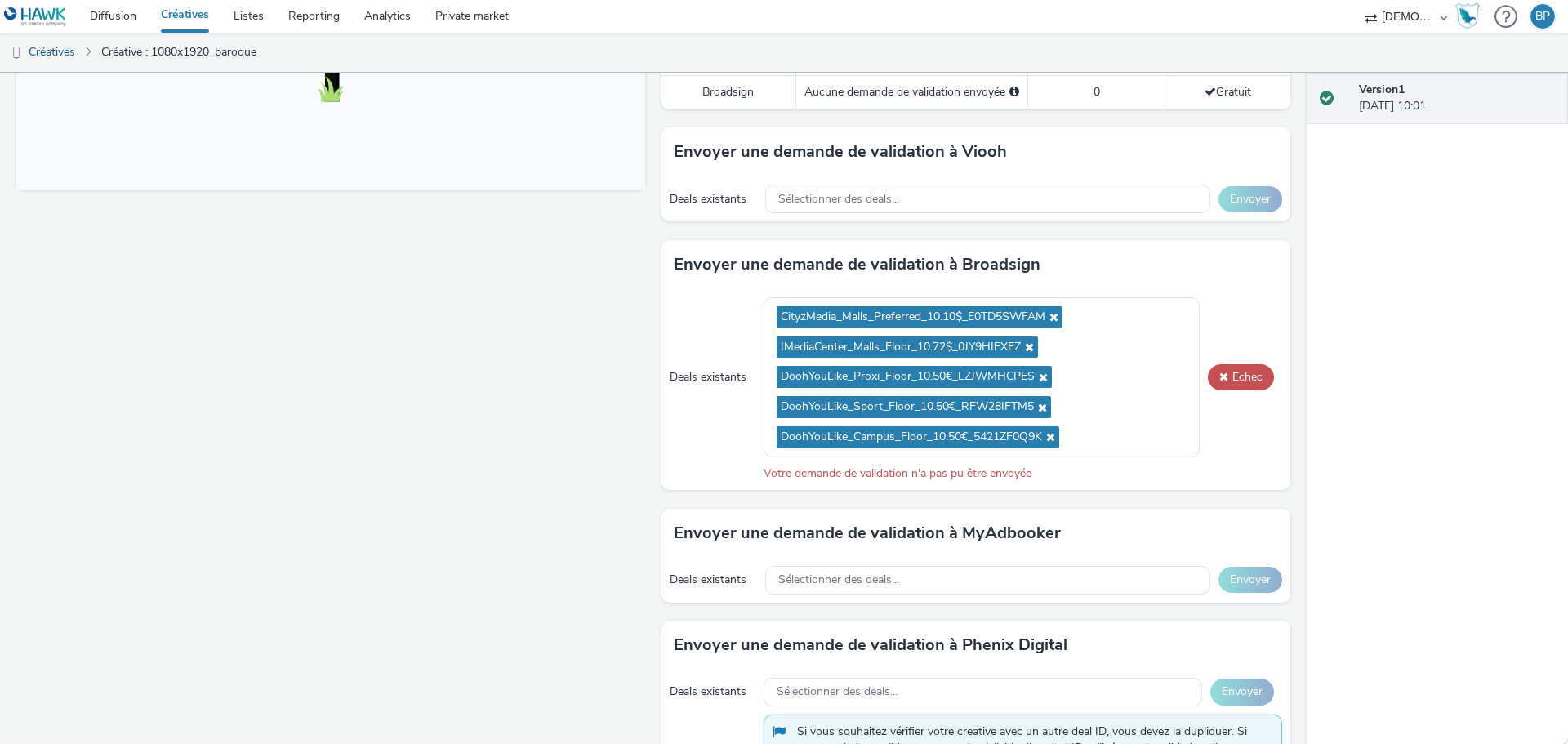
click at [1247, 360] on div "Deals existants CityzMedia_Malls_Preferred_10.10$_E0TD5SWFAM IMediaCenter_Malls…" at bounding box center [975, 389] width 629 height 201
click at [1246, 382] on button "Echec" at bounding box center [1240, 377] width 66 height 26
click at [1029, 350] on span "IMediaCenter_Malls_Floor_10.72$_0JY9HIFXEZ" at bounding box center [907, 347] width 261 height 22
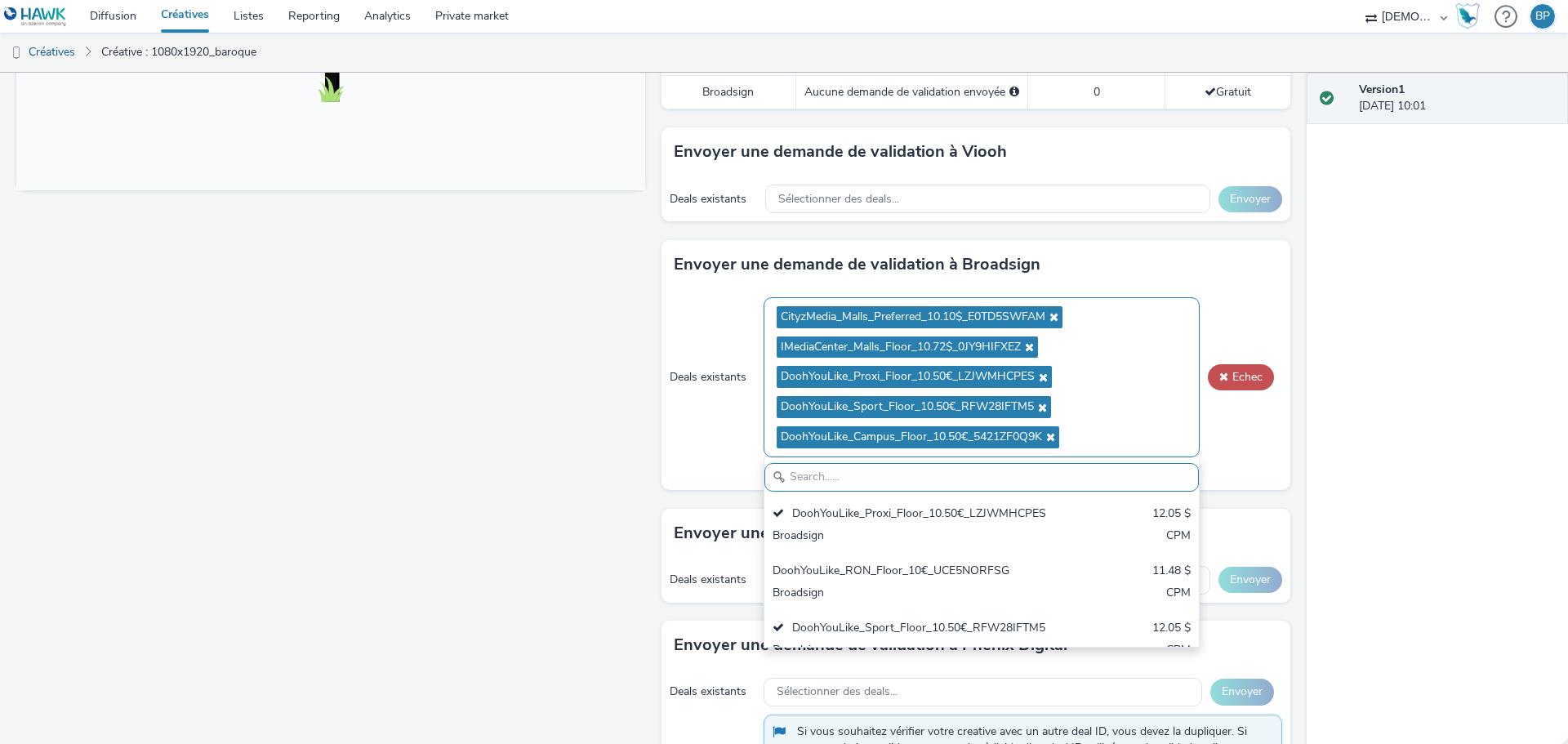
click at [1021, 352] on icon at bounding box center [1027, 347] width 13 height 12
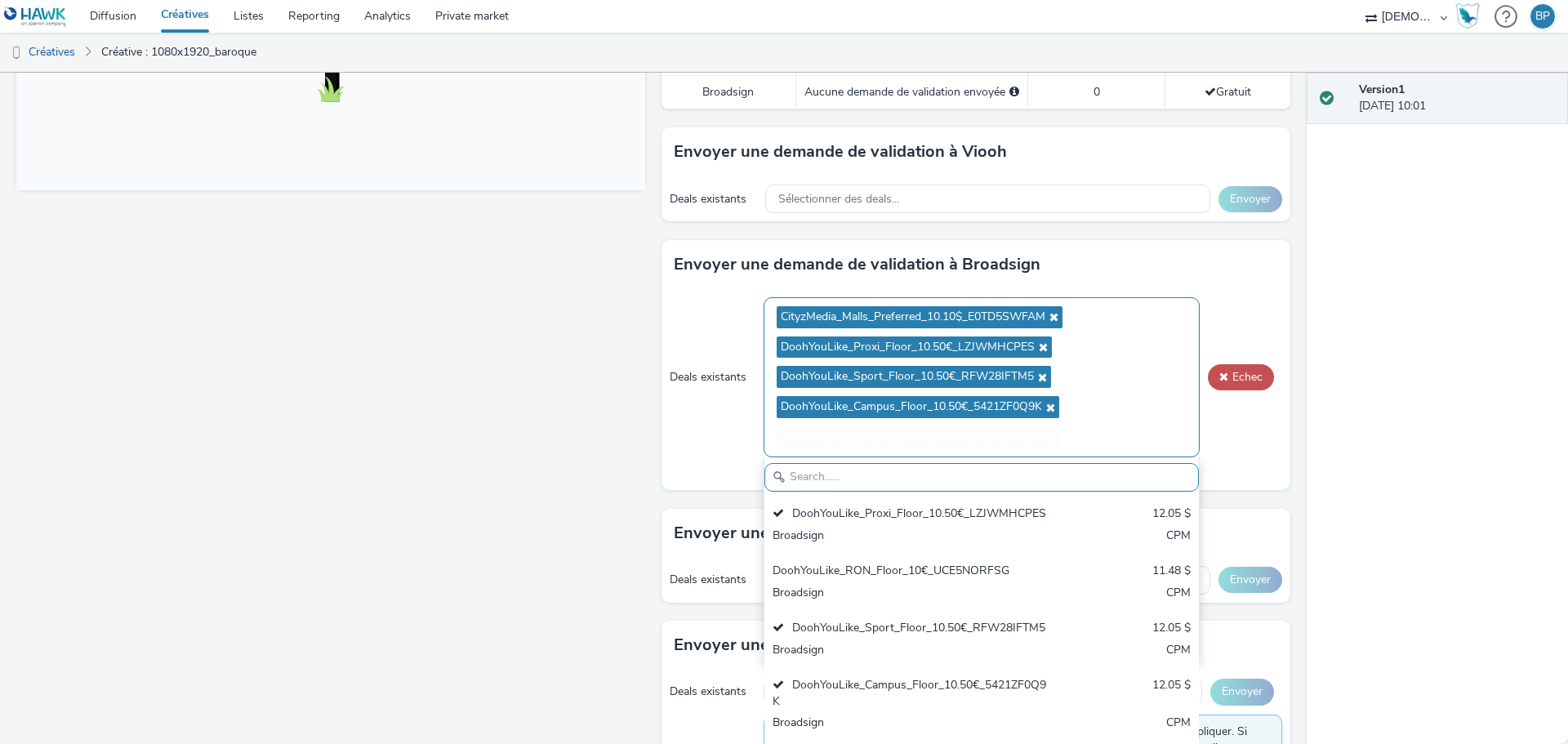
click at [1021, 352] on span "DoohYouLike_Proxi_Floor_10.50€_LZJWMHCPES" at bounding box center [908, 347] width 254 height 14
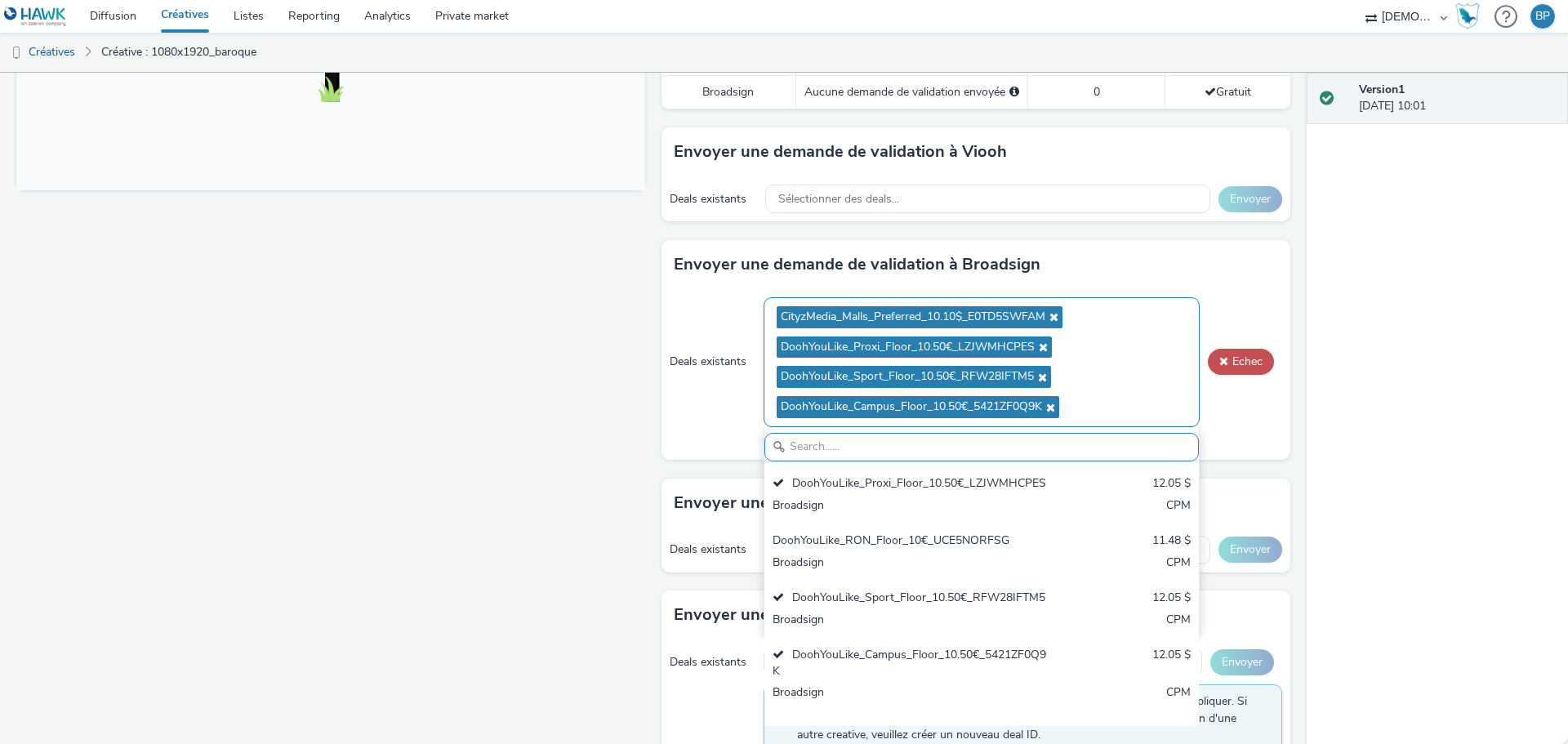
click at [1034, 348] on icon at bounding box center [1041, 347] width 13 height 12
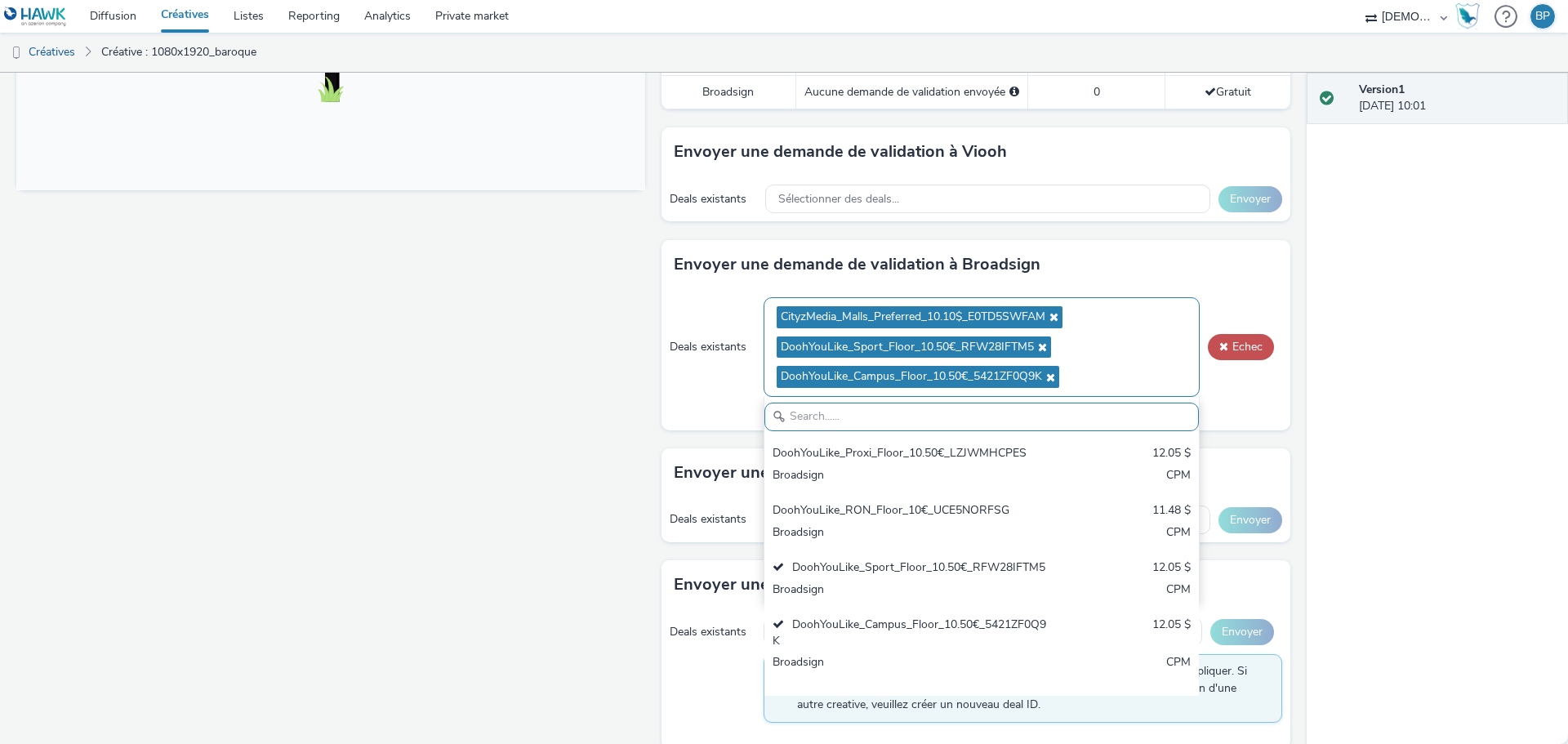
click at [1034, 348] on icon at bounding box center [1040, 347] width 13 height 12
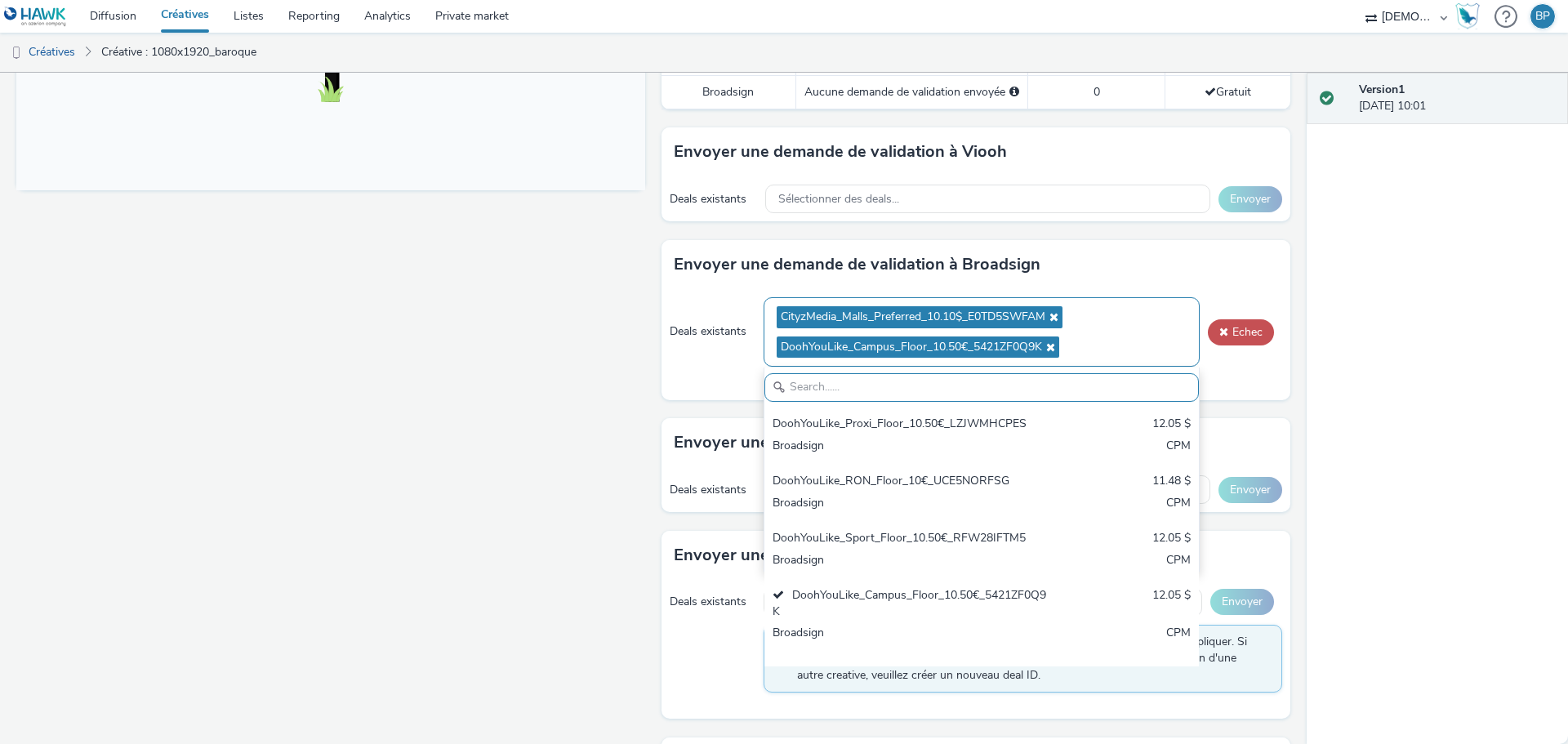
click at [1042, 349] on icon at bounding box center [1049, 347] width 13 height 12
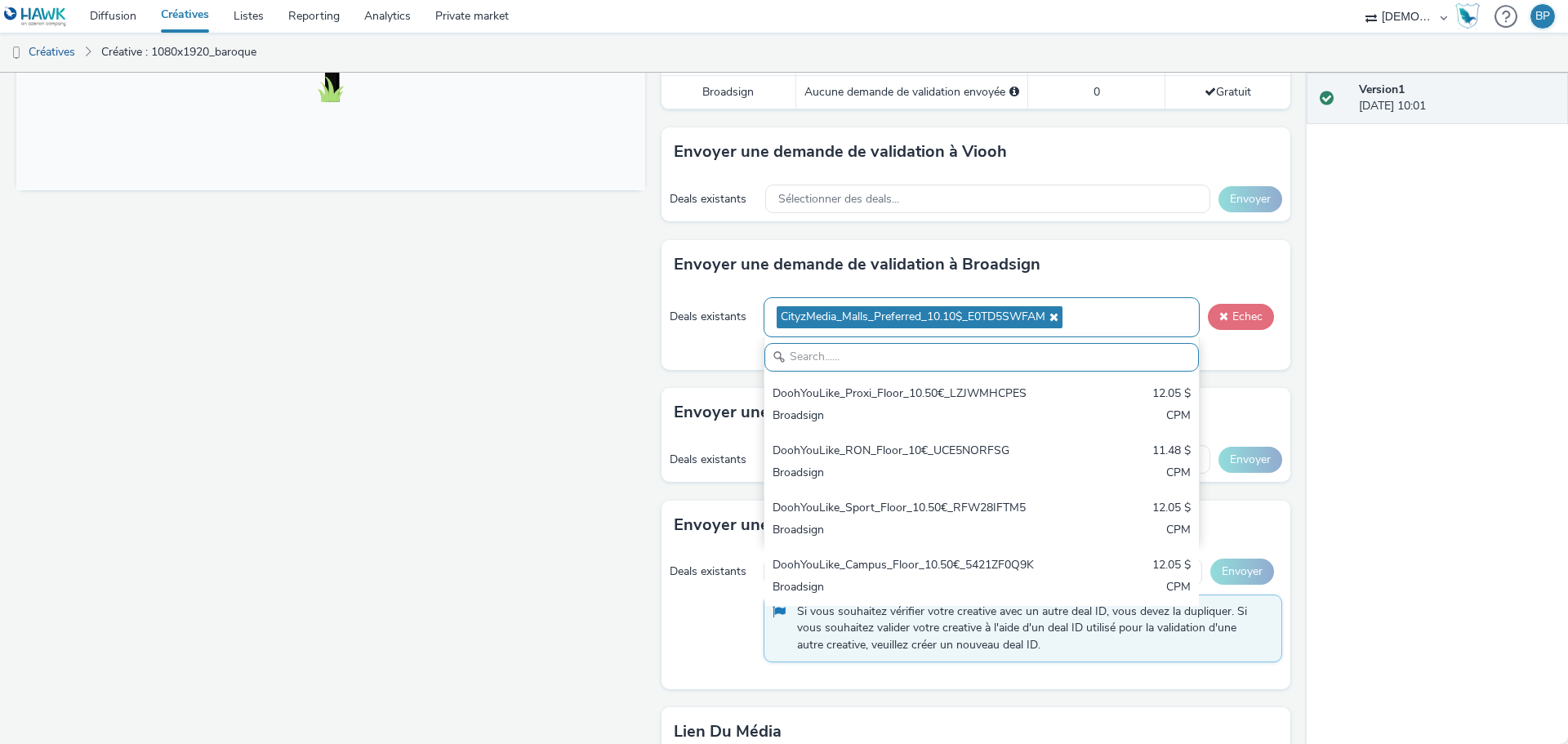
click at [1237, 323] on button "Echec" at bounding box center [1240, 316] width 66 height 26
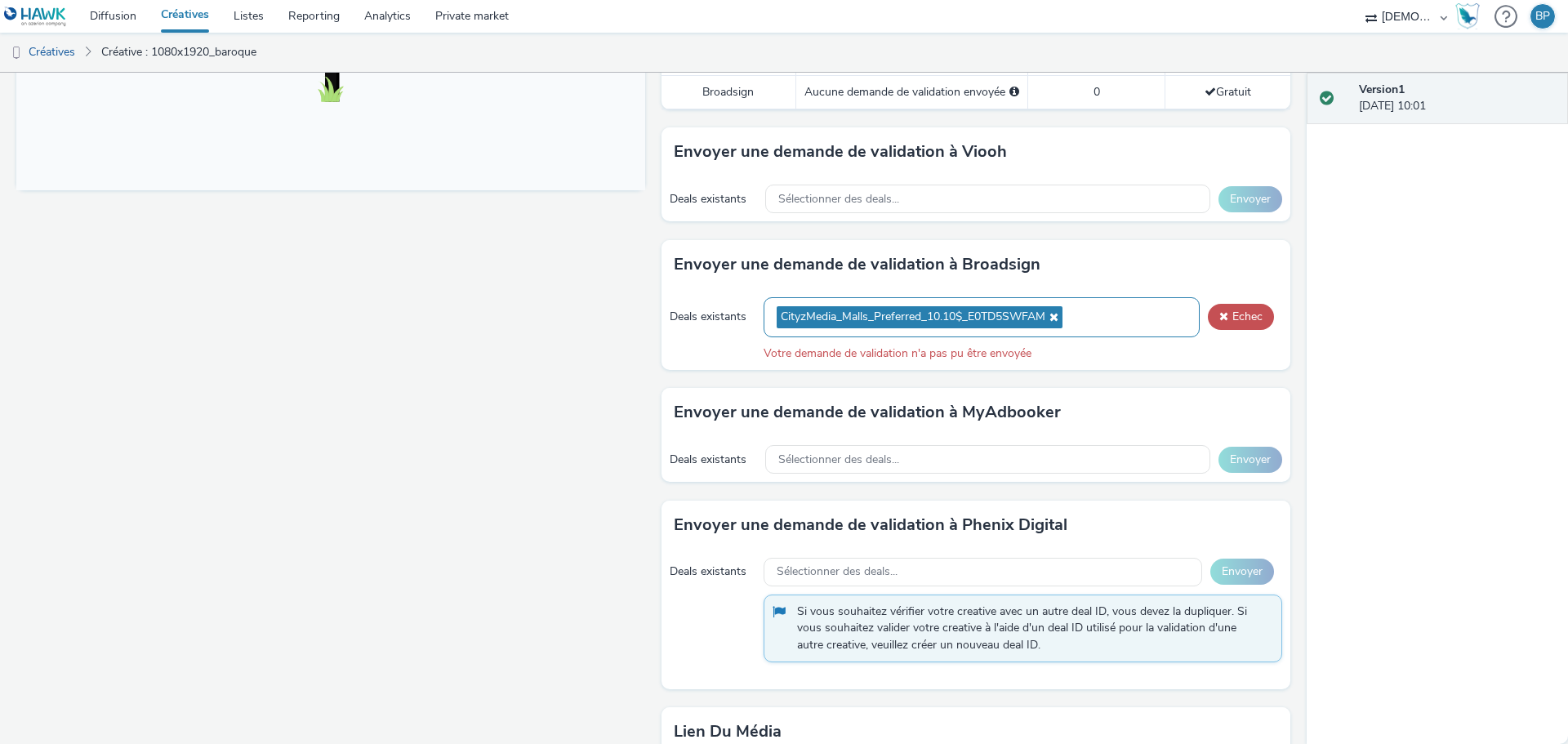
click at [299, 205] on div "Fullscreen" at bounding box center [335, 235] width 637 height 1430
click at [117, 23] on link "Diffusion" at bounding box center [113, 16] width 71 height 33
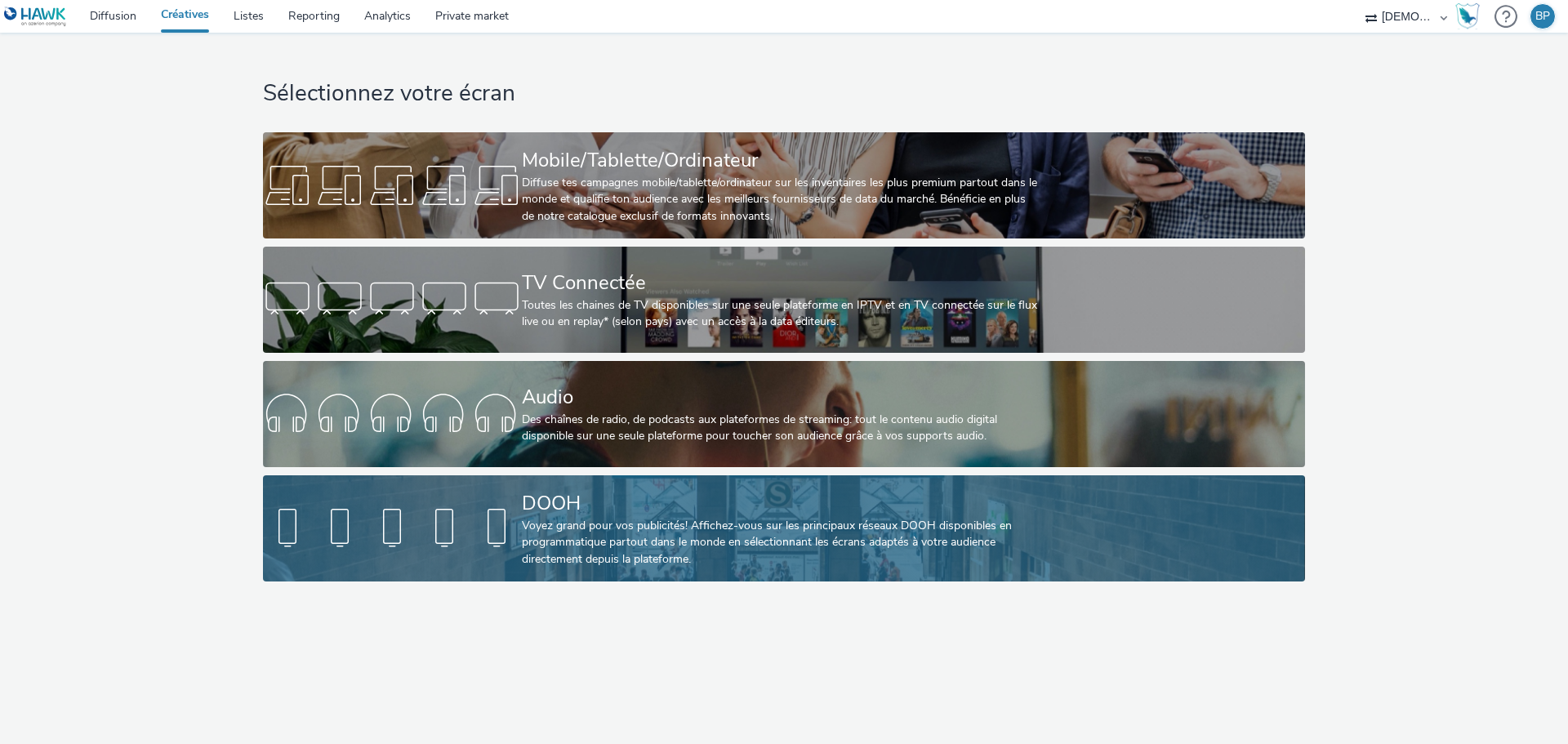
click at [639, 543] on div "Voyez grand pour vos publicités! Affichez-vous sur les principaux réseaux DOOH …" at bounding box center [781, 543] width 518 height 50
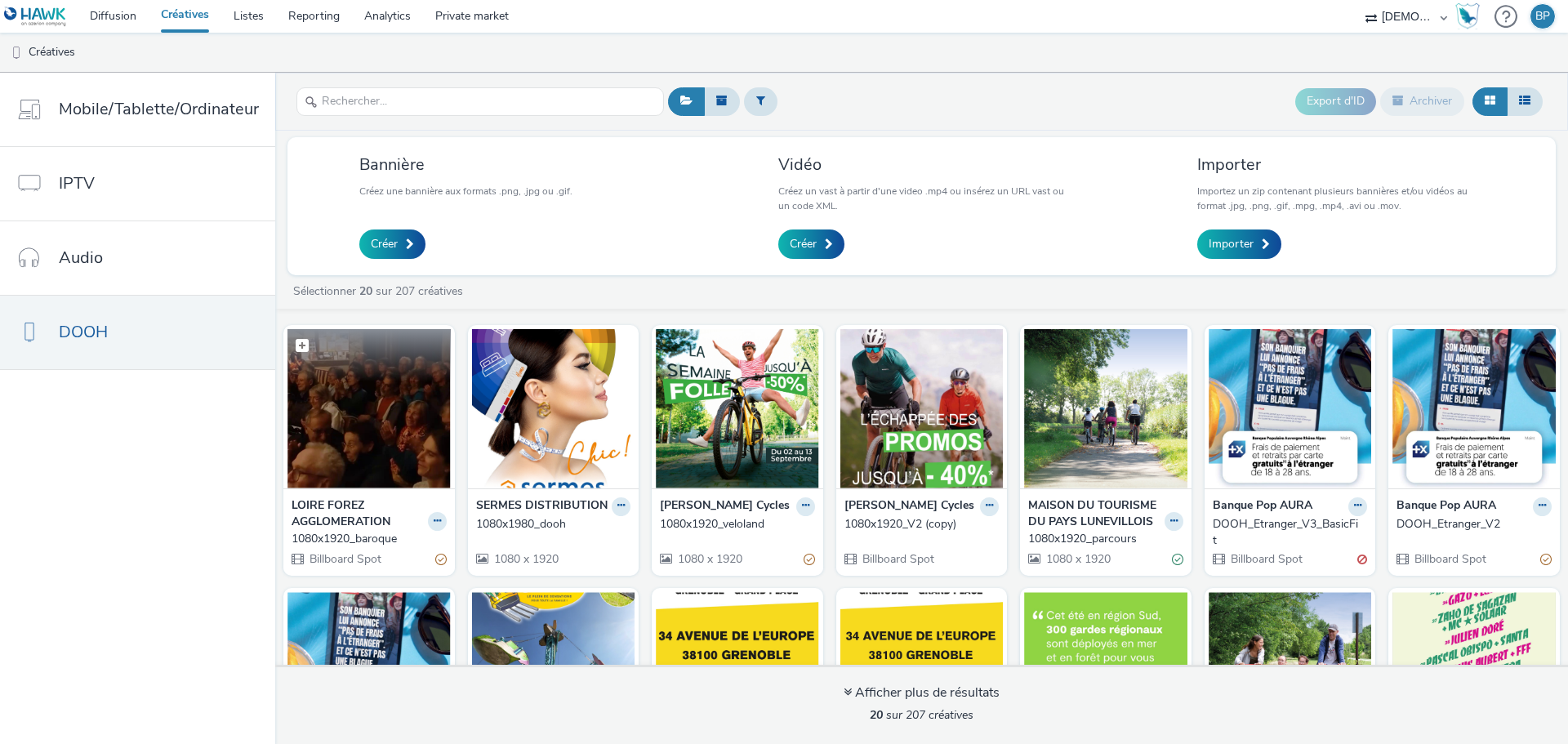
click at [360, 405] on img at bounding box center [369, 408] width 164 height 159
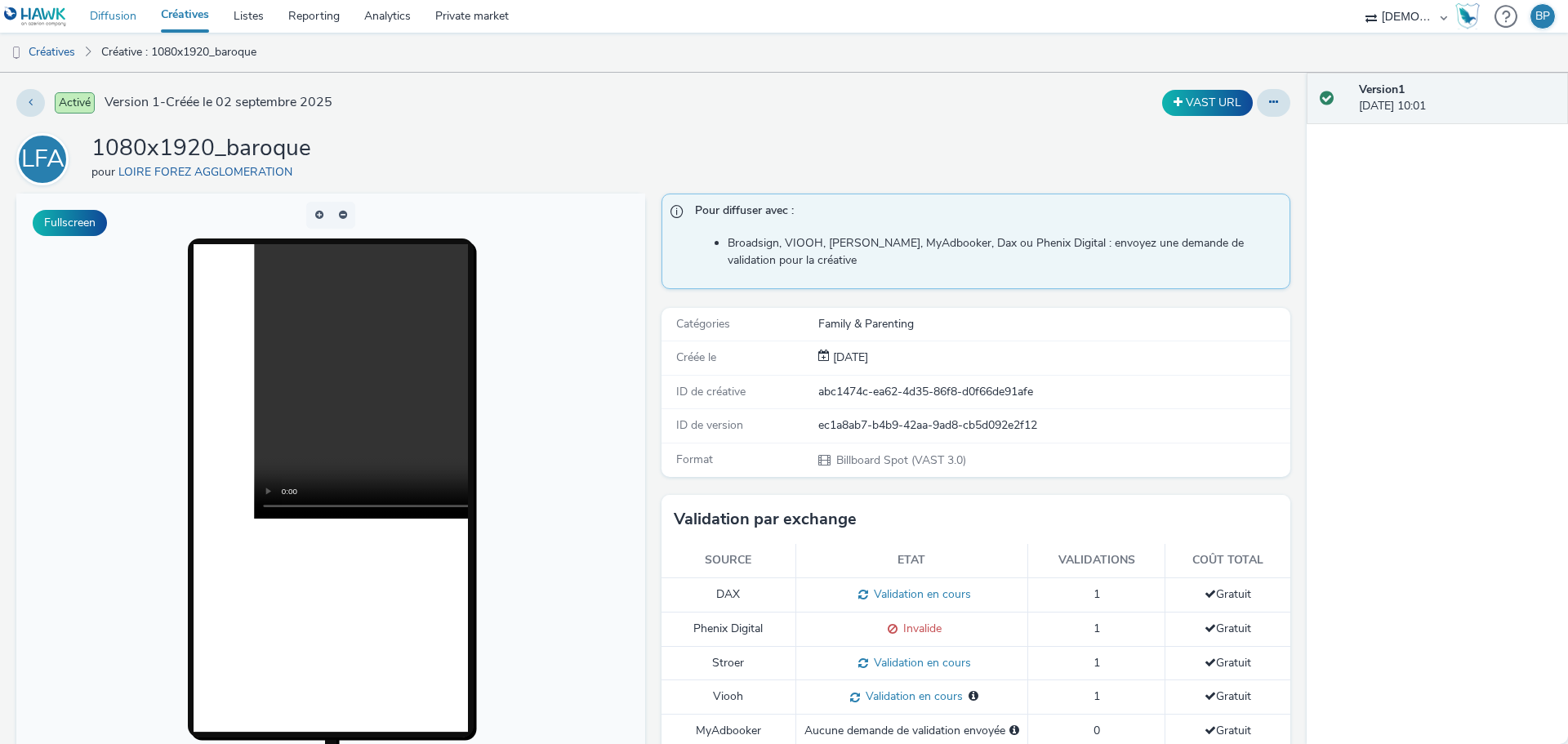
click at [124, 14] on link "Diffusion" at bounding box center [113, 16] width 71 height 33
